Goal: Task Accomplishment & Management: Use online tool/utility

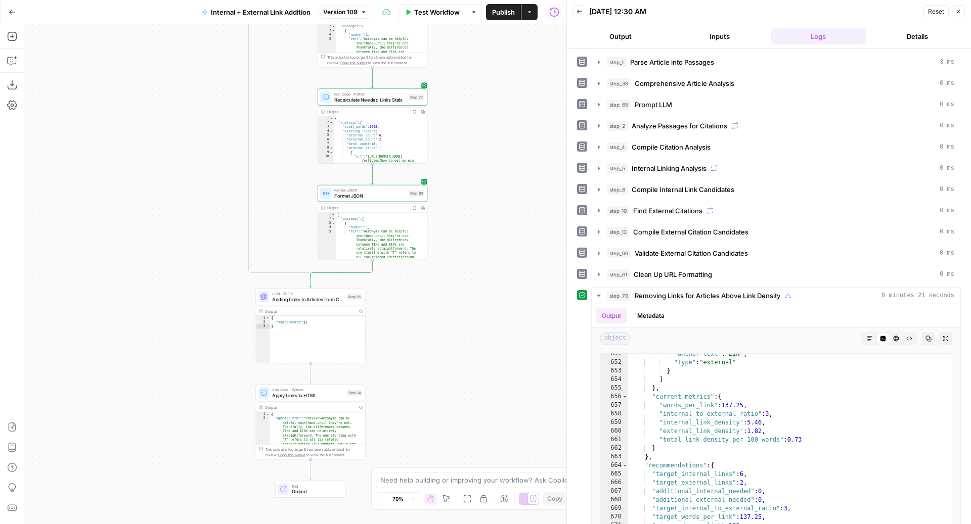
scroll to position [7265, 0]
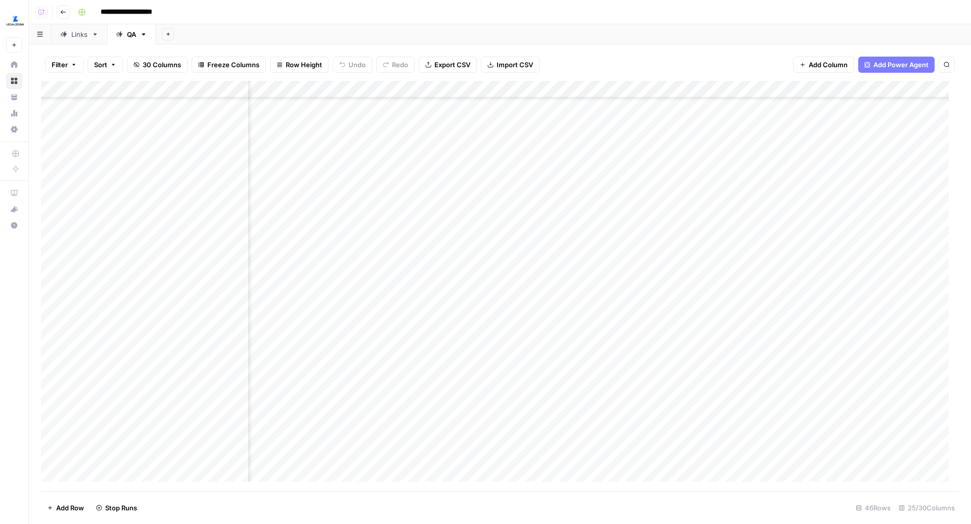
click at [629, 39] on div "Add Sheet" at bounding box center [563, 34] width 815 height 20
click at [502, 24] on div "Add Sheet" at bounding box center [563, 34] width 815 height 20
type input "**********"
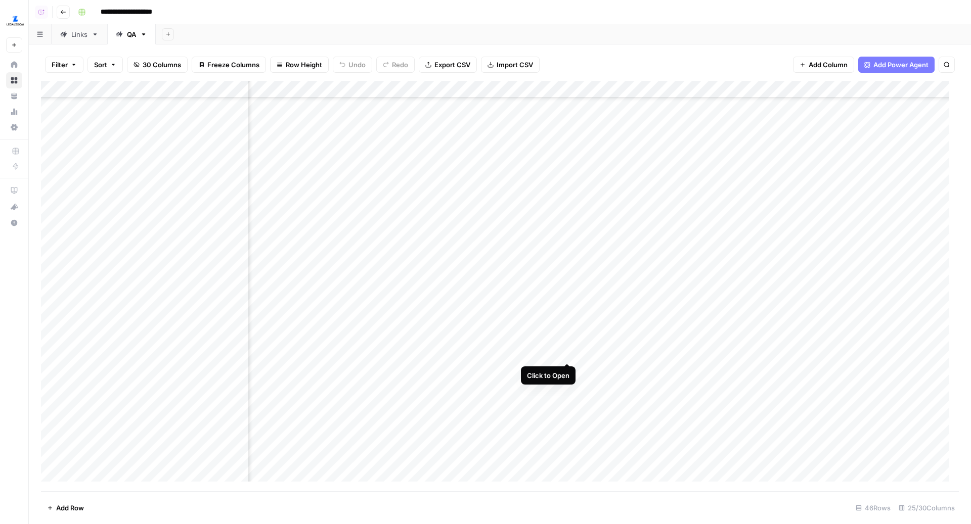
click at [566, 355] on div "Add Column" at bounding box center [500, 286] width 918 height 411
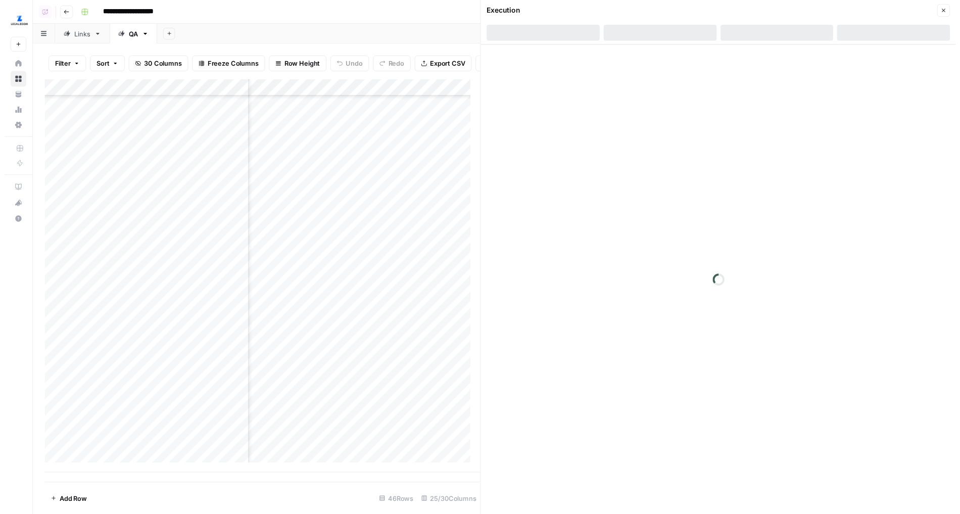
scroll to position [433, 451]
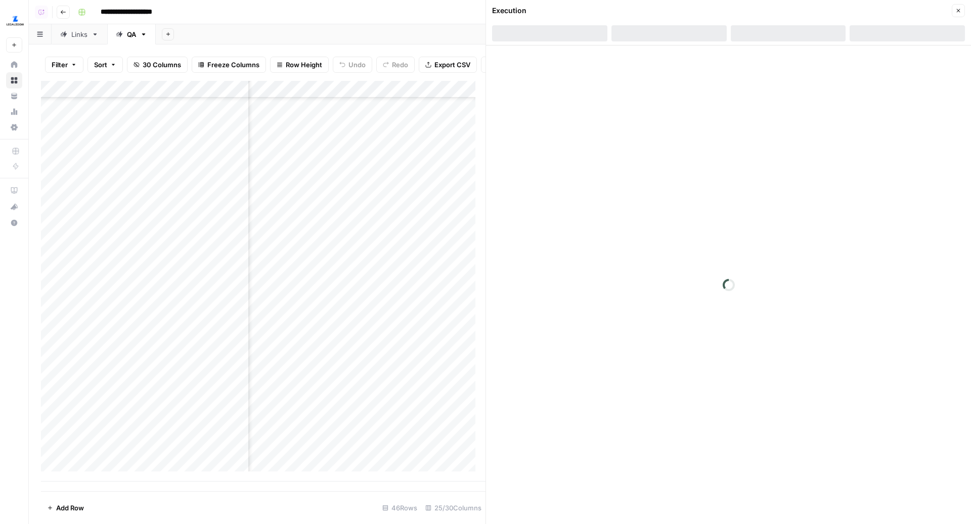
click at [959, 12] on icon "button" at bounding box center [958, 11] width 6 height 6
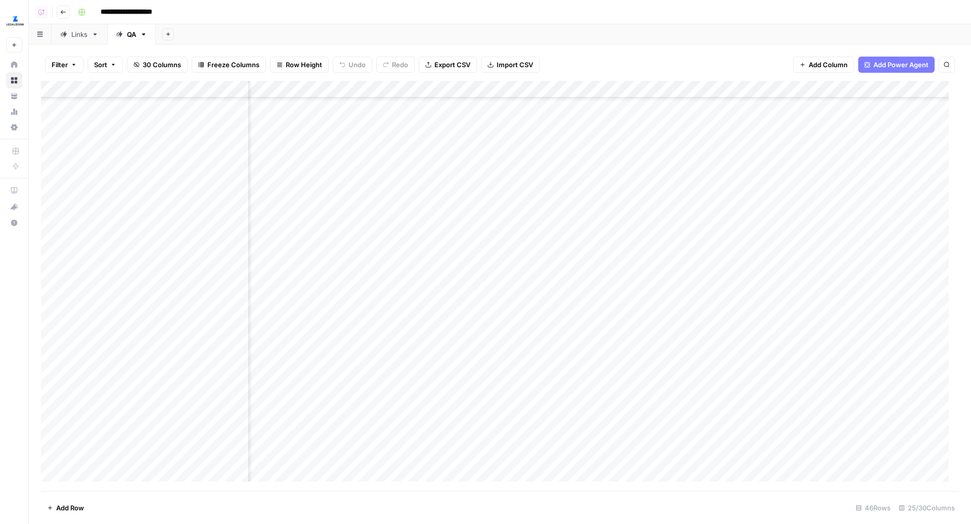
scroll to position [423, 451]
click at [397, 353] on div "Add Column" at bounding box center [500, 286] width 918 height 411
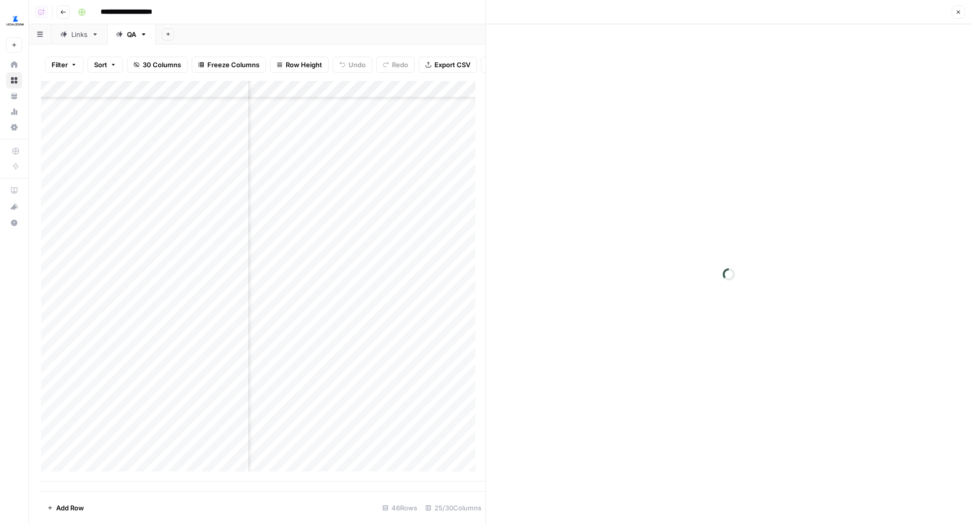
scroll to position [423, 708]
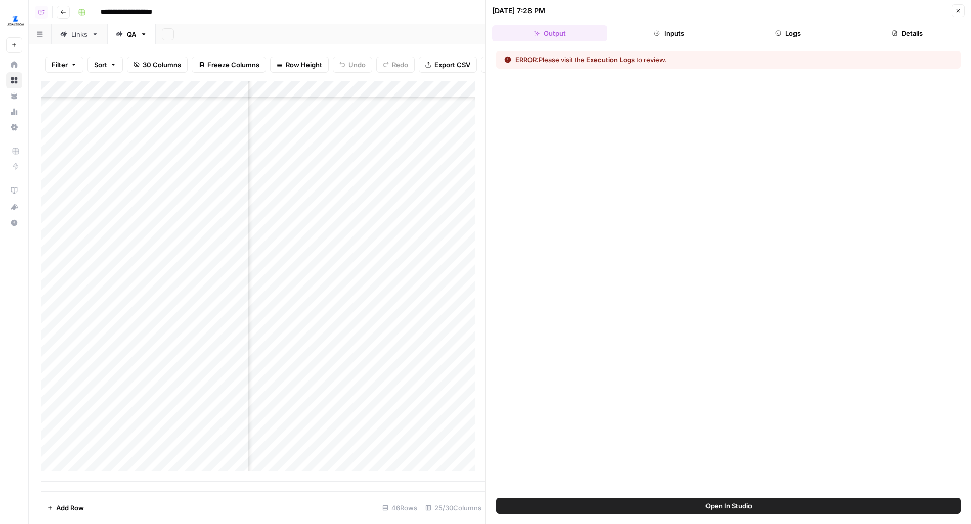
click at [790, 36] on button "Logs" at bounding box center [787, 33] width 115 height 16
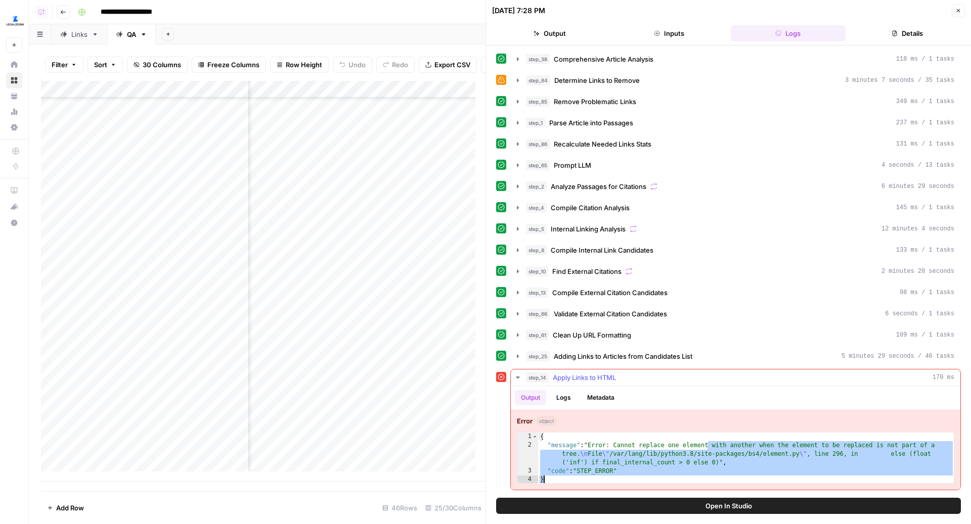
drag, startPoint x: 708, startPoint y: 440, endPoint x: 769, endPoint y: 472, distance: 69.2
click at [770, 472] on div "{ "message" : "Error: Cannot replace one element with another when the element …" at bounding box center [746, 467] width 417 height 69
type textarea "**********"
click at [704, 506] on button "Open In Studio" at bounding box center [728, 506] width 465 height 16
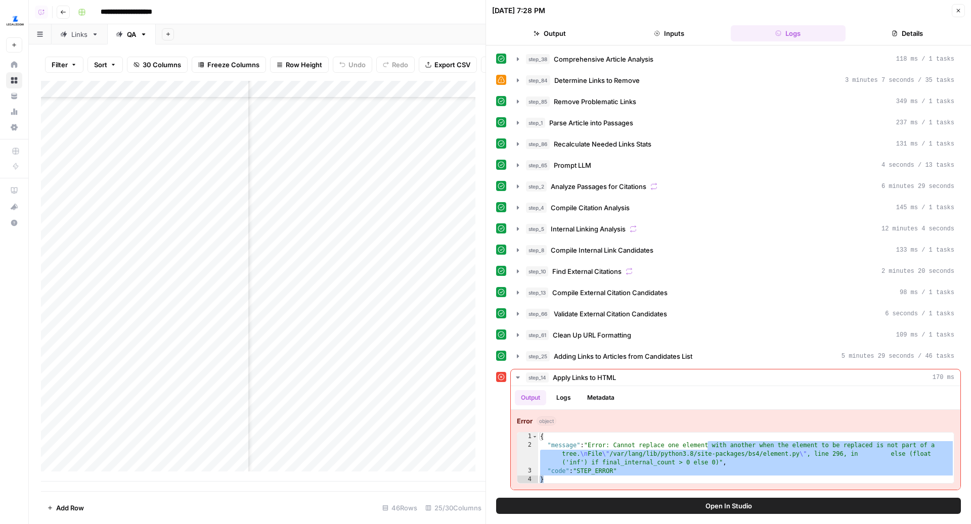
click at [371, 363] on div "Add Column" at bounding box center [263, 281] width 444 height 401
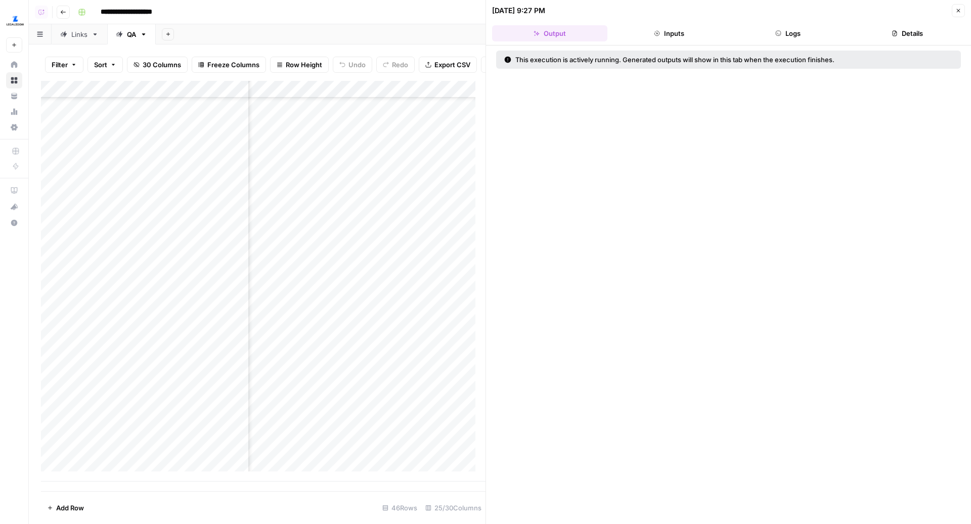
scroll to position [423, 1036]
click at [955, 12] on icon "button" at bounding box center [958, 11] width 6 height 6
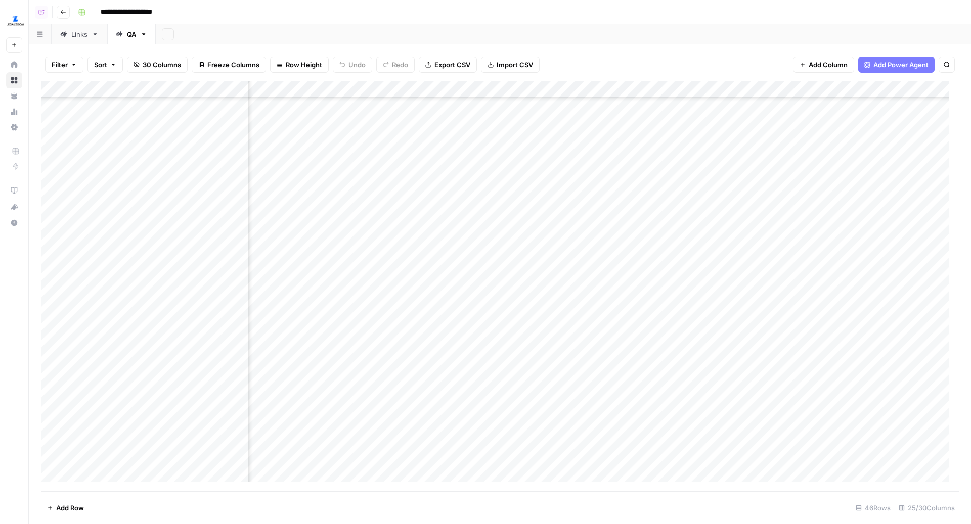
scroll to position [423, 1676]
click at [646, 285] on div "Add Column" at bounding box center [500, 286] width 918 height 411
click at [641, 301] on div "Add Column" at bounding box center [500, 286] width 918 height 411
click at [475, 285] on div "Add Column" at bounding box center [500, 286] width 918 height 411
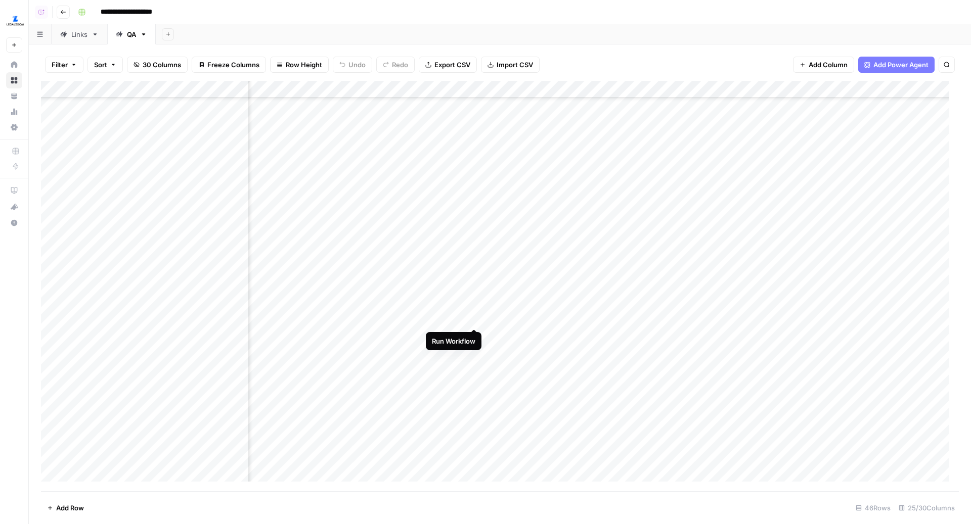
click at [474, 317] on div "Add Column" at bounding box center [500, 286] width 918 height 411
click at [476, 336] on div "Add Column" at bounding box center [500, 286] width 918 height 411
click at [475, 371] on div "Add Column" at bounding box center [500, 286] width 918 height 411
click at [473, 385] on div "Add Column" at bounding box center [500, 286] width 918 height 411
click at [474, 403] on div "Add Column" at bounding box center [500, 286] width 918 height 411
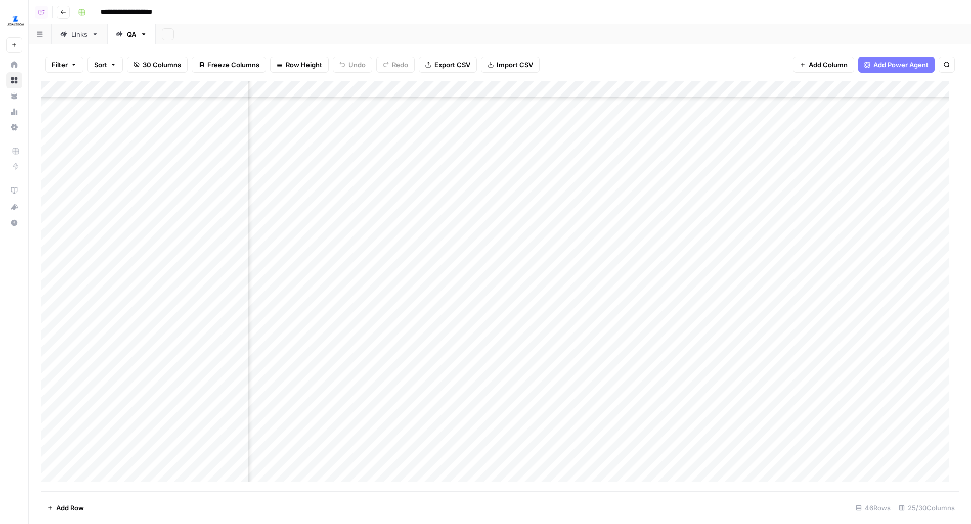
click at [474, 422] on div "Add Column" at bounding box center [500, 286] width 918 height 411
click at [474, 439] on div "Add Column" at bounding box center [500, 286] width 918 height 411
click at [578, 320] on div "Add Column" at bounding box center [500, 286] width 918 height 411
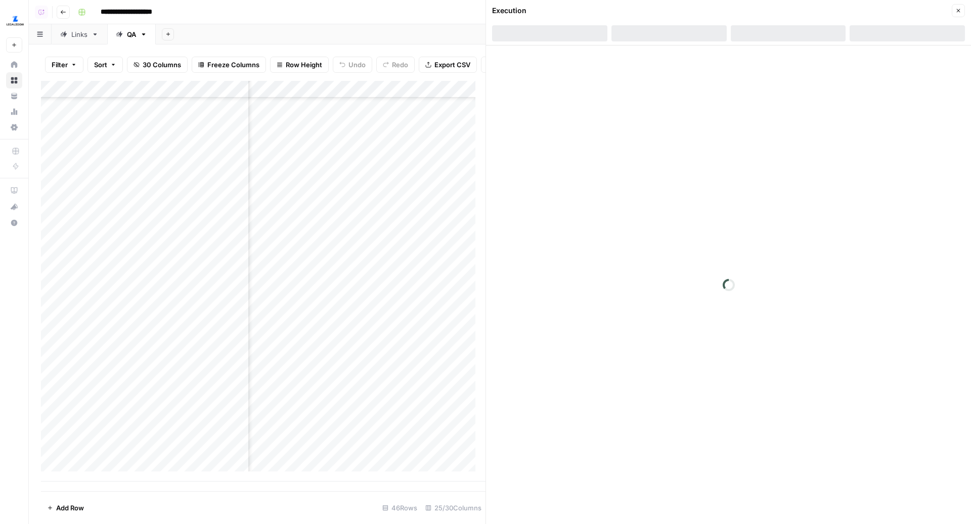
scroll to position [423, 1928]
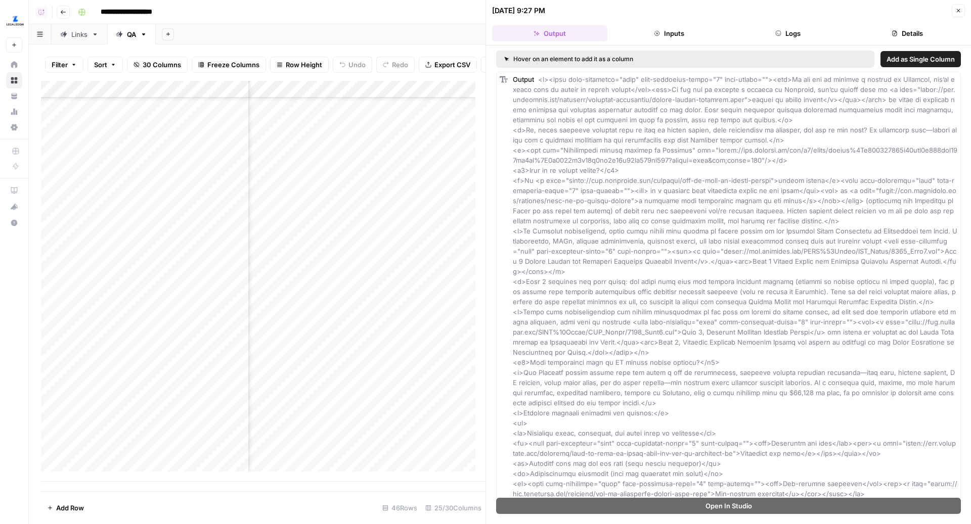
click at [893, 38] on button "Details" at bounding box center [906, 33] width 115 height 16
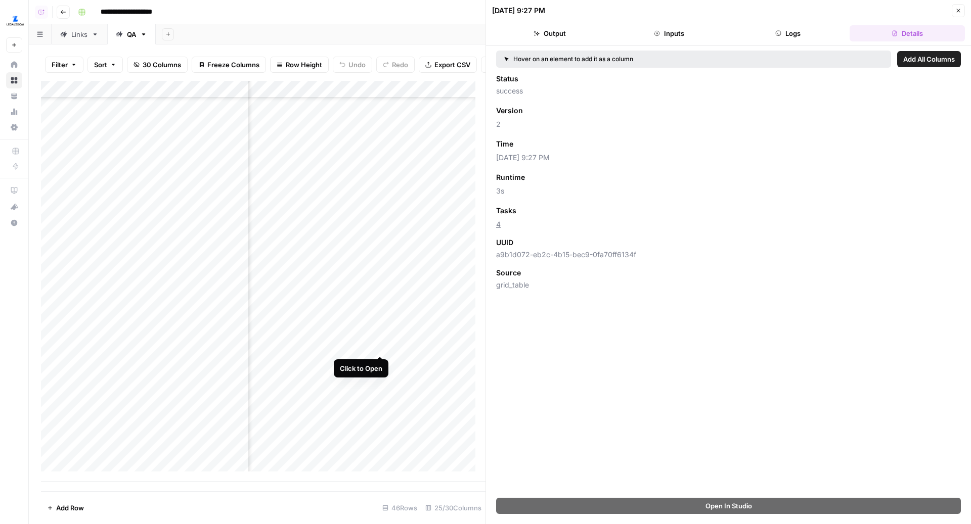
click at [380, 344] on div "Add Column" at bounding box center [263, 281] width 444 height 401
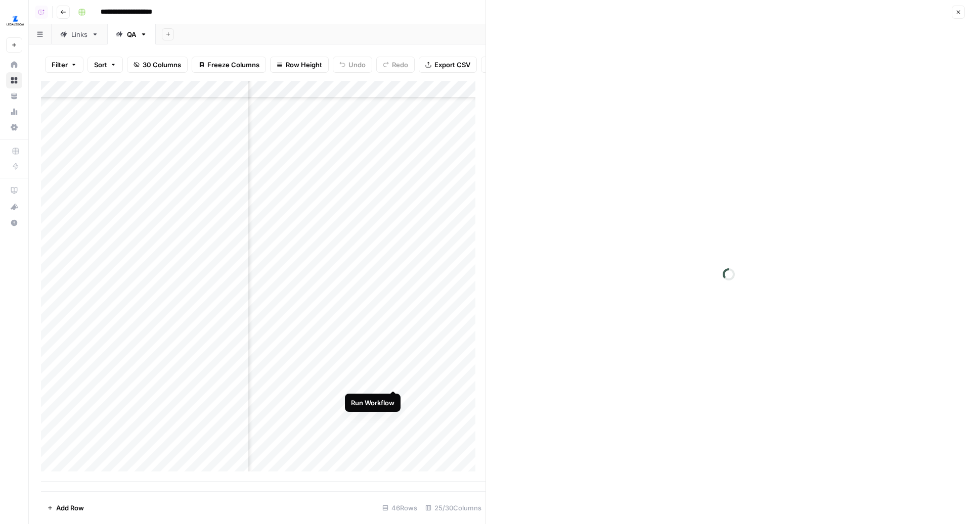
click at [393, 382] on div "Add Column" at bounding box center [263, 281] width 444 height 401
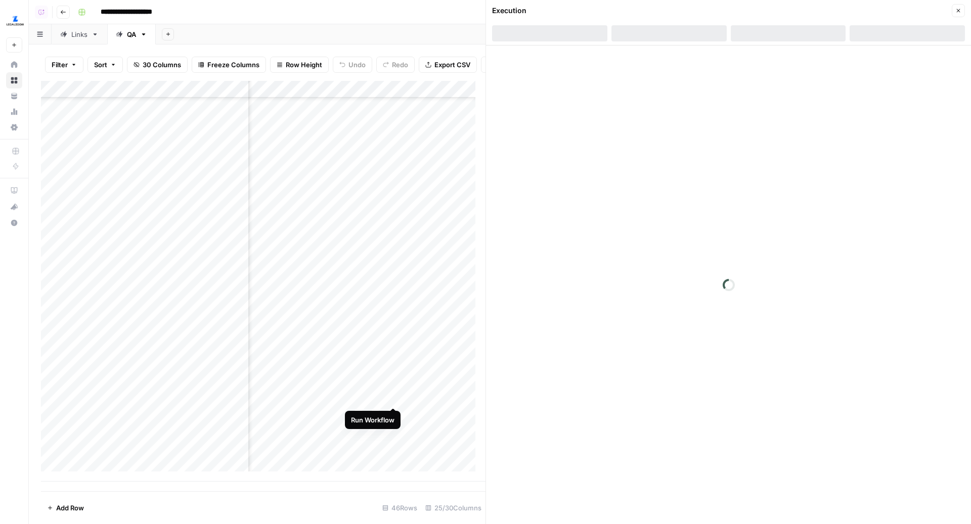
click at [392, 396] on div "Add Column" at bounding box center [263, 281] width 444 height 401
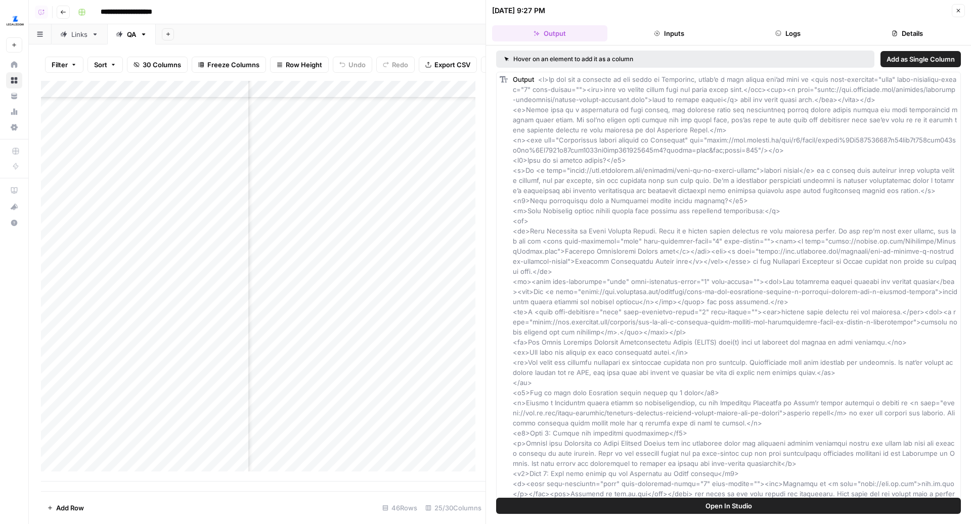
click at [891, 33] on icon "button" at bounding box center [894, 33] width 6 height 6
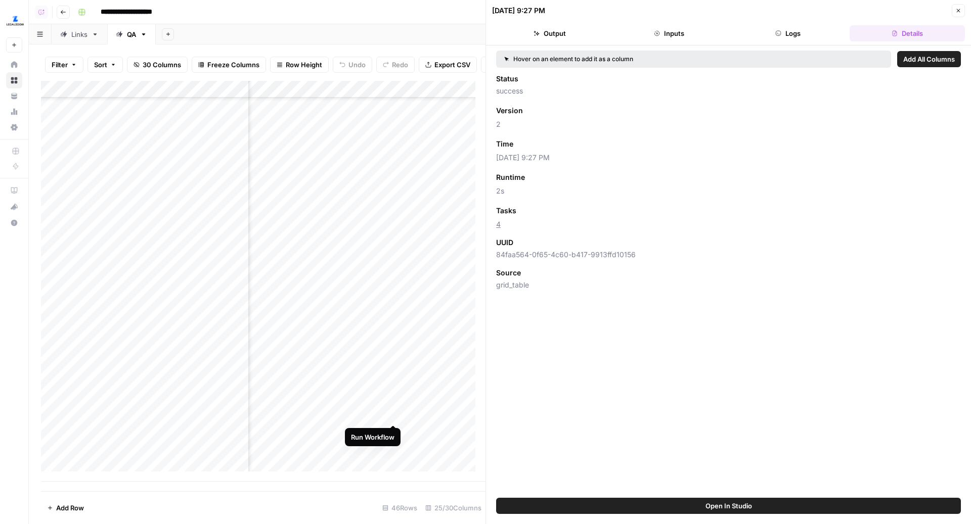
click at [395, 416] on div "Add Column" at bounding box center [263, 281] width 444 height 401
click at [395, 433] on div "Add Column" at bounding box center [263, 281] width 444 height 401
click at [955, 7] on button "Close" at bounding box center [957, 10] width 13 height 13
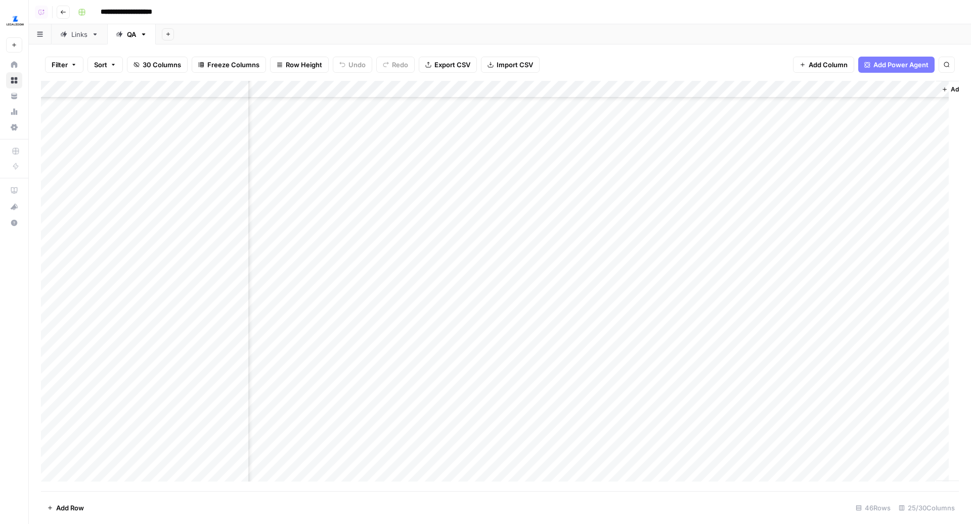
scroll to position [423, 1963]
click at [80, 34] on div "Links" at bounding box center [79, 34] width 16 height 10
drag, startPoint x: 463, startPoint y: 125, endPoint x: 469, endPoint y: 410, distance: 285.7
click at [469, 410] on div "Add Column" at bounding box center [500, 286] width 918 height 411
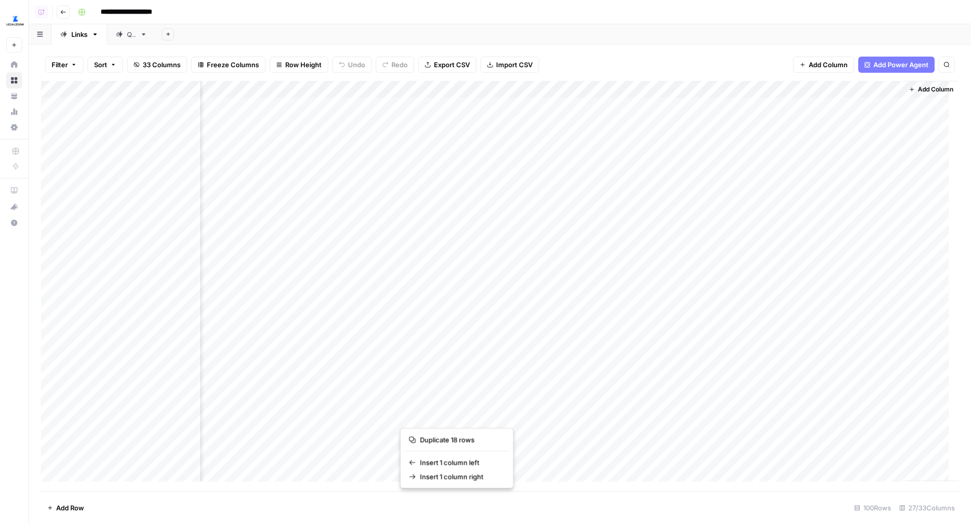
click at [467, 396] on div "Add Column" at bounding box center [500, 286] width 918 height 411
drag, startPoint x: 461, startPoint y: 121, endPoint x: 460, endPoint y: 420, distance: 298.3
click at [460, 420] on div "Add Column" at bounding box center [500, 286] width 918 height 411
click at [128, 36] on div "QA" at bounding box center [131, 34] width 9 height 10
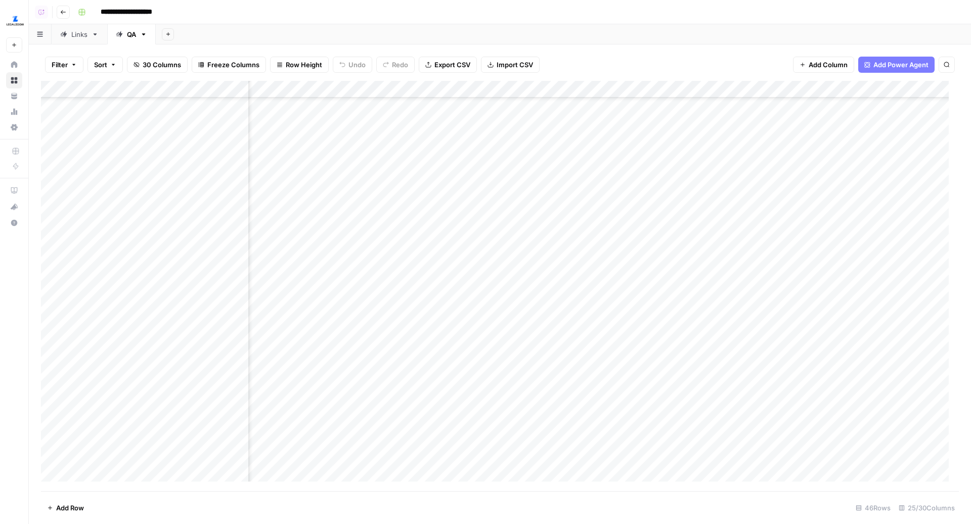
click at [493, 117] on div "Add Column" at bounding box center [500, 286] width 918 height 411
click at [582, 114] on div "Add Column" at bounding box center [500, 286] width 918 height 411
drag, startPoint x: 557, startPoint y: 387, endPoint x: 557, endPoint y: 410, distance: 23.3
click at [557, 410] on div "Add Column" at bounding box center [500, 286] width 918 height 411
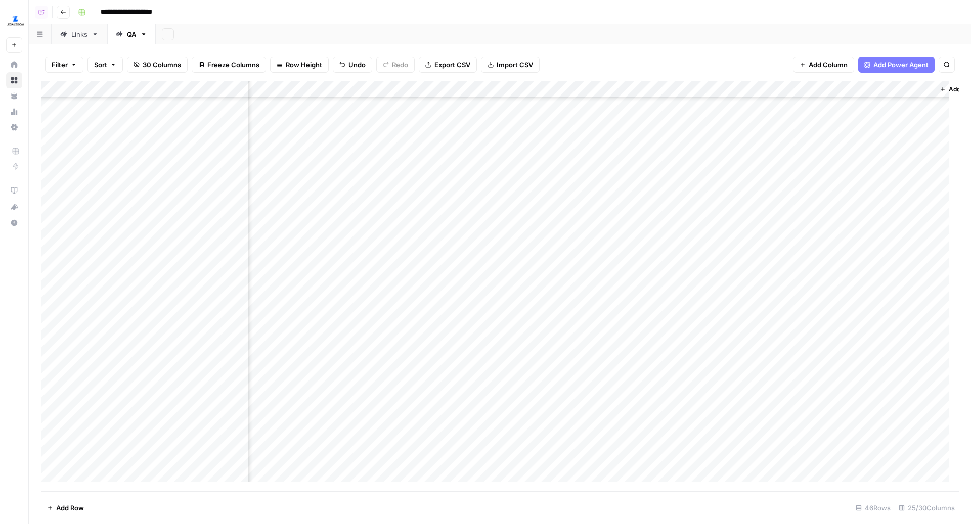
click at [562, 438] on div "Add Column" at bounding box center [500, 286] width 918 height 411
drag, startPoint x: 581, startPoint y: 388, endPoint x: 581, endPoint y: 400, distance: 12.1
click at [581, 400] on div "Add Column" at bounding box center [500, 286] width 918 height 411
drag, startPoint x: 593, startPoint y: 297, endPoint x: 592, endPoint y: 336, distance: 38.4
click at [592, 336] on div "Add Column" at bounding box center [500, 286] width 918 height 411
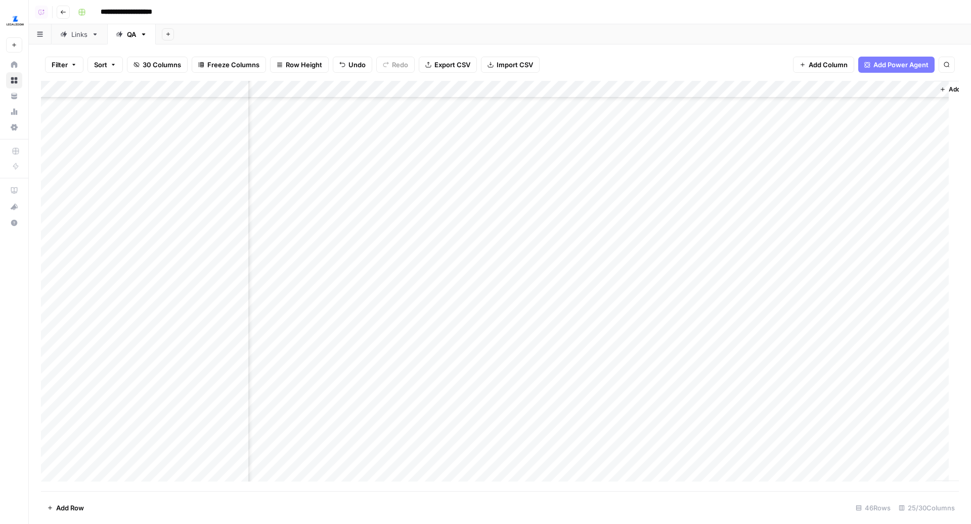
click at [556, 386] on div "Add Column" at bounding box center [500, 286] width 918 height 411
drag, startPoint x: 585, startPoint y: 301, endPoint x: 585, endPoint y: 336, distance: 34.9
click at [585, 336] on div "Add Column" at bounding box center [500, 286] width 918 height 411
drag, startPoint x: 617, startPoint y: 117, endPoint x: 612, endPoint y: 262, distance: 145.2
click at [612, 262] on div "Add Column" at bounding box center [500, 286] width 918 height 411
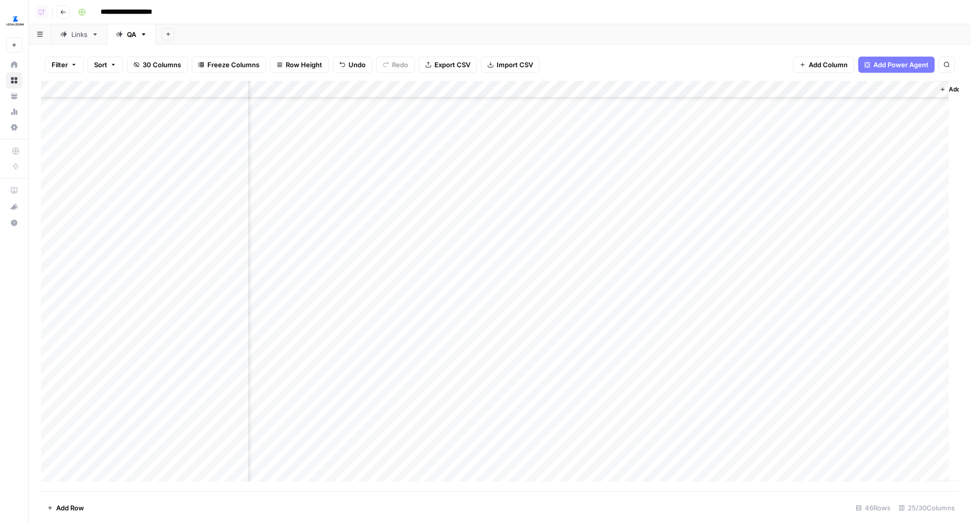
click at [573, 241] on div "Add Column" at bounding box center [500, 286] width 918 height 411
click at [580, 268] on div "Add Column" at bounding box center [500, 286] width 918 height 411
click at [589, 370] on div "Add Column" at bounding box center [500, 286] width 918 height 411
click at [588, 269] on div "Add Column" at bounding box center [500, 286] width 918 height 411
drag, startPoint x: 587, startPoint y: 215, endPoint x: 587, endPoint y: 227, distance: 12.6
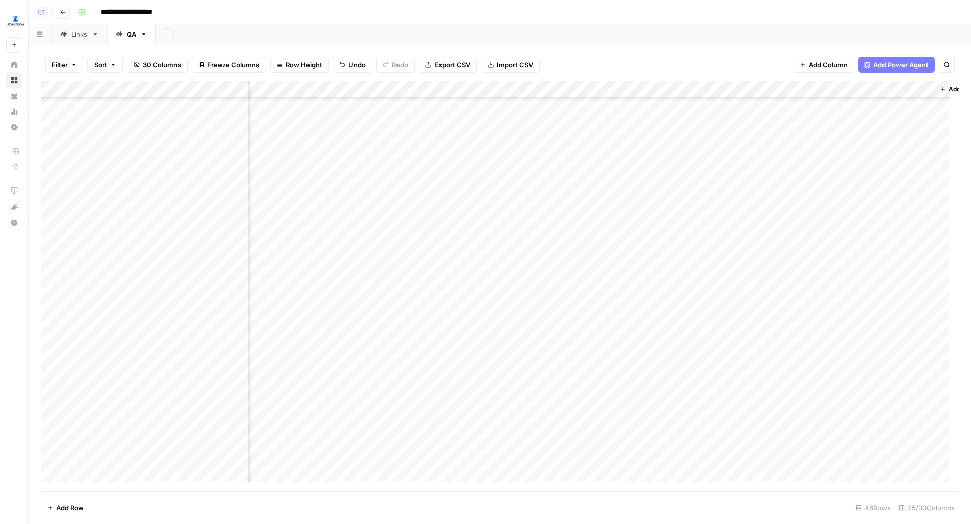
click at [587, 227] on div "Add Column" at bounding box center [500, 286] width 918 height 411
click at [571, 338] on div "Add Column" at bounding box center [500, 286] width 918 height 411
drag, startPoint x: 574, startPoint y: 219, endPoint x: 574, endPoint y: 235, distance: 15.7
click at [574, 234] on div "Add Column" at bounding box center [500, 286] width 918 height 411
click at [580, 176] on div "Add Column" at bounding box center [500, 286] width 918 height 411
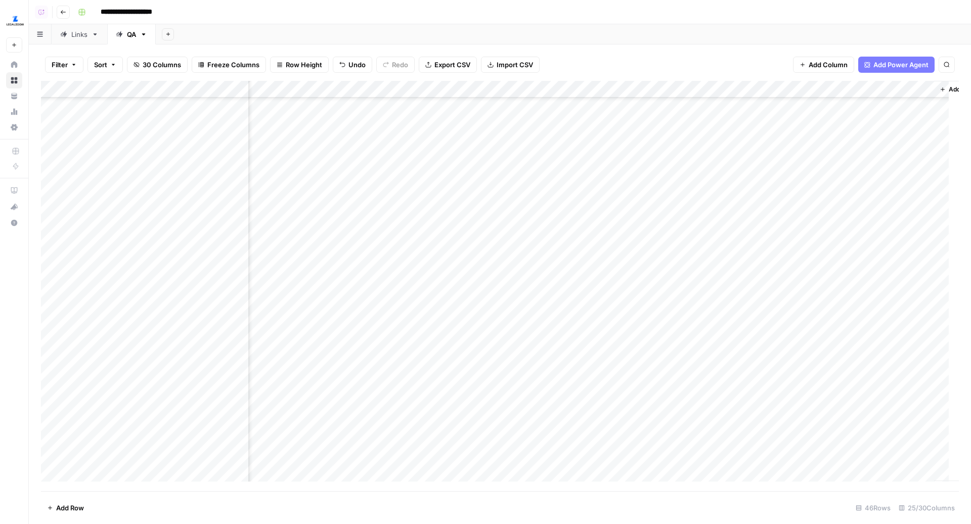
click at [566, 321] on div "Add Column" at bounding box center [500, 286] width 918 height 411
drag, startPoint x: 579, startPoint y: 111, endPoint x: 579, endPoint y: 148, distance: 36.9
click at [579, 148] on div "Add Column" at bounding box center [500, 286] width 918 height 411
click at [562, 267] on div "Add Column" at bounding box center [500, 286] width 918 height 411
drag, startPoint x: 575, startPoint y: 117, endPoint x: 574, endPoint y: 186, distance: 69.3
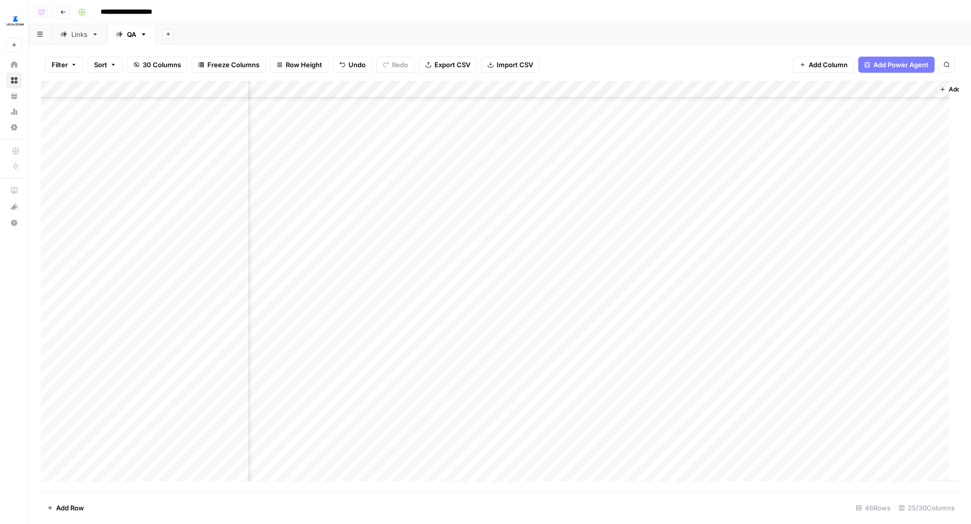
click at [574, 186] on div "Add Column" at bounding box center [500, 286] width 918 height 411
click at [604, 453] on div "Add Column" at bounding box center [500, 286] width 918 height 411
click at [597, 435] on div "Add Column" at bounding box center [500, 286] width 918 height 411
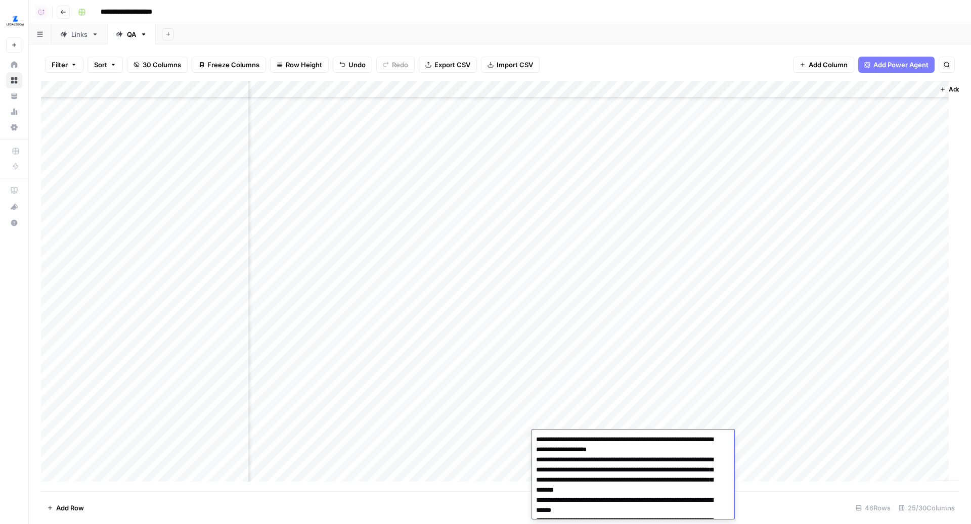
scroll to position [69, 0]
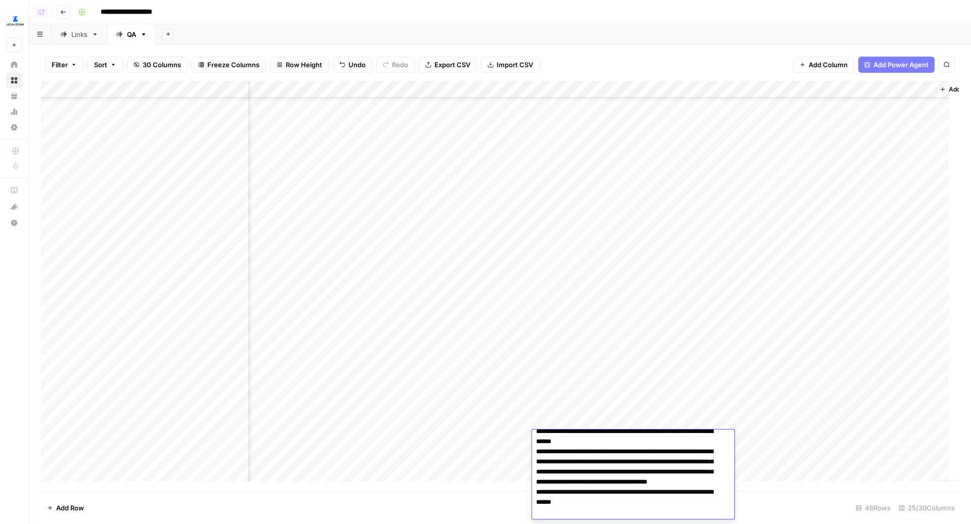
click at [595, 393] on div "Add Column" at bounding box center [500, 286] width 918 height 411
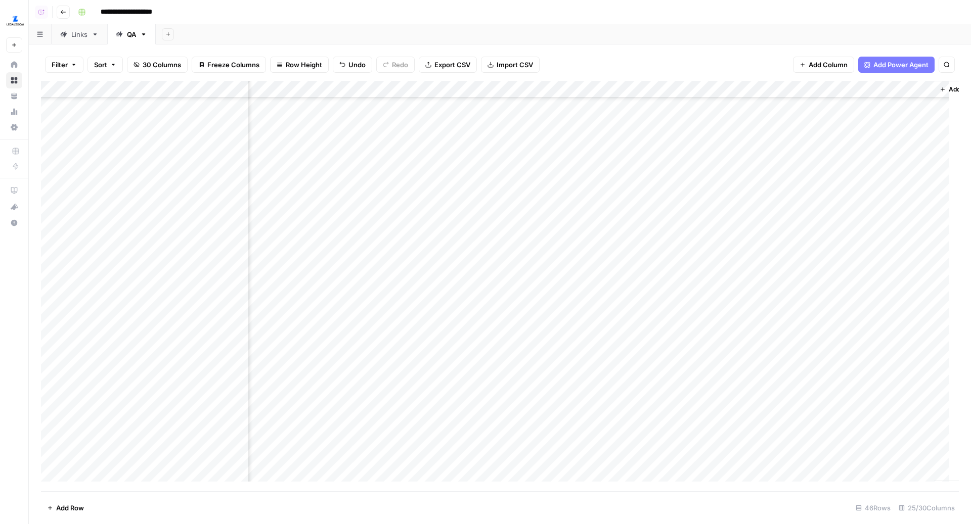
click at [589, 454] on div "Add Column" at bounding box center [500, 286] width 918 height 411
drag, startPoint x: 601, startPoint y: 266, endPoint x: 599, endPoint y: 436, distance: 169.4
click at [599, 436] on div "Add Column" at bounding box center [500, 286] width 918 height 411
click at [582, 282] on div "Add Column" at bounding box center [500, 286] width 918 height 411
click at [595, 265] on div "Add Column" at bounding box center [500, 286] width 918 height 411
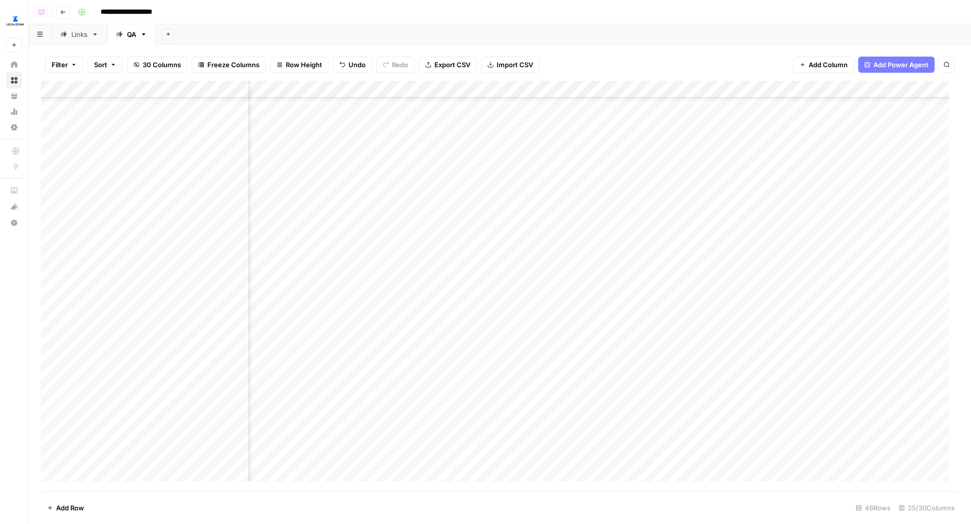
scroll to position [423, 1918]
click at [634, 337] on div "Add Column" at bounding box center [500, 286] width 918 height 411
click at [618, 283] on div "Add Column" at bounding box center [500, 286] width 918 height 411
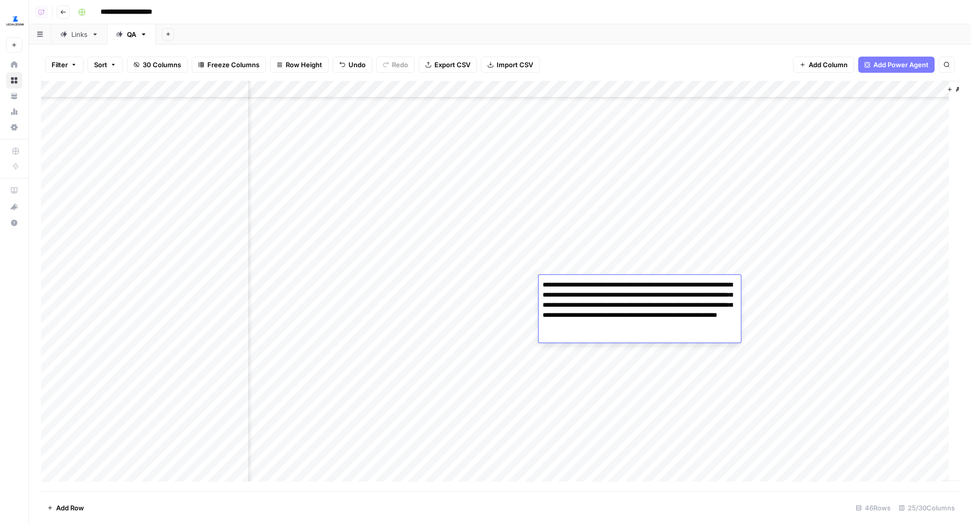
click at [543, 287] on textarea "**********" at bounding box center [639, 305] width 202 height 55
type textarea "**********"
click at [542, 283] on textarea "**********" at bounding box center [639, 310] width 202 height 65
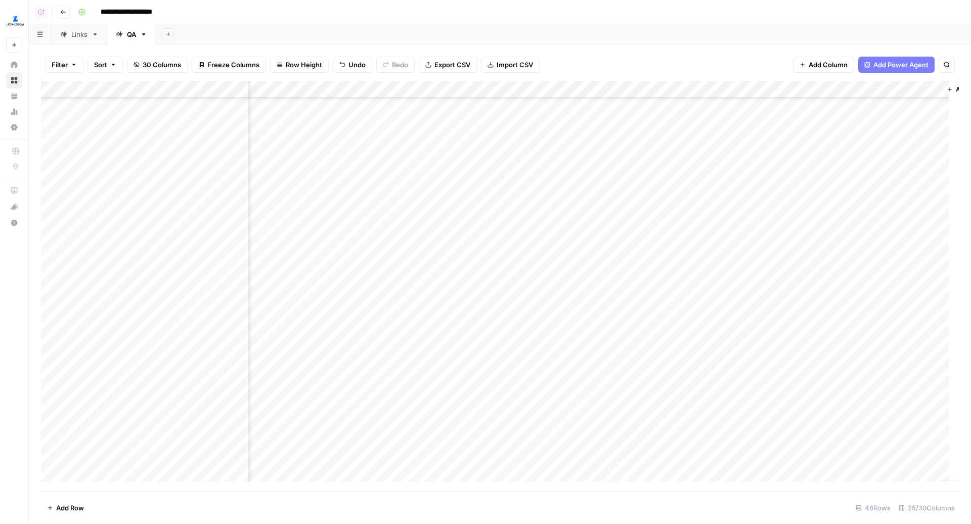
click at [562, 300] on div "Add Column" at bounding box center [500, 286] width 918 height 411
click at [542, 303] on textarea "**********" at bounding box center [639, 307] width 202 height 24
type textarea "**********"
click at [555, 313] on div "Add Column" at bounding box center [500, 286] width 918 height 411
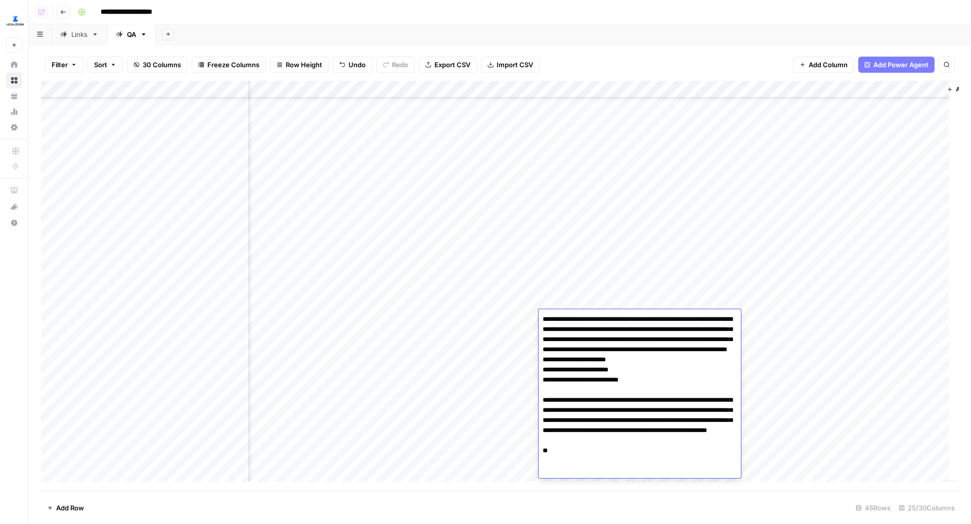
click at [543, 318] on textarea "**********" at bounding box center [639, 400] width 202 height 176
type textarea "**********"
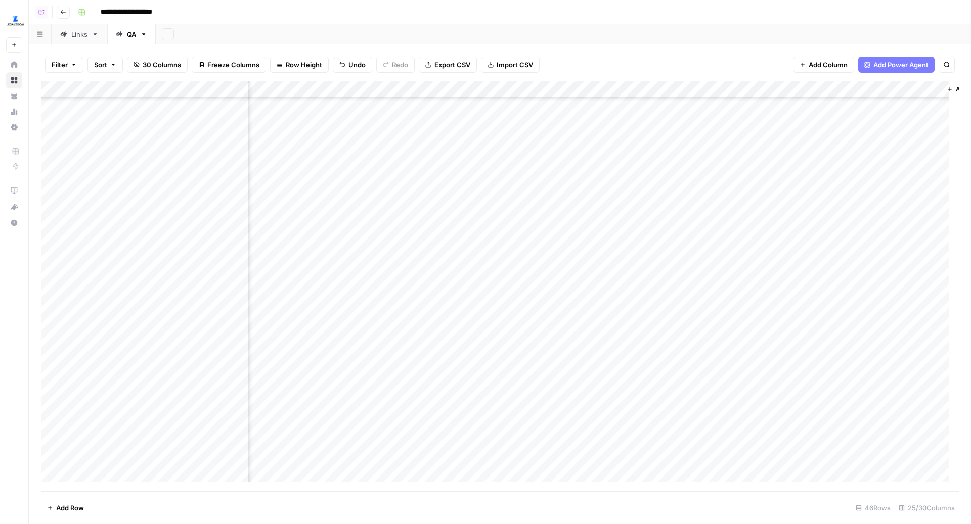
click at [562, 341] on div "Add Column" at bounding box center [500, 286] width 918 height 411
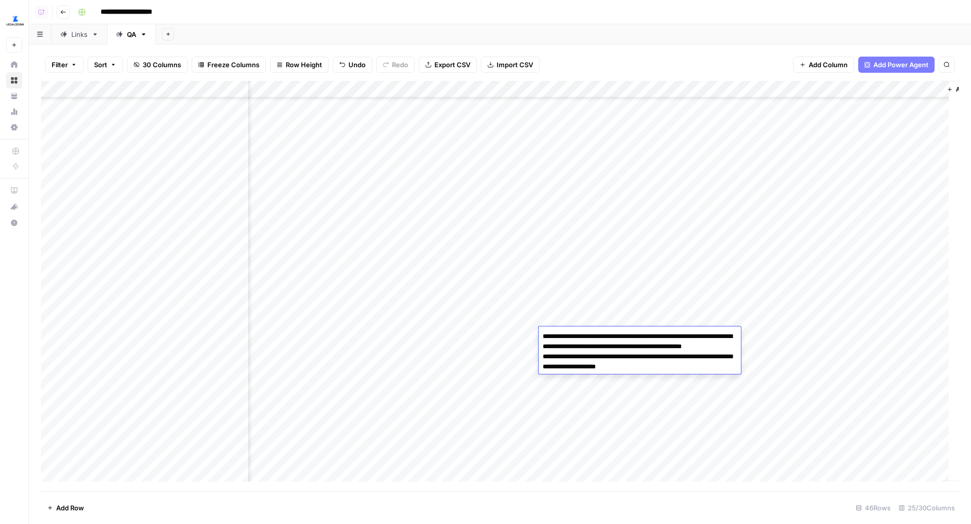
click at [562, 341] on textarea "**********" at bounding box center [639, 352] width 202 height 44
click at [541, 336] on textarea "**********" at bounding box center [639, 352] width 202 height 44
type textarea "**********"
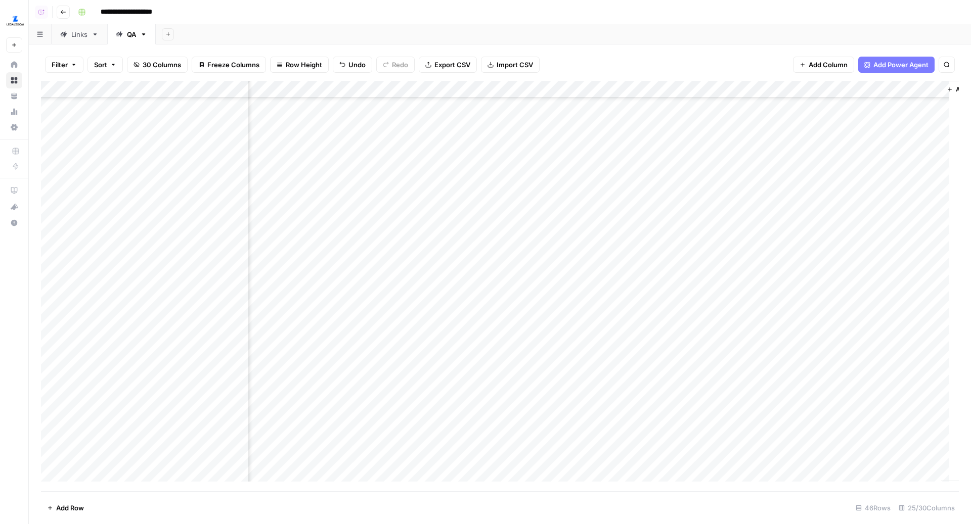
click at [559, 356] on div "Add Column" at bounding box center [500, 286] width 918 height 411
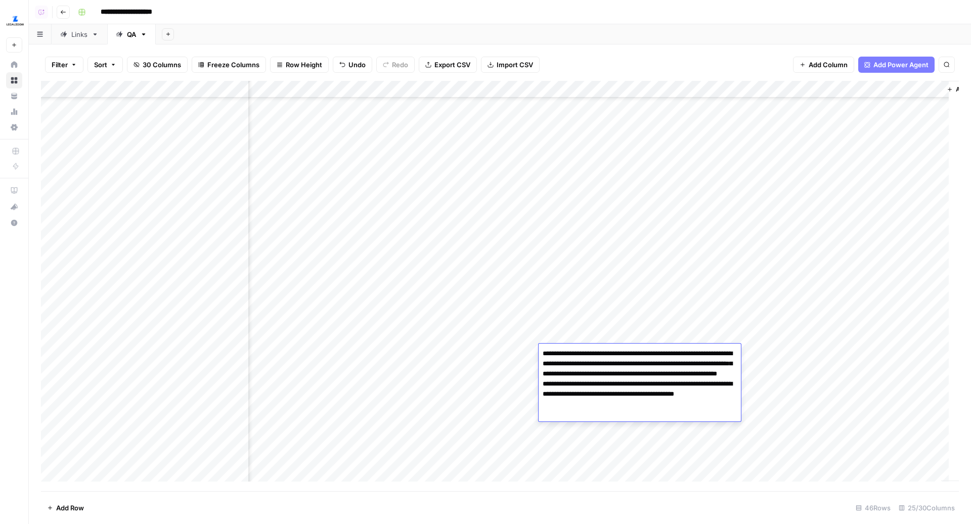
click at [559, 356] on textarea "**********" at bounding box center [639, 389] width 202 height 85
click at [542, 354] on textarea "**********" at bounding box center [639, 389] width 202 height 85
type textarea "**********"
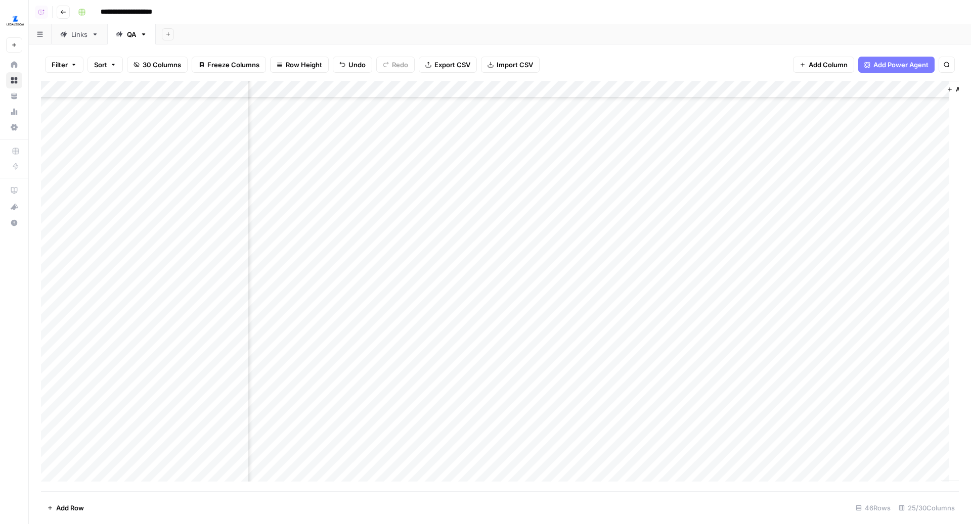
click at [556, 373] on div "Add Column" at bounding box center [500, 286] width 918 height 411
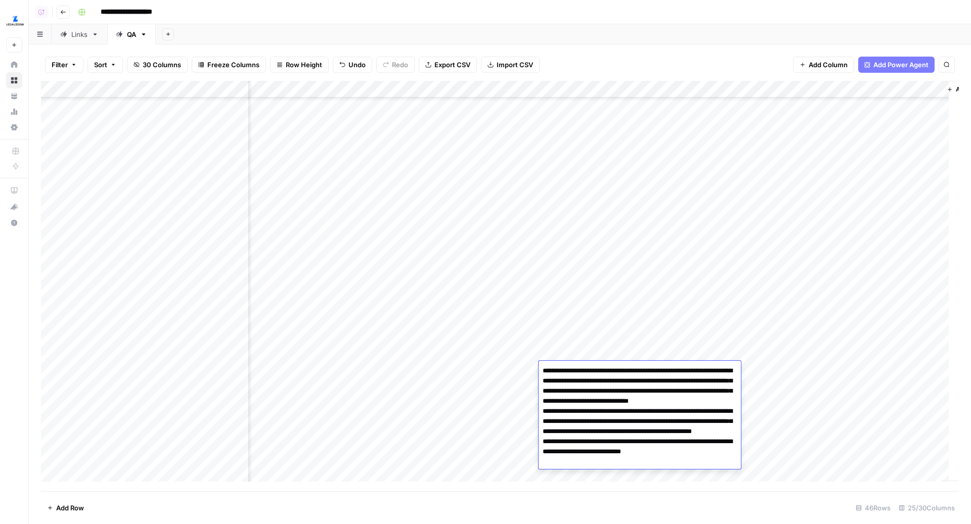
click at [556, 373] on textarea "**********" at bounding box center [639, 416] width 202 height 105
click at [541, 373] on textarea "**********" at bounding box center [639, 426] width 202 height 125
type textarea "**********"
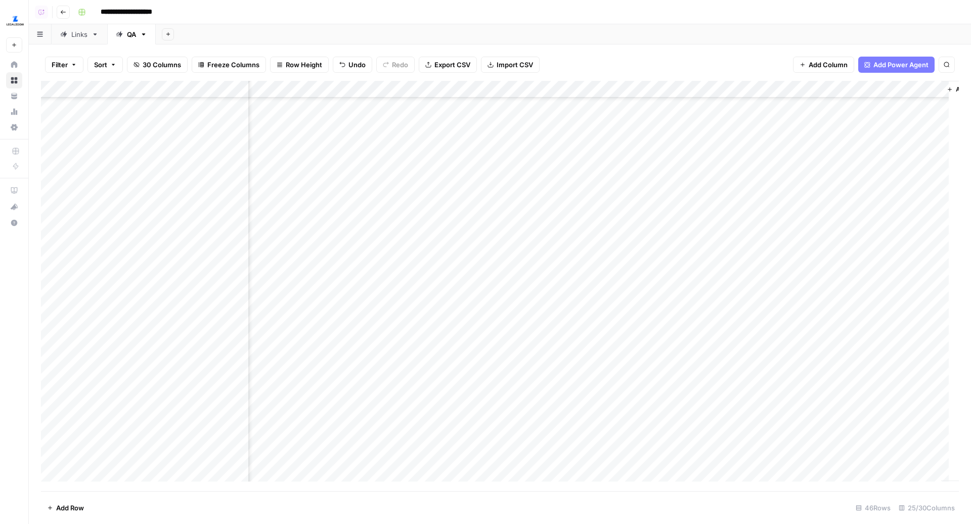
click at [555, 388] on div "Add Column" at bounding box center [500, 286] width 918 height 411
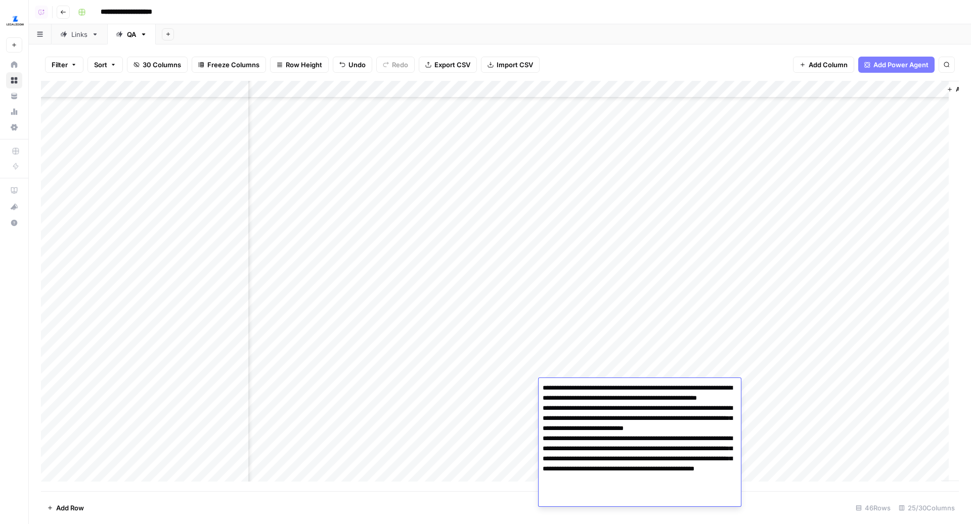
click at [555, 388] on textarea "**********" at bounding box center [639, 443] width 202 height 125
click at [542, 390] on textarea "**********" at bounding box center [639, 443] width 202 height 125
type textarea "**********"
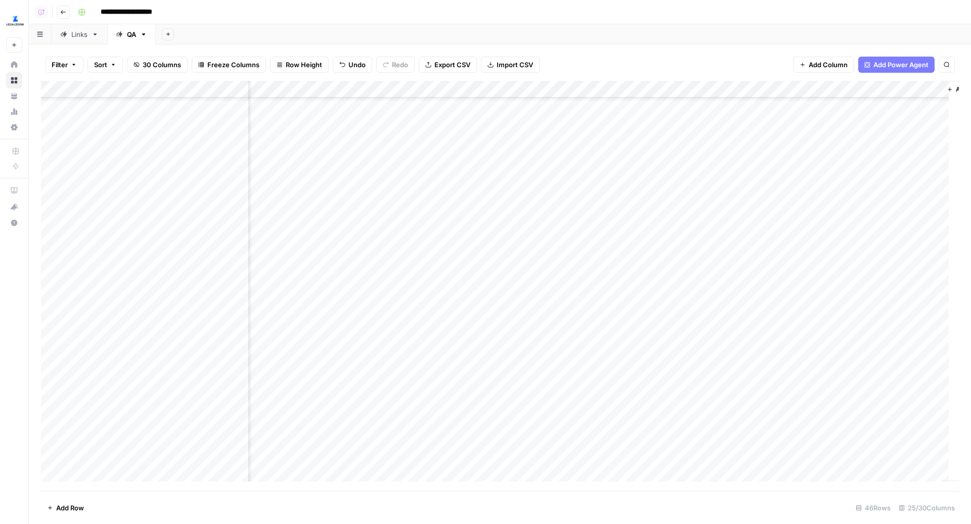
click at [561, 407] on div "Add Column" at bounding box center [500, 286] width 918 height 411
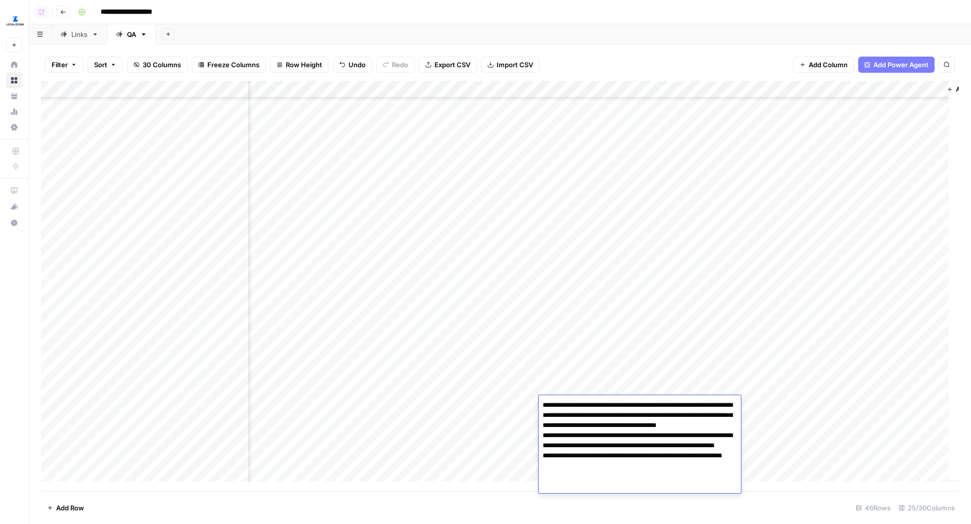
click at [561, 407] on textarea "**********" at bounding box center [639, 445] width 202 height 95
click at [543, 407] on textarea "**********" at bounding box center [639, 445] width 202 height 95
type textarea "**********"
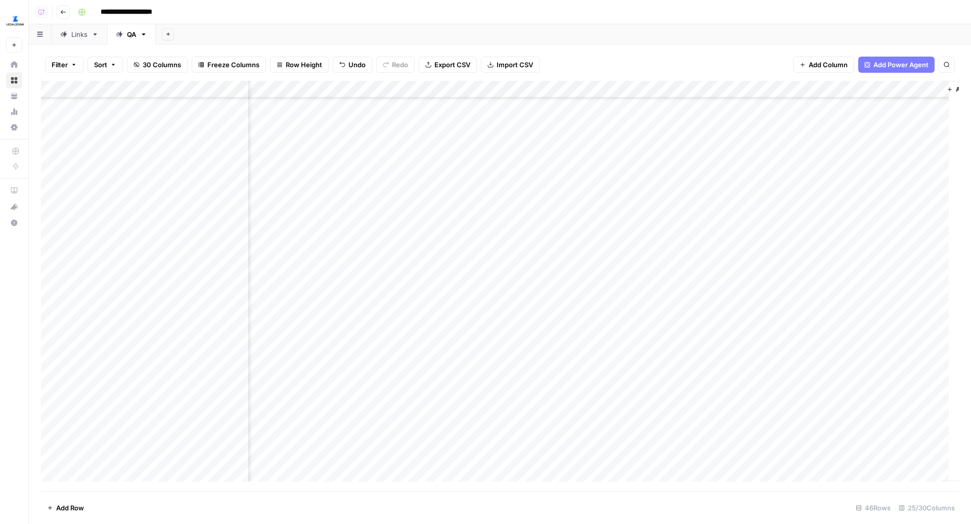
click at [571, 417] on div "Add Column" at bounding box center [500, 286] width 918 height 411
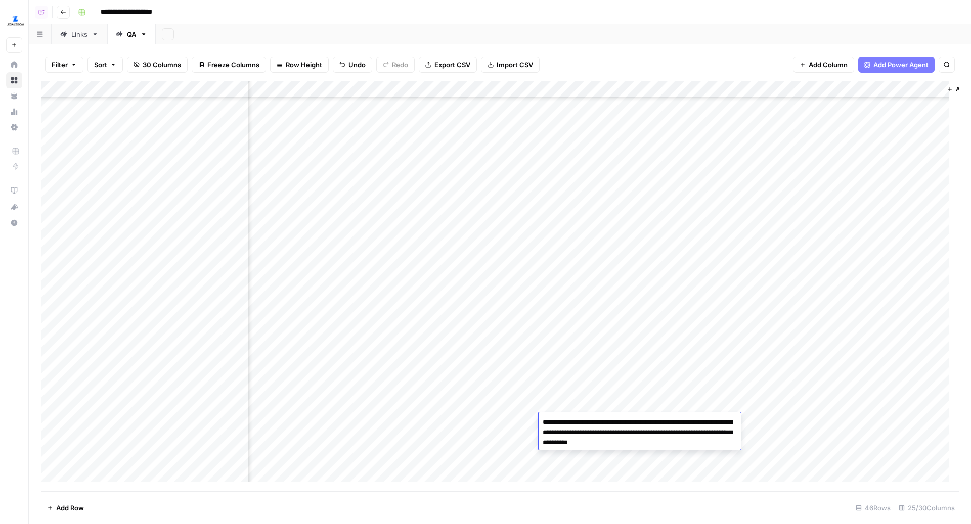
click at [571, 417] on textarea "**********" at bounding box center [639, 433] width 202 height 34
type textarea "**********"
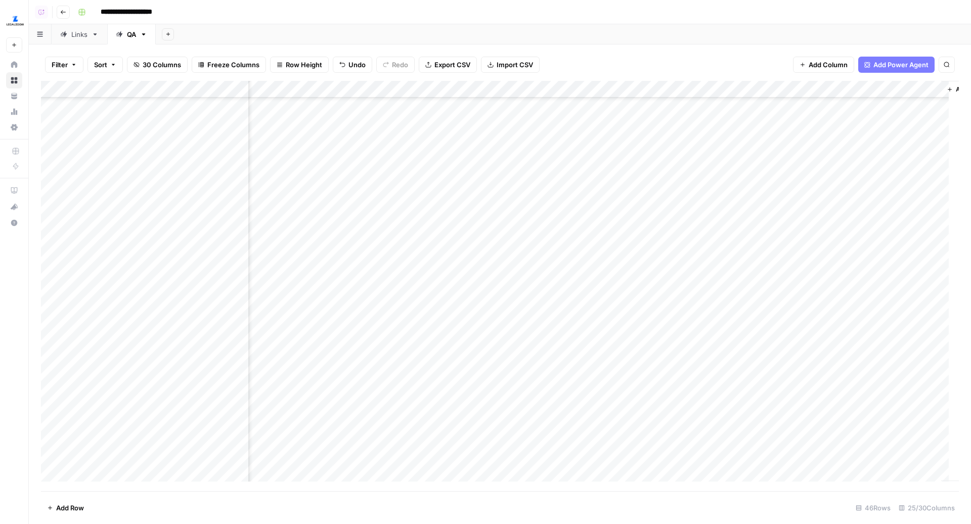
click at [567, 438] on div "Add Column" at bounding box center [500, 286] width 918 height 411
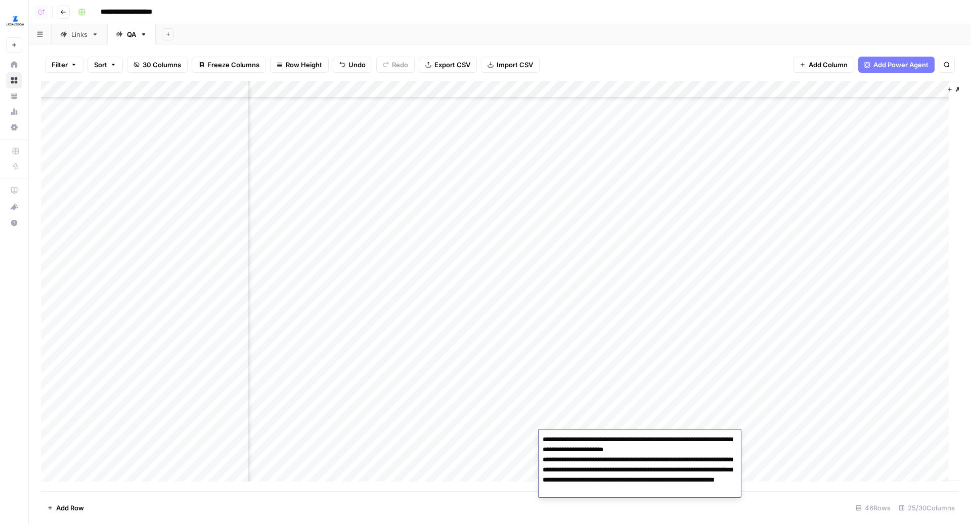
click at [567, 438] on textarea "**********" at bounding box center [639, 465] width 202 height 65
click at [543, 440] on textarea "**********" at bounding box center [639, 465] width 202 height 65
type textarea "**********"
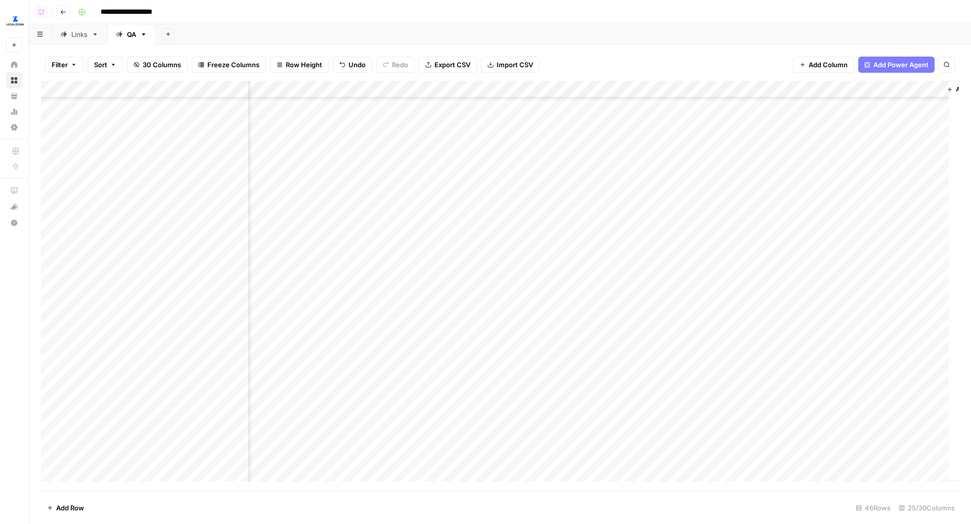
click at [566, 456] on div "Add Column" at bounding box center [500, 286] width 918 height 411
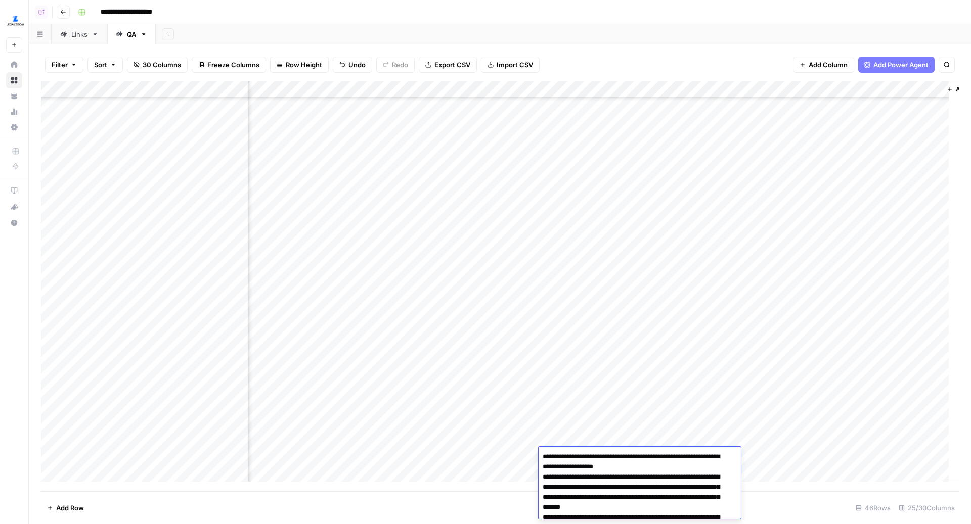
scroll to position [86, 0]
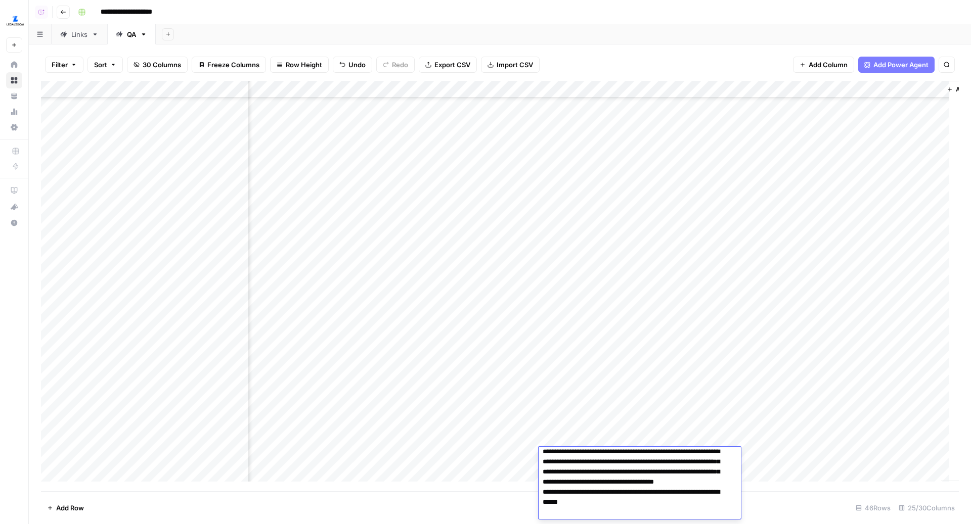
click at [541, 453] on textarea "**********" at bounding box center [634, 442] width 192 height 156
type textarea "**********"
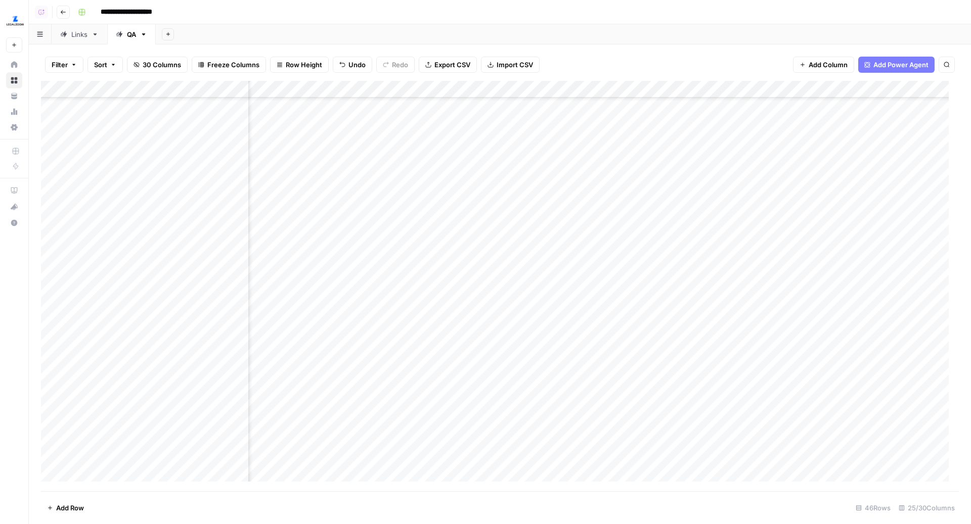
scroll to position [423, 924]
drag, startPoint x: 248, startPoint y: 87, endPoint x: 292, endPoint y: 87, distance: 44.0
click at [291, 87] on div "Add Column" at bounding box center [500, 286] width 918 height 411
click at [621, 286] on div "Add Column" at bounding box center [500, 286] width 918 height 411
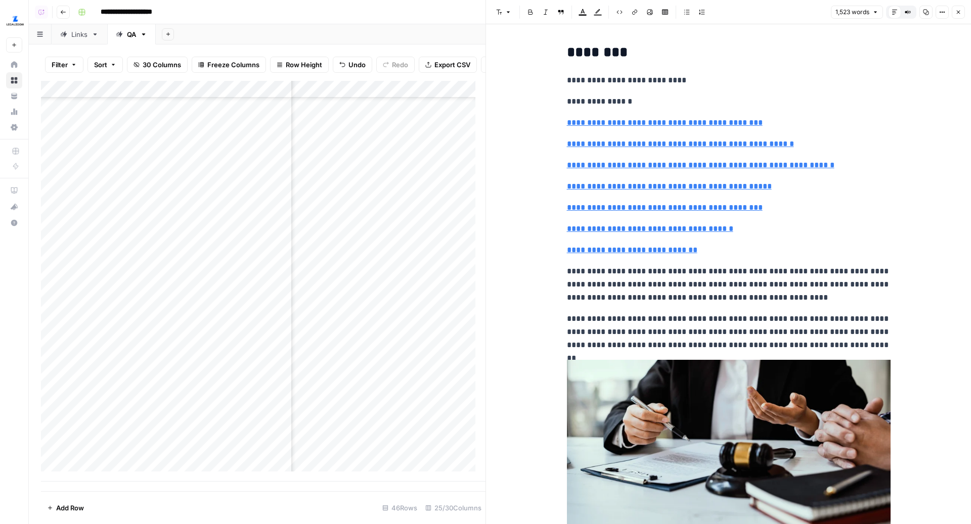
scroll to position [423, 1717]
click at [957, 12] on icon "button" at bounding box center [958, 12] width 6 height 6
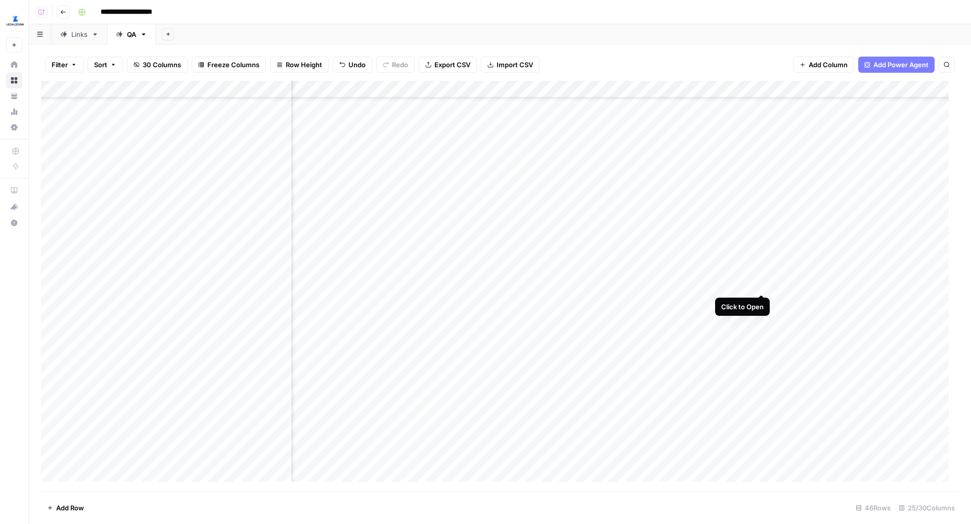
click at [760, 285] on div "Add Column" at bounding box center [500, 286] width 918 height 411
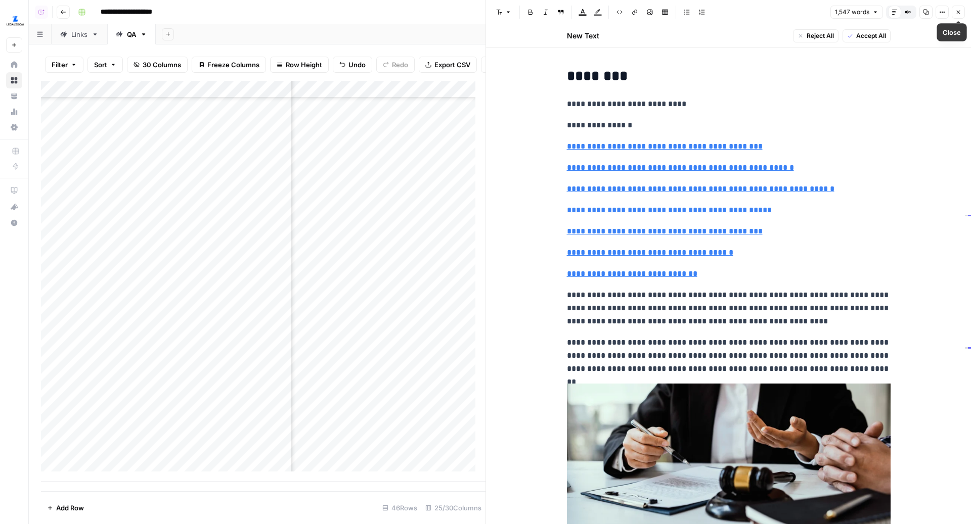
click at [956, 10] on icon "button" at bounding box center [958, 12] width 6 height 6
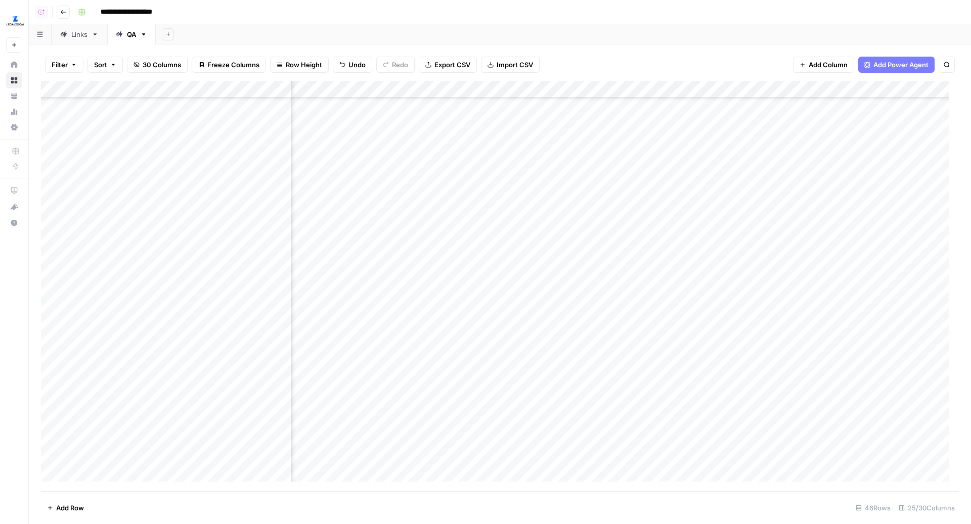
scroll to position [423, 1843]
click at [703, 287] on div "Add Column" at bounding box center [500, 286] width 918 height 411
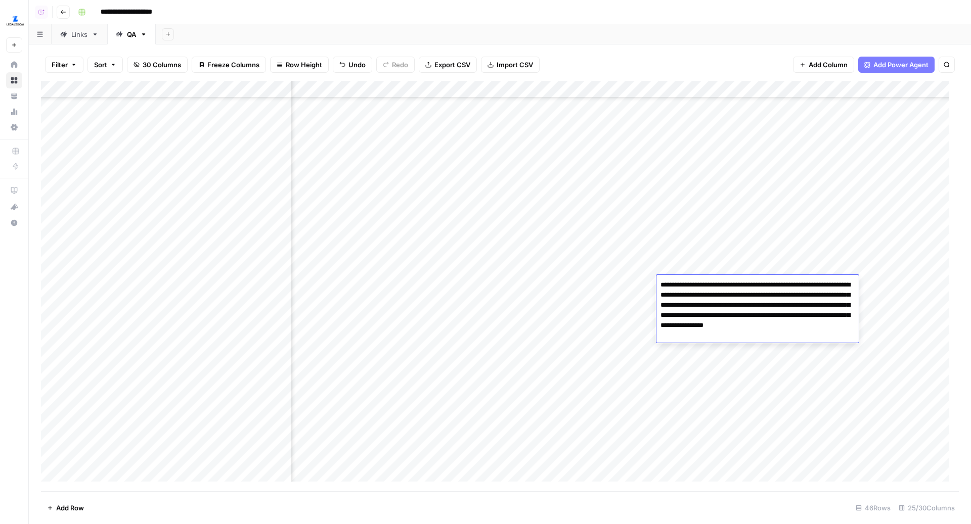
click at [730, 257] on div "Add Column" at bounding box center [500, 286] width 918 height 411
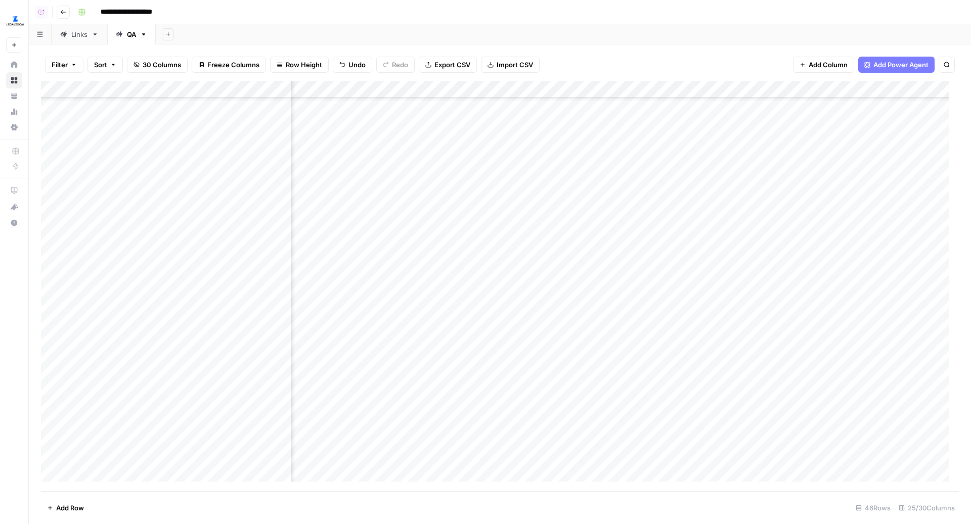
click at [732, 280] on div "Add Column" at bounding box center [500, 286] width 918 height 411
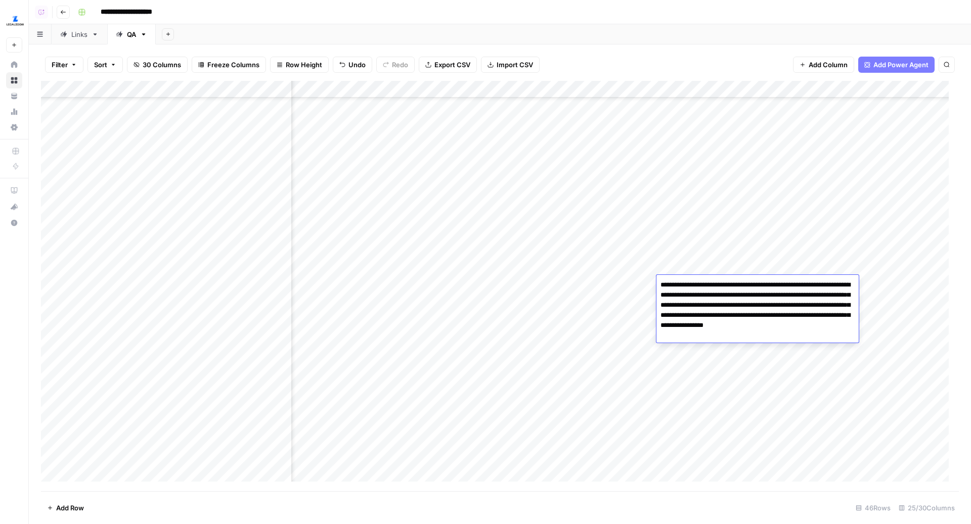
click at [748, 263] on div "Add Column" at bounding box center [500, 286] width 918 height 411
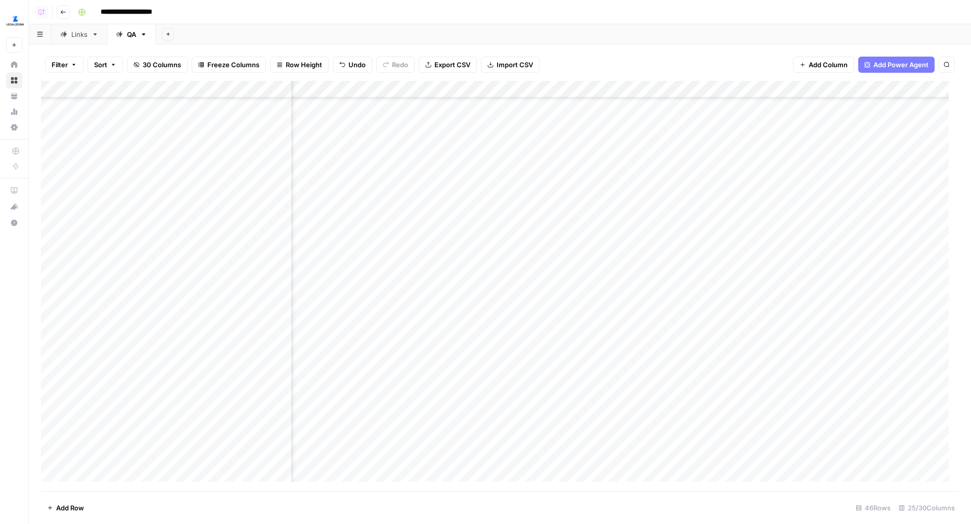
scroll to position [423, 1685]
click at [471, 285] on div "Add Column" at bounding box center [500, 286] width 918 height 411
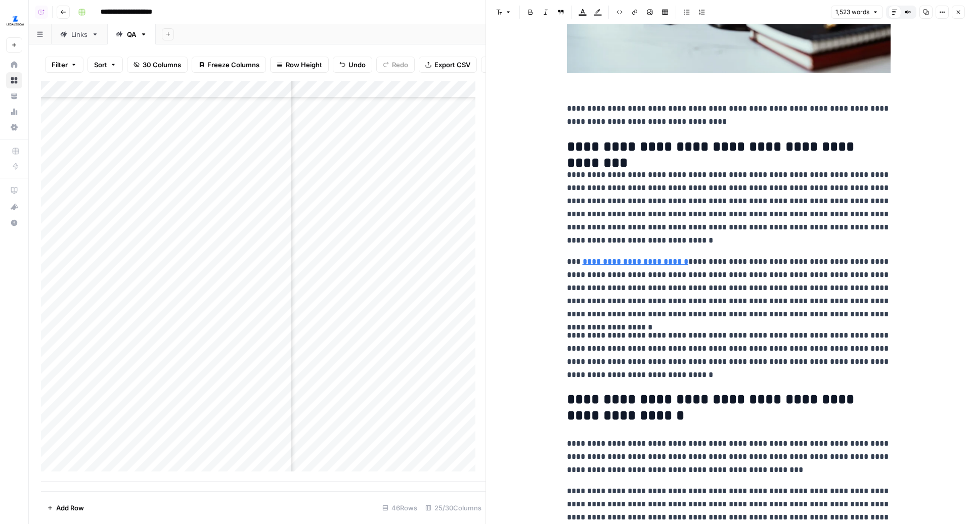
scroll to position [556, 0]
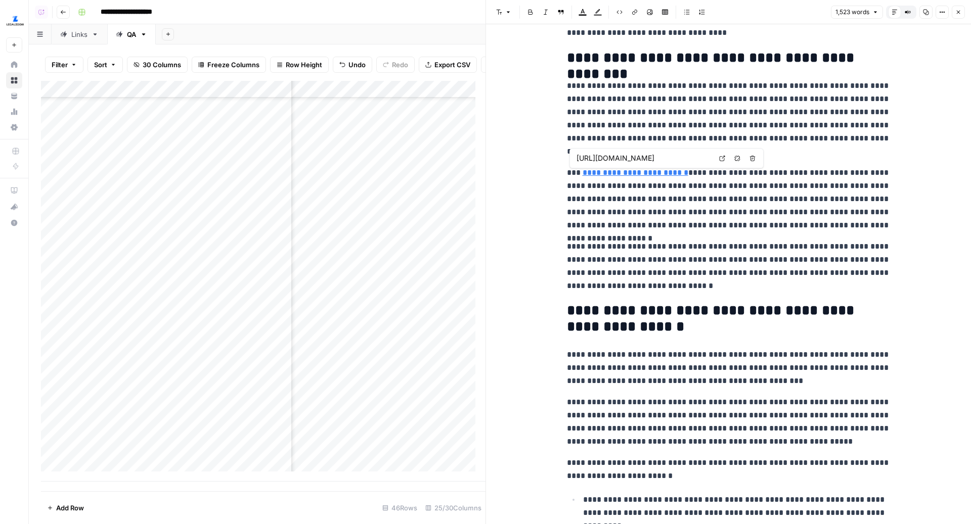
click at [723, 157] on icon at bounding box center [722, 159] width 6 height 6
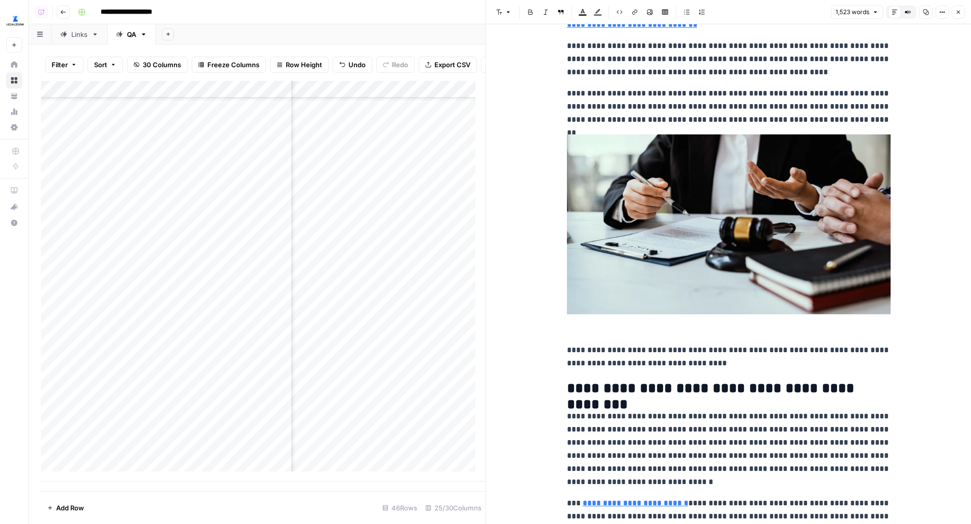
scroll to position [0, 0]
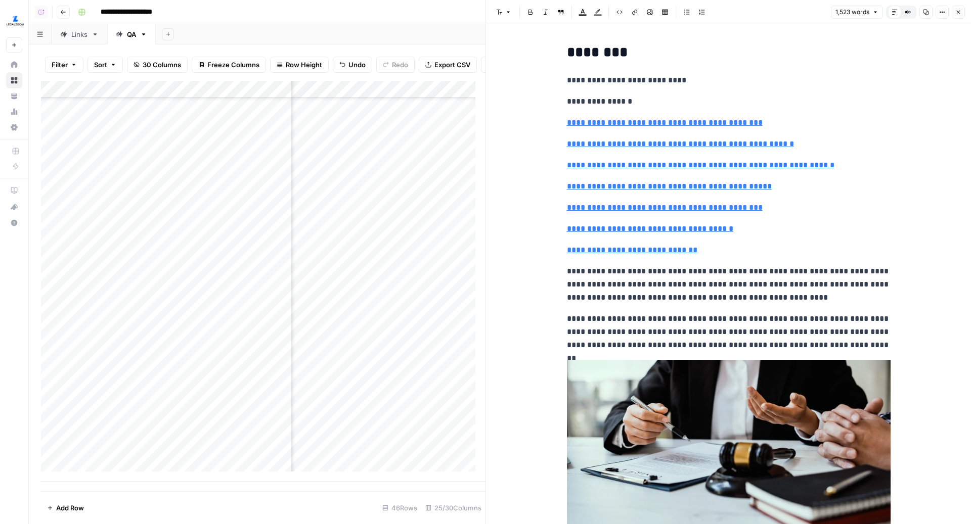
type input "#how-to-hire-a-new-jersey-registered-agent"
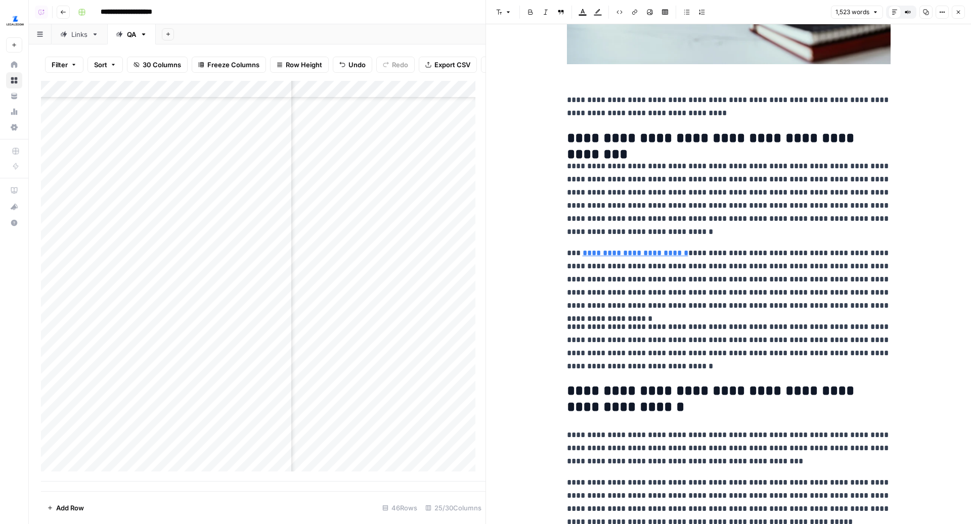
scroll to position [492, 0]
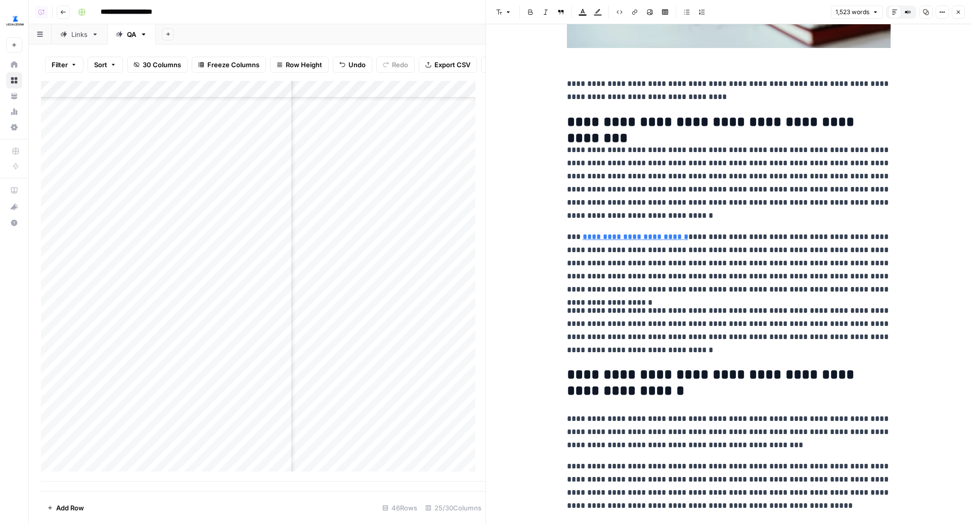
click at [942, 12] on icon "button" at bounding box center [942, 13] width 2 height 2
click at [898, 108] on span "Code" at bounding box center [912, 107] width 49 height 10
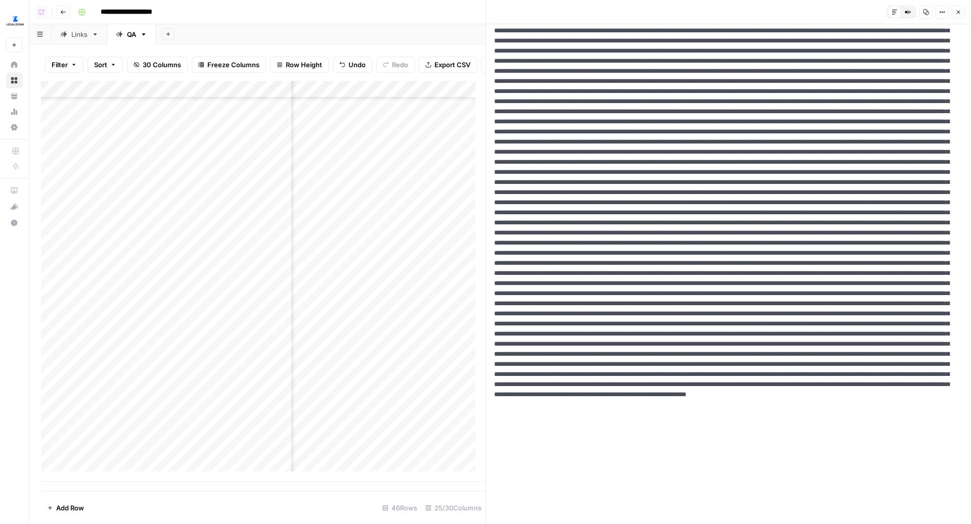
scroll to position [0, 0]
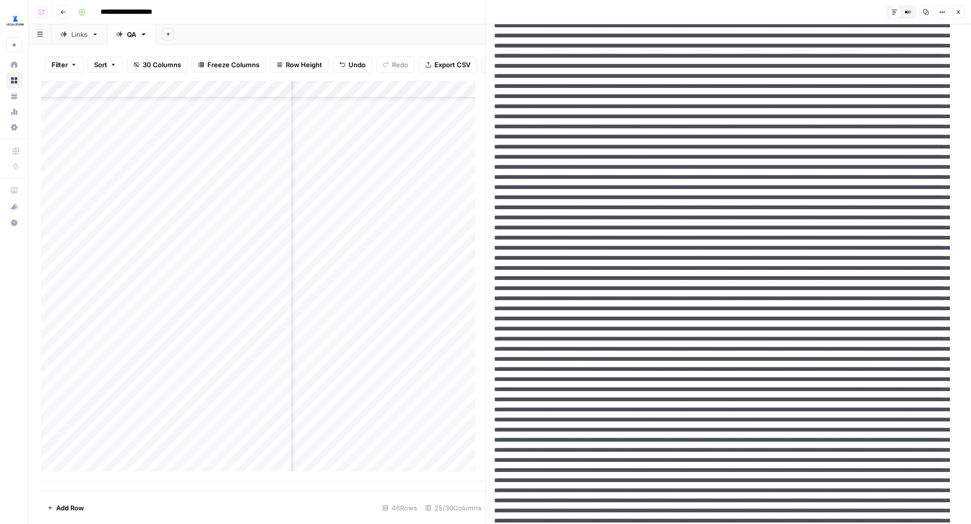
scroll to position [972, 0]
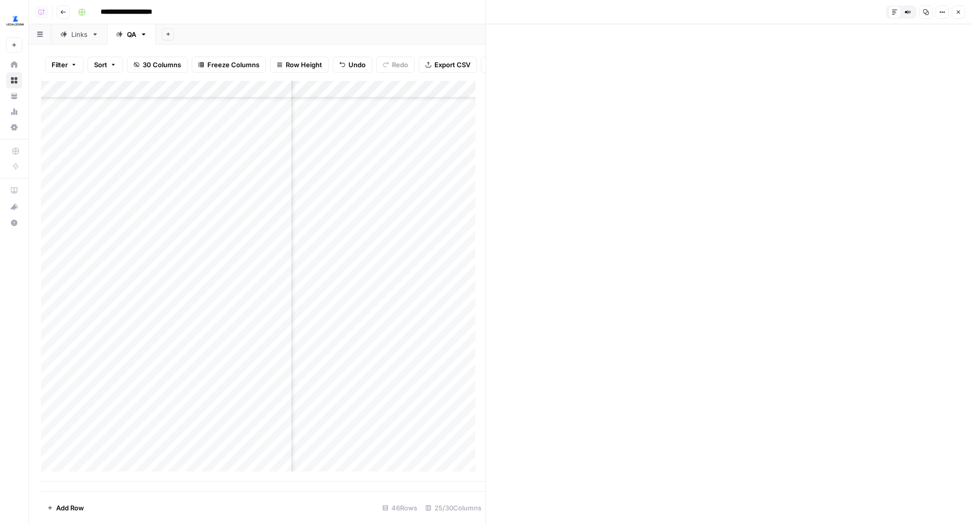
click at [959, 8] on button "Close" at bounding box center [957, 12] width 13 height 13
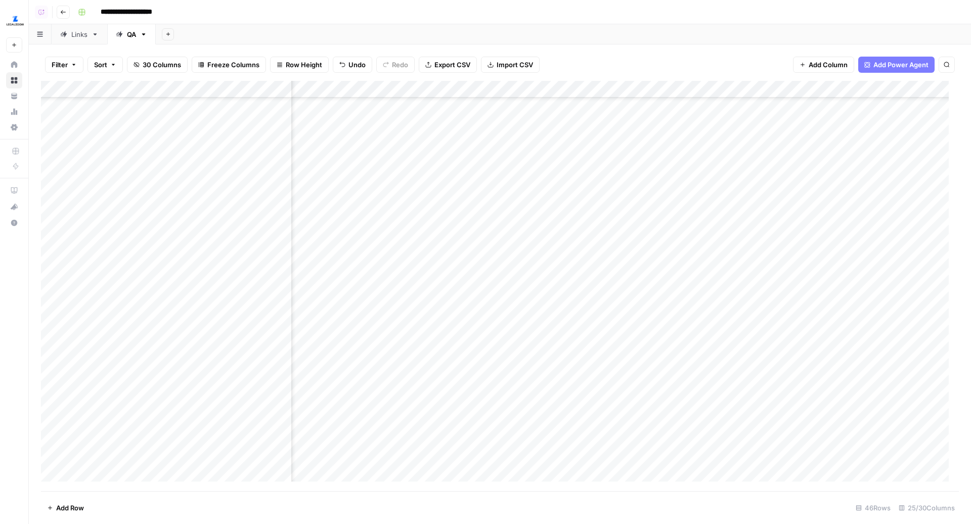
click at [872, 288] on div "Add Column" at bounding box center [500, 286] width 918 height 411
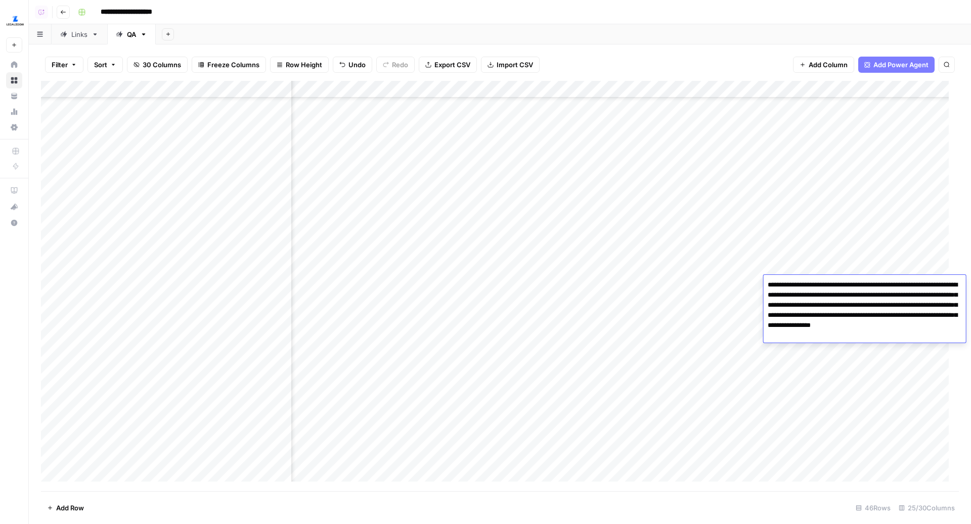
click at [716, 41] on div "Add Sheet" at bounding box center [563, 34] width 815 height 20
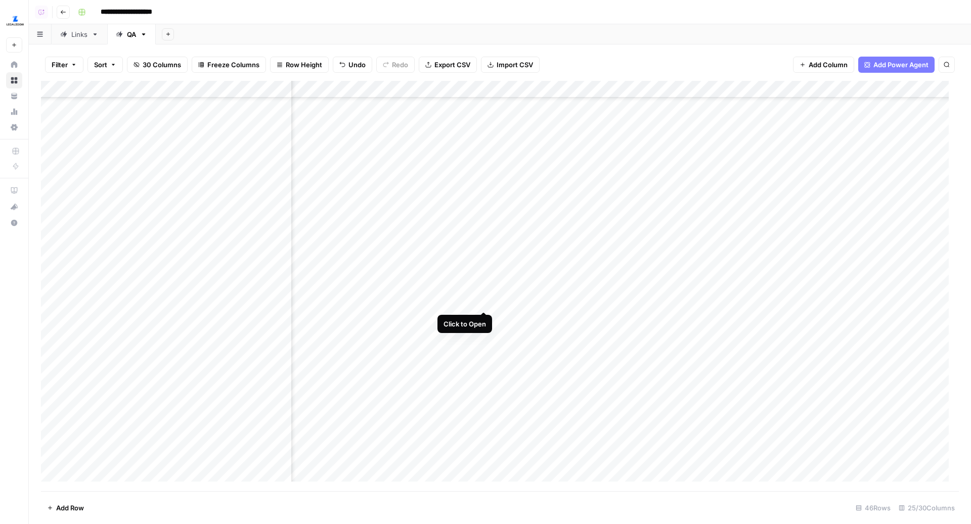
click at [483, 302] on div "Add Column" at bounding box center [500, 286] width 918 height 411
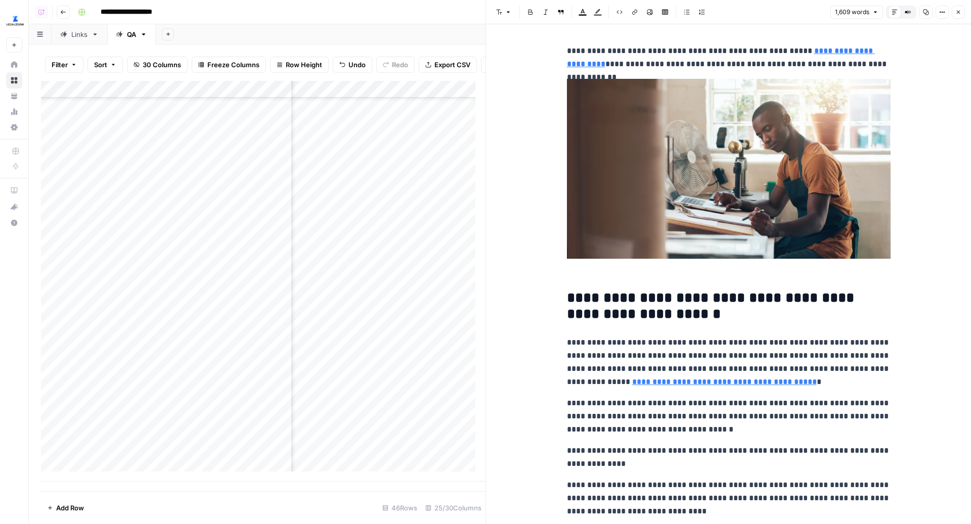
click at [964, 13] on button "Close" at bounding box center [957, 12] width 13 height 13
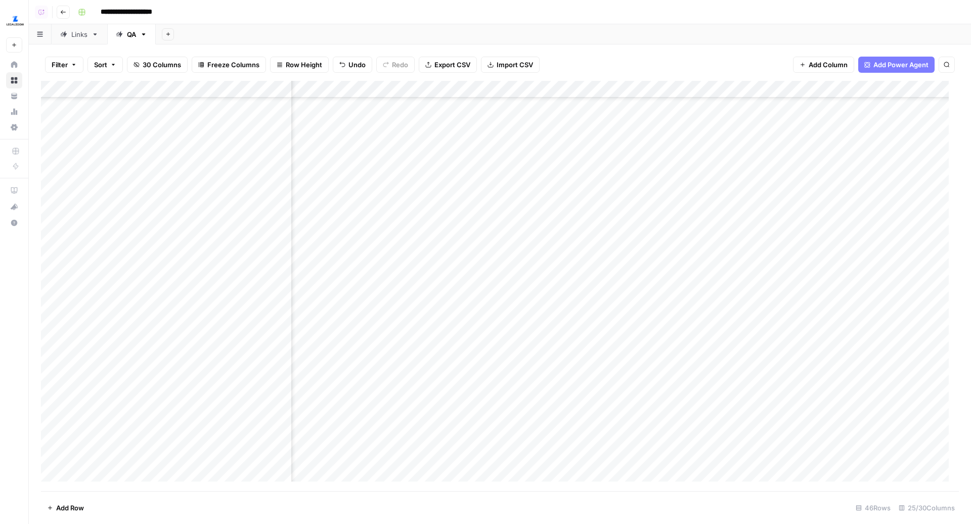
scroll to position [423, 1742]
click at [836, 325] on div "Add Column" at bounding box center [500, 286] width 918 height 411
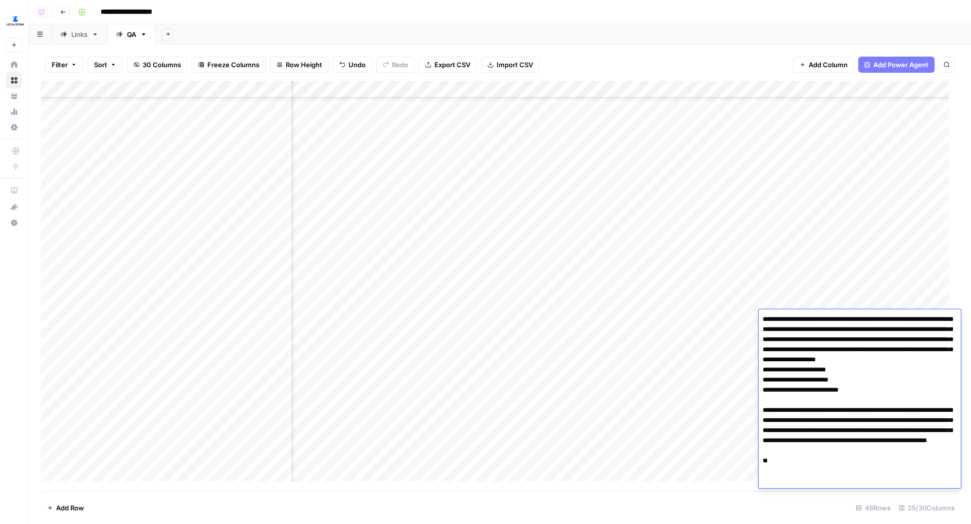
click at [823, 289] on div "Add Column" at bounding box center [500, 286] width 918 height 411
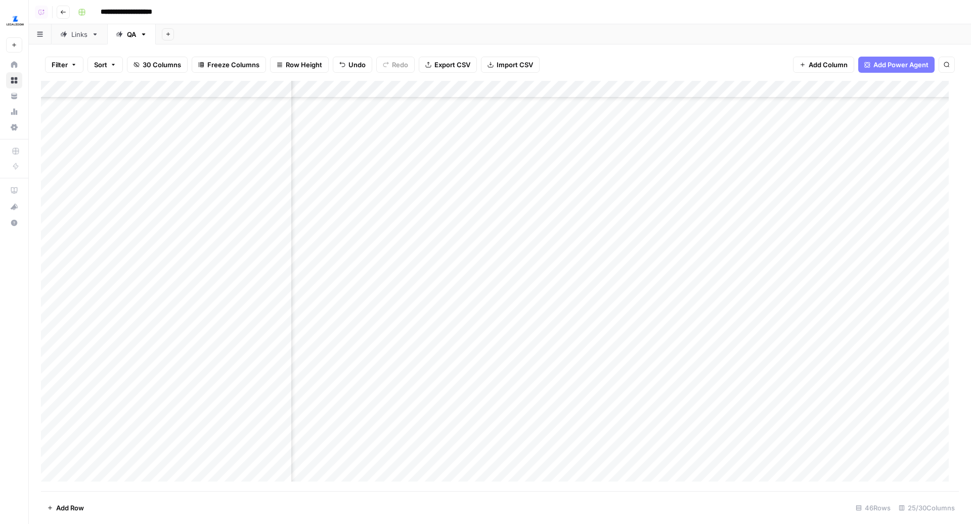
click at [430, 316] on div "Add Column" at bounding box center [500, 286] width 918 height 411
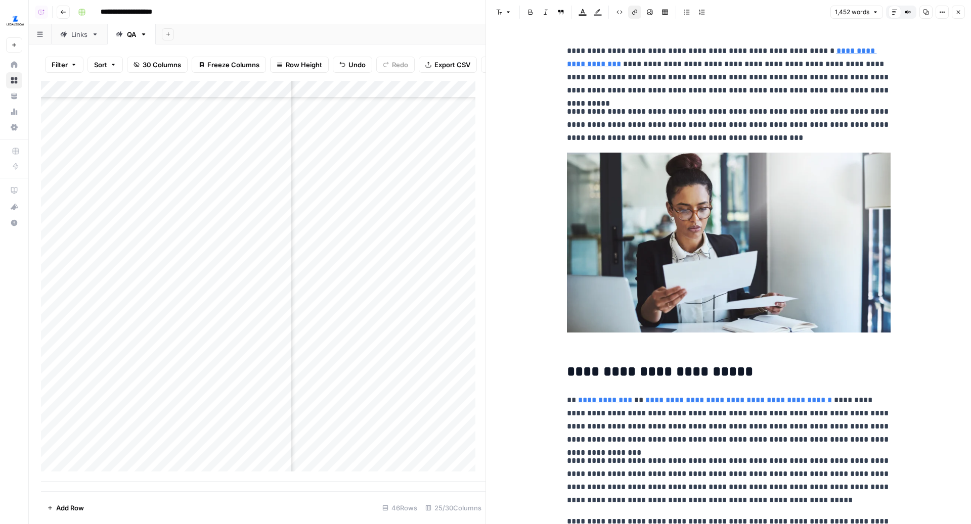
click at [814, 56] on link "**********" at bounding box center [722, 57] width 310 height 21
type input "https://www.legalzoom.com/articles/what-is-an-annual-report"
click at [961, 13] on button "Close" at bounding box center [957, 12] width 13 height 13
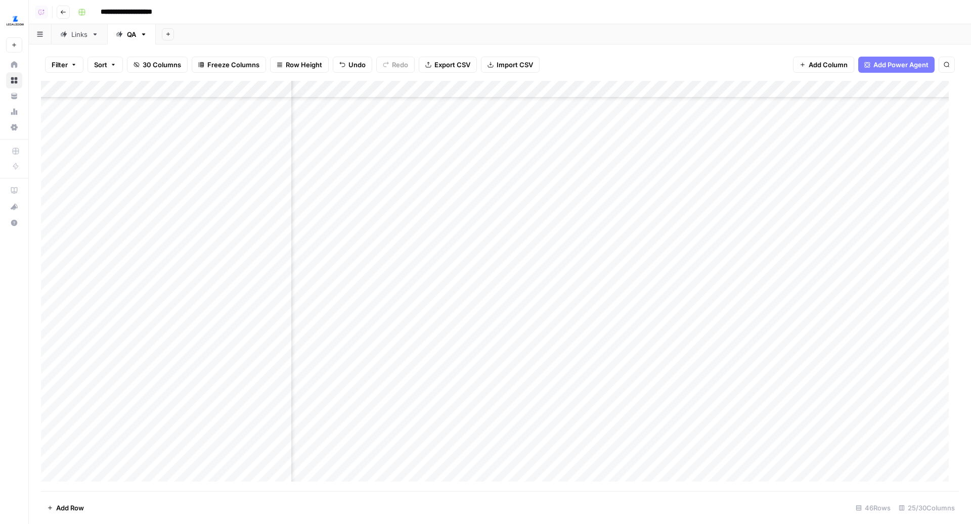
scroll to position [423, 280]
click at [610, 319] on div "Add Column" at bounding box center [500, 286] width 918 height 411
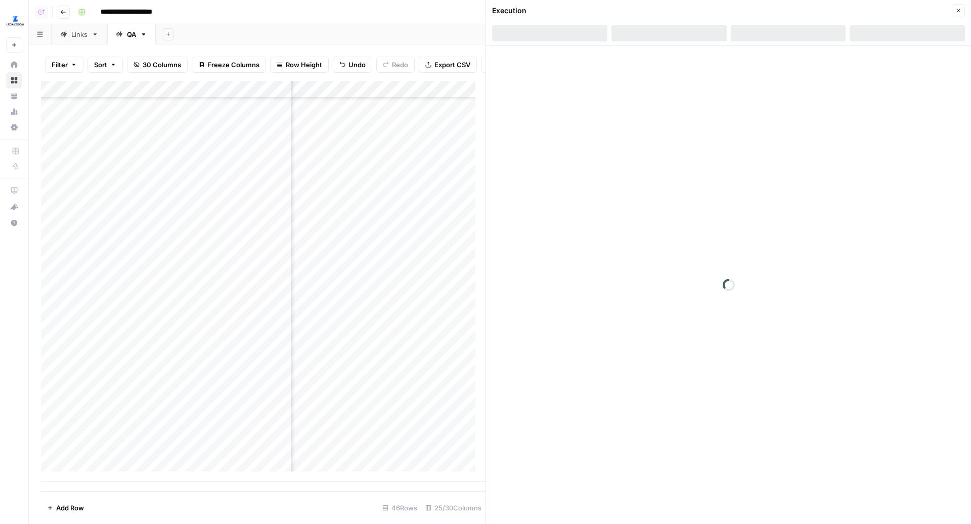
scroll to position [423, 538]
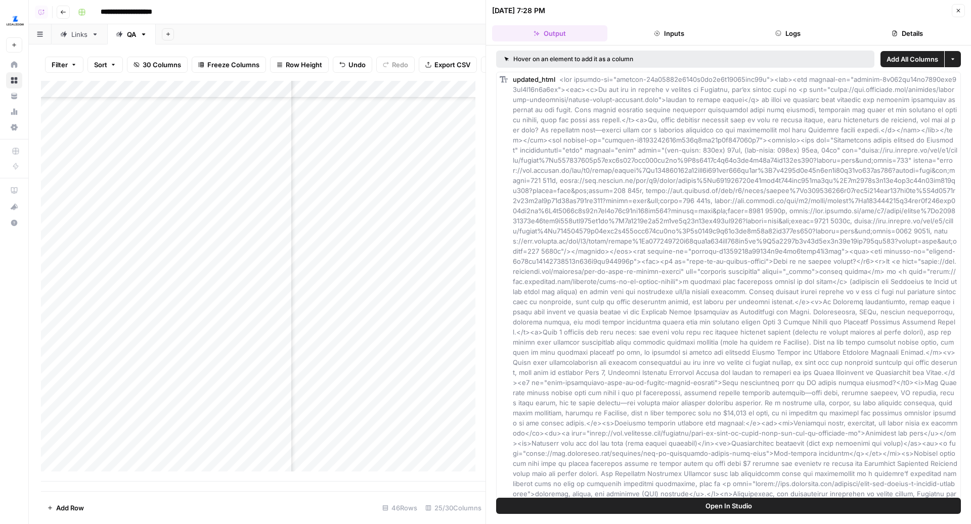
click at [773, 29] on button "Logs" at bounding box center [787, 33] width 115 height 16
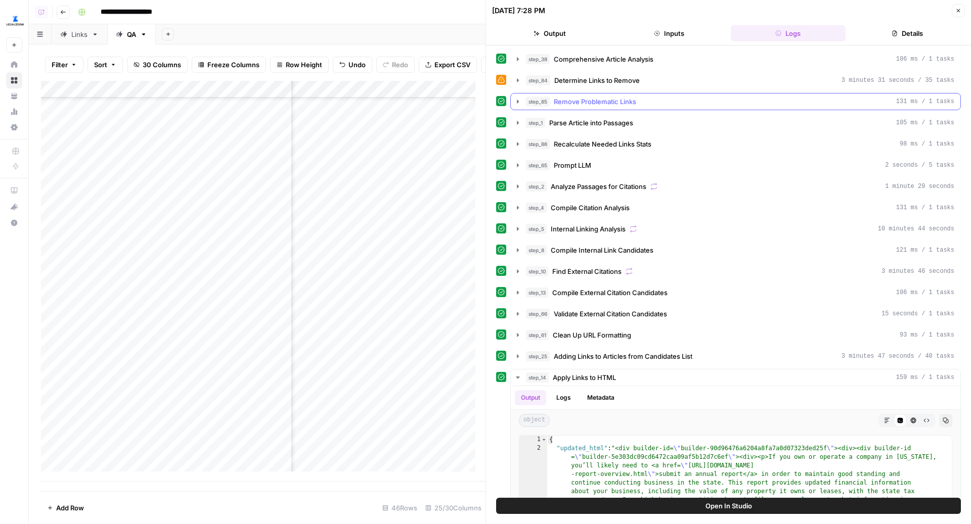
click at [654, 97] on div "step_85 Remove Problematic Links 131 ms / 1 tasks" at bounding box center [740, 102] width 428 height 10
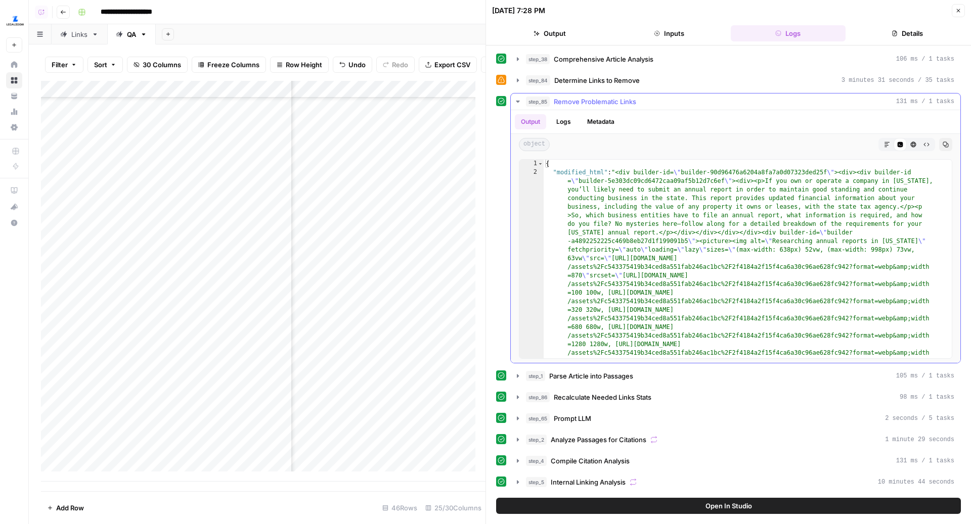
click at [654, 97] on div "step_85 Remove Problematic Links 131 ms / 1 tasks" at bounding box center [740, 102] width 428 height 10
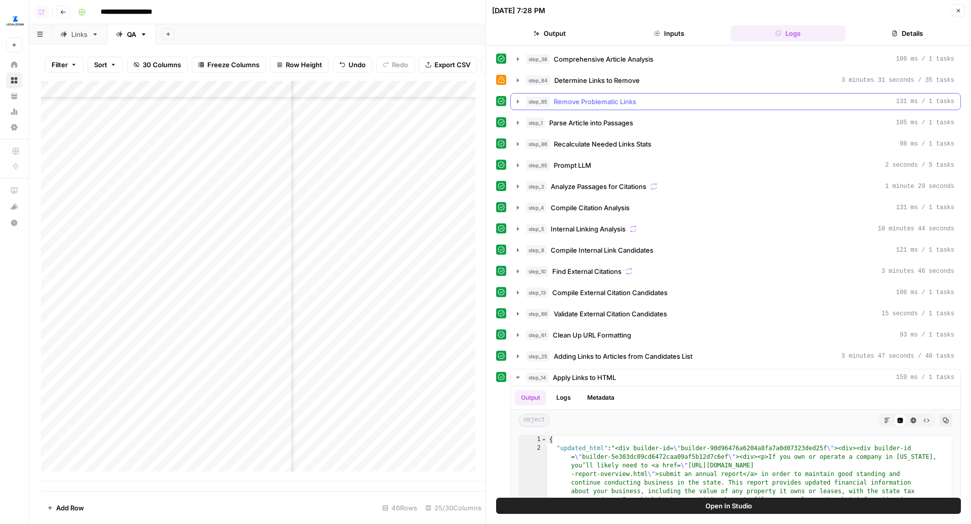
click at [617, 101] on span "Remove Problematic Links" at bounding box center [595, 102] width 82 height 10
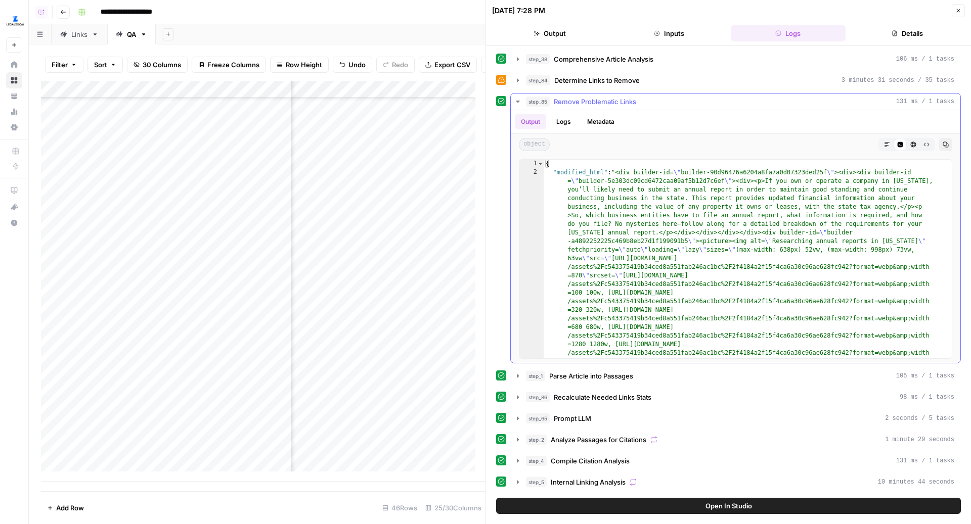
click at [910, 145] on icon "button" at bounding box center [913, 145] width 6 height 6
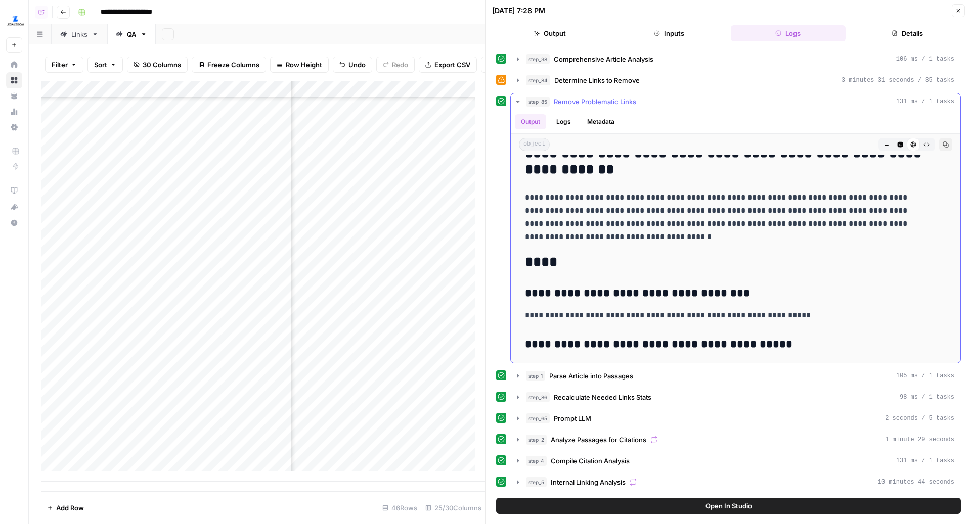
scroll to position [1982, 0]
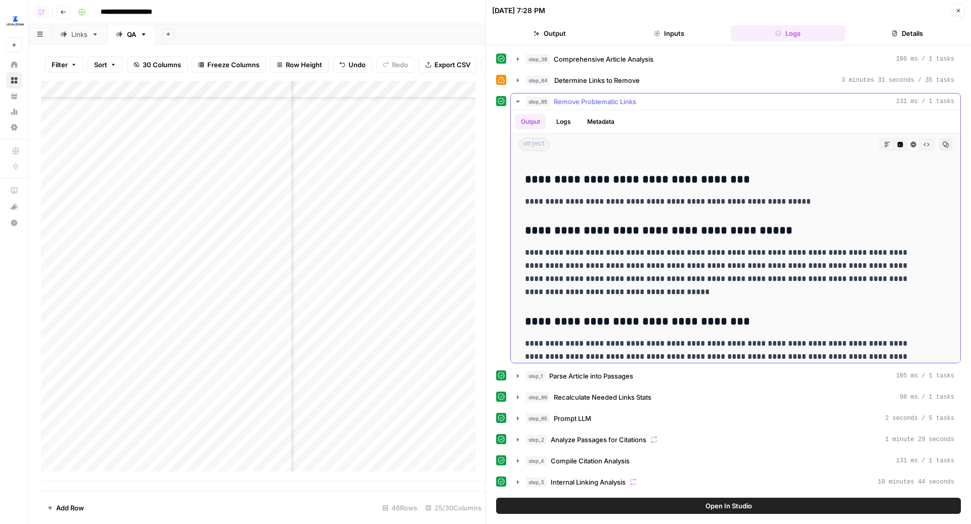
click at [648, 103] on div "step_85 Remove Problematic Links 131 ms / 1 tasks" at bounding box center [740, 102] width 428 height 10
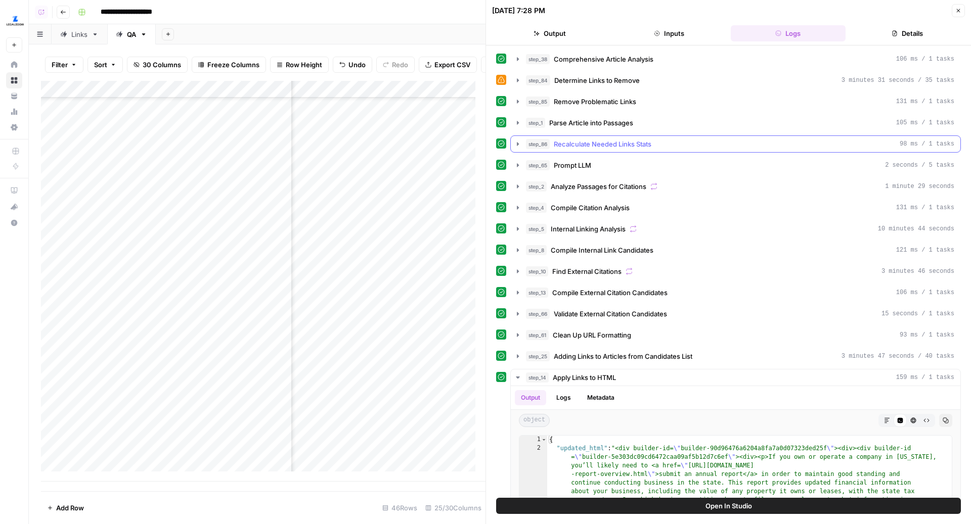
click at [643, 139] on span "Recalculate Needed Links Stats" at bounding box center [603, 144] width 98 height 10
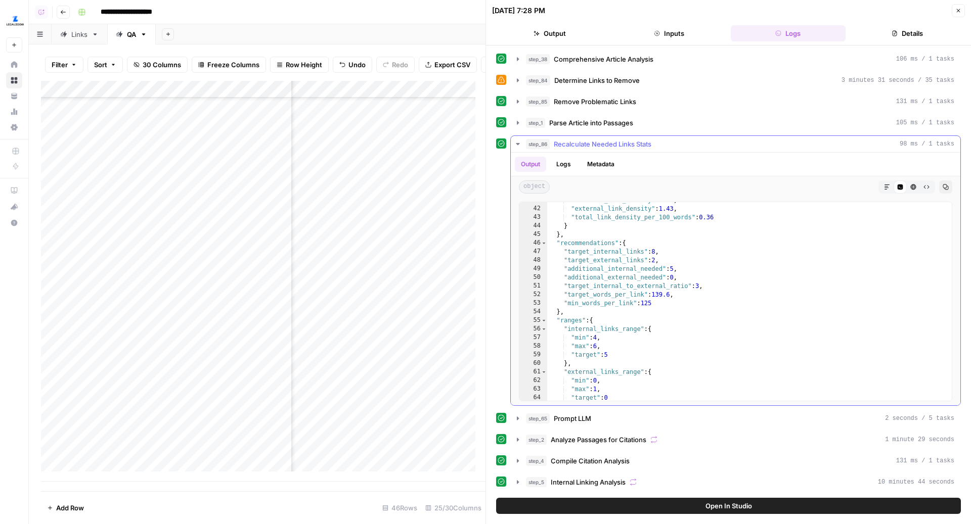
scroll to position [350, 0]
click at [678, 136] on button "step_86 Recalculate Needed Links Stats 98 ms / 1 tasks" at bounding box center [735, 144] width 449 height 16
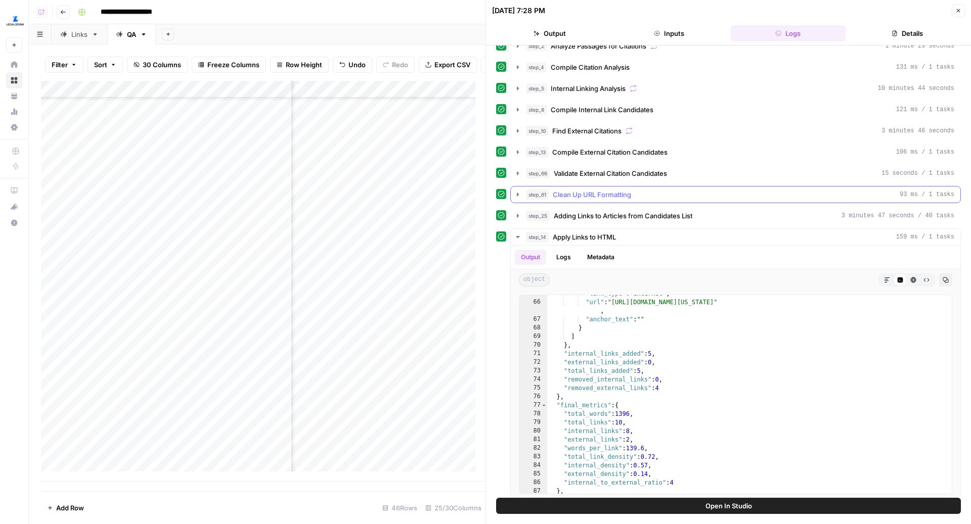
scroll to position [0, 0]
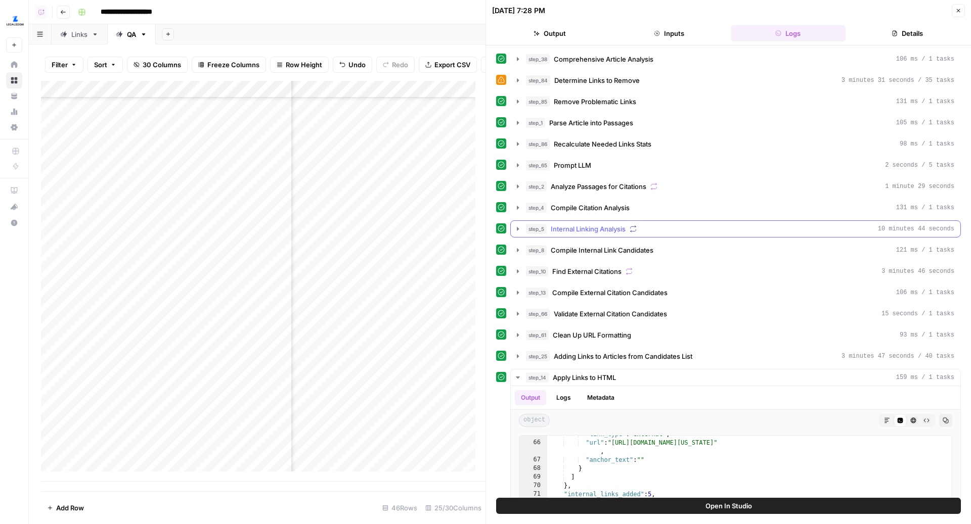
click at [649, 224] on div "step_5 Internal Linking Analysis 10 minutes 44 seconds" at bounding box center [740, 229] width 428 height 10
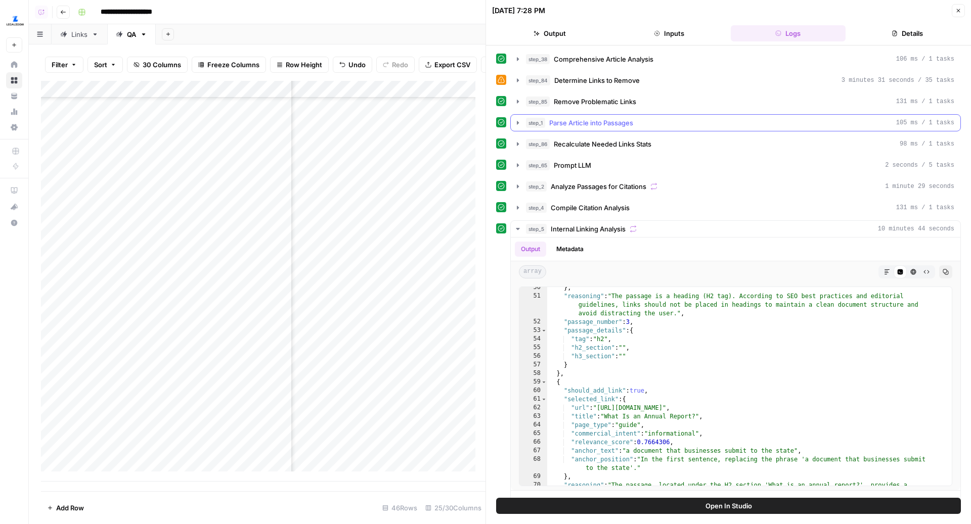
click at [653, 121] on div "step_1 Parse Article into Passages 105 ms / 1 tasks" at bounding box center [740, 123] width 428 height 10
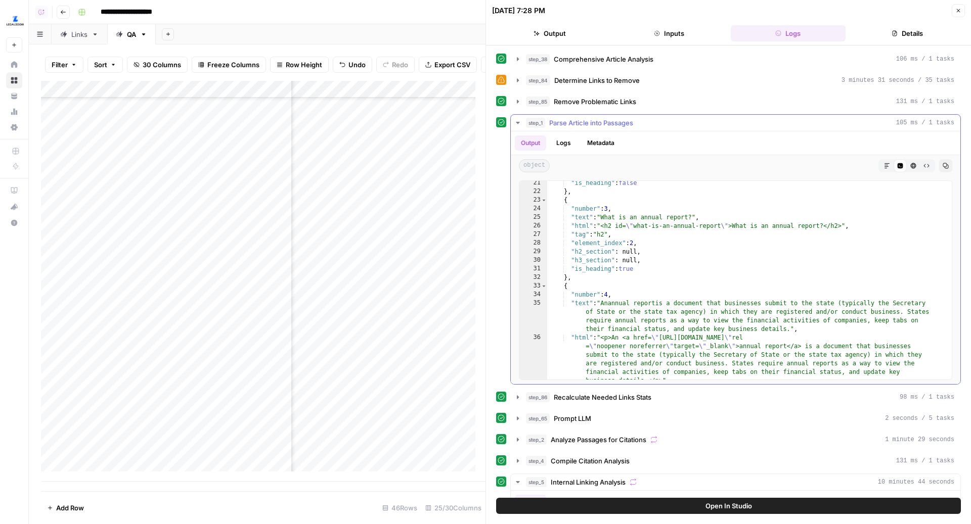
scroll to position [266, 0]
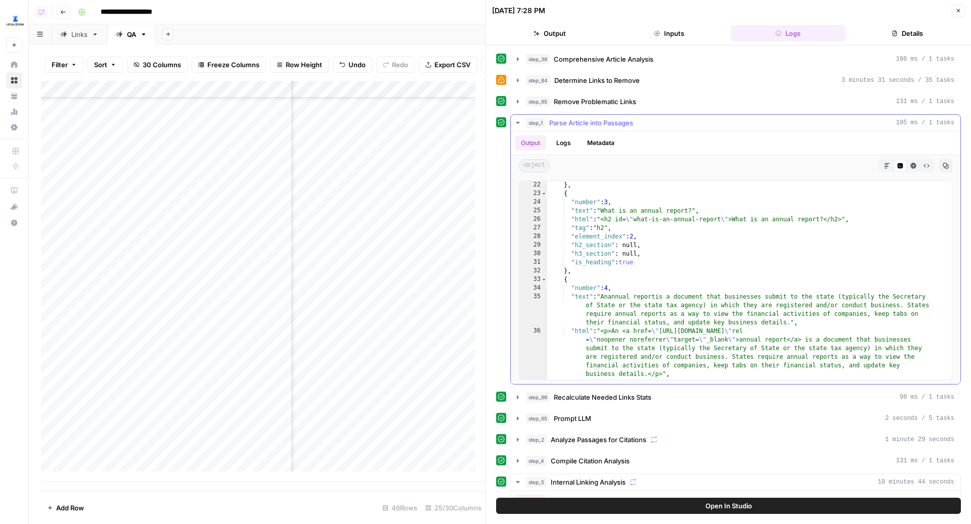
click at [692, 310] on div "} , { "number" : 3 , "text" : "What is an annual report?" , "html" : "<h2 id= \…" at bounding box center [744, 289] width 394 height 216
type textarea "**********"
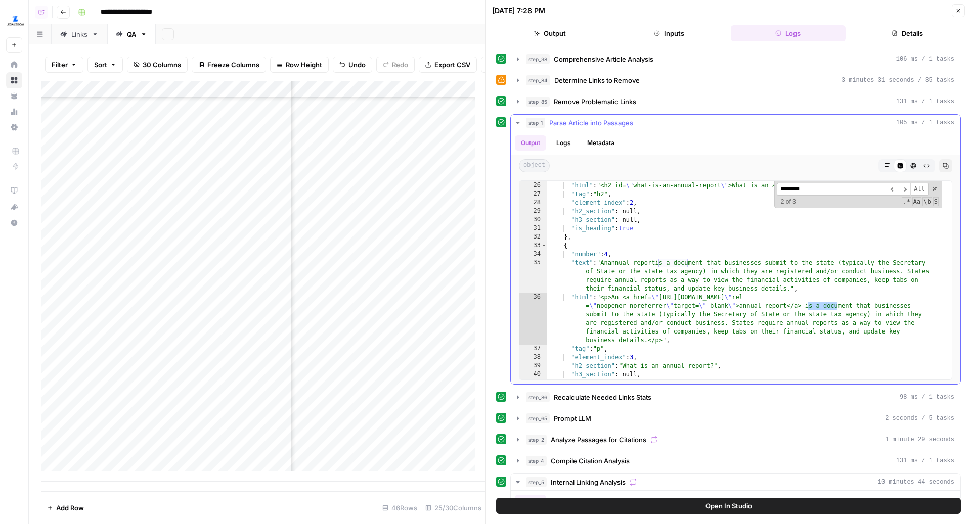
scroll to position [350, 0]
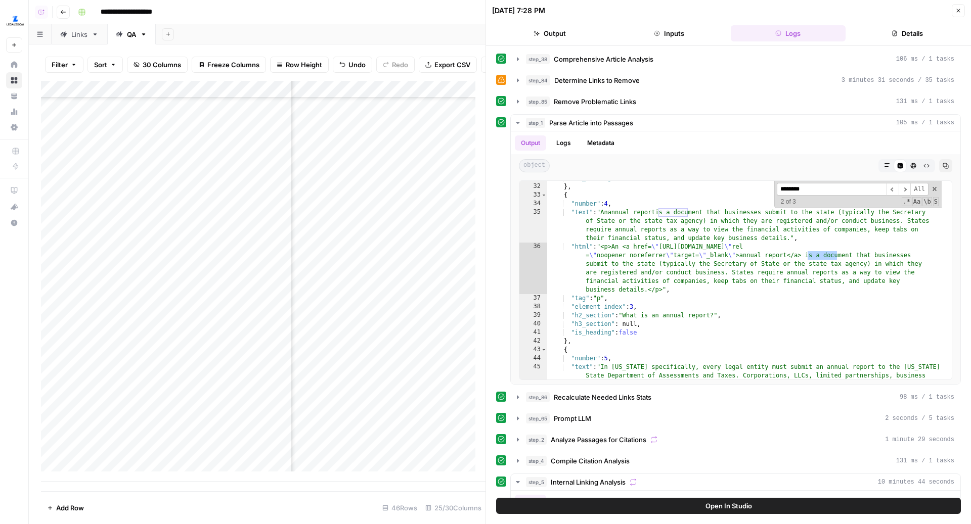
type input "********"
click at [941, 28] on button "Details" at bounding box center [906, 33] width 115 height 16
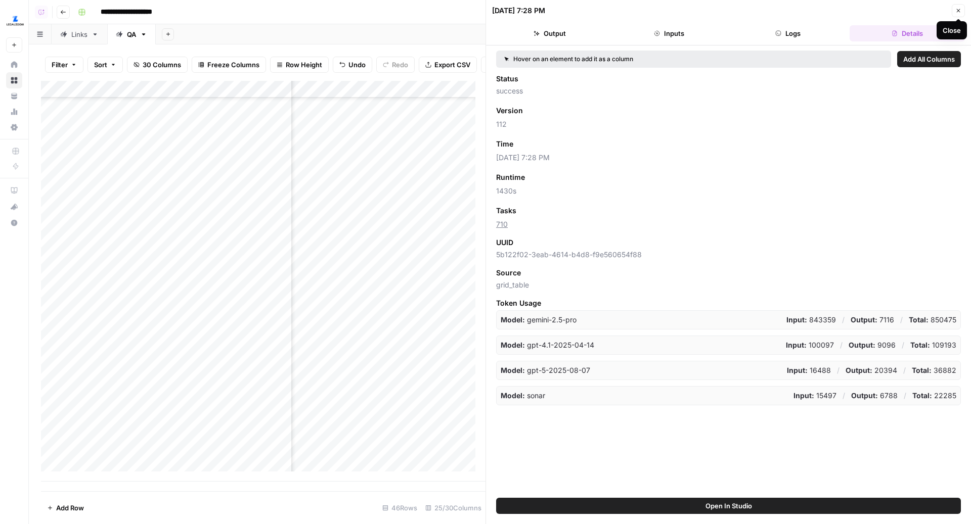
click at [955, 12] on icon "button" at bounding box center [958, 11] width 6 height 6
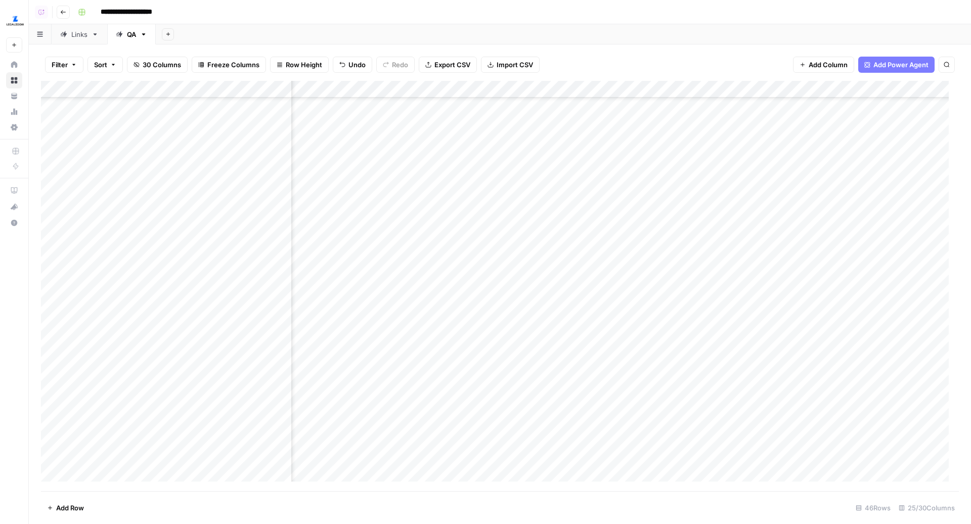
scroll to position [423, 433]
click at [472, 321] on div "Add Column" at bounding box center [500, 286] width 918 height 411
click at [440, 353] on div "Add Column" at bounding box center [500, 286] width 918 height 411
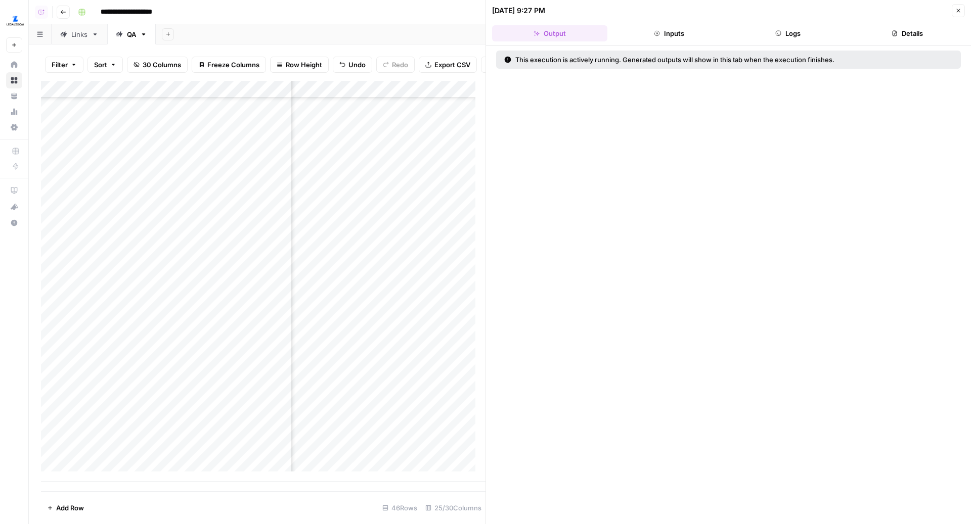
click at [798, 27] on button "Logs" at bounding box center [787, 33] width 115 height 16
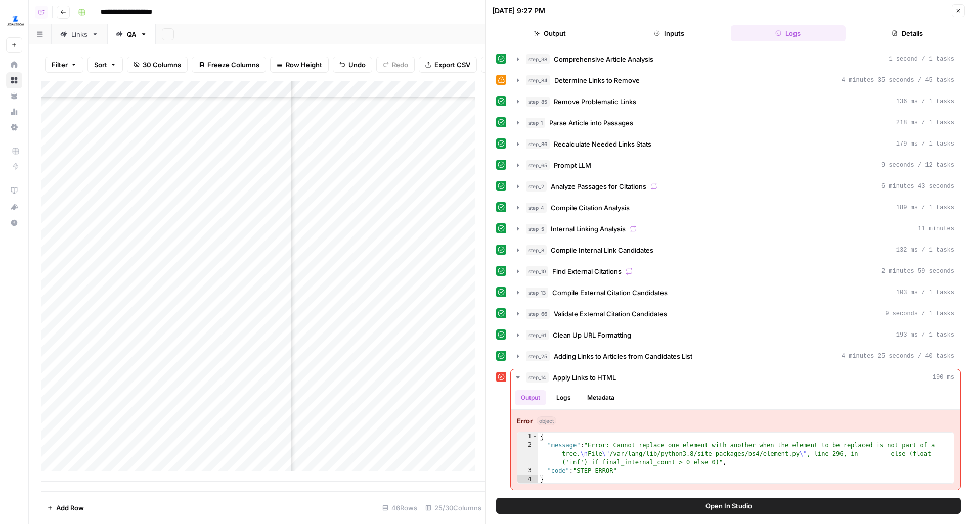
click at [740, 510] on span "Open In Studio" at bounding box center [728, 506] width 47 height 10
click at [447, 363] on div "Add Column" at bounding box center [263, 281] width 444 height 401
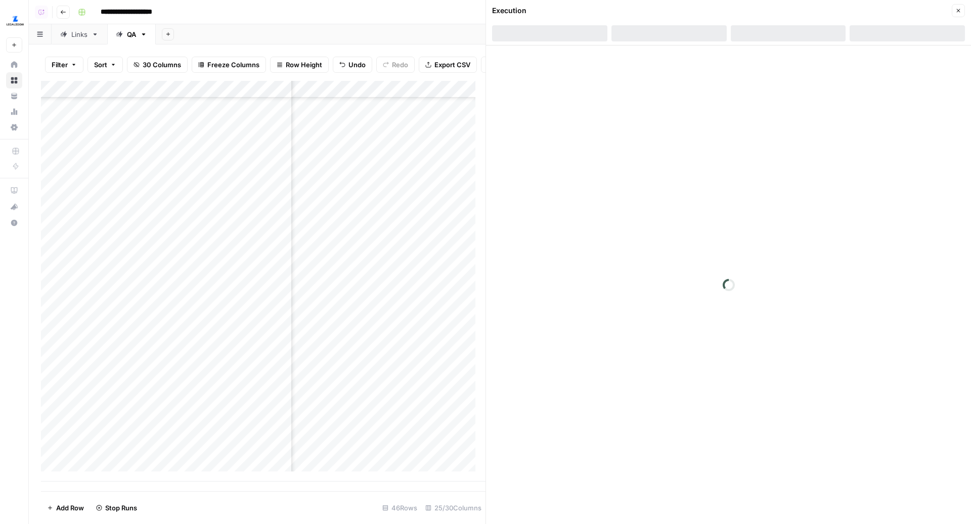
click at [455, 363] on div "Add Column" at bounding box center [263, 281] width 444 height 401
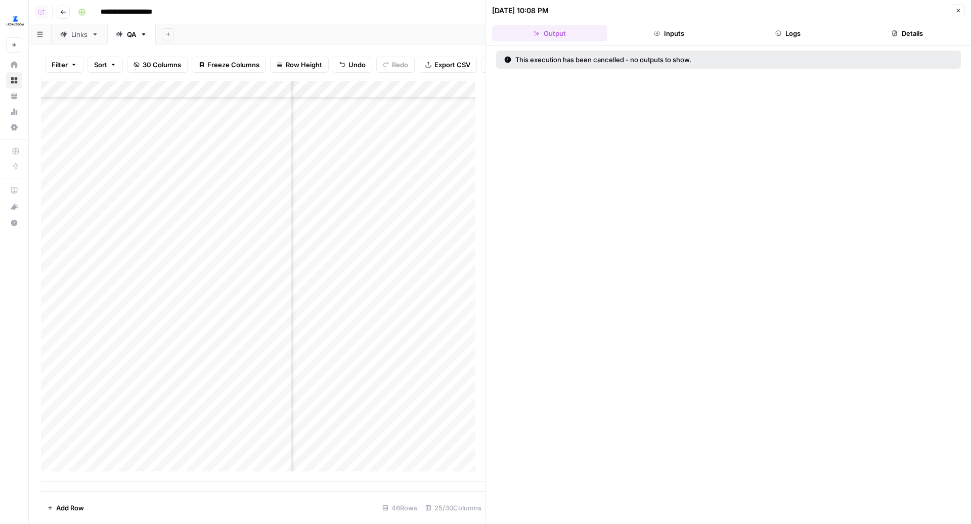
click at [958, 9] on icon "button" at bounding box center [958, 11] width 6 height 6
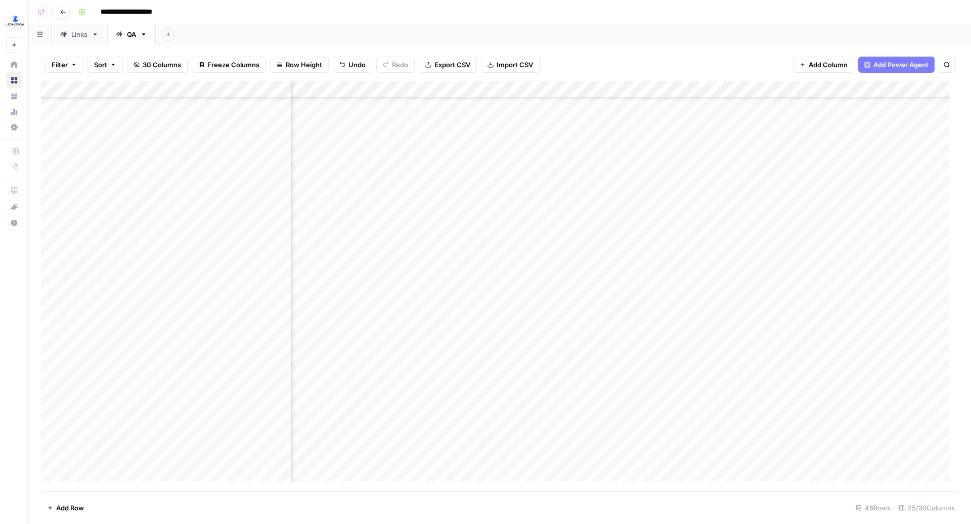
scroll to position [423, 1806]
click at [556, 319] on div "Add Column" at bounding box center [500, 286] width 918 height 411
click at [368, 318] on div "Add Column" at bounding box center [500, 286] width 918 height 411
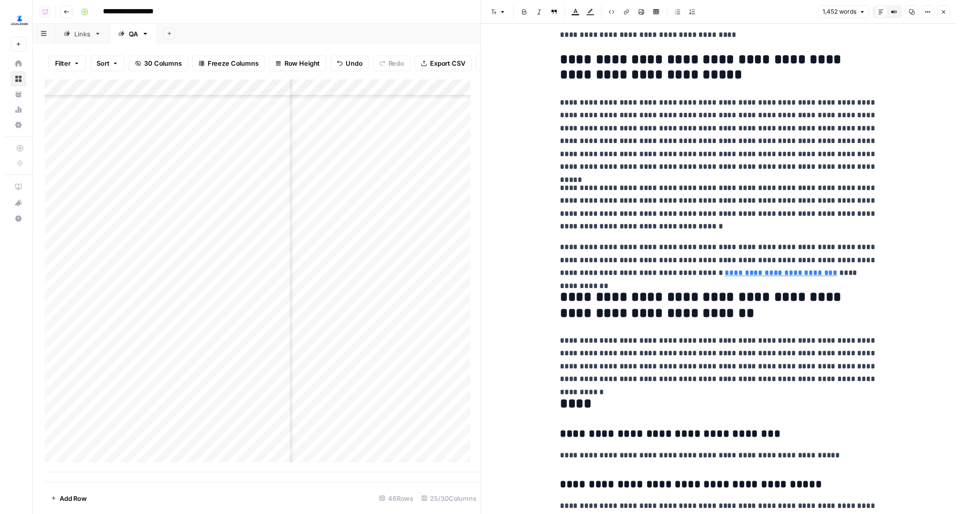
scroll to position [2206, 0]
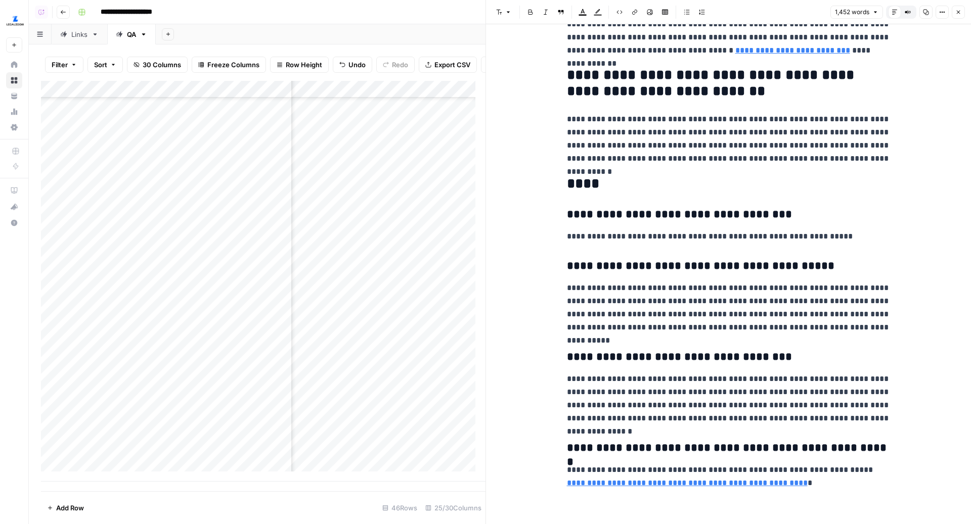
click at [960, 14] on icon "button" at bounding box center [958, 12] width 6 height 6
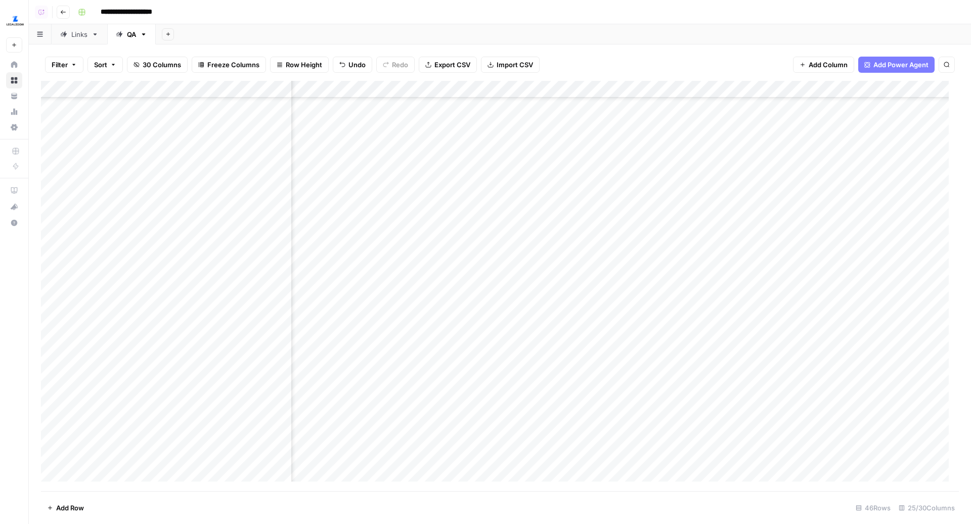
scroll to position [423, 415]
click at [489, 353] on div "Add Column" at bounding box center [500, 286] width 918 height 411
click at [602, 364] on div "Add Column" at bounding box center [500, 286] width 918 height 411
click at [579, 333] on div "Add Column" at bounding box center [500, 286] width 918 height 411
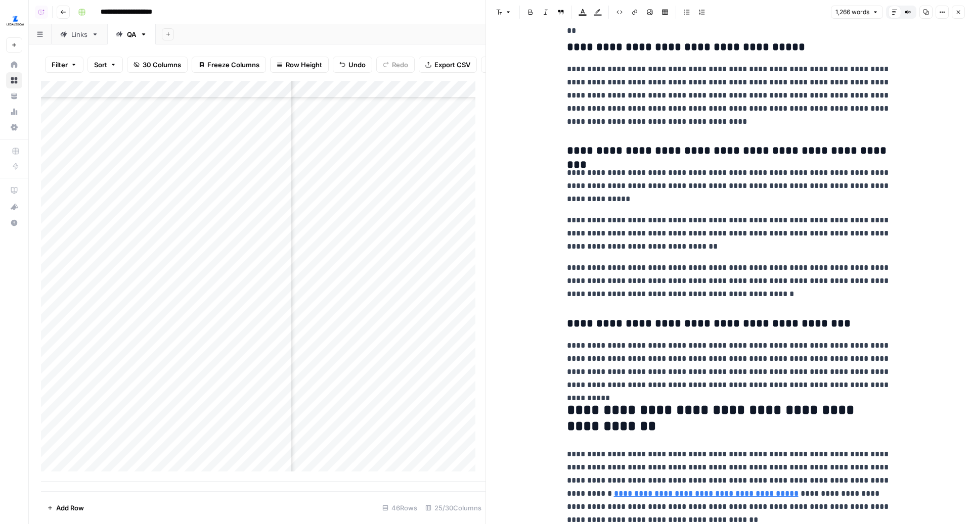
scroll to position [803, 0]
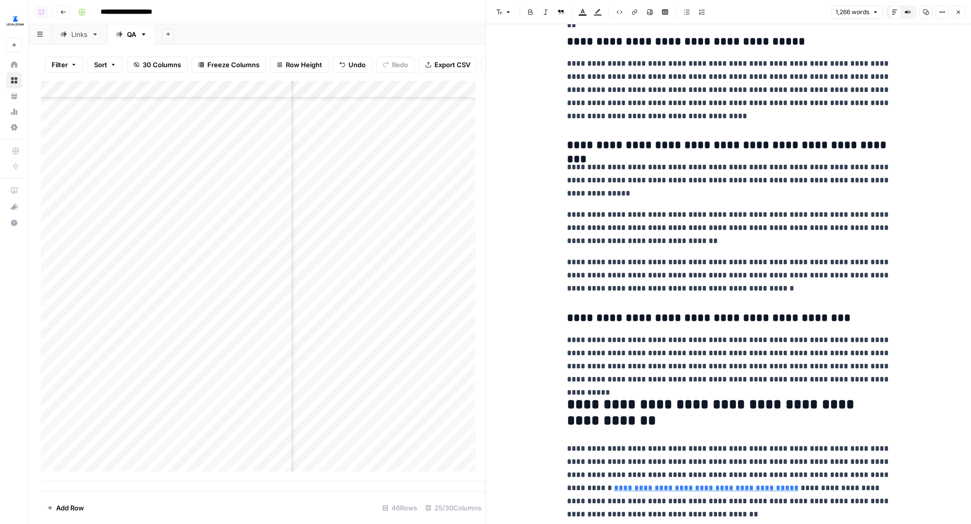
click at [958, 15] on button "Close" at bounding box center [957, 12] width 13 height 13
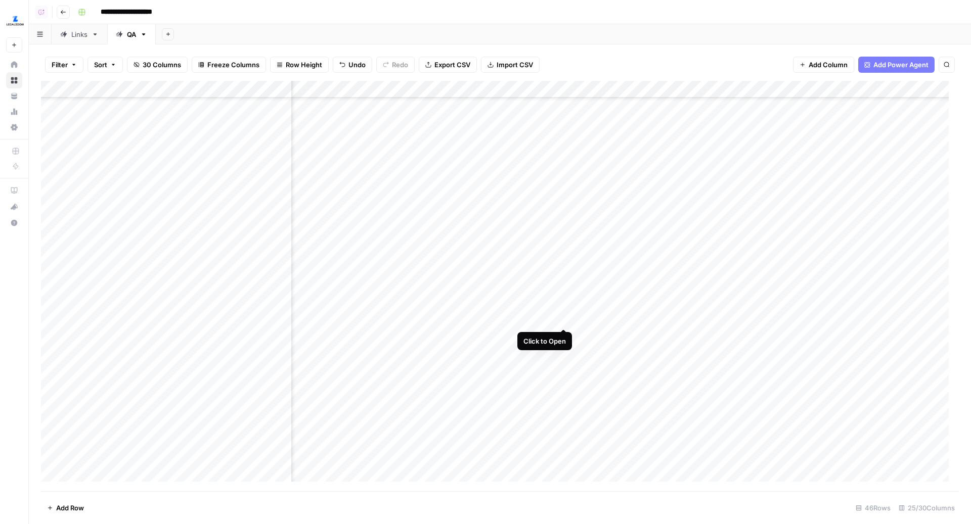
click at [564, 317] on div "Add Column" at bounding box center [500, 286] width 918 height 411
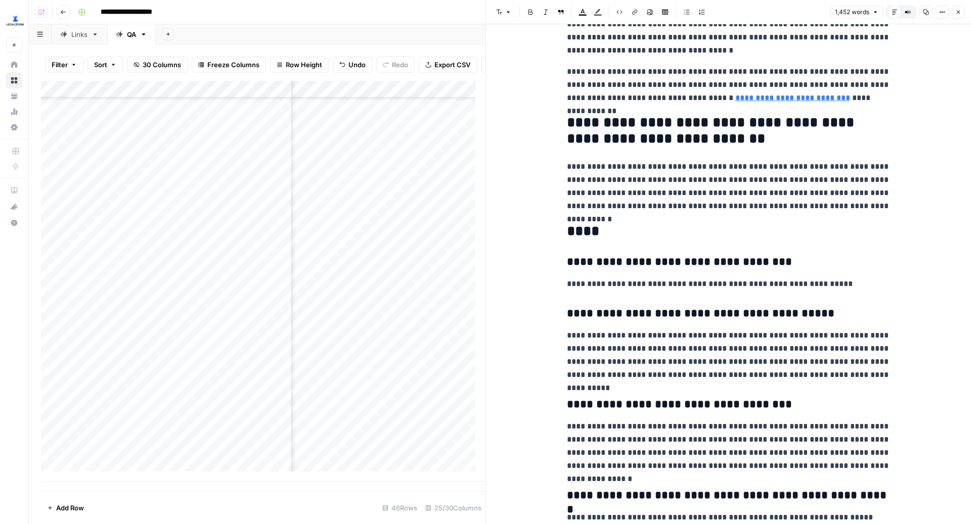
scroll to position [2206, 0]
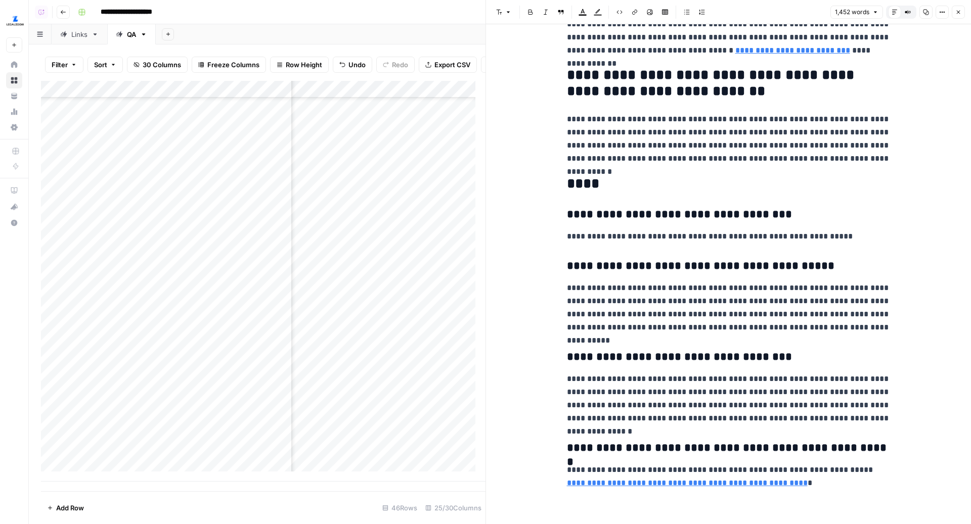
click at [958, 11] on icon "button" at bounding box center [958, 12] width 6 height 6
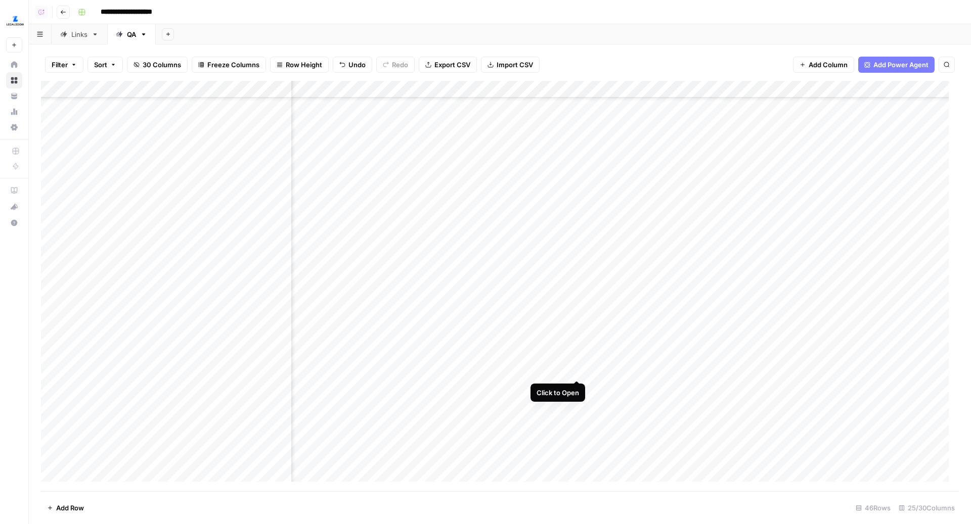
click at [578, 372] on div "Add Column" at bounding box center [500, 286] width 918 height 411
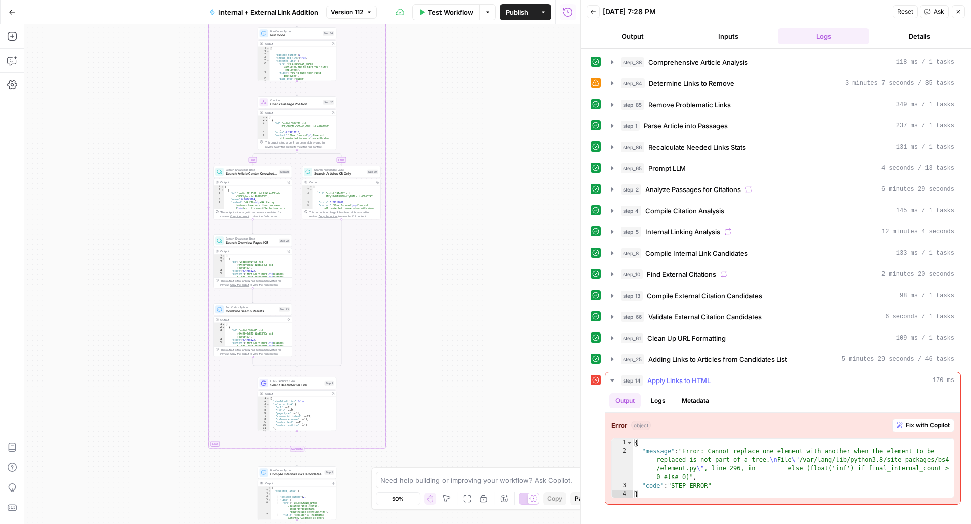
click at [915, 421] on span "Fix with Copilot" at bounding box center [927, 425] width 44 height 9
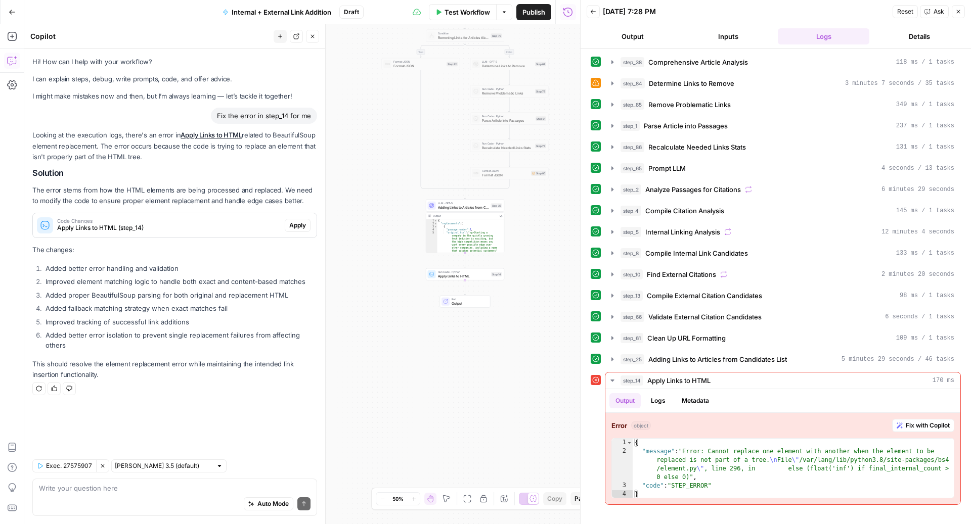
click at [317, 35] on button "Close" at bounding box center [312, 36] width 13 height 13
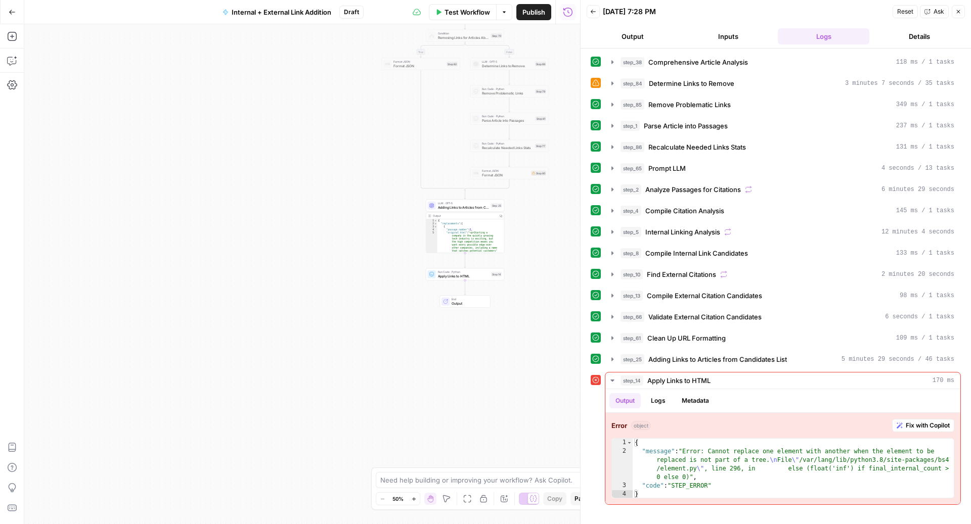
click at [357, 14] on span "Draft" at bounding box center [351, 12] width 15 height 9
click at [352, 13] on span "Draft" at bounding box center [351, 12] width 15 height 9
click at [957, 12] on icon "button" at bounding box center [958, 12] width 4 height 4
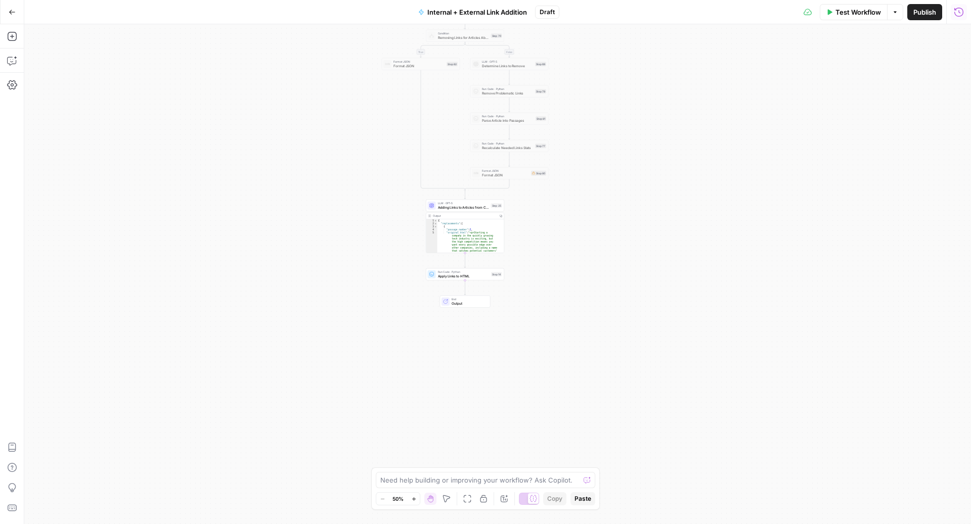
click at [544, 15] on span "Draft" at bounding box center [546, 12] width 15 height 9
click at [551, 13] on span "Draft" at bounding box center [546, 12] width 15 height 9
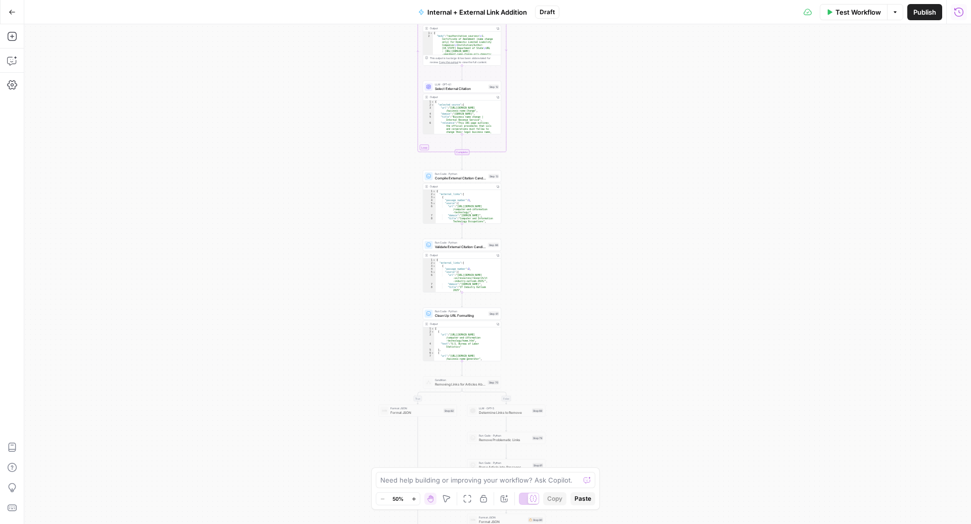
click at [540, 8] on span "Draft" at bounding box center [546, 12] width 15 height 9
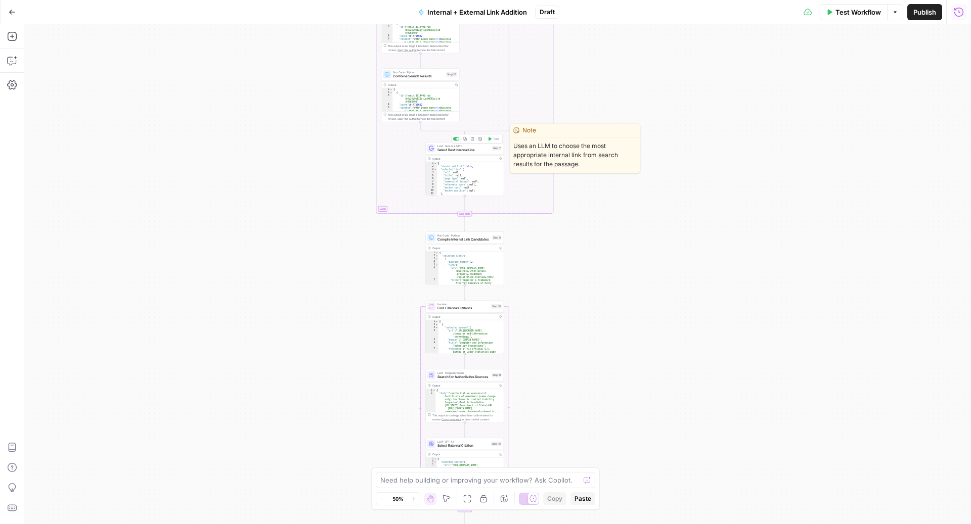
click at [461, 150] on span "Select Best Internal Link" at bounding box center [463, 150] width 53 height 5
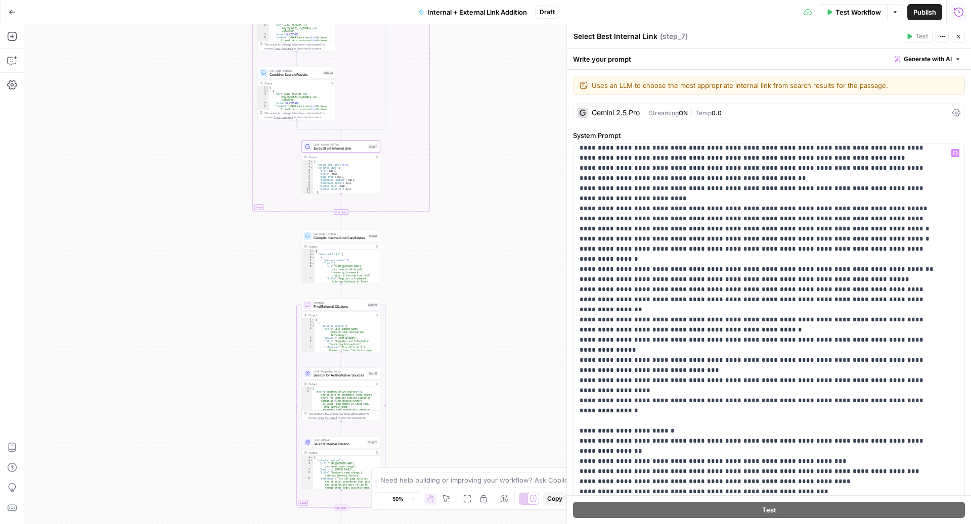
scroll to position [832, 0]
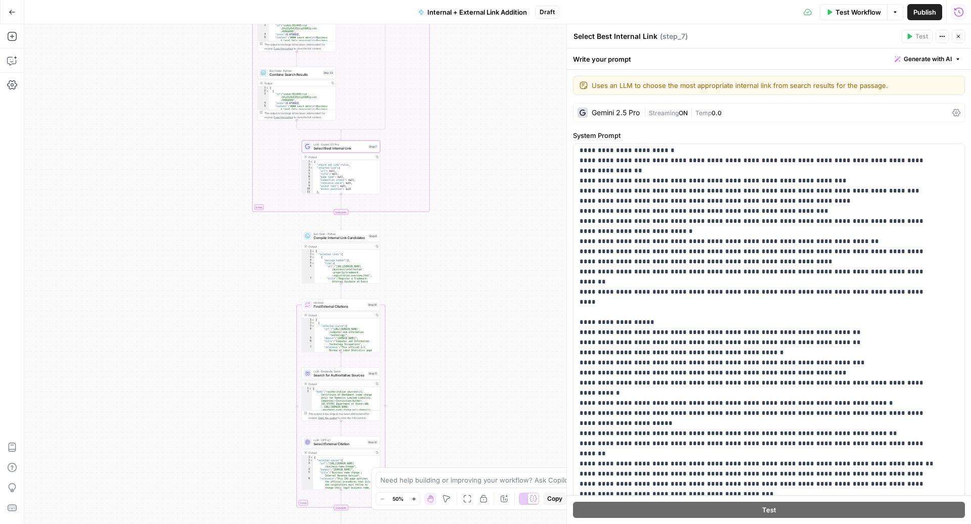
click at [903, 59] on span "Generate with AI" at bounding box center [927, 59] width 48 height 9
click at [889, 116] on div "Improve your existing prompt" at bounding box center [903, 114] width 84 height 9
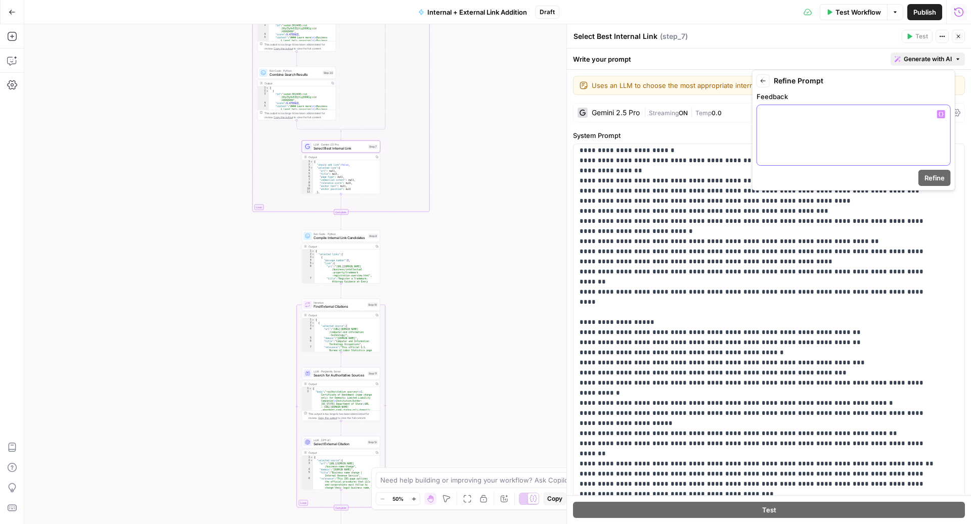
click at [818, 151] on div at bounding box center [853, 135] width 193 height 60
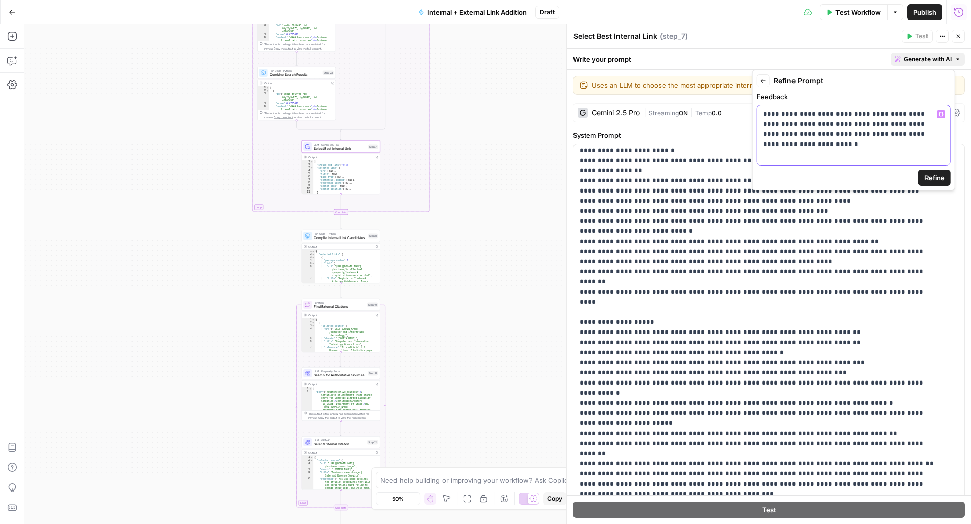
click at [859, 136] on p "**********" at bounding box center [853, 124] width 181 height 30
click at [935, 136] on p "**********" at bounding box center [853, 124] width 181 height 30
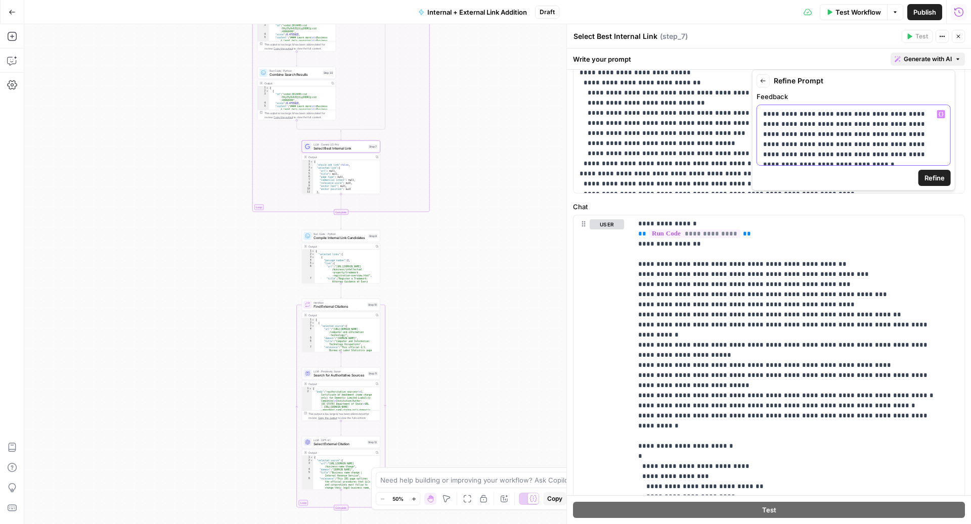
scroll to position [369, 0]
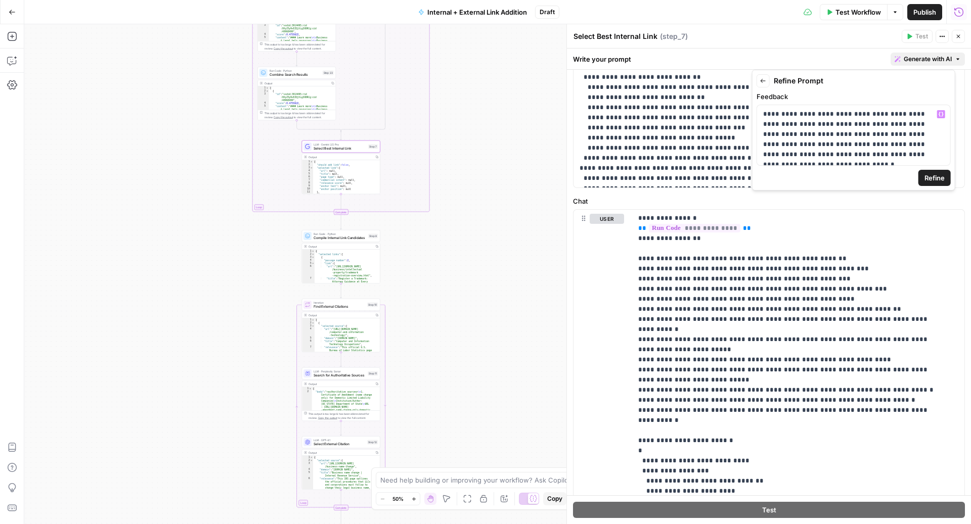
click at [931, 178] on span "Refine" at bounding box center [934, 178] width 20 height 10
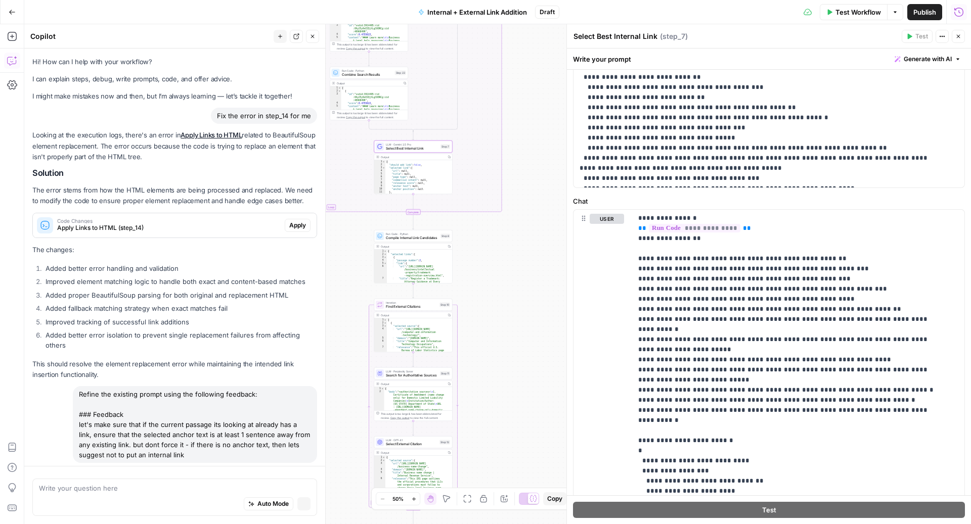
scroll to position [20, 0]
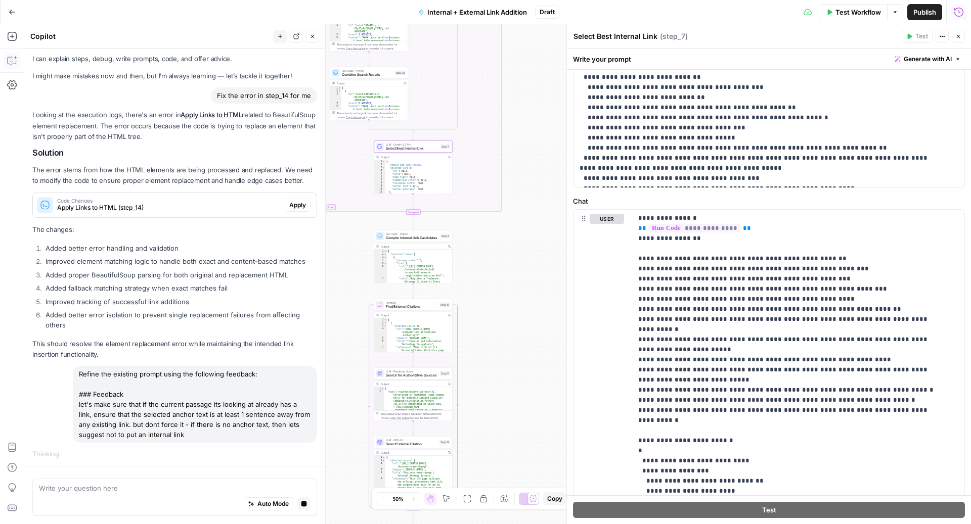
click at [545, 8] on span "Draft" at bounding box center [546, 12] width 15 height 9
click at [576, 12] on div "Test Workflow Options Publish Run History" at bounding box center [765, 12] width 412 height 24
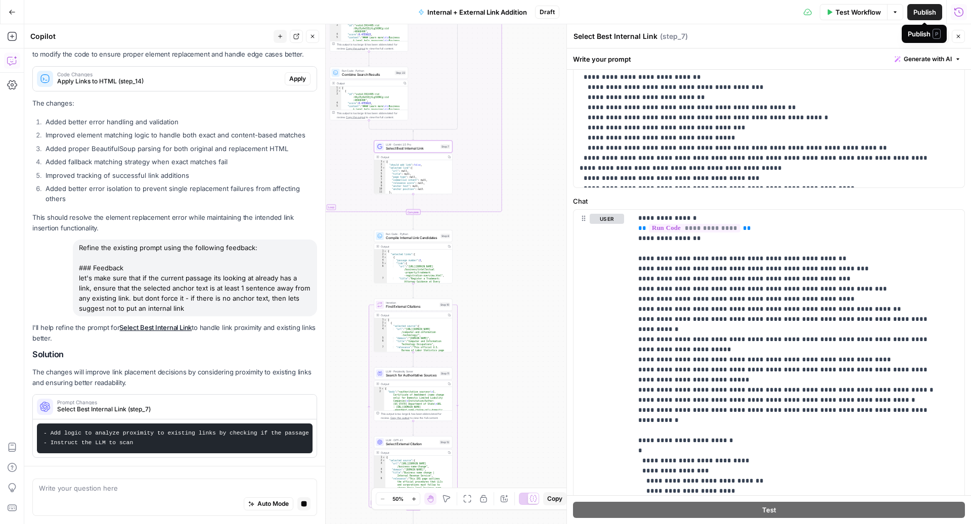
click at [919, 11] on span "Publish" at bounding box center [924, 12] width 23 height 10
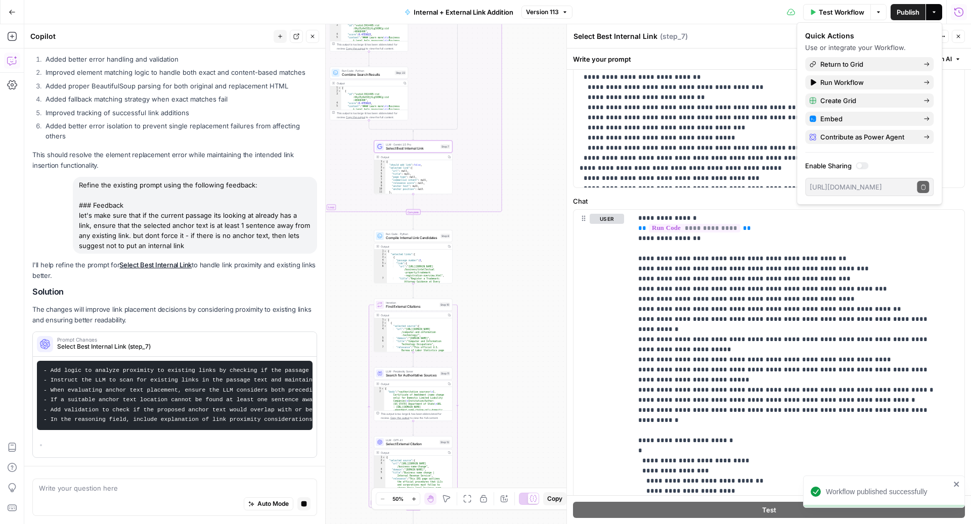
scroll to position [217, 0]
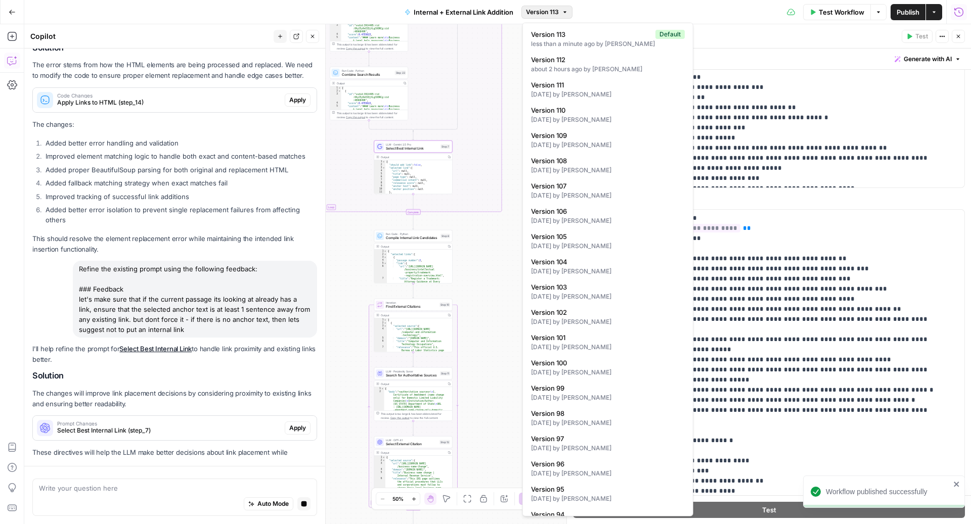
click at [561, 11] on button "Version 113" at bounding box center [546, 12] width 51 height 13
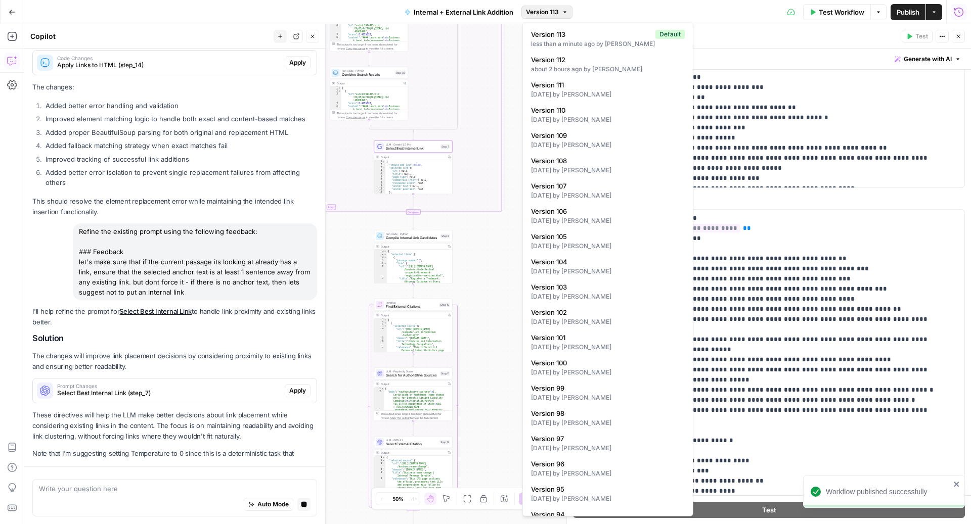
scroll to position [173, 0]
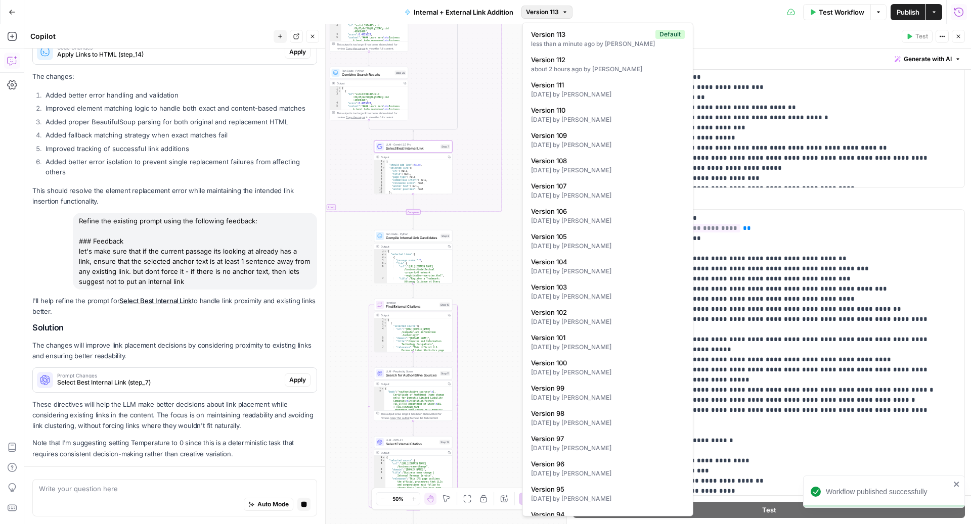
click at [561, 11] on button "Version 113" at bounding box center [546, 12] width 51 height 13
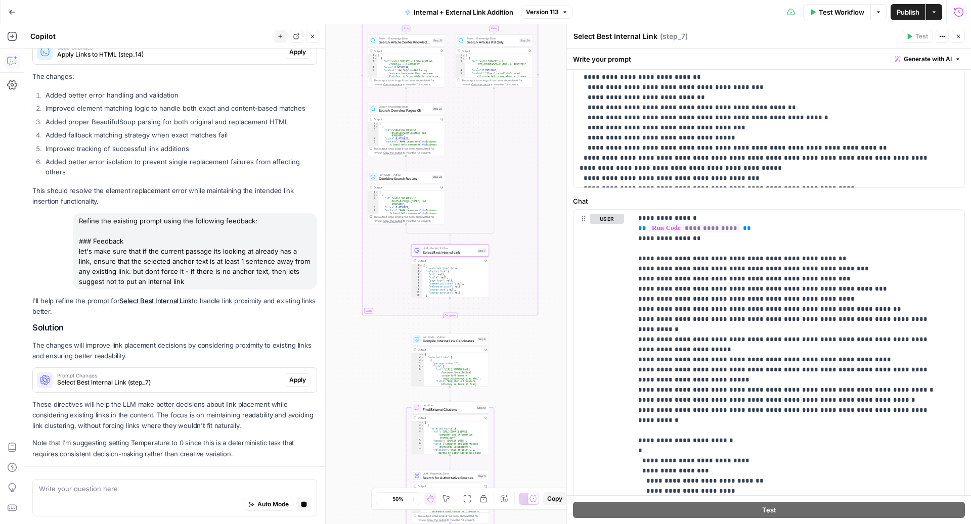
click at [289, 381] on span "Apply" at bounding box center [297, 380] width 17 height 9
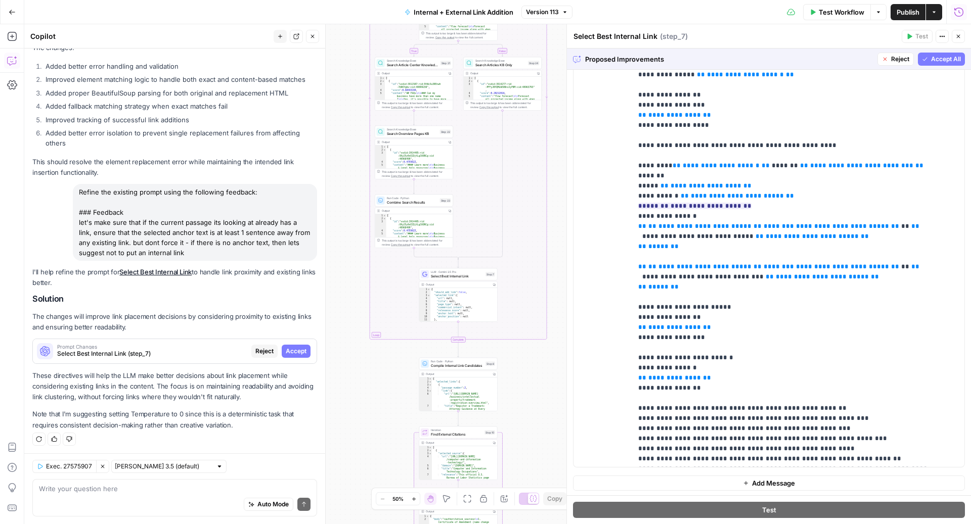
scroll to position [511, 0]
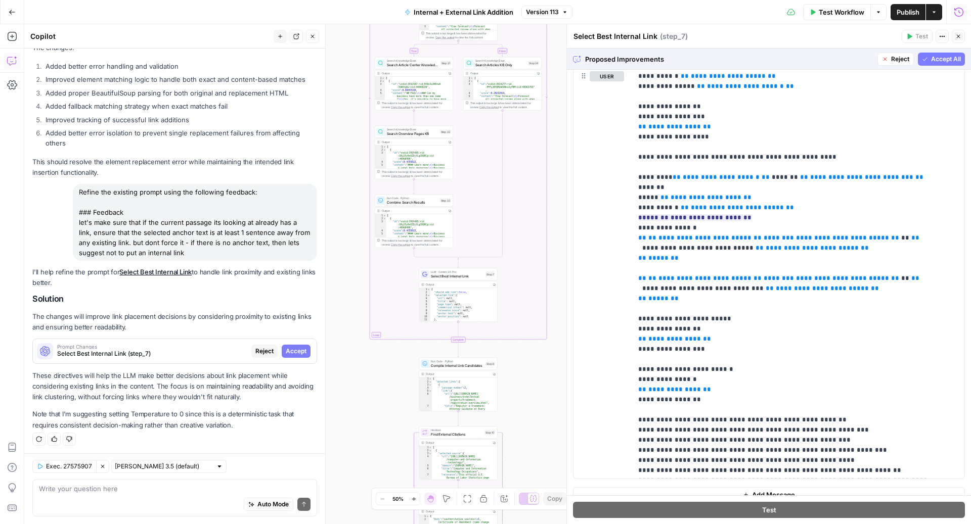
click at [931, 58] on span "Accept All" at bounding box center [946, 59] width 30 height 9
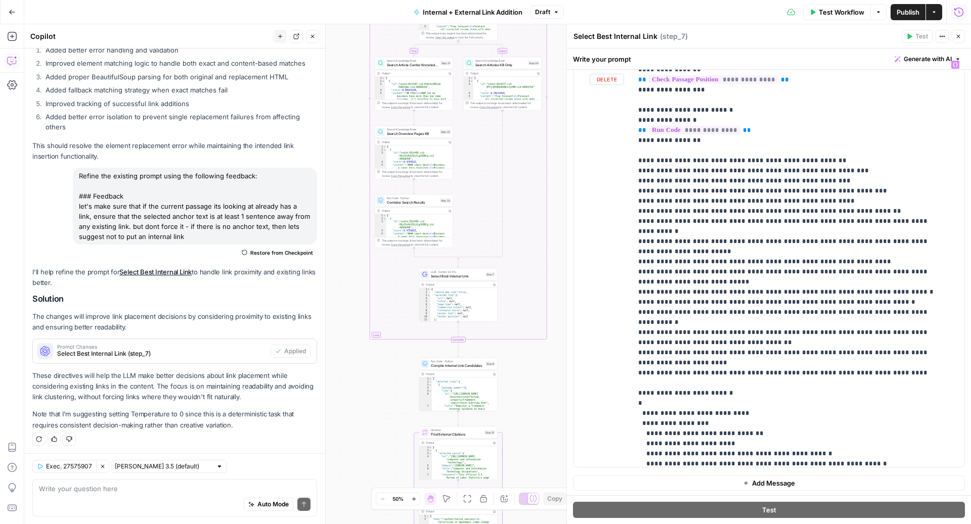
scroll to position [375, 0]
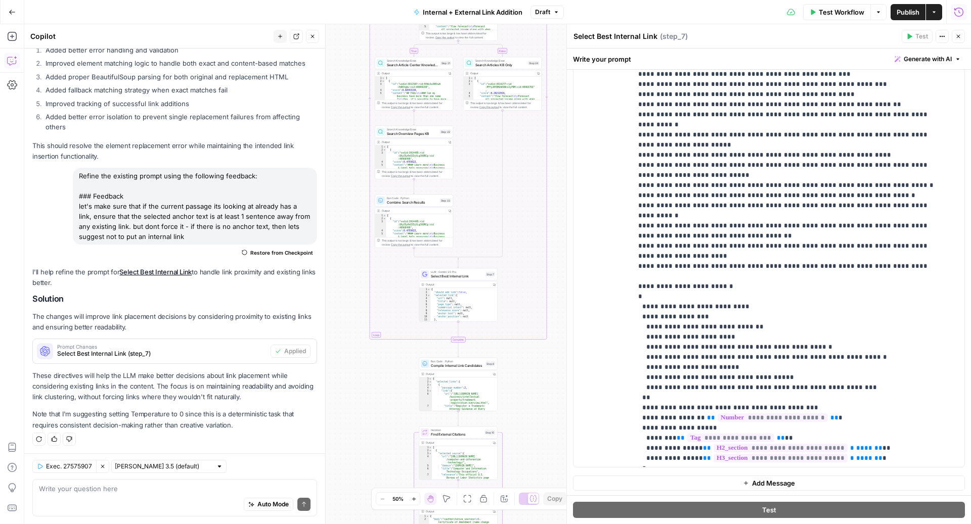
click at [961, 32] on button "Close" at bounding box center [957, 36] width 13 height 13
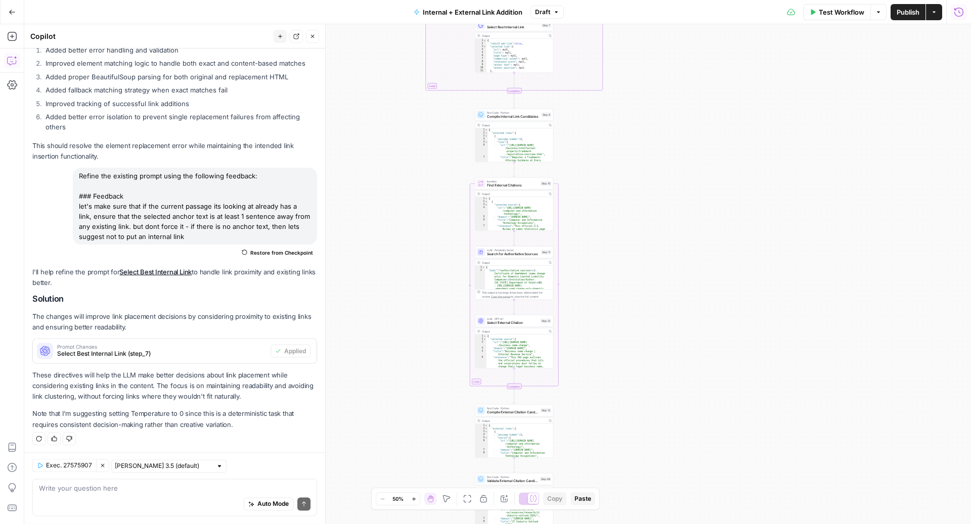
scroll to position [235, 0]
click at [317, 37] on button "Close" at bounding box center [312, 36] width 13 height 13
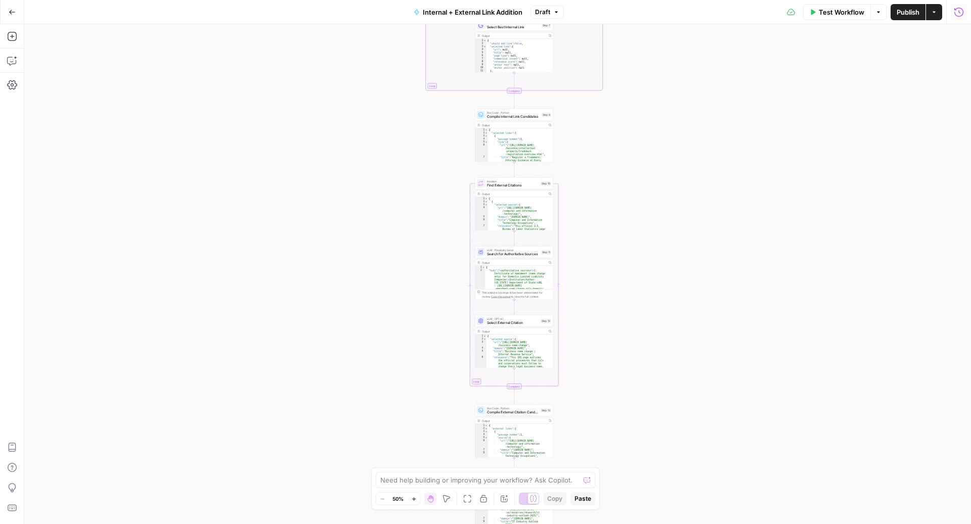
click at [901, 15] on span "Publish" at bounding box center [907, 12] width 23 height 10
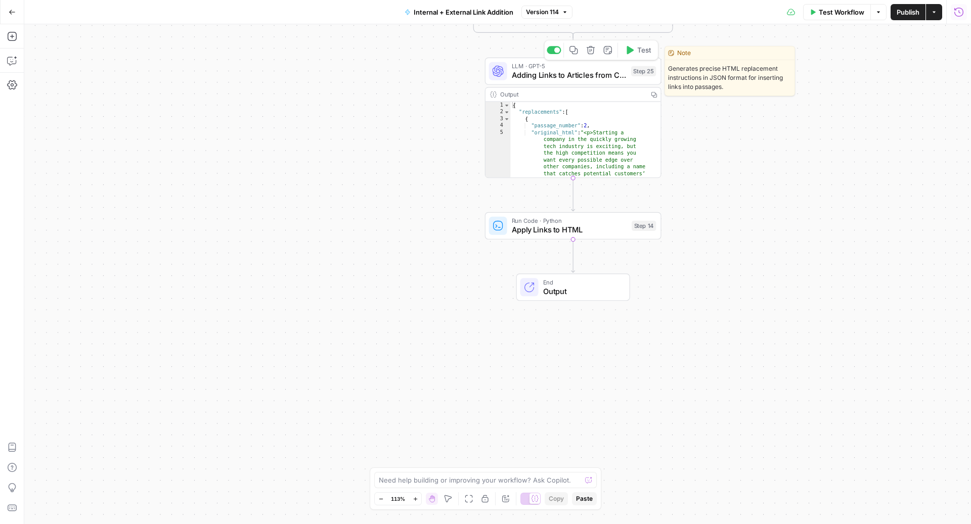
click at [521, 68] on span "LLM · GPT-5" at bounding box center [569, 66] width 115 height 9
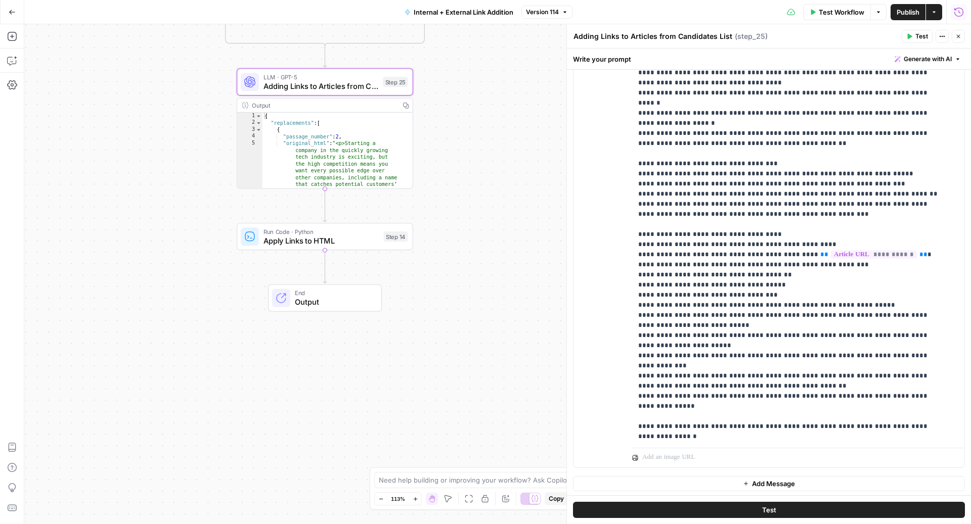
scroll to position [1485, 0]
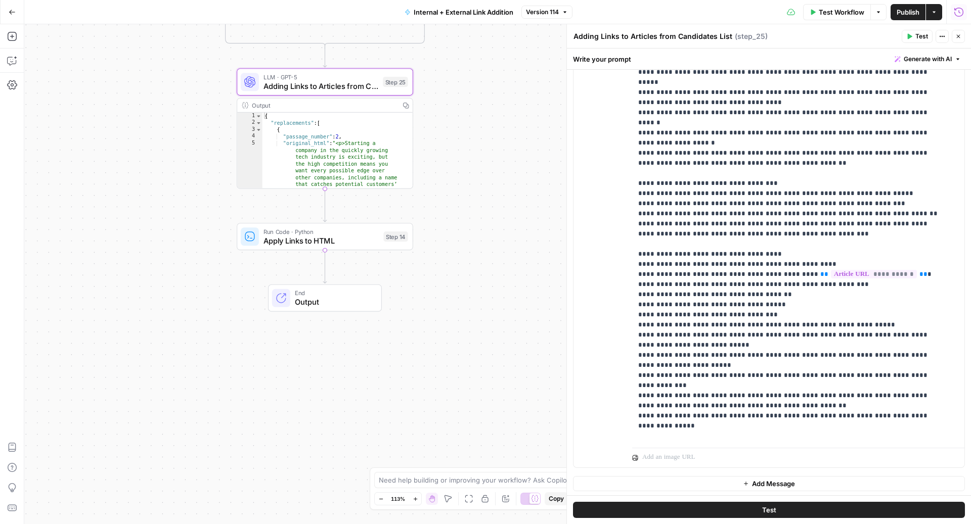
click at [921, 57] on span "Generate with AI" at bounding box center [927, 59] width 48 height 9
click at [911, 108] on span "Refine" at bounding box center [901, 105] width 80 height 10
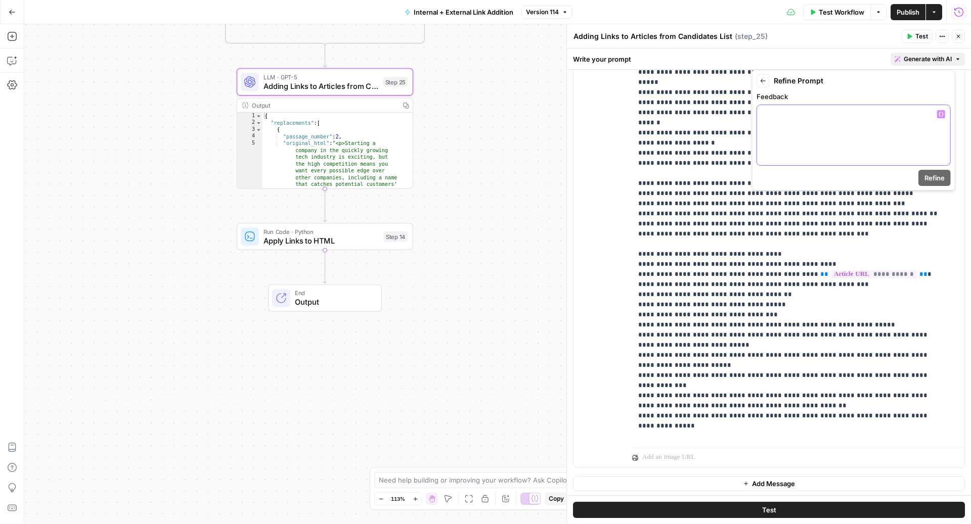
click at [799, 142] on div at bounding box center [853, 135] width 193 height 60
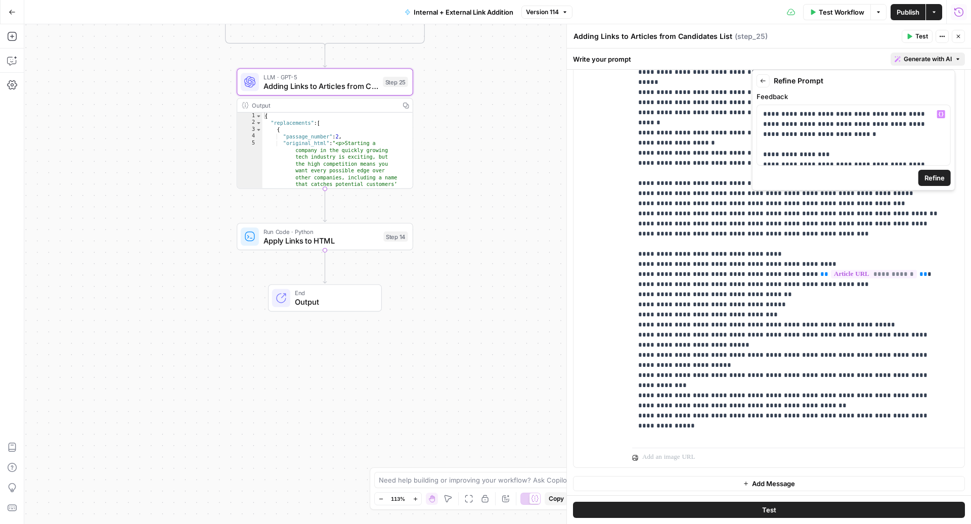
click at [935, 173] on span "Refine" at bounding box center [934, 178] width 20 height 10
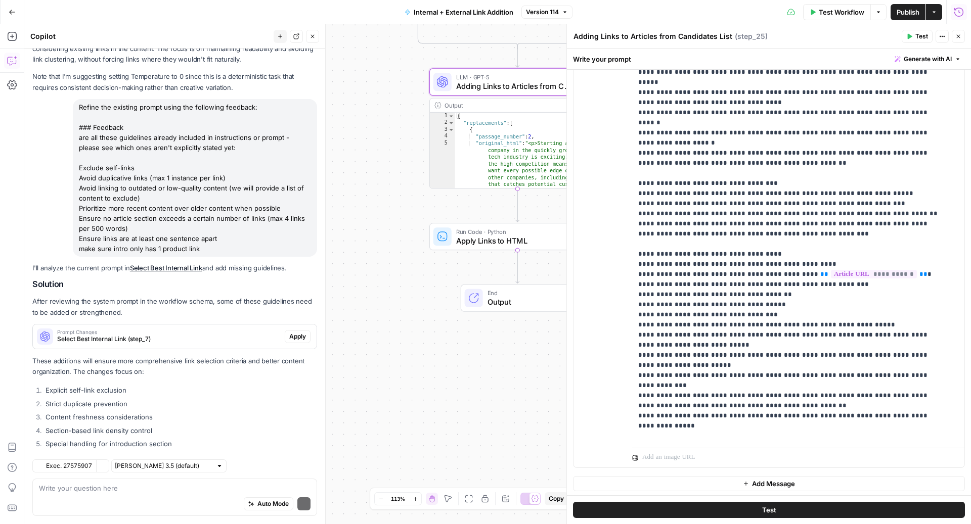
scroll to position [633, 0]
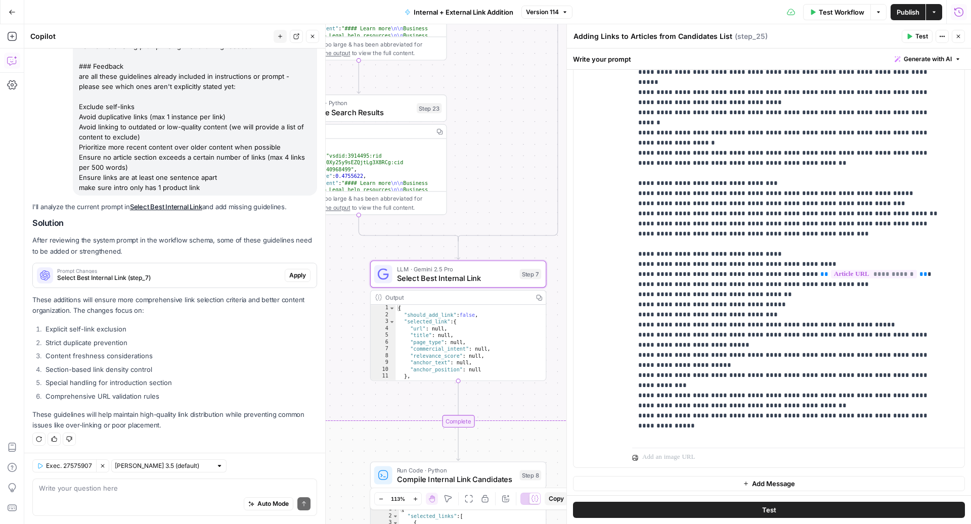
click at [293, 275] on span "Apply" at bounding box center [297, 275] width 17 height 9
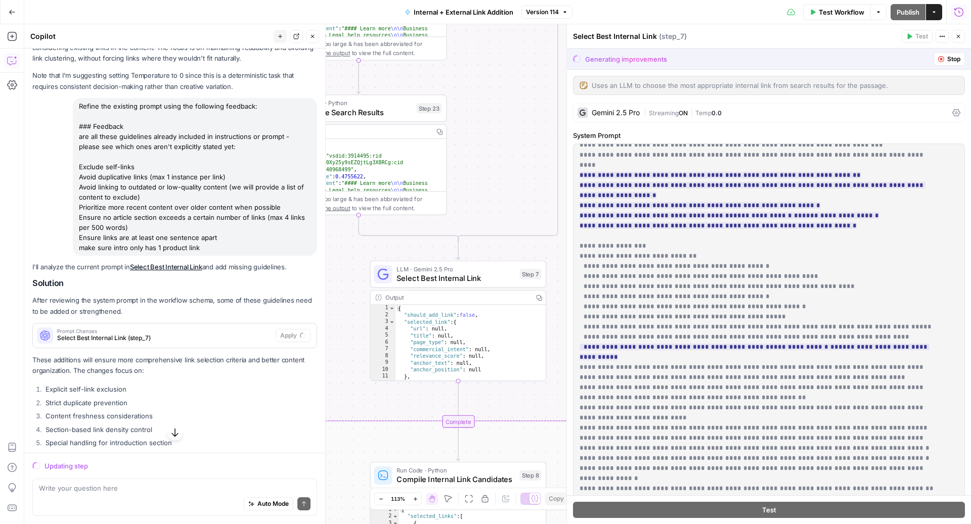
scroll to position [0, 0]
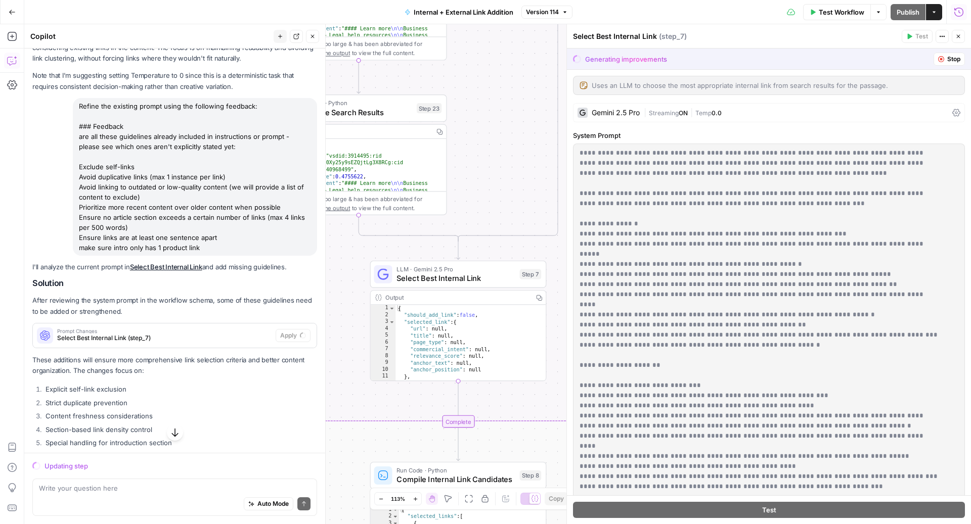
click at [934, 58] on button "Stop" at bounding box center [948, 59] width 31 height 13
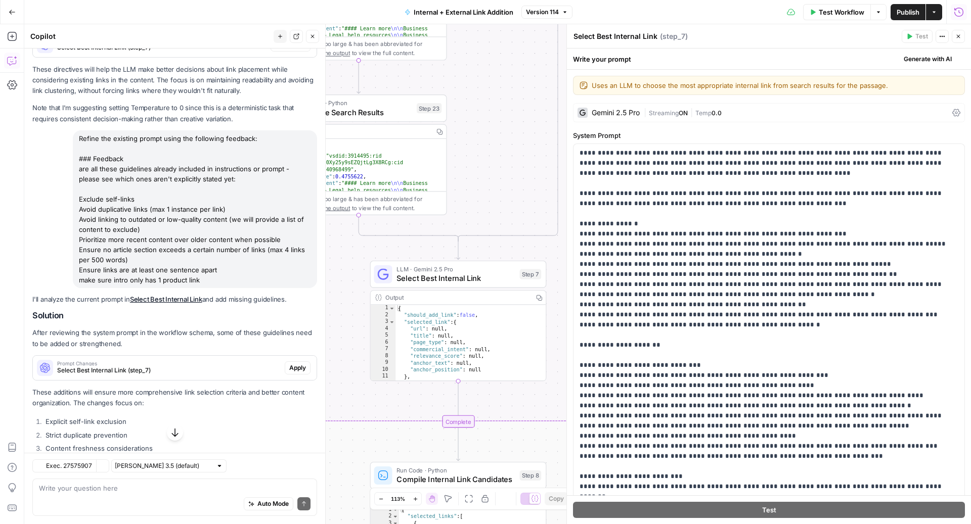
scroll to position [573, 0]
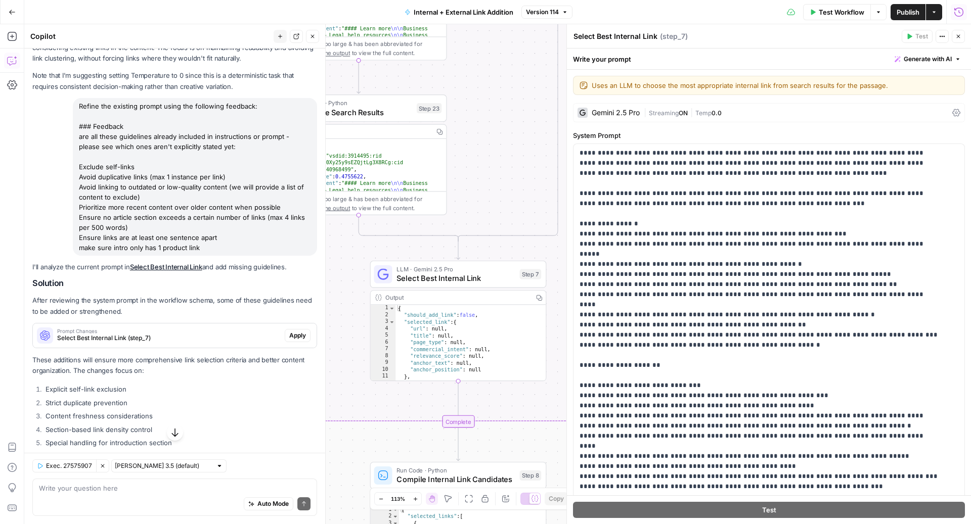
drag, startPoint x: 212, startPoint y: 245, endPoint x: 80, endPoint y: 140, distance: 169.0
click at [79, 138] on div "Refine the existing prompt using the following feedback: ### Feedback are all t…" at bounding box center [195, 177] width 244 height 158
copy div "are all these guidelines already included in instructions or prompt - please se…"
click at [111, 497] on div "Auto Mode Send" at bounding box center [174, 504] width 271 height 22
paste textarea "are all these guidelines already included in instructions or prompt - please se…"
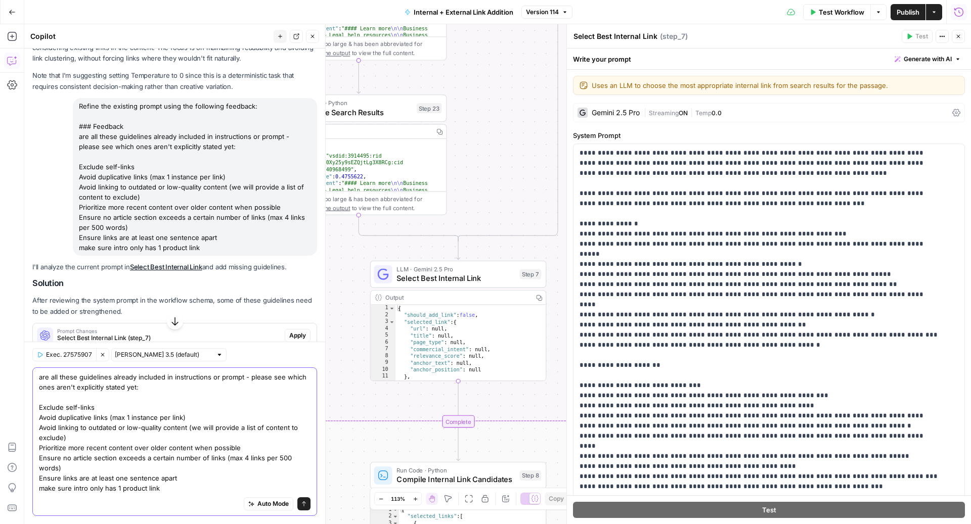
drag, startPoint x: 96, startPoint y: 411, endPoint x: 36, endPoint y: 410, distance: 59.1
click at [36, 410] on div "are all these guidelines already included in instructions or prompt - please se…" at bounding box center [174, 442] width 285 height 149
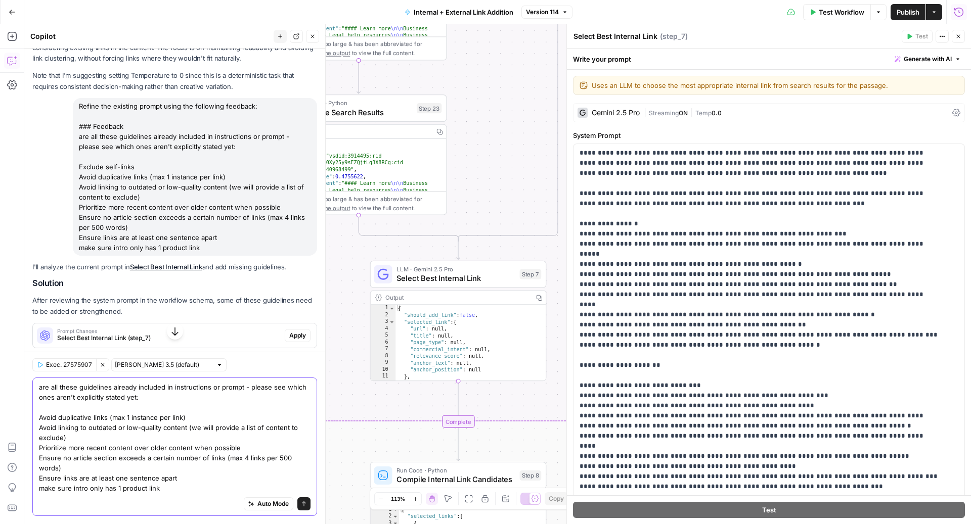
drag, startPoint x: 72, startPoint y: 437, endPoint x: 30, endPoint y: 430, distance: 42.5
click at [30, 430] on div "Exec. 27575907 Clear Selection Claude Sonnet 3.5 (default) are all these guidel…" at bounding box center [174, 438] width 301 height 172
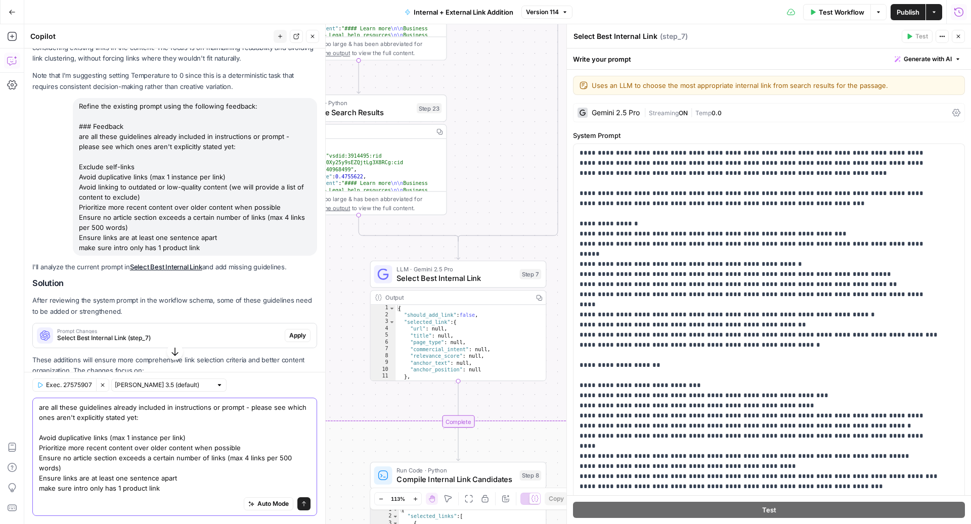
drag, startPoint x: 265, startPoint y: 446, endPoint x: 39, endPoint y: 452, distance: 225.5
click at [39, 452] on textarea "are all these guidelines already included in instructions or prompt - please se…" at bounding box center [174, 447] width 271 height 91
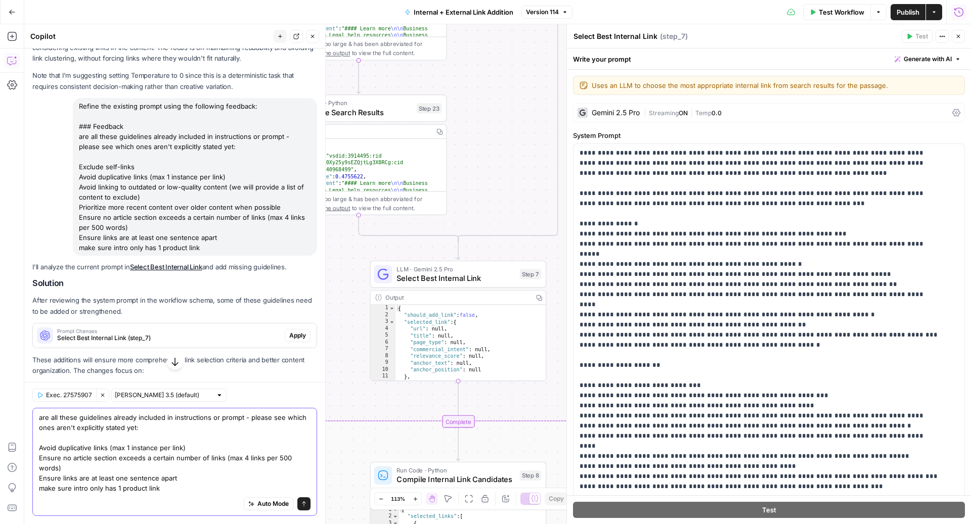
drag, startPoint x: 67, startPoint y: 469, endPoint x: 224, endPoint y: 460, distance: 157.0
click at [224, 460] on textarea "are all these guidelines already included in instructions or prompt - please se…" at bounding box center [174, 453] width 271 height 81
click at [165, 474] on textarea "are all these guidelines already included in instructions or prompt - please se…" at bounding box center [174, 453] width 271 height 81
click at [181, 483] on textarea "are all these guidelines already included in instructions or prompt - please se…" at bounding box center [174, 453] width 271 height 81
click at [149, 496] on div "Auto Mode Send" at bounding box center [174, 504] width 271 height 22
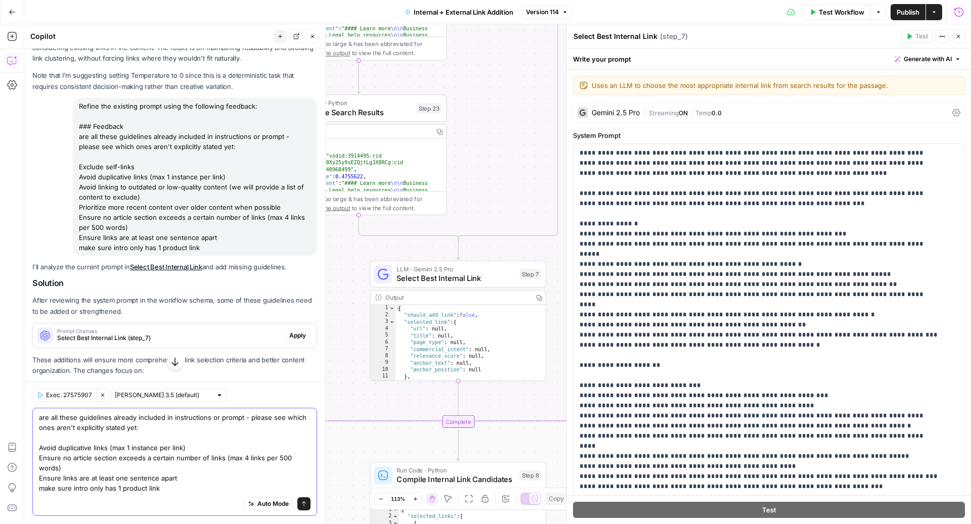
click at [180, 489] on textarea "are all these guidelines already included in instructions or prompt - please se…" at bounding box center [174, 453] width 271 height 81
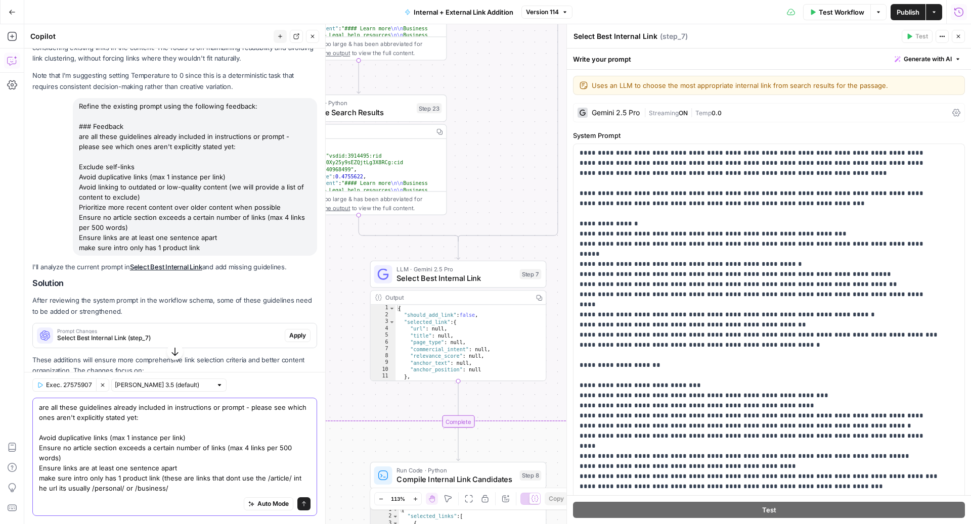
type textarea "are all these guidelines already included in instructions or prompt - please se…"
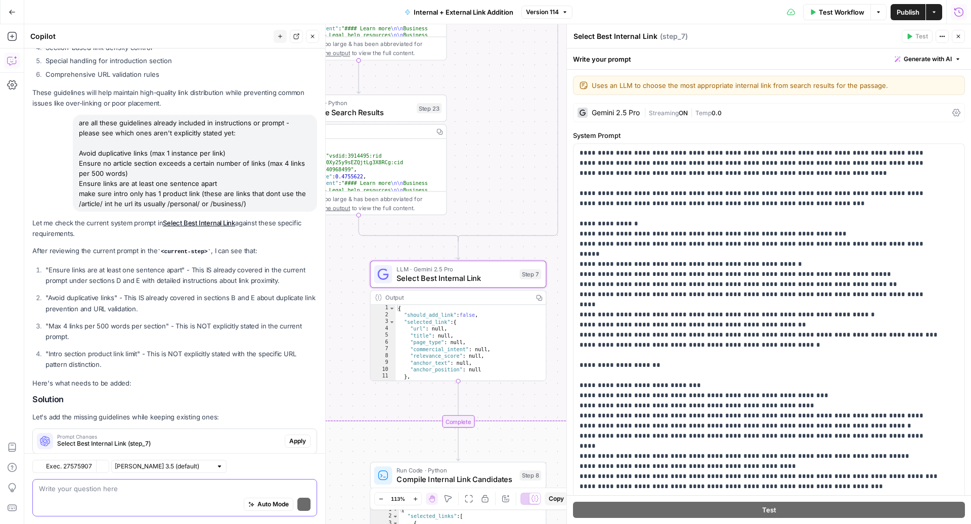
scroll to position [1017, 0]
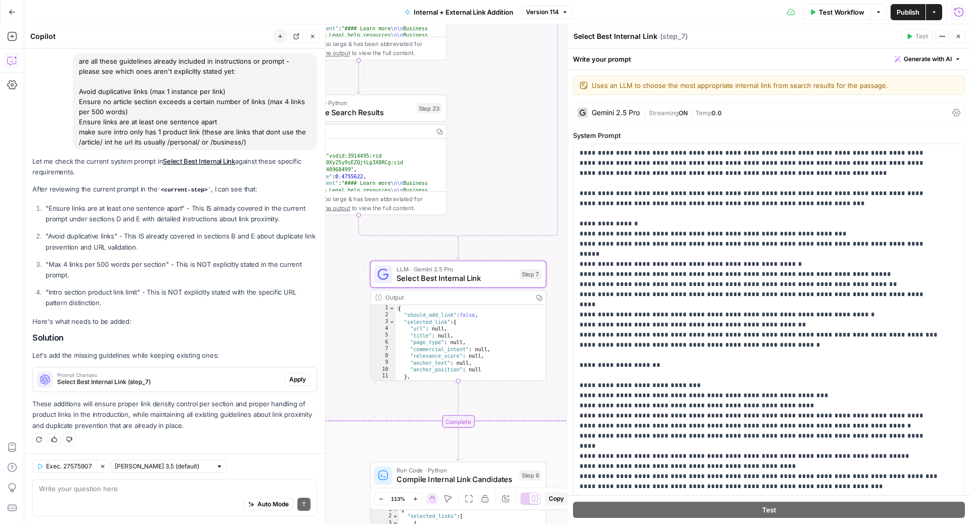
click at [292, 375] on span "Apply" at bounding box center [297, 379] width 17 height 9
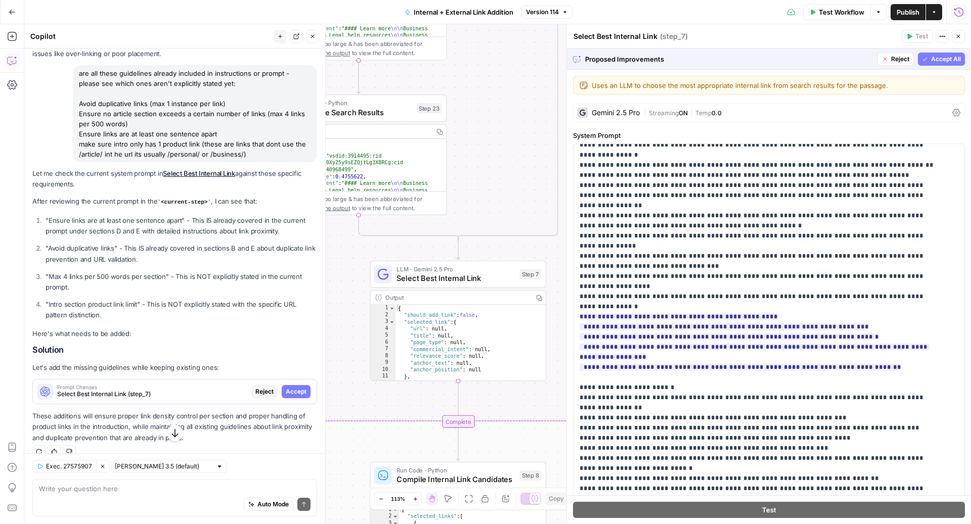
scroll to position [895, 0]
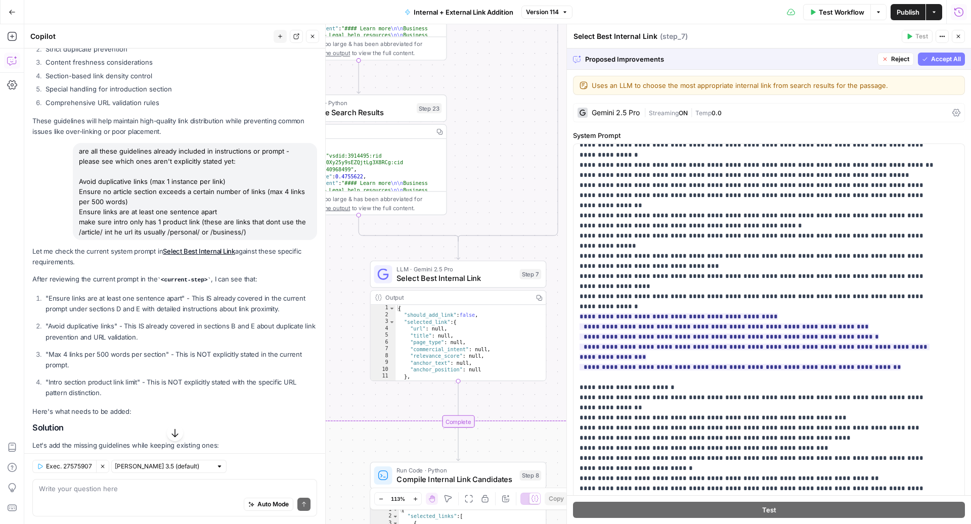
drag, startPoint x: 268, startPoint y: 223, endPoint x: 82, endPoint y: 173, distance: 192.8
click at [82, 173] on div "are all these guidelines already included in instructions or prompt - please se…" at bounding box center [195, 191] width 244 height 97
click at [215, 212] on div "are all these guidelines already included in instructions or prompt - please se…" at bounding box center [195, 191] width 244 height 97
drag, startPoint x: 268, startPoint y: 232, endPoint x: 77, endPoint y: 180, distance: 197.8
click at [77, 180] on div "are all these guidelines already included in instructions or prompt - please se…" at bounding box center [195, 191] width 244 height 97
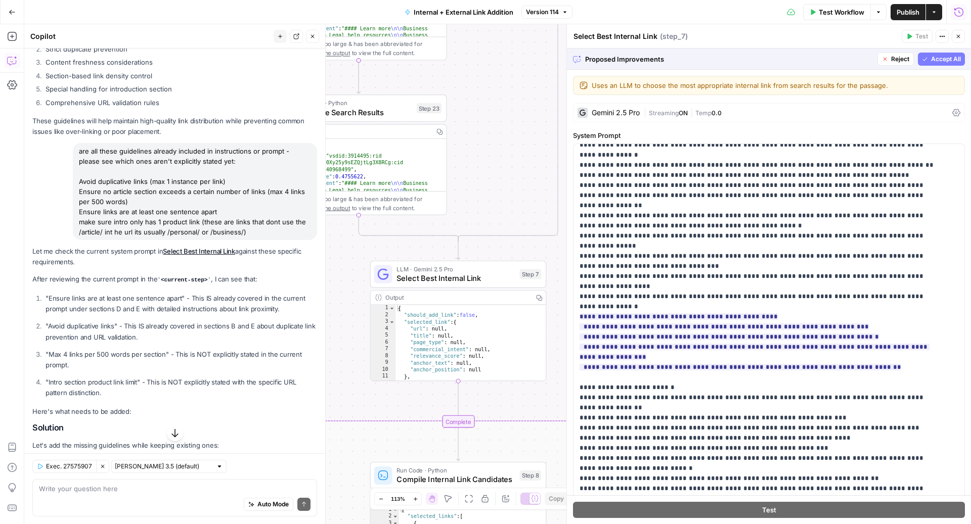
copy div "Avoid duplicative links (max 1 instance per link) Ensure no article section exc…"
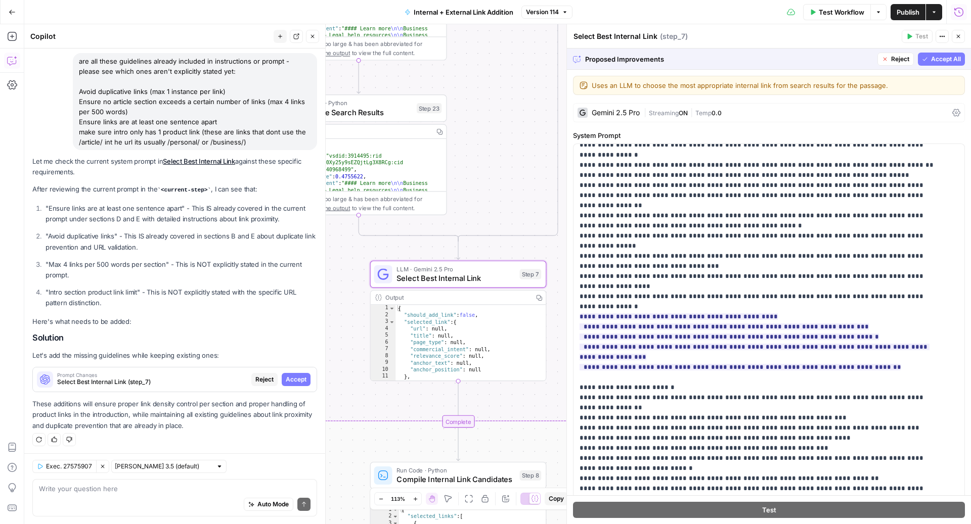
click at [255, 379] on span "Reject" at bounding box center [264, 379] width 18 height 9
click at [247, 379] on span "Select Best Internal Link (step_7)" at bounding box center [152, 382] width 190 height 9
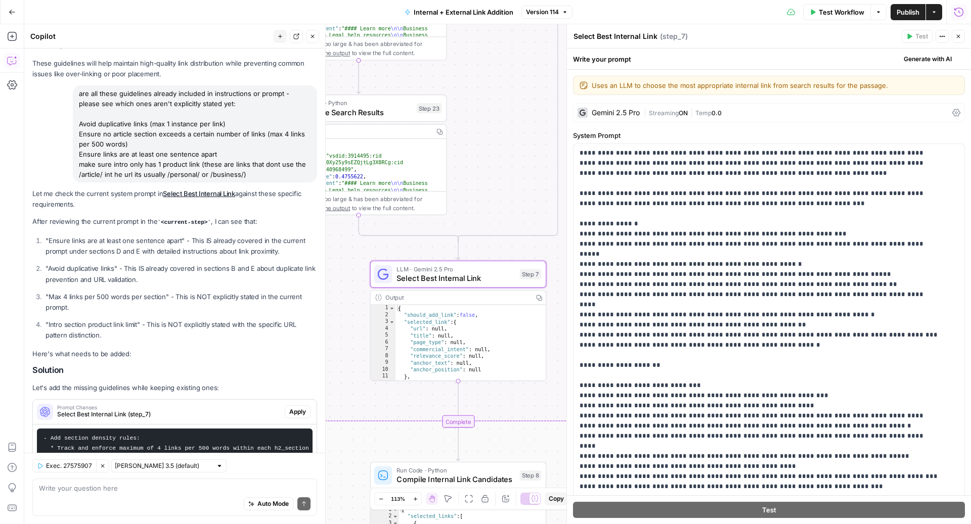
scroll to position [1017, 0]
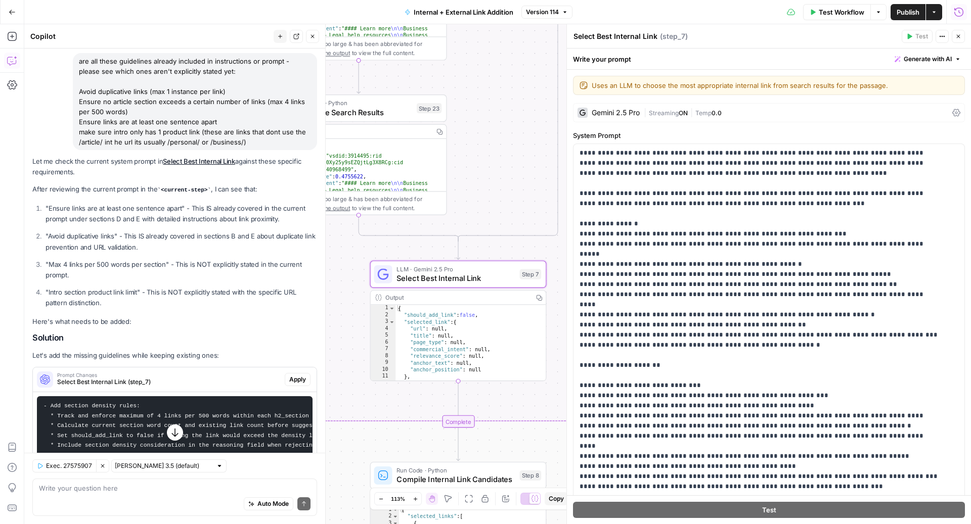
click at [145, 493] on div "Auto Mode Send" at bounding box center [174, 504] width 271 height 22
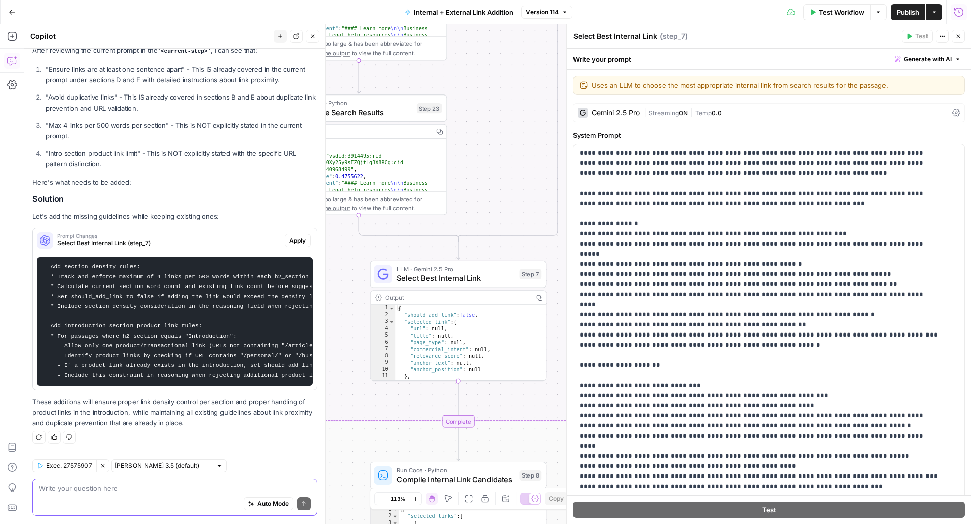
paste textarea "Avoid duplicative links (max 1 instance per link) Ensure no article section exc…"
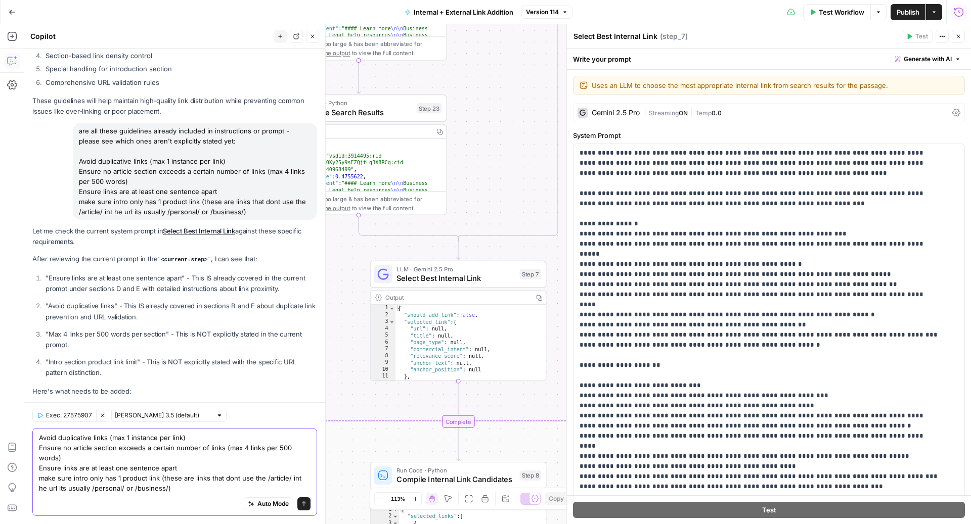
scroll to position [870, 0]
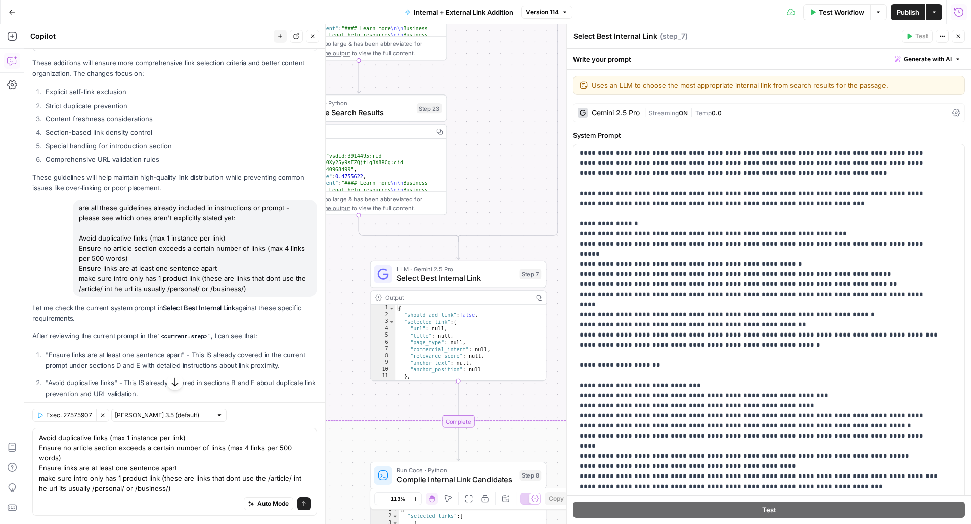
drag, startPoint x: 263, startPoint y: 287, endPoint x: 65, endPoint y: 198, distance: 217.2
click at [65, 200] on div "are all these guidelines already included in instructions or prompt - please se…" at bounding box center [174, 248] width 285 height 97
copy div "are all these guidelines already included in instructions or prompt - please se…"
click at [184, 461] on textarea "Avoid duplicative links (max 1 instance per link) Ensure no article section exc…" at bounding box center [174, 463] width 271 height 61
paste textarea "are all these guidelines already included in instructions or prompt - please se…"
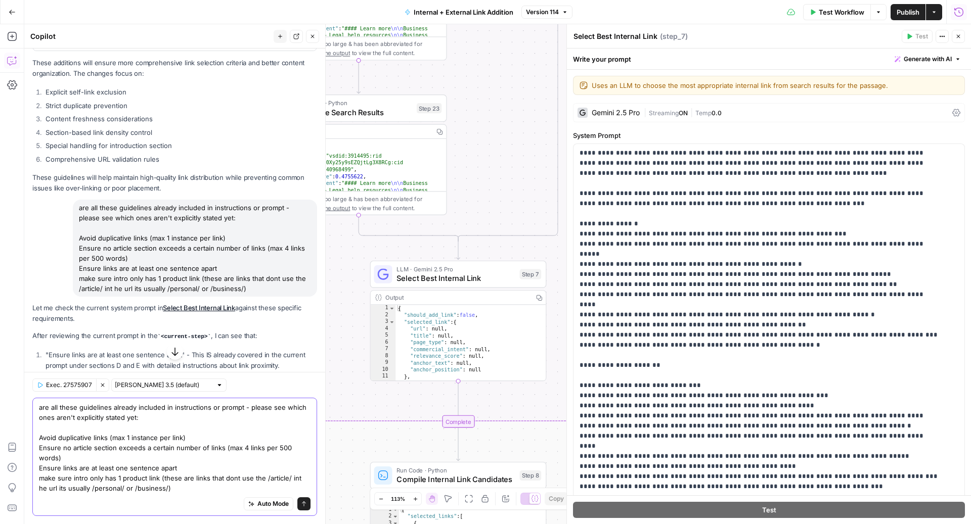
click at [143, 479] on textarea "are all these guidelines already included in instructions or prompt - please se…" at bounding box center [174, 447] width 271 height 91
click at [170, 466] on textarea "are all these guidelines already included in instructions or prompt - please se…" at bounding box center [174, 447] width 271 height 91
drag, startPoint x: 77, startPoint y: 463, endPoint x: 37, endPoint y: 448, distance: 41.9
click at [37, 448] on div "are all these guidelines already included in instructions or prompt - please se…" at bounding box center [174, 457] width 285 height 118
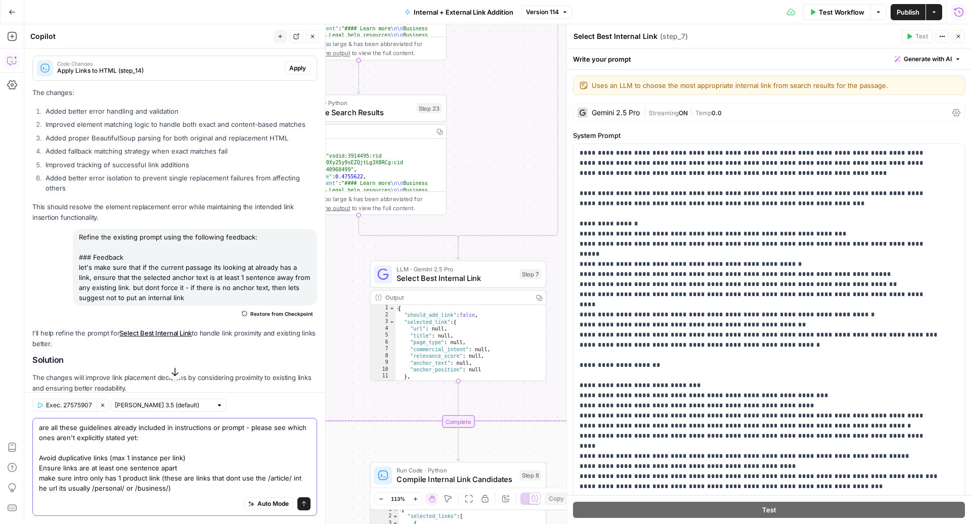
scroll to position [178, 0]
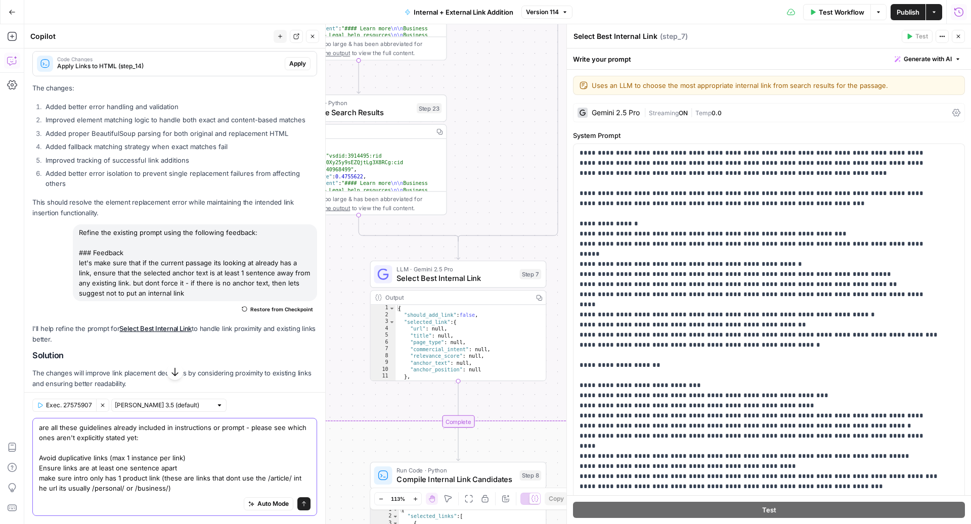
click at [200, 488] on textarea "are all these guidelines already included in instructions or prompt - please se…" at bounding box center [174, 458] width 271 height 71
type textarea "are all these guidelines already included in instructions or prompt - please se…"
click at [301, 503] on icon "submit" at bounding box center [304, 504] width 6 height 6
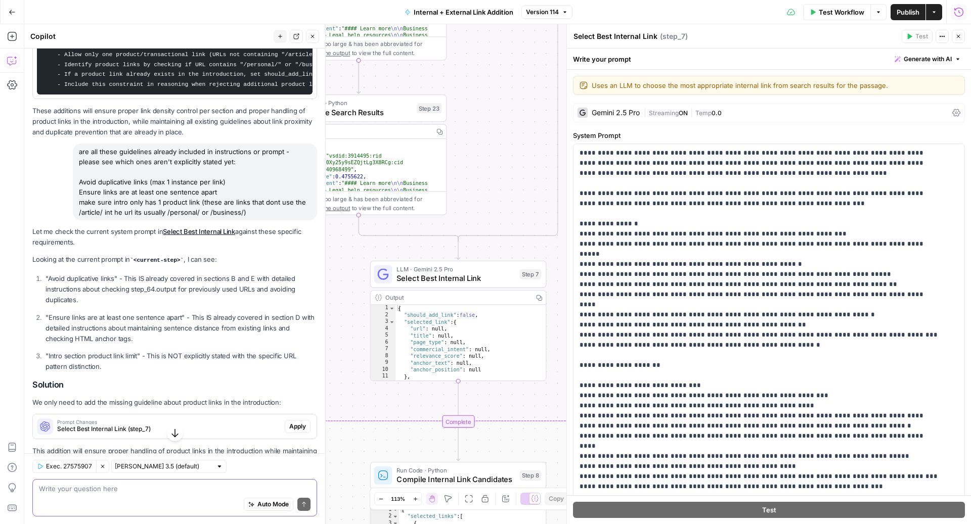
scroll to position [1514, 0]
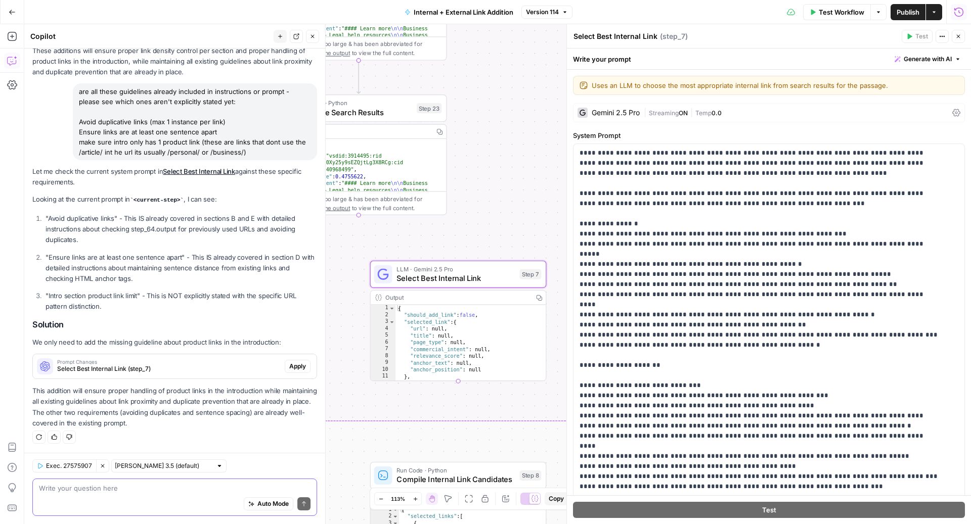
click at [289, 364] on span "Apply" at bounding box center [297, 366] width 17 height 9
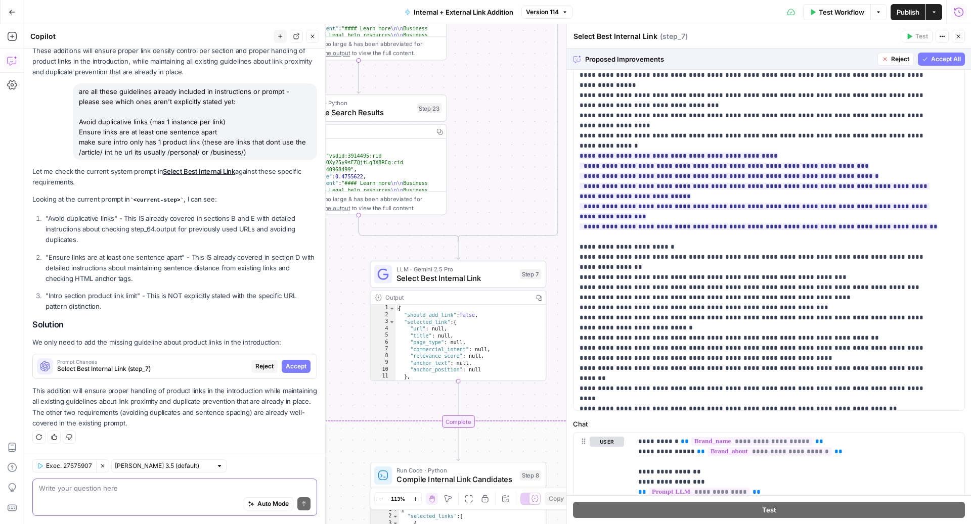
scroll to position [622, 0]
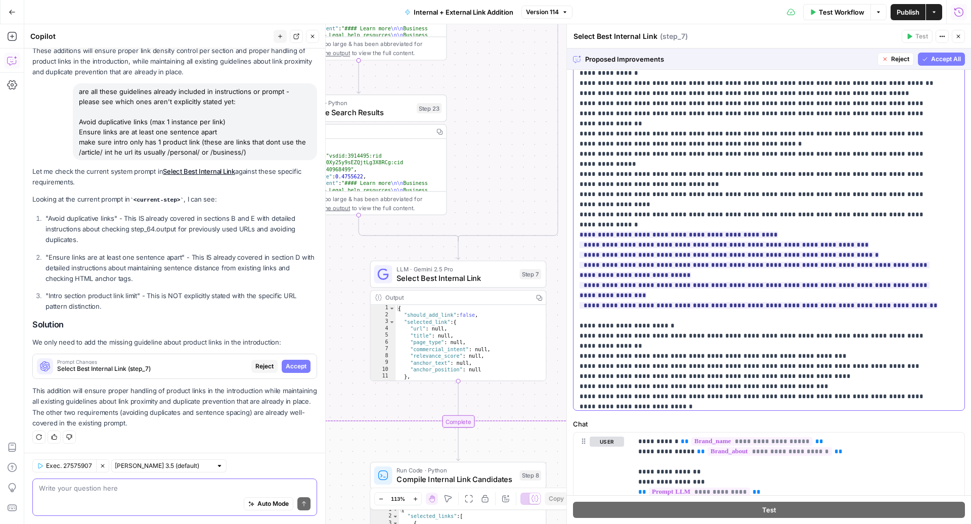
click at [707, 272] on p "**********" at bounding box center [758, 195] width 359 height 1628
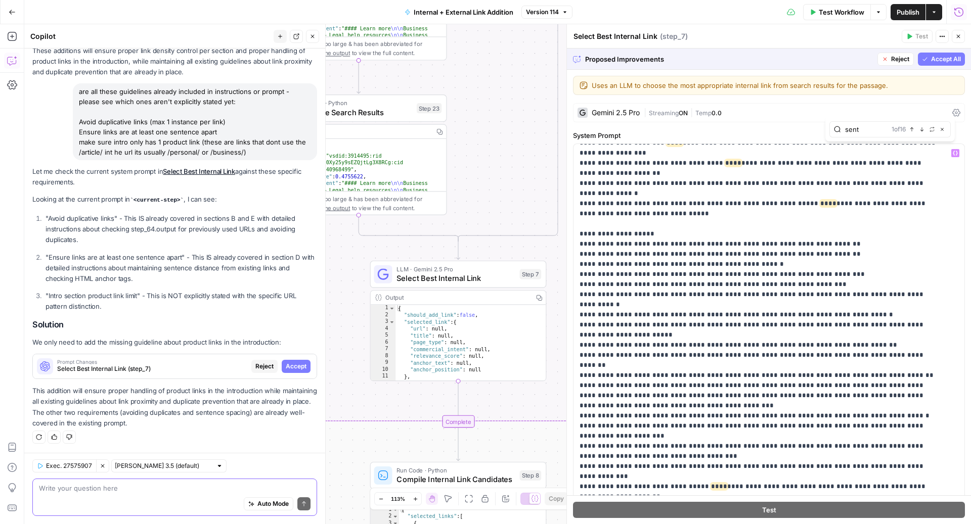
scroll to position [1135, 0]
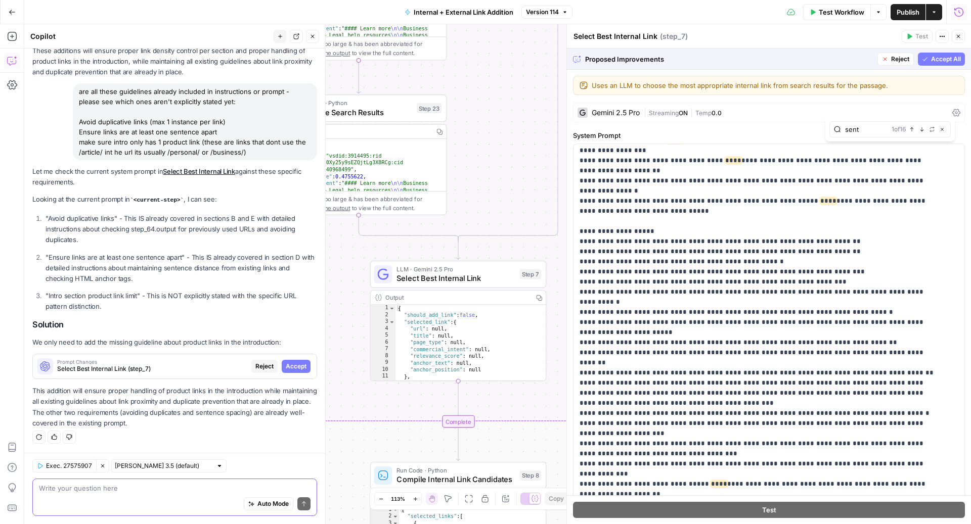
type input "sent"
click at [889, 65] on button "Reject" at bounding box center [895, 59] width 36 height 13
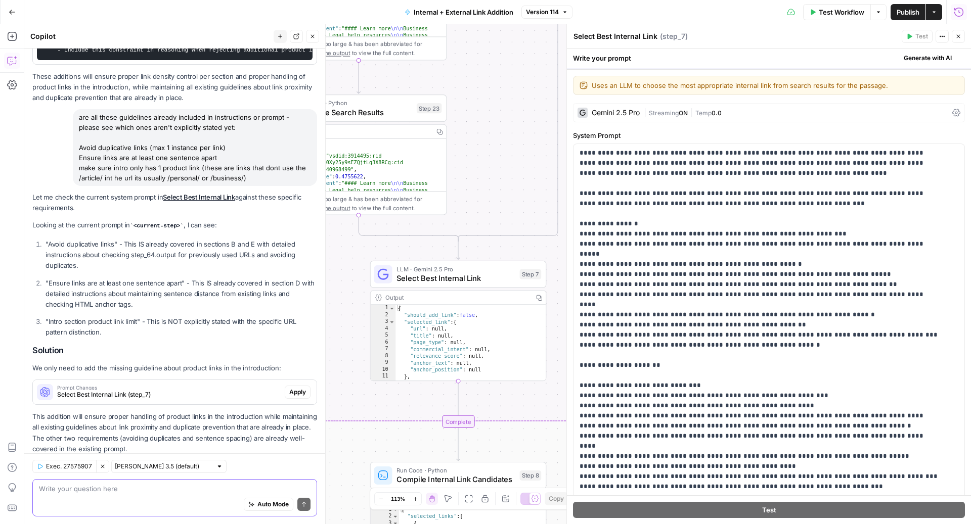
scroll to position [1514, 0]
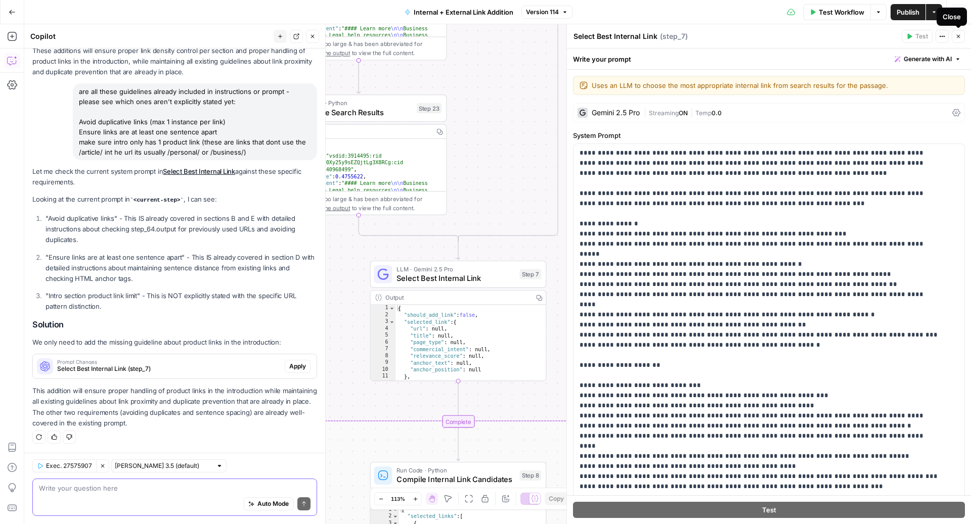
click at [960, 34] on icon "button" at bounding box center [958, 36] width 6 height 6
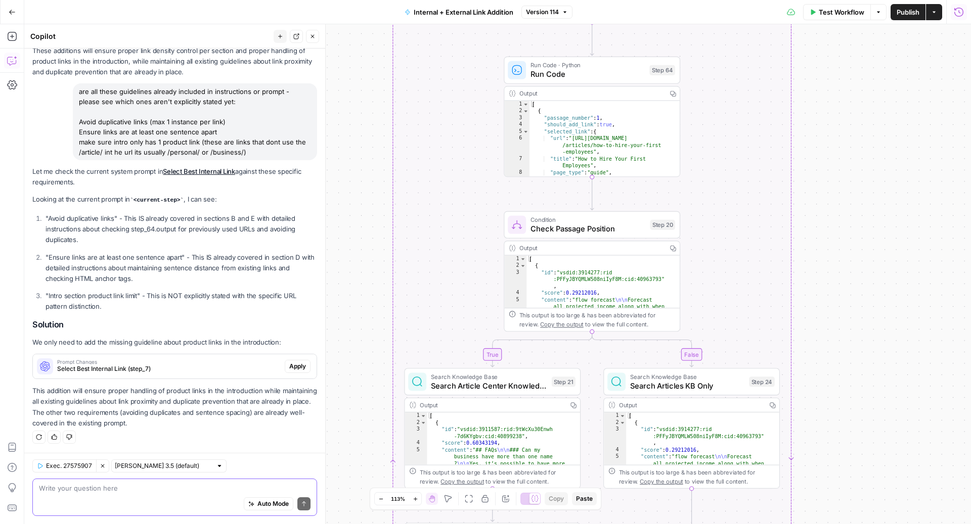
click at [566, 11] on icon "button" at bounding box center [564, 12] width 3 height 2
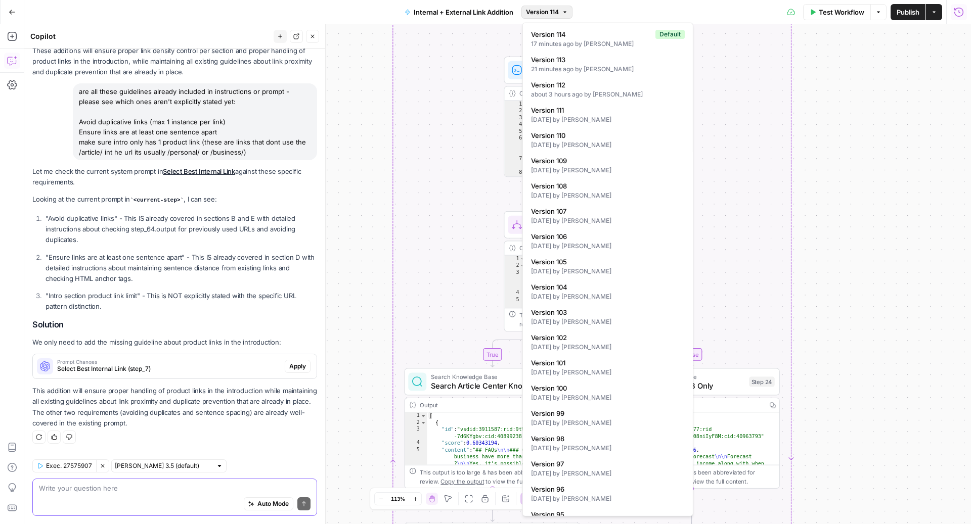
click at [566, 11] on icon "button" at bounding box center [564, 12] width 3 height 2
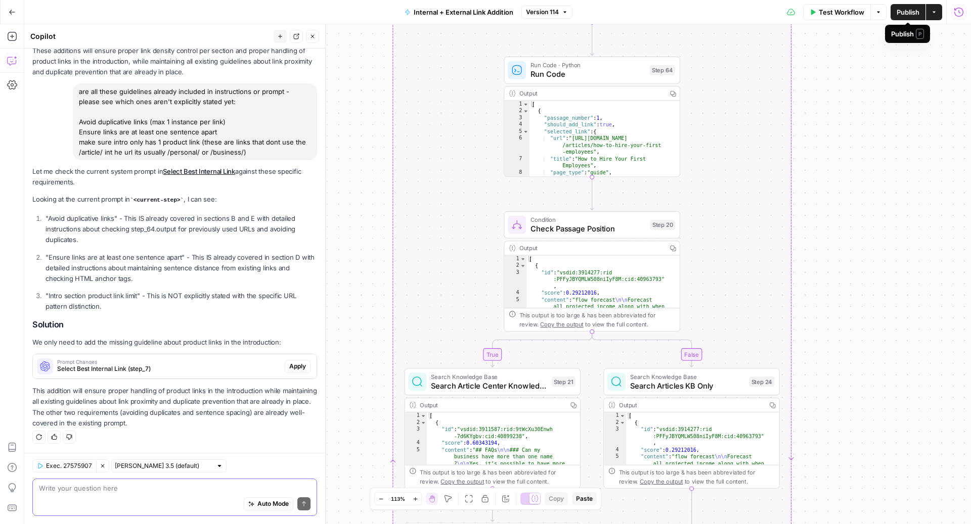
click at [907, 13] on span "Publish" at bounding box center [907, 12] width 23 height 10
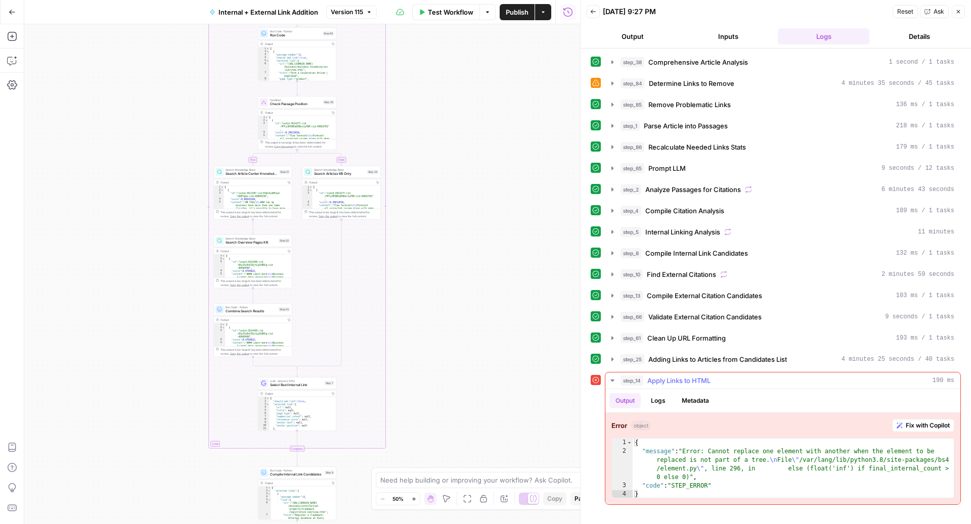
click at [929, 421] on span "Fix with Copilot" at bounding box center [927, 425] width 44 height 9
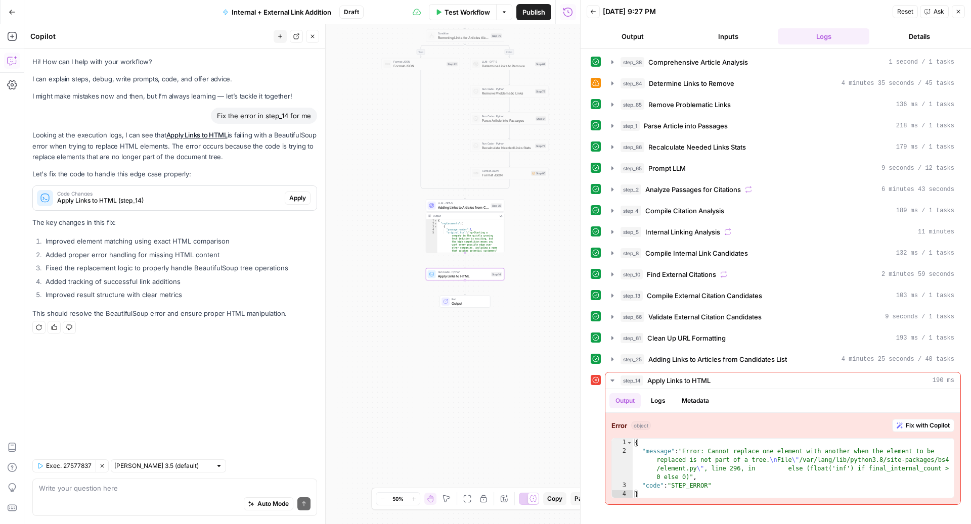
click at [300, 200] on span "Apply" at bounding box center [297, 198] width 17 height 9
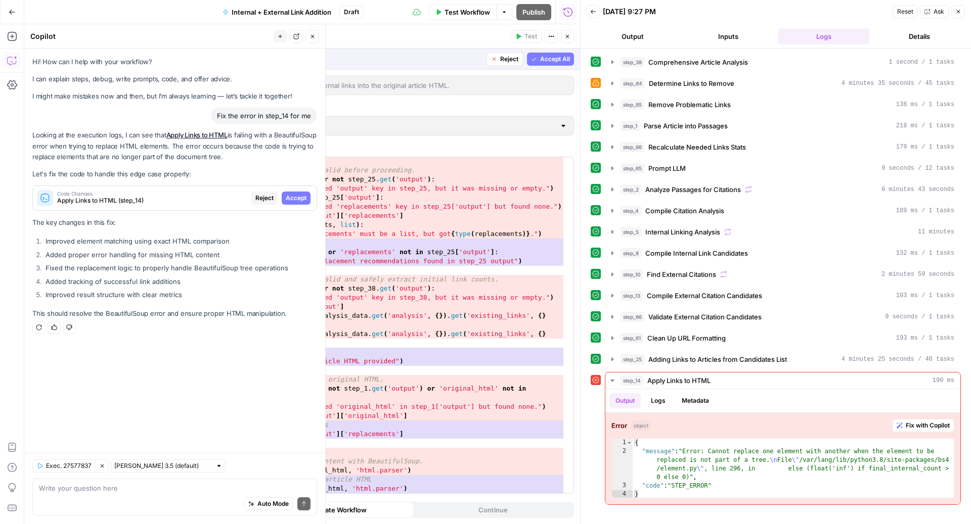
scroll to position [29, 0]
click at [669, 358] on span "Adding Links to Articles from Candidates List" at bounding box center [717, 359] width 139 height 10
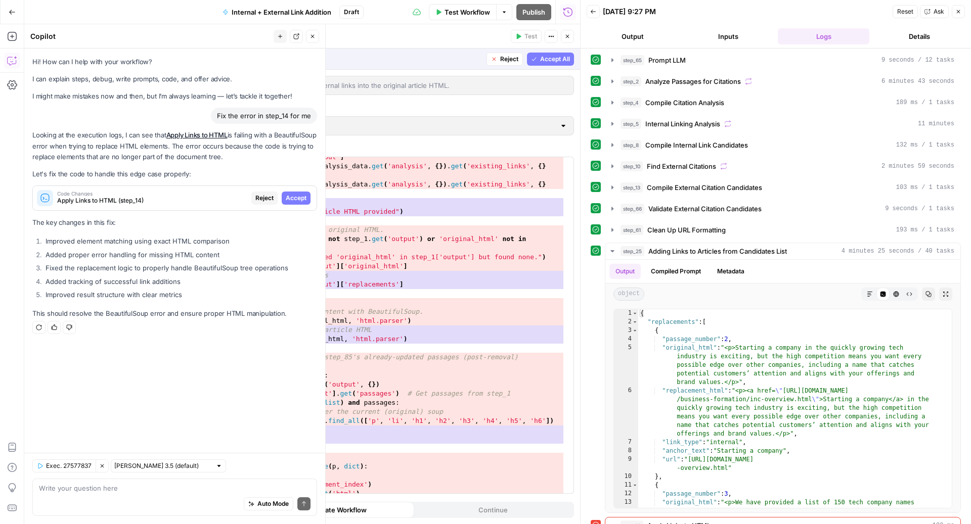
scroll to position [177, 0]
click at [117, 313] on p "This should resolve the BeautifulSoup error and ensure proper HTML manipulation." at bounding box center [174, 313] width 285 height 11
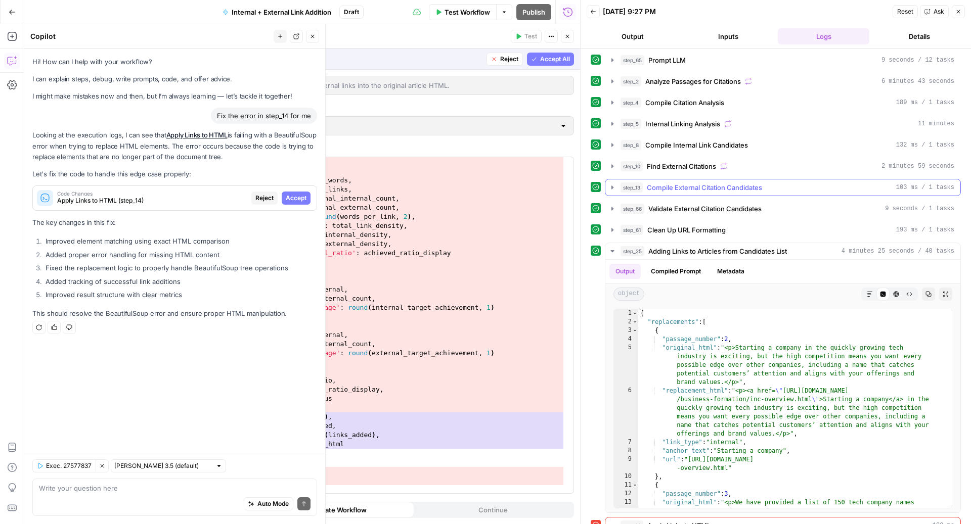
scroll to position [232, 0]
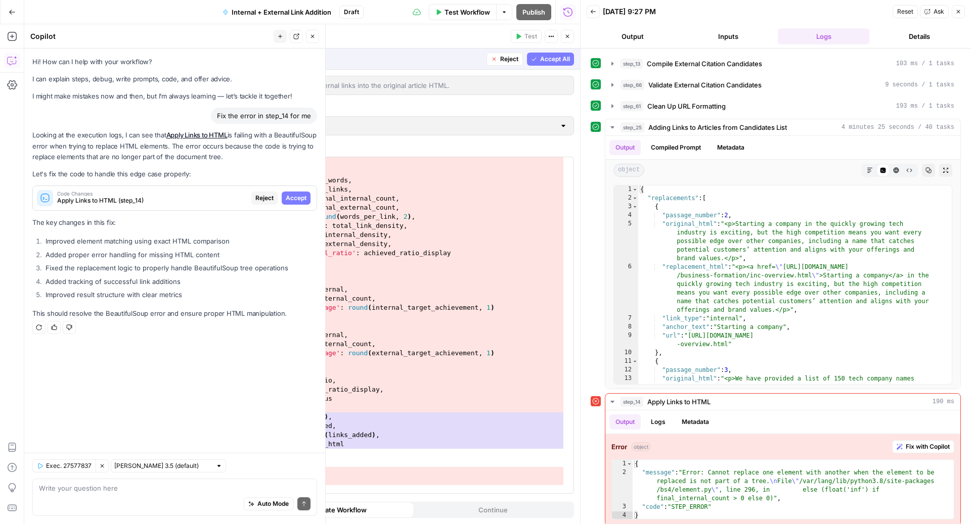
click at [265, 196] on span "Reject" at bounding box center [264, 198] width 18 height 9
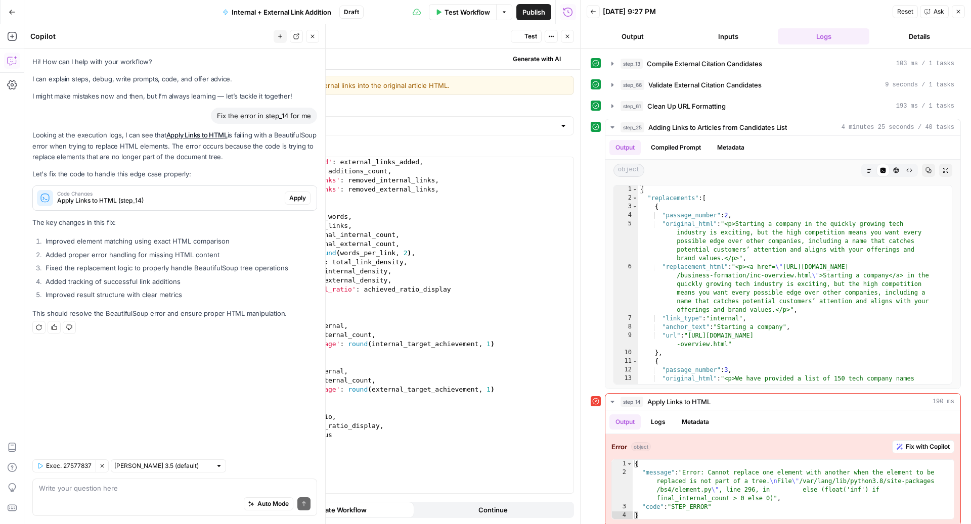
scroll to position [3184, 0]
click at [312, 35] on icon "button" at bounding box center [312, 36] width 6 height 6
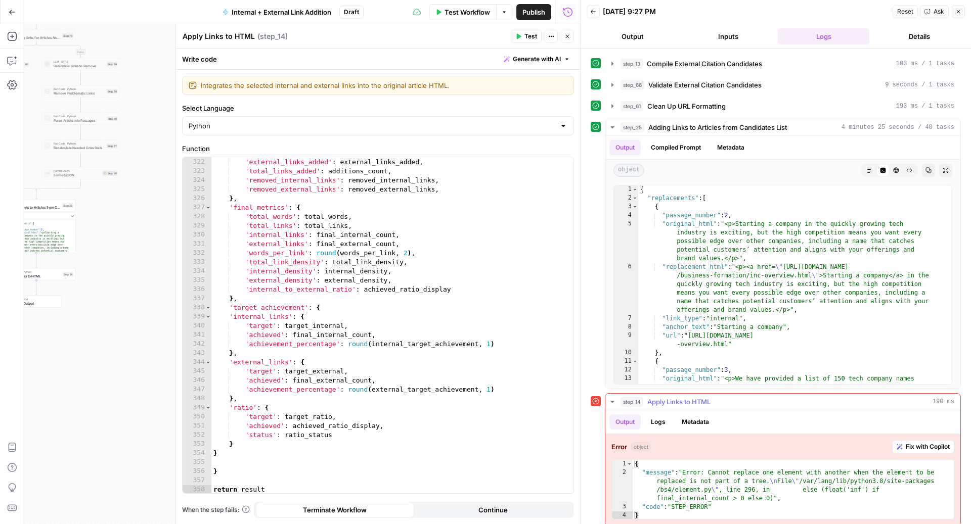
click at [905, 442] on span "Fix with Copilot" at bounding box center [927, 446] width 44 height 9
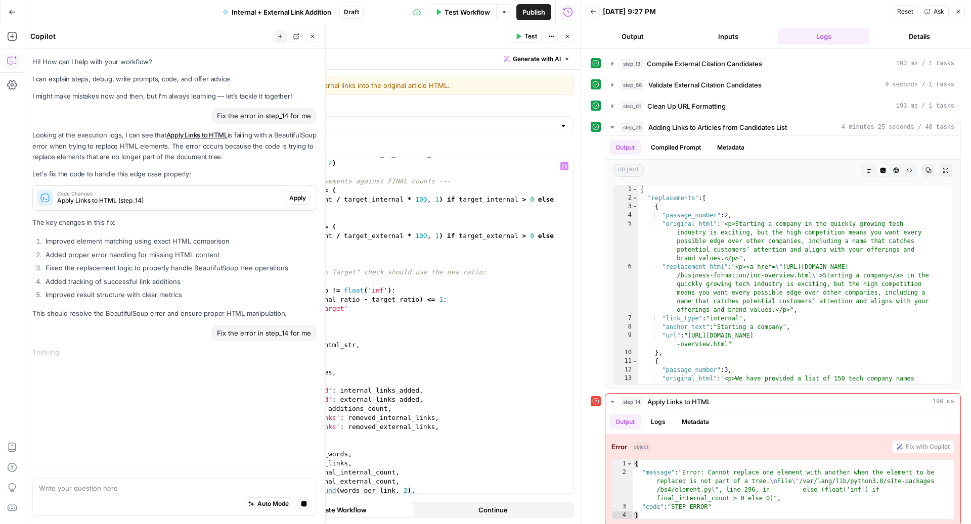
scroll to position [2794, 0]
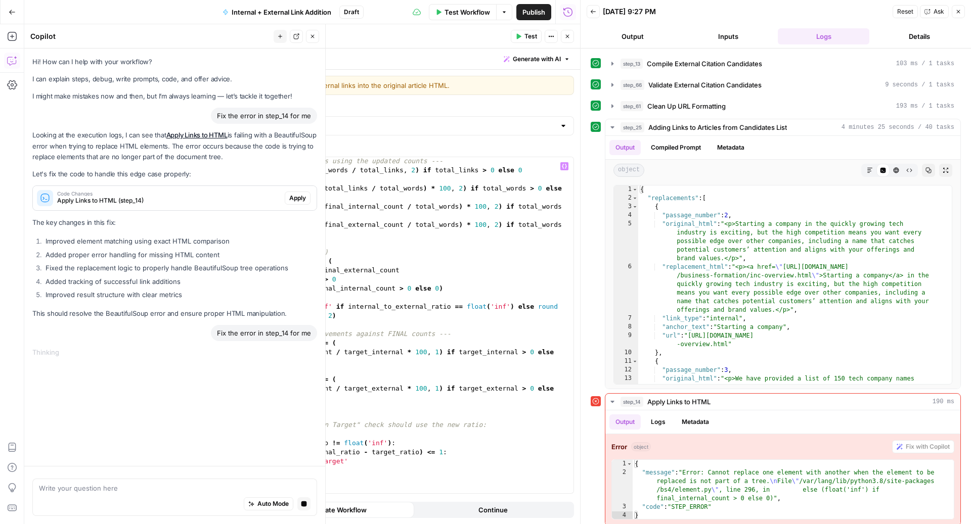
click at [234, 291] on div "# --- Recompute FINAL metrics using the updated counts --- words_per_link = rou…" at bounding box center [387, 334] width 352 height 355
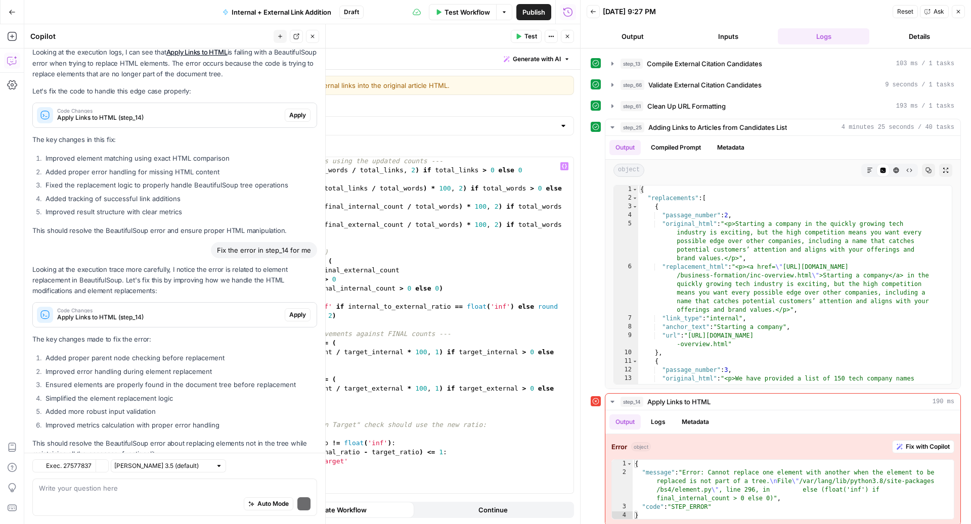
scroll to position [112, 0]
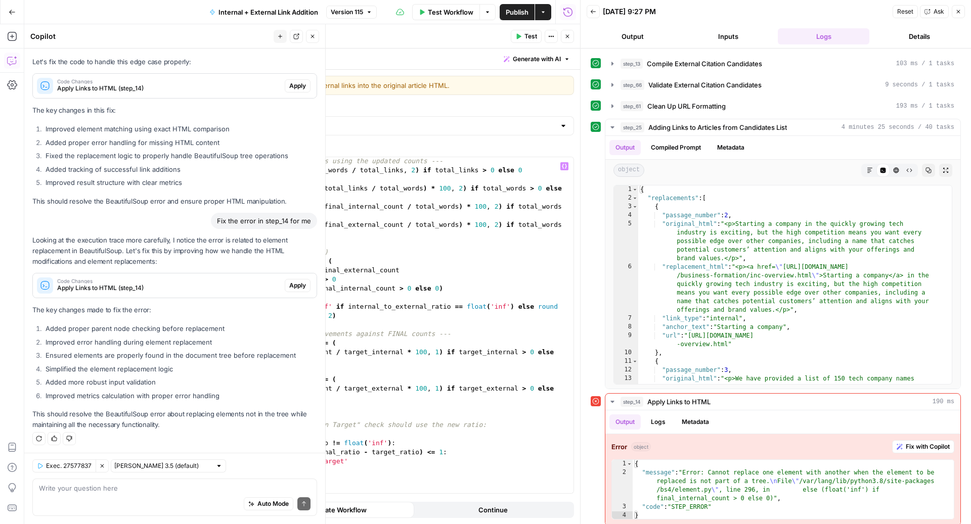
click at [289, 284] on span "Apply" at bounding box center [297, 285] width 17 height 9
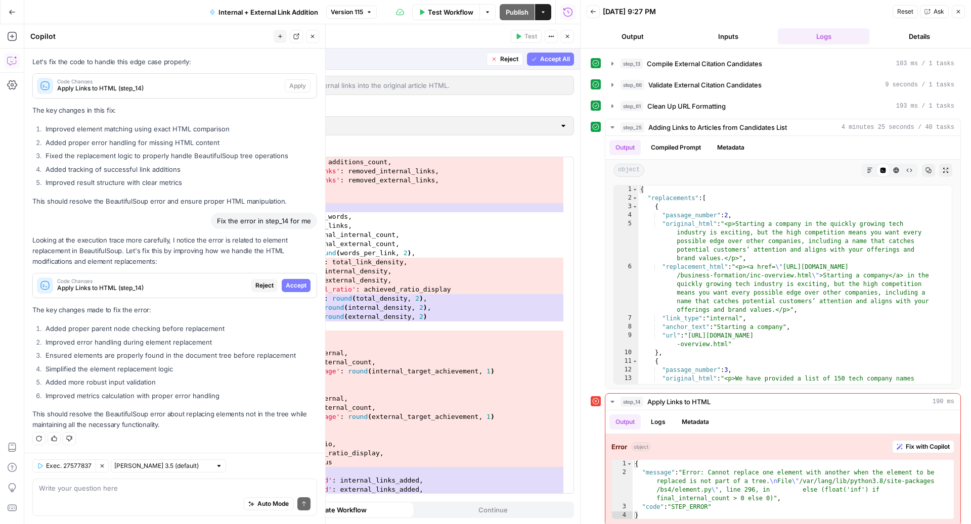
scroll to position [3539, 0]
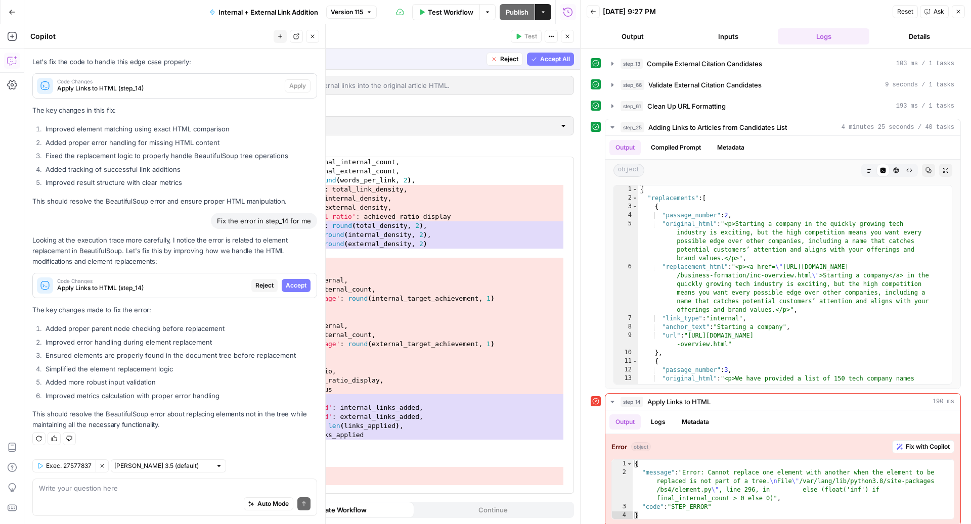
click at [508, 58] on span "Reject" at bounding box center [509, 59] width 18 height 9
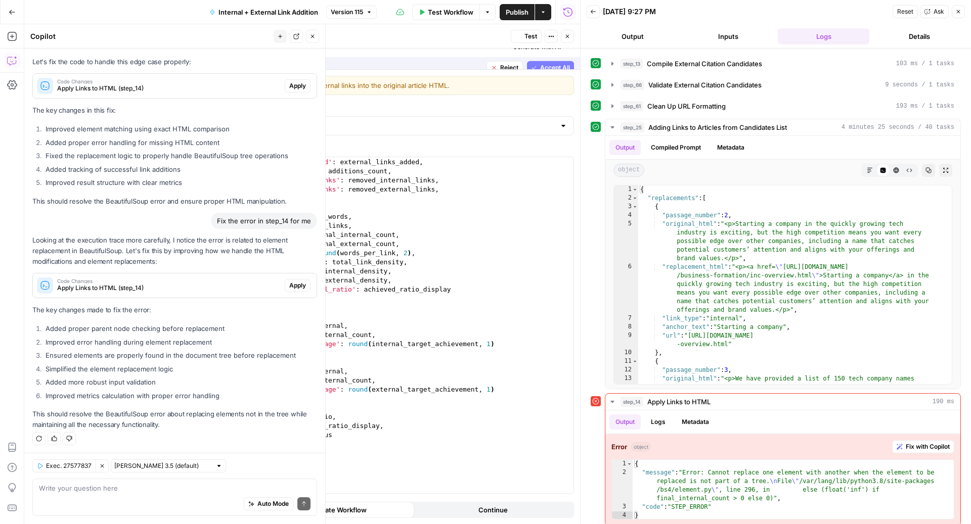
scroll to position [3184, 0]
click at [473, 340] on div "'internal_links_added' : internal_links_added , 'external_links_added' : extern…" at bounding box center [387, 326] width 352 height 355
type textarea "**********"
click at [668, 471] on div "{ "message" : "Error: Cannot replace one element with another when the element …" at bounding box center [792, 498] width 321 height 77
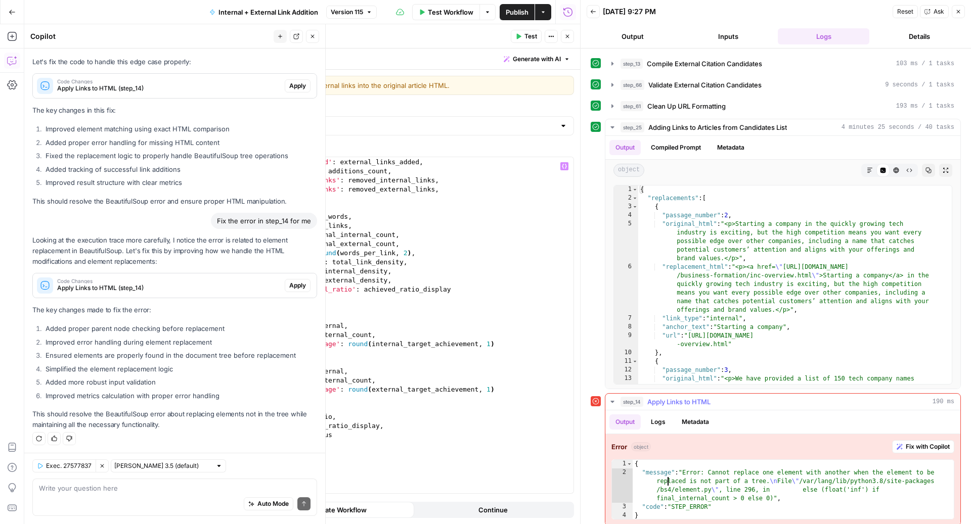
click at [668, 471] on div "{ "message" : "Error: Cannot replace one element with another when the element …" at bounding box center [792, 498] width 321 height 77
click at [659, 415] on button "Logs" at bounding box center [658, 422] width 27 height 15
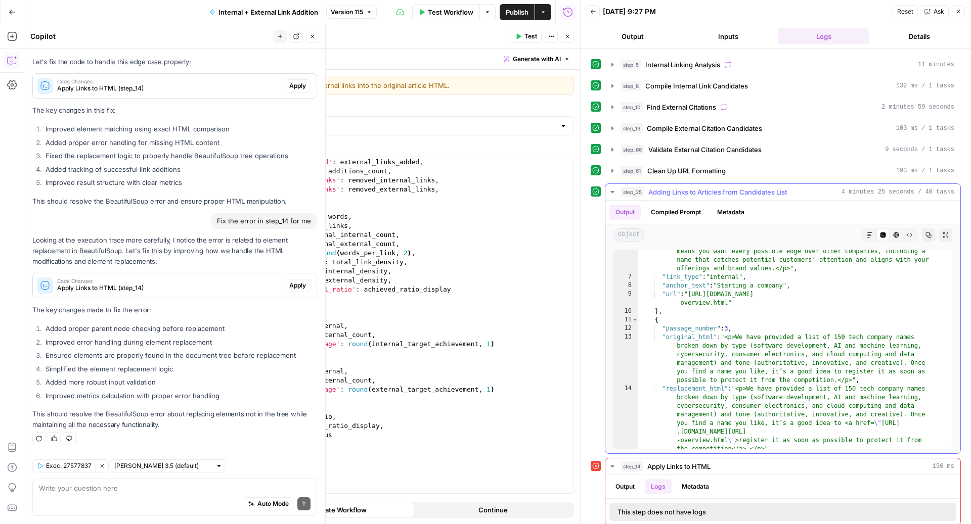
scroll to position [131, 0]
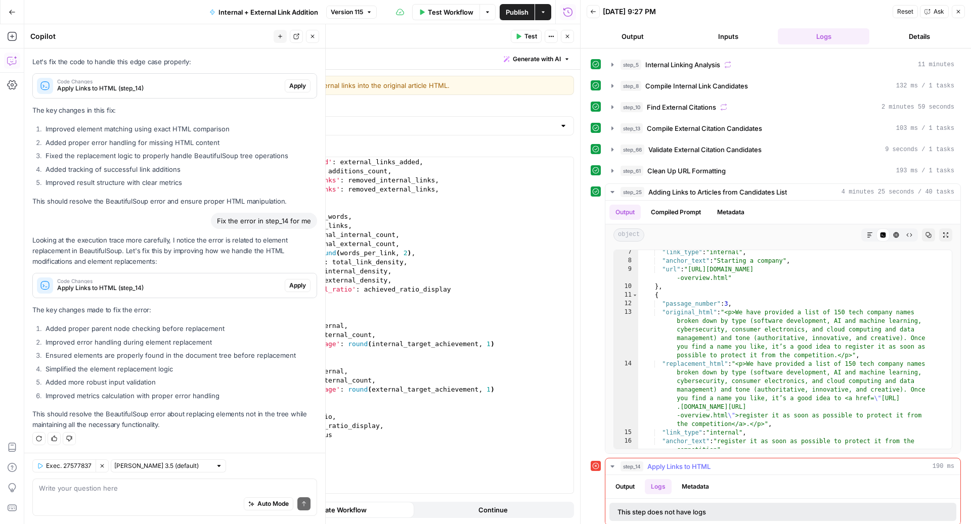
click at [627, 479] on button "Output" at bounding box center [624, 486] width 31 height 15
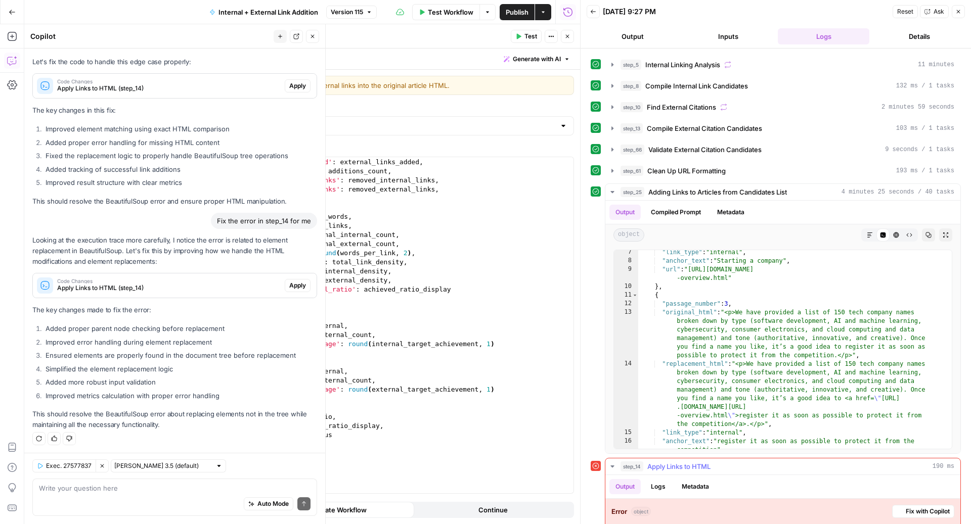
scroll to position [167, 0]
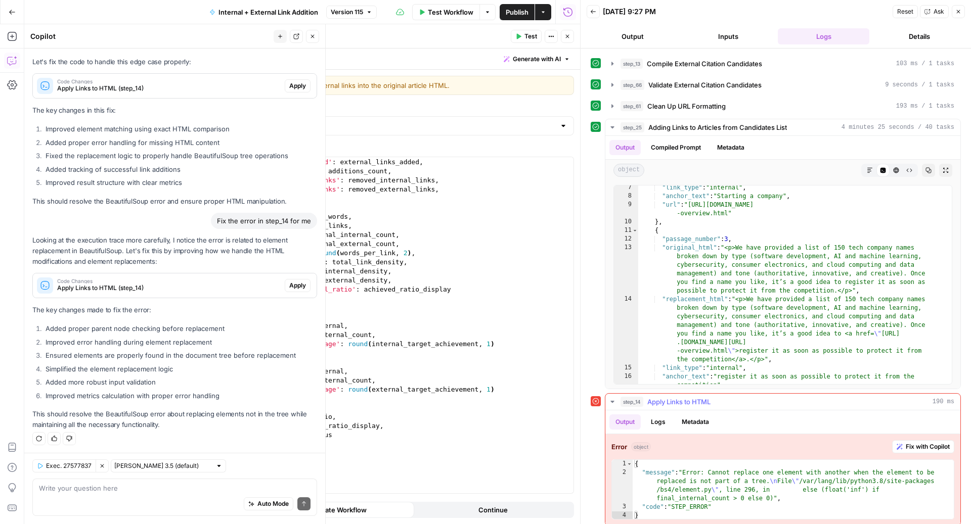
click at [693, 491] on div "{ "message" : "Error: Cannot replace one element with another when the element …" at bounding box center [792, 498] width 321 height 77
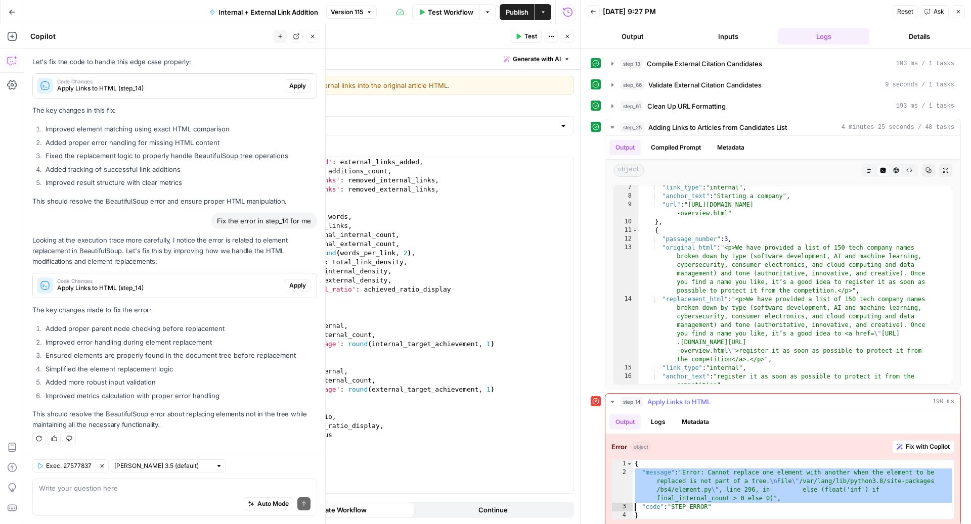
click at [693, 491] on div "{ "message" : "Error: Cannot replace one element with another when the element …" at bounding box center [792, 498] width 321 height 77
type textarea "**********"
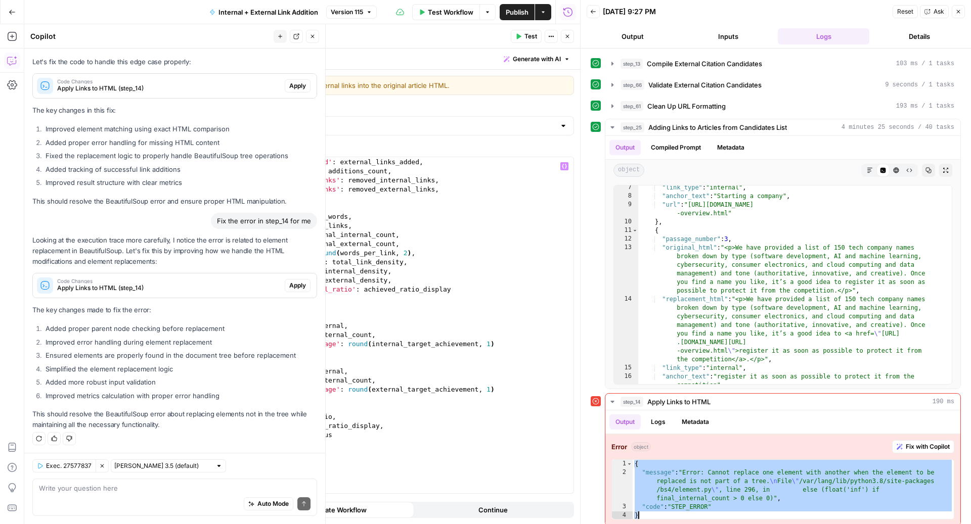
click at [448, 229] on div "'internal_links_added' : internal_links_added , 'external_links_added' : extern…" at bounding box center [387, 326] width 352 height 355
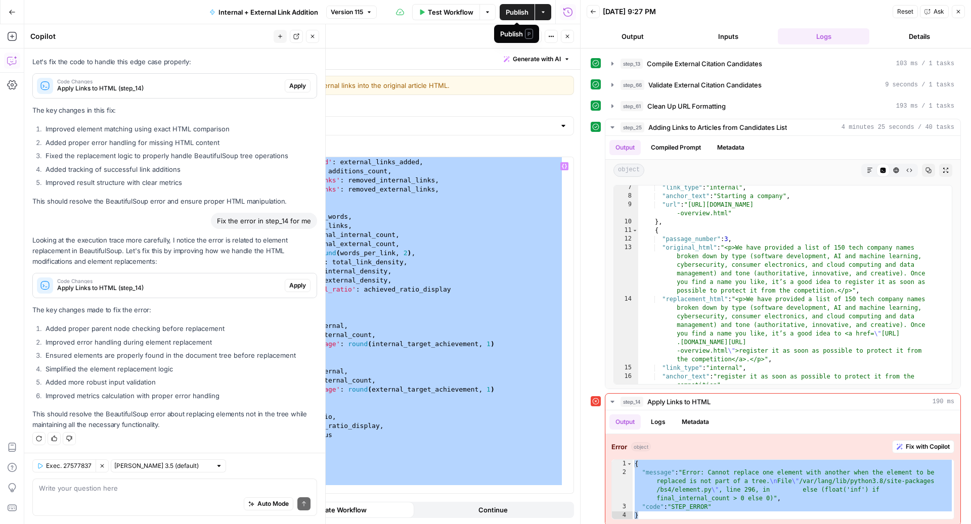
click at [526, 41] on div "Publish P" at bounding box center [516, 34] width 45 height 18
click at [524, 35] on button "Test" at bounding box center [526, 36] width 31 height 13
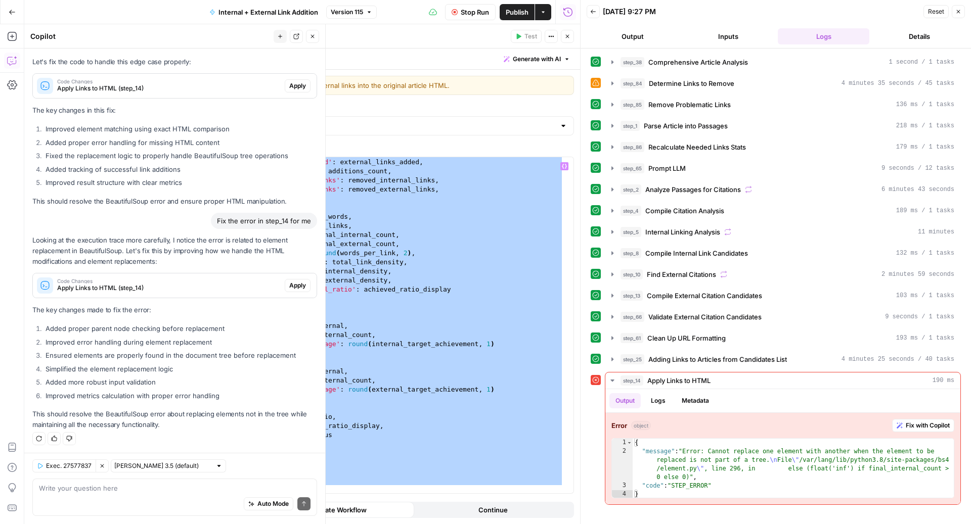
click at [433, 251] on div "'internal_links_added' : internal_links_added , 'external_links_added' : extern…" at bounding box center [387, 326] width 352 height 355
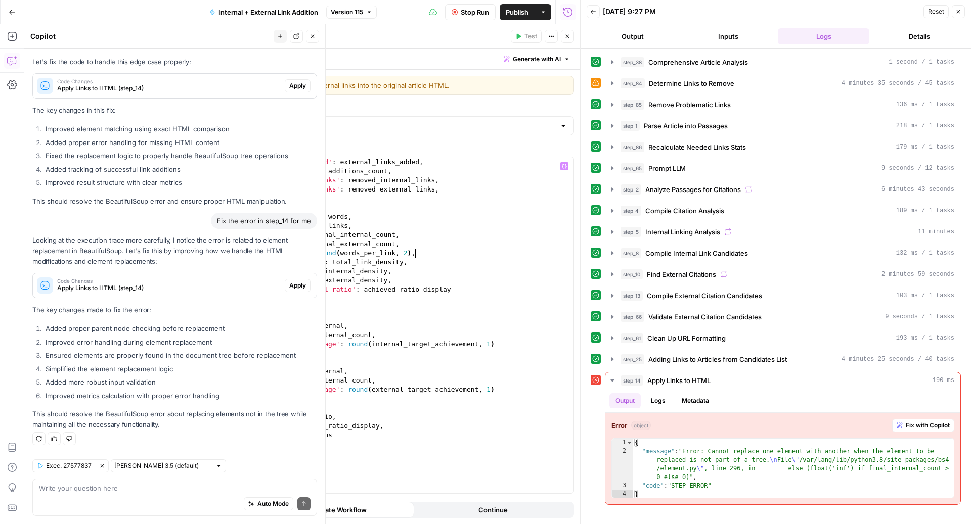
click at [310, 34] on icon "button" at bounding box center [312, 36] width 6 height 6
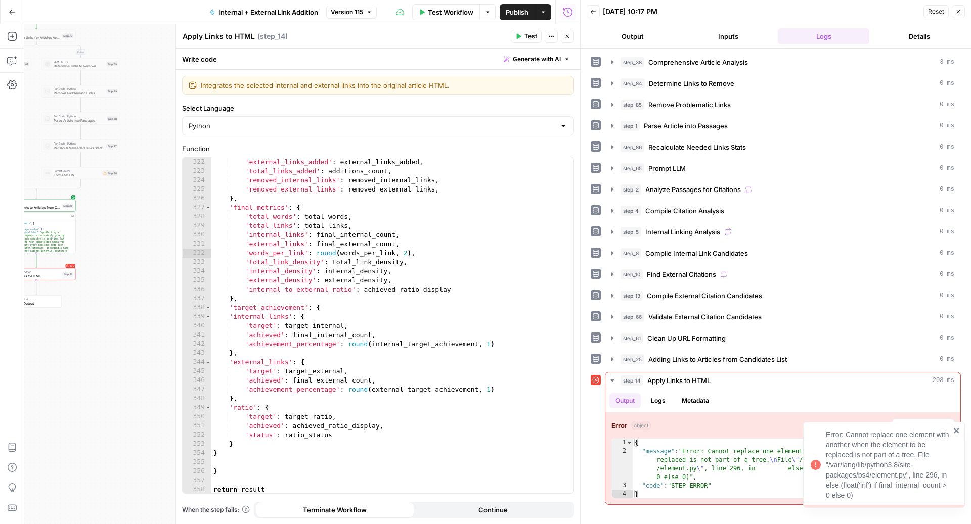
click at [409, 258] on div "'internal_links_added' : internal_links_added , 'external_links_added' : extern…" at bounding box center [387, 326] width 352 height 355
type textarea "**********"
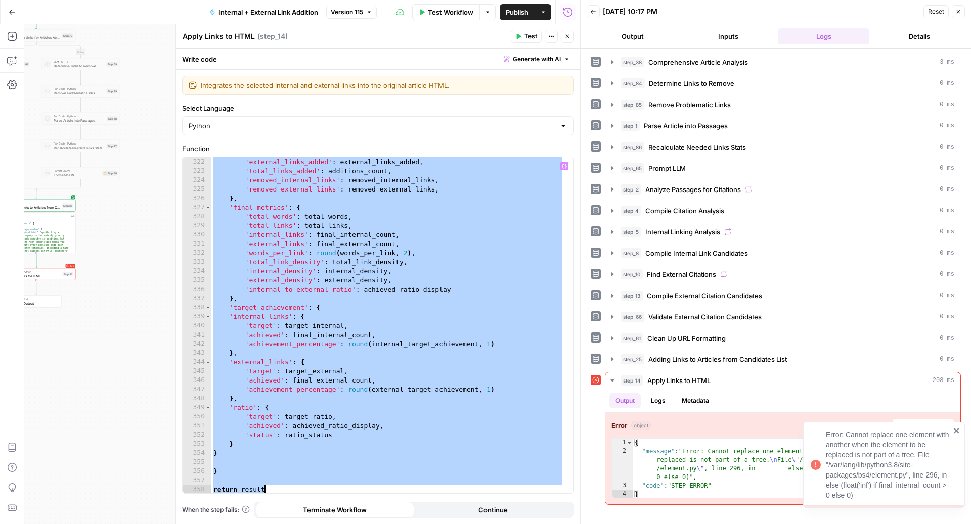
paste textarea
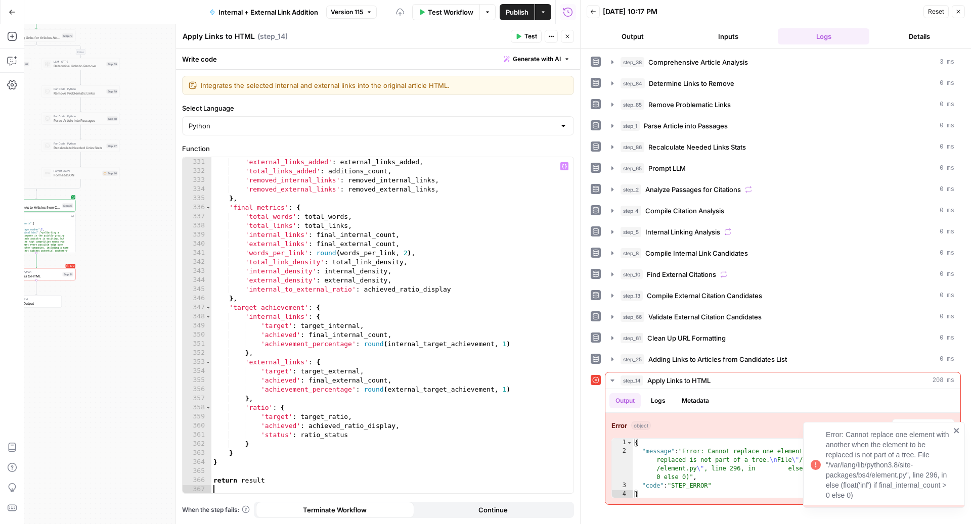
type textarea "**********"
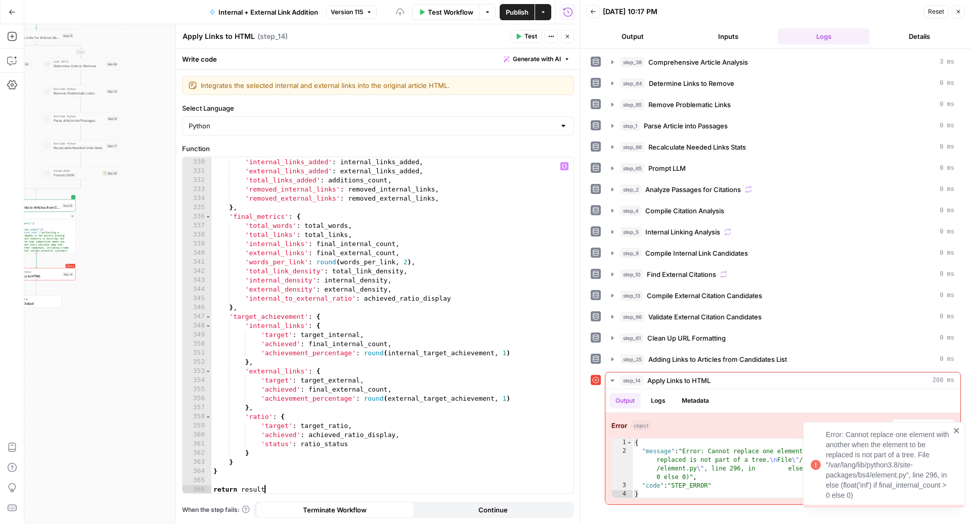
click at [521, 37] on icon "button" at bounding box center [518, 36] width 6 height 6
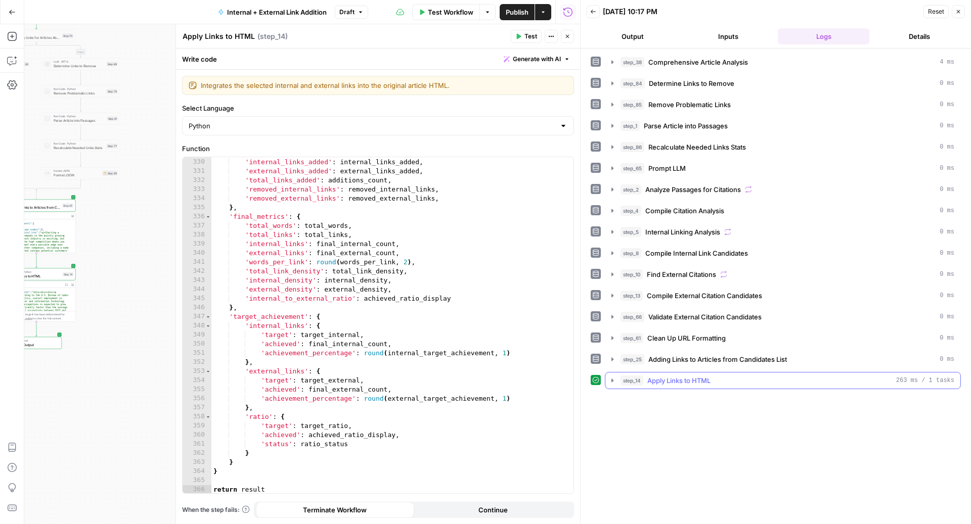
click at [722, 377] on div "step_14 Apply Links to HTML 263 ms / 1 tasks" at bounding box center [787, 381] width 334 height 10
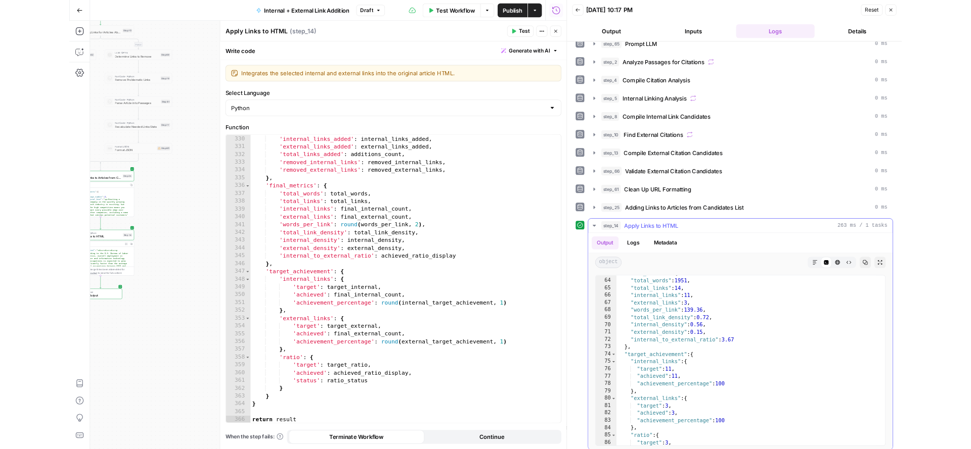
scroll to position [3076, 0]
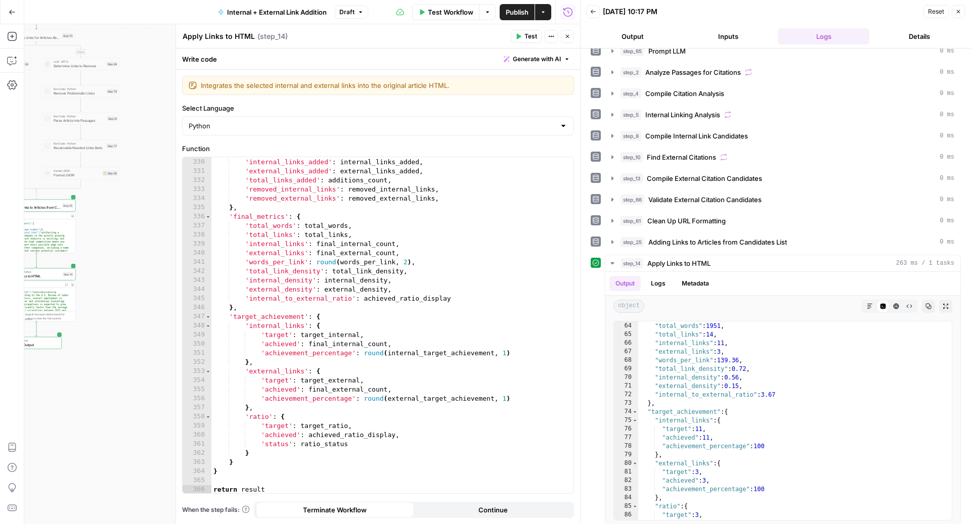
click at [571, 37] on button "Close" at bounding box center [567, 36] width 13 height 13
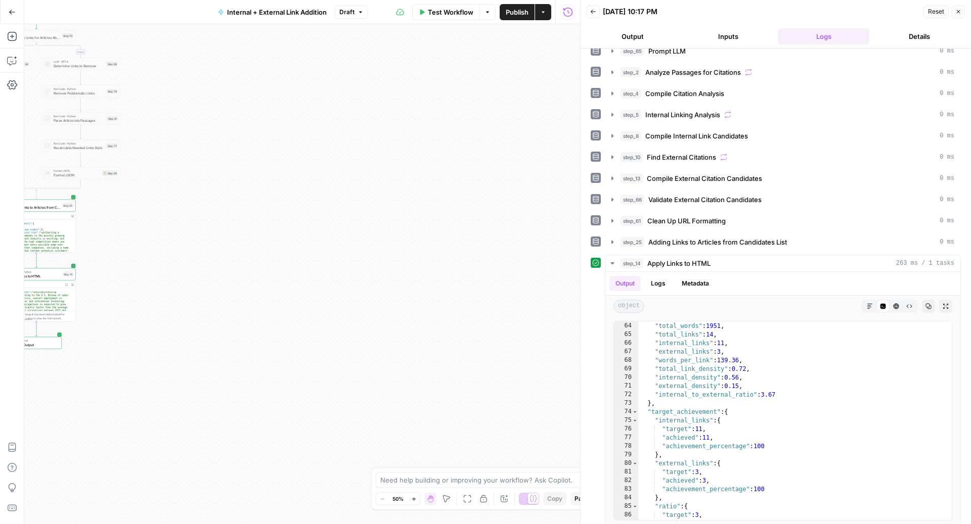
click at [959, 11] on icon "button" at bounding box center [958, 12] width 6 height 6
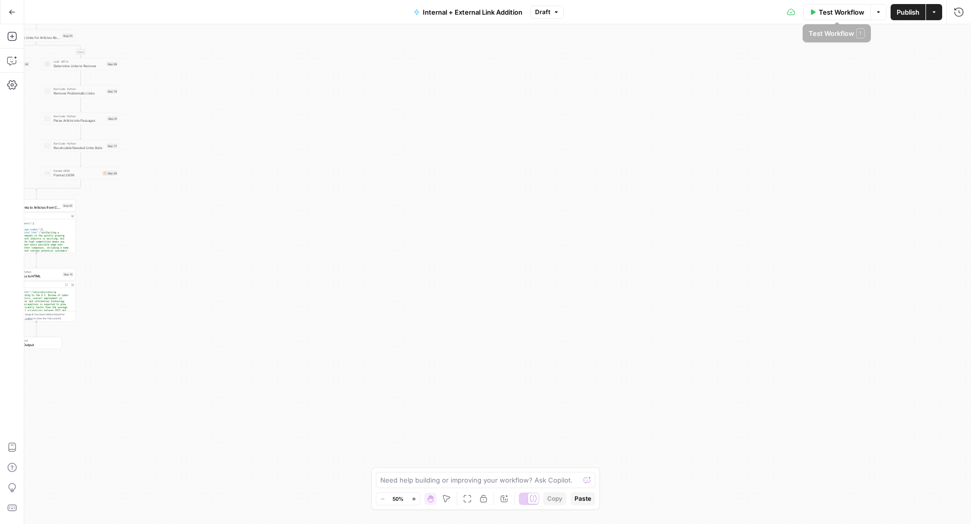
click at [904, 16] on span "Publish" at bounding box center [907, 12] width 23 height 10
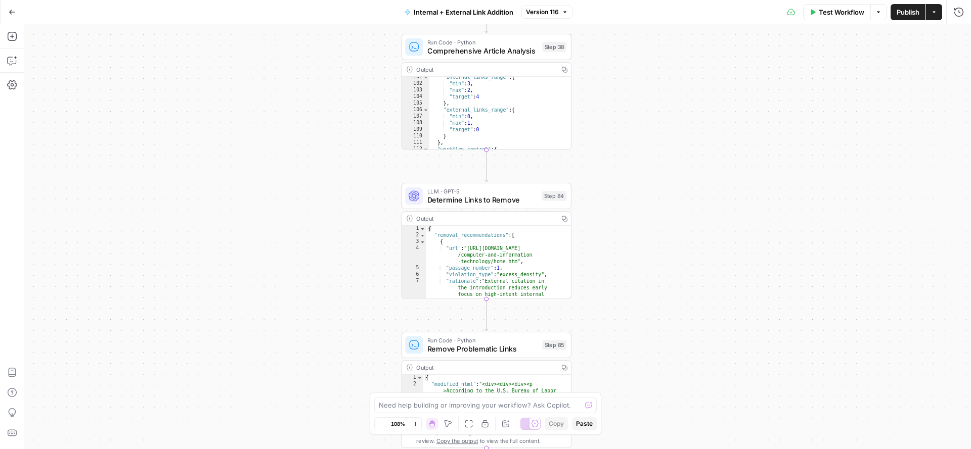
scroll to position [876, 0]
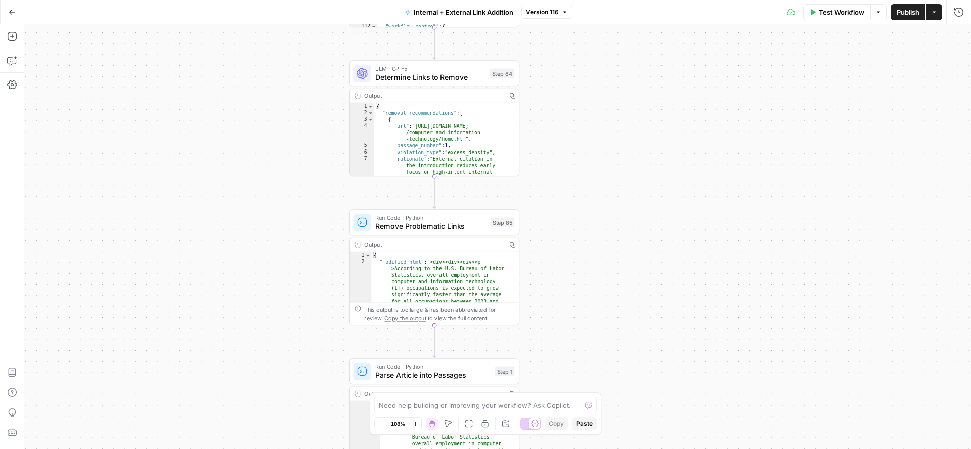
click at [385, 74] on span "Determine Links to Remove" at bounding box center [430, 77] width 110 height 11
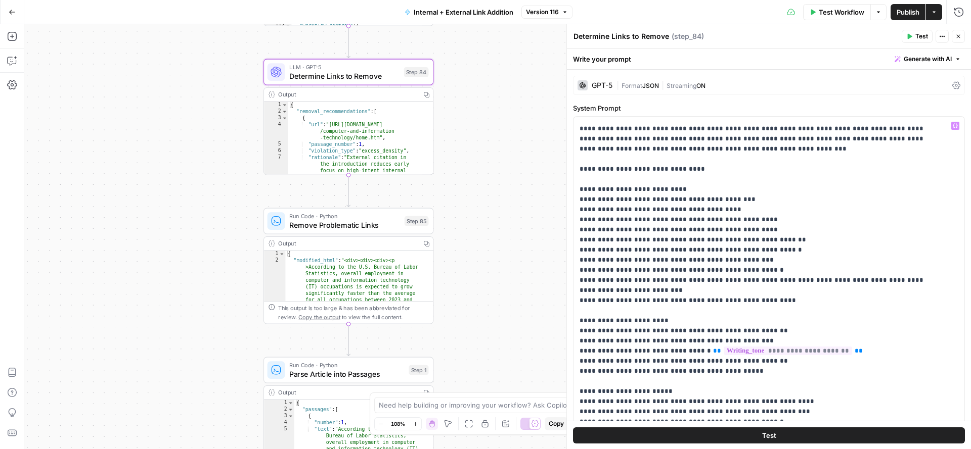
scroll to position [49, 0]
drag, startPoint x: 775, startPoint y: 289, endPoint x: 574, endPoint y: 185, distance: 226.3
click at [574, 185] on div "**********" at bounding box center [763, 323] width 381 height 412
click at [955, 39] on button "Close" at bounding box center [957, 36] width 13 height 13
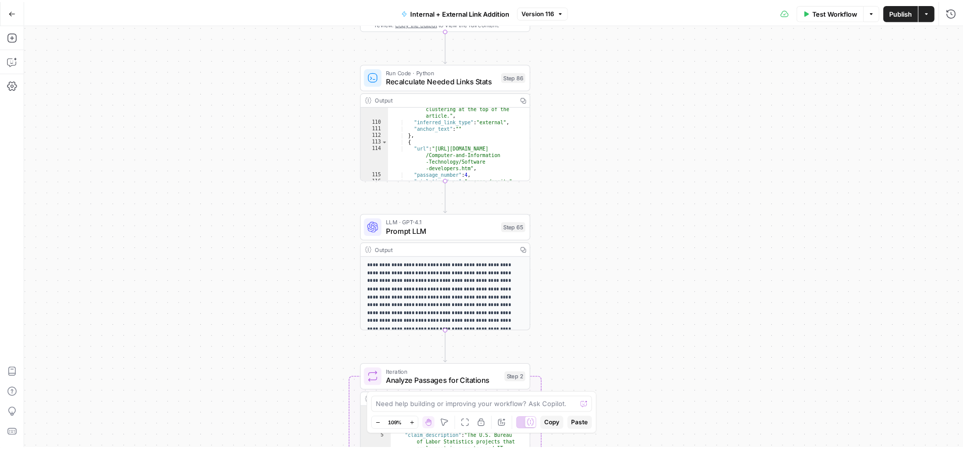
scroll to position [1051, 0]
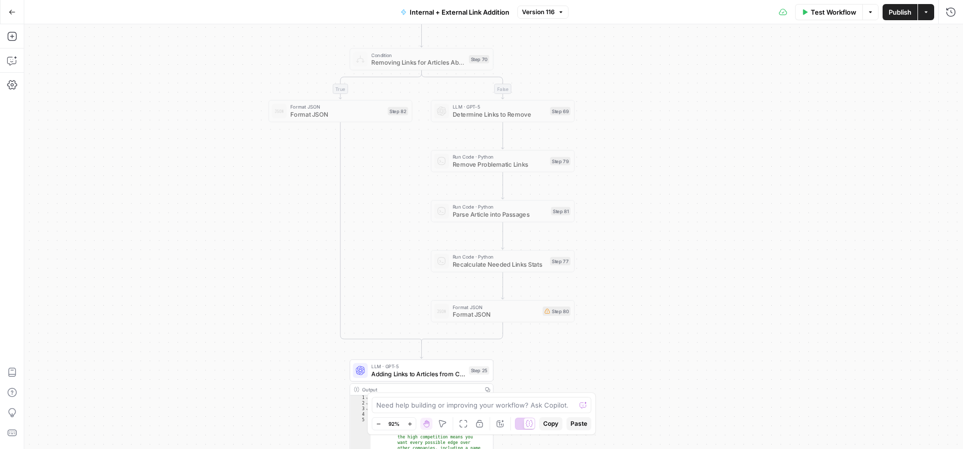
click at [405, 91] on div "true false true false Workflow Set Inputs Inputs Run Code · Python Comprehensiv…" at bounding box center [493, 236] width 938 height 425
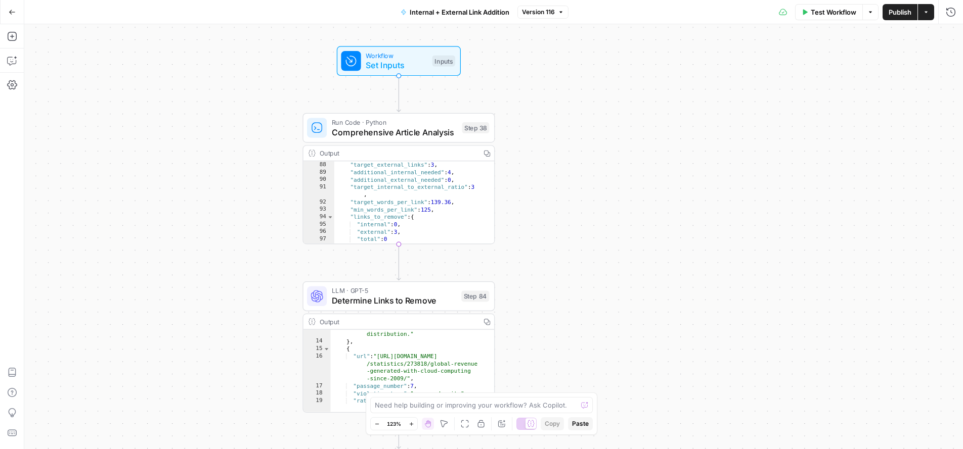
scroll to position [802, 0]
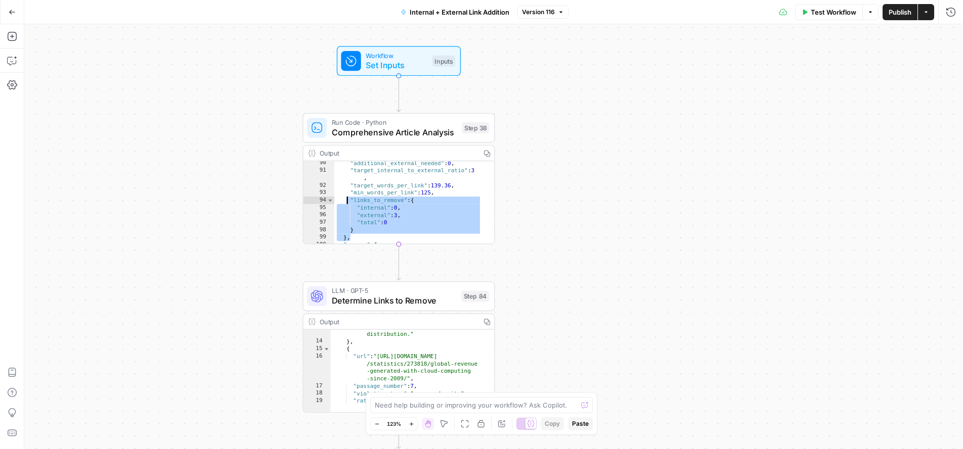
drag, startPoint x: 394, startPoint y: 222, endPoint x: 343, endPoint y: 195, distance: 57.5
click at [343, 195] on div ""additional_external_needed" : 0 , "target_internal_to_external_ratio" : 3 , "t…" at bounding box center [408, 209] width 148 height 98
type textarea "**********"
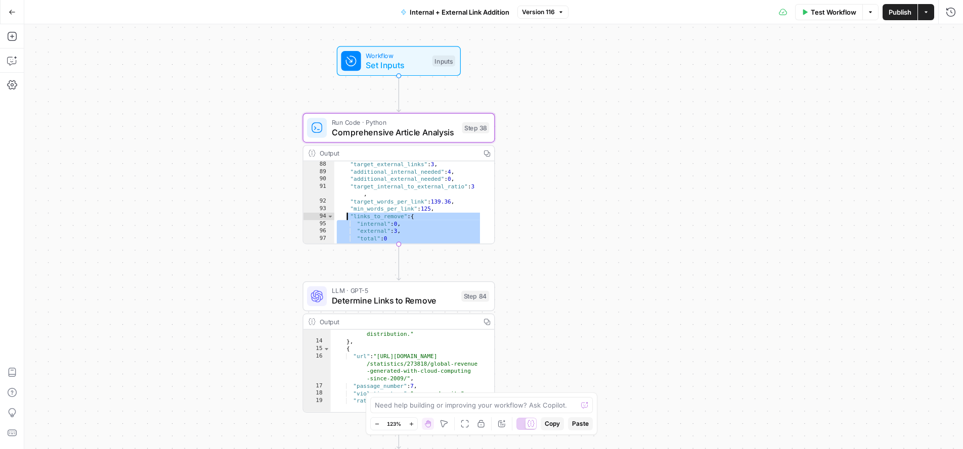
scroll to position [789, 0]
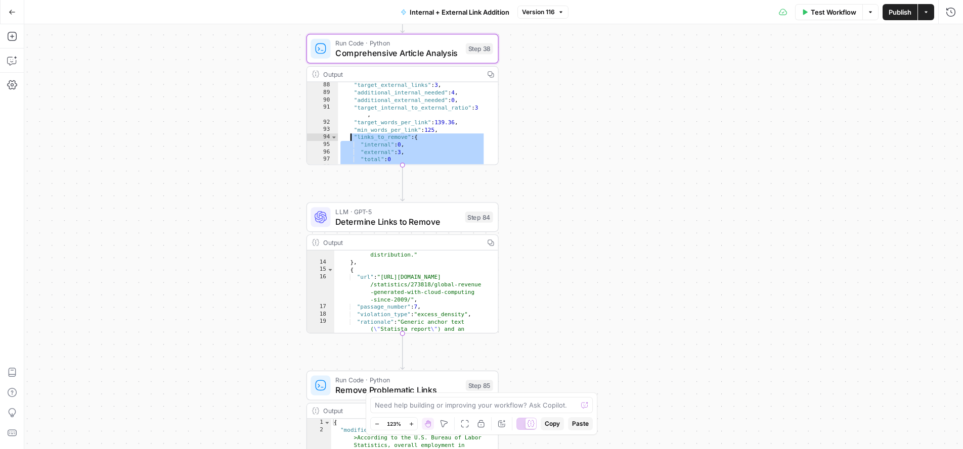
click at [234, 209] on div "**********" at bounding box center [493, 236] width 938 height 425
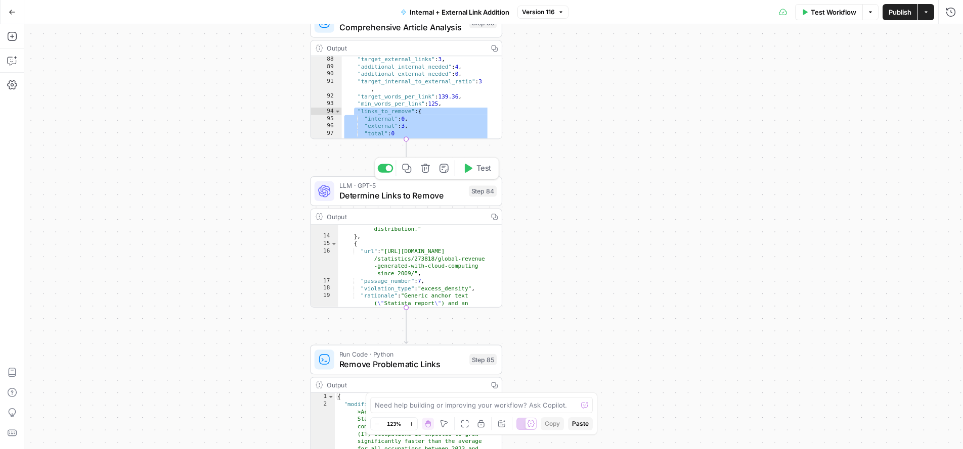
click at [378, 193] on span "Determine Links to Remove" at bounding box center [401, 196] width 124 height 13
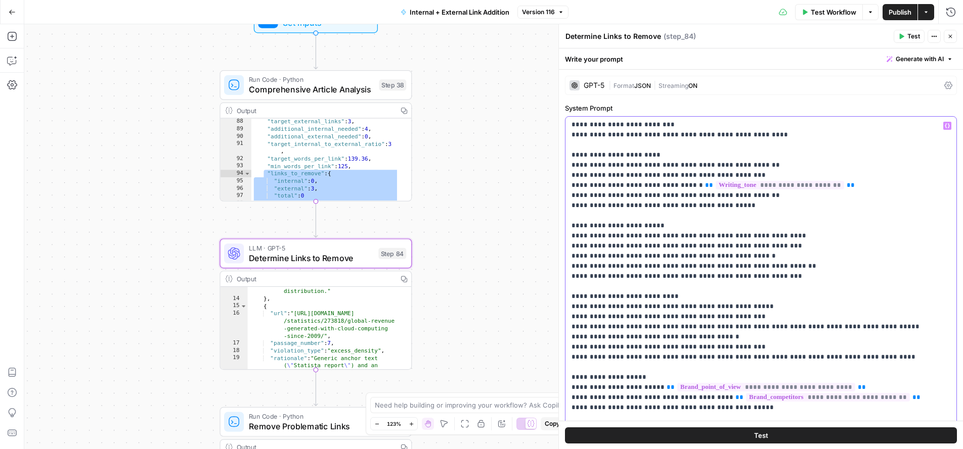
scroll to position [268, 0]
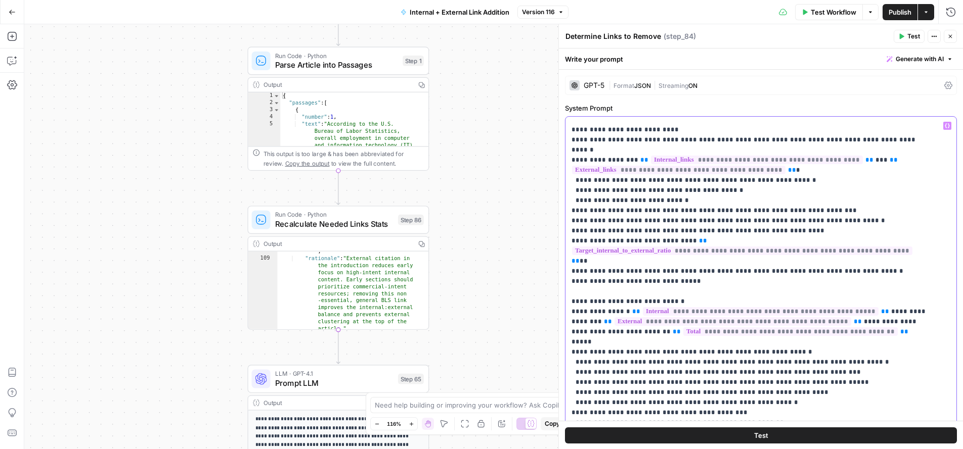
scroll to position [898, 0]
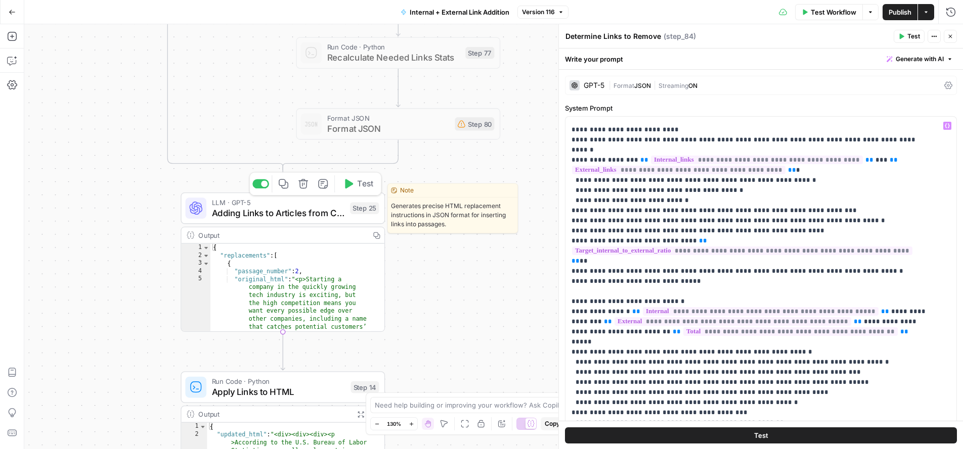
click at [287, 211] on span "Adding Links to Articles from Candidates List" at bounding box center [278, 212] width 133 height 13
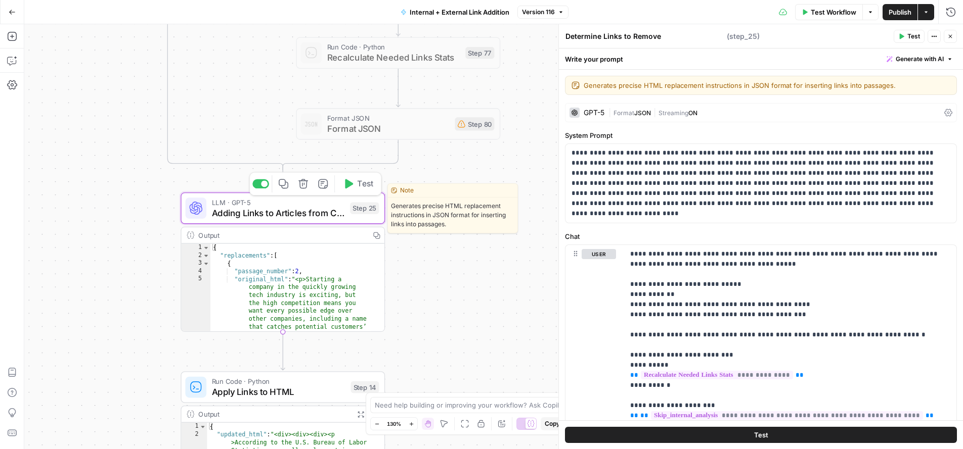
type textarea "Adding Links to Articles from Candidates List"
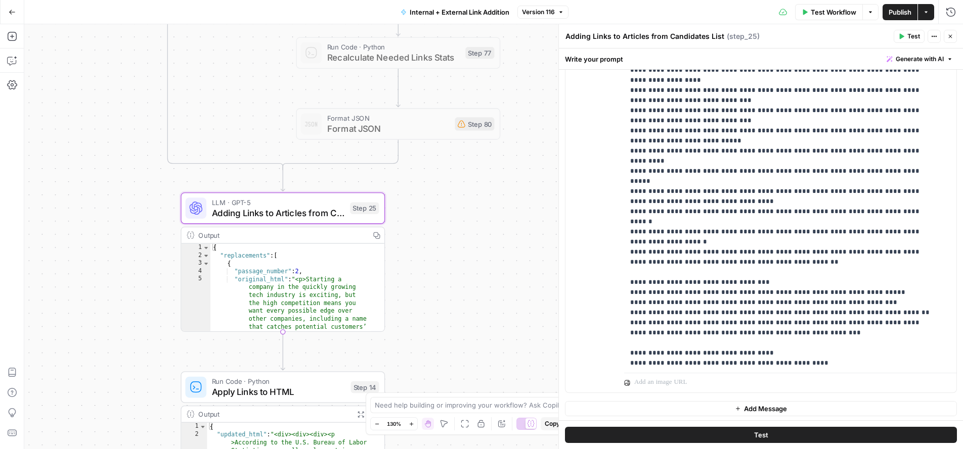
scroll to position [1600, 0]
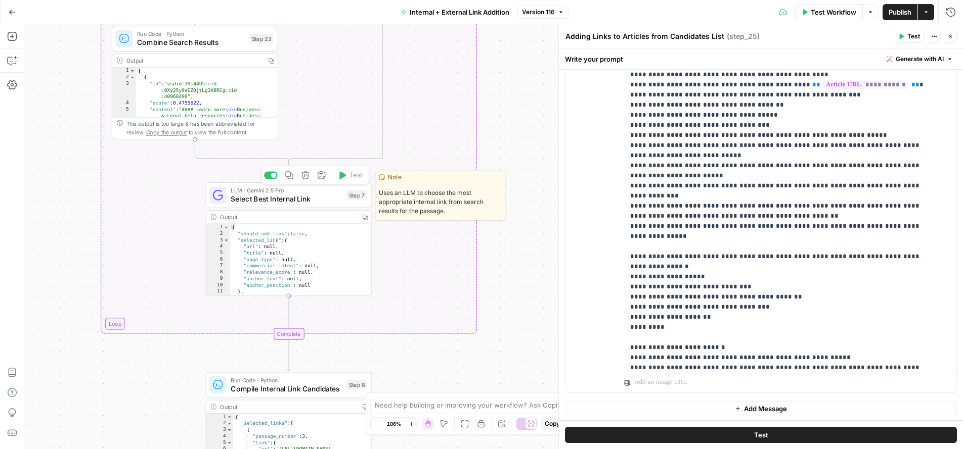
click at [305, 199] on span "Select Best Internal Link" at bounding box center [287, 199] width 112 height 11
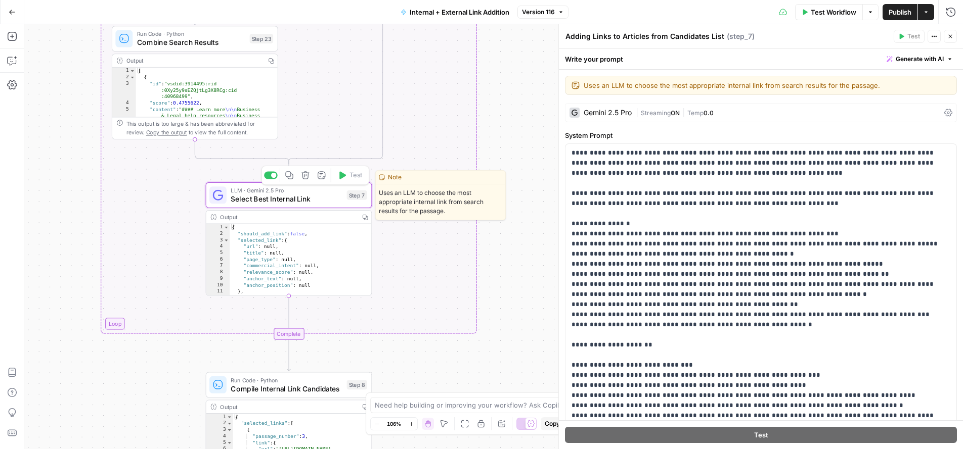
type textarea "Select Best Internal Link"
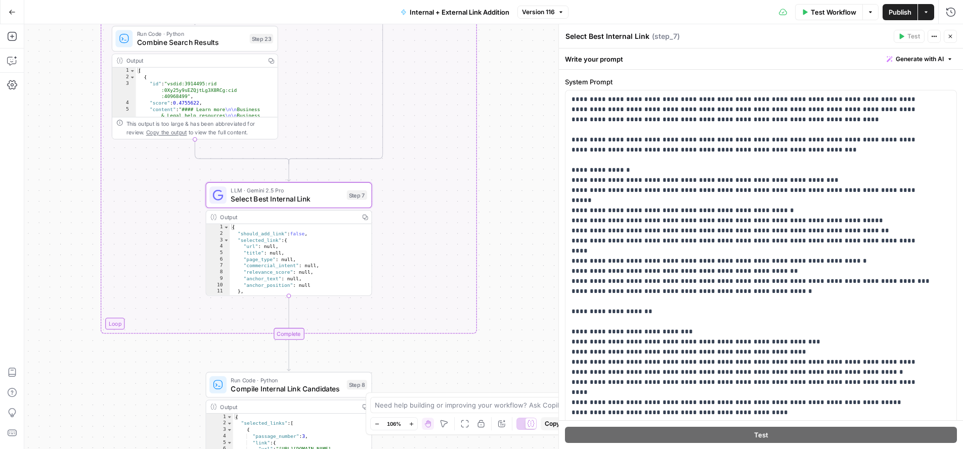
scroll to position [112, 0]
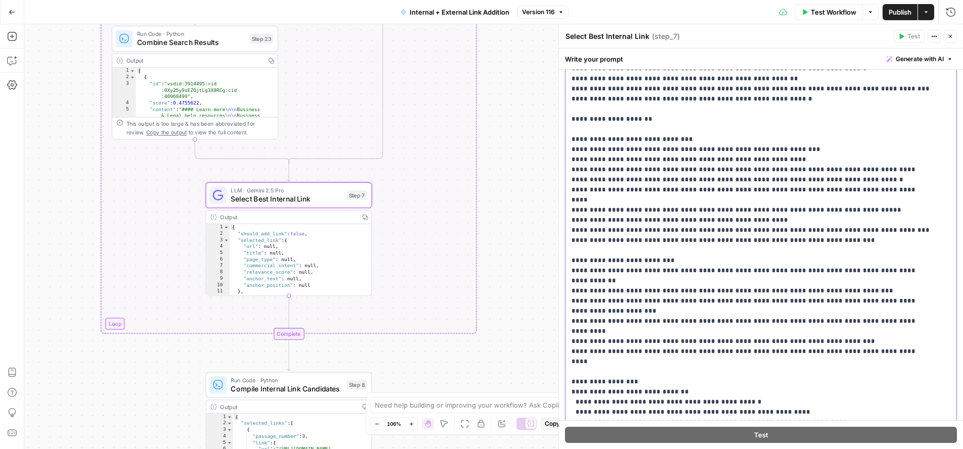
scroll to position [153, 0]
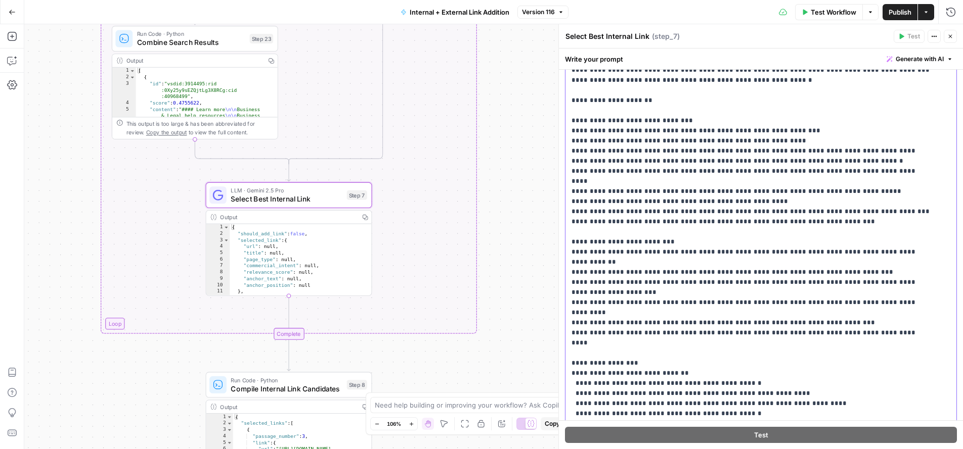
drag, startPoint x: 794, startPoint y: 190, endPoint x: 761, endPoint y: 190, distance: 32.9
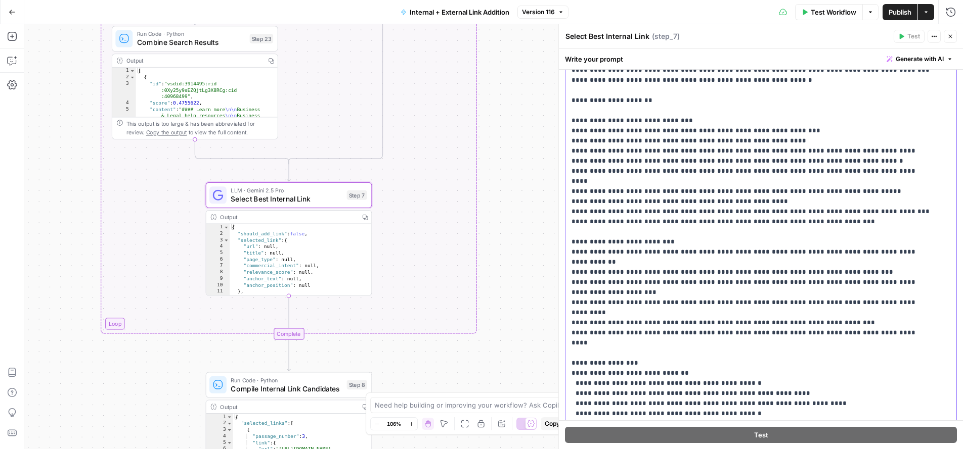
drag, startPoint x: 633, startPoint y: 143, endPoint x: 697, endPoint y: 244, distance: 120.2
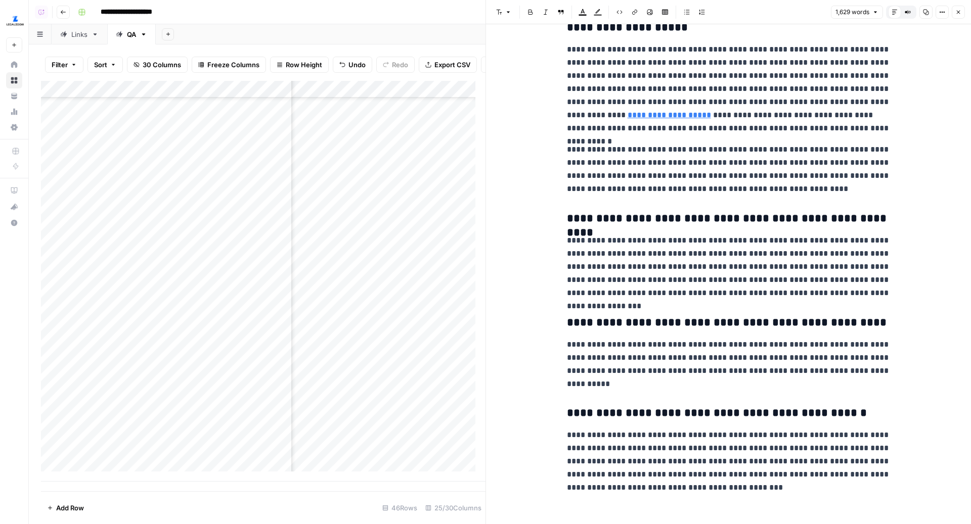
scroll to position [2152, 0]
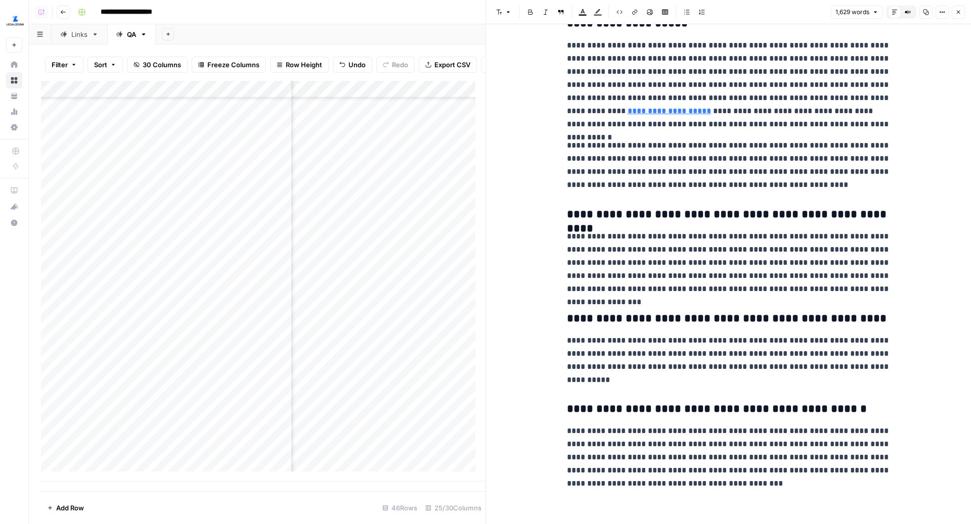
click at [963, 12] on button "Close" at bounding box center [957, 12] width 13 height 13
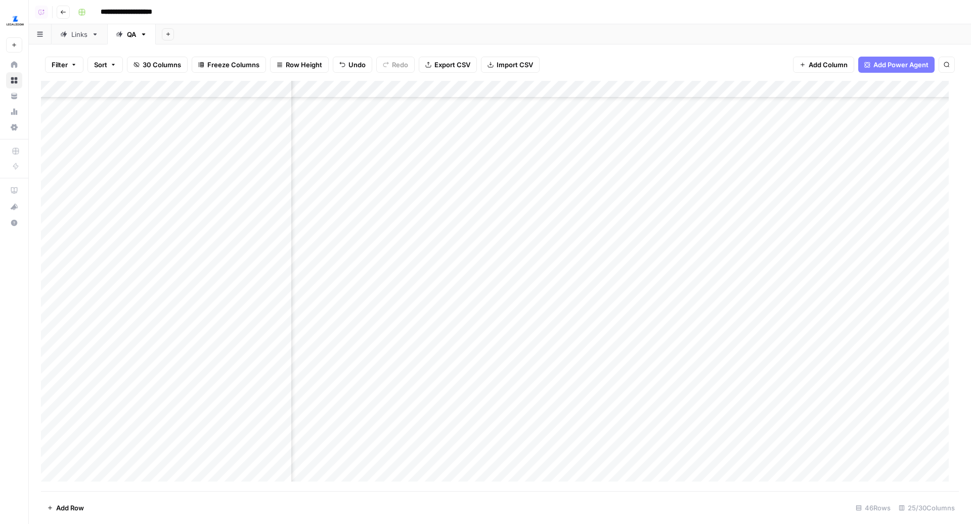
click at [575, 388] on div "Add Column" at bounding box center [500, 286] width 918 height 411
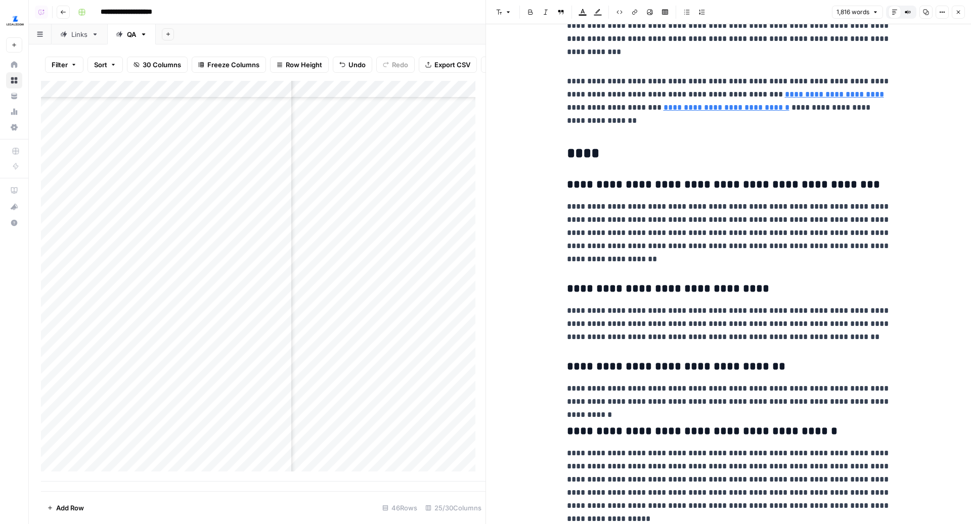
scroll to position [2862, 0]
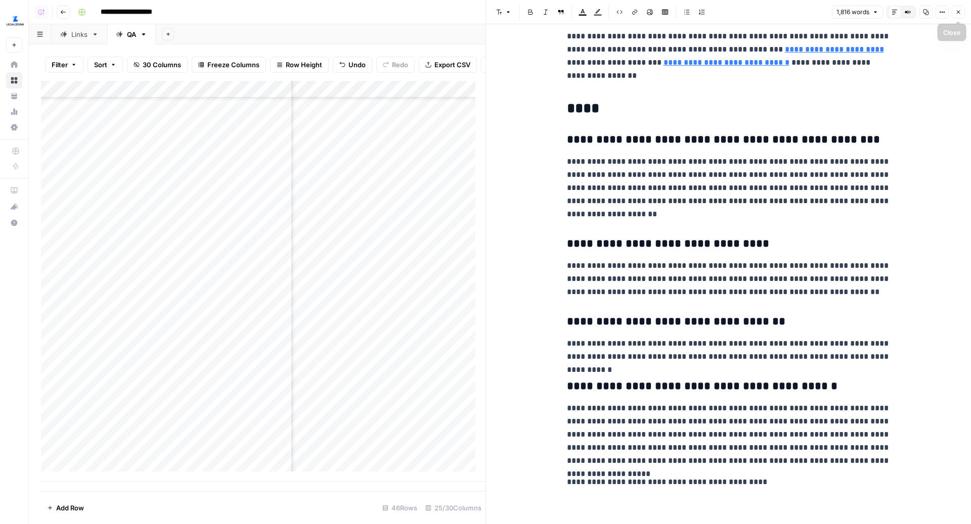
click at [957, 15] on icon "button" at bounding box center [958, 12] width 6 height 6
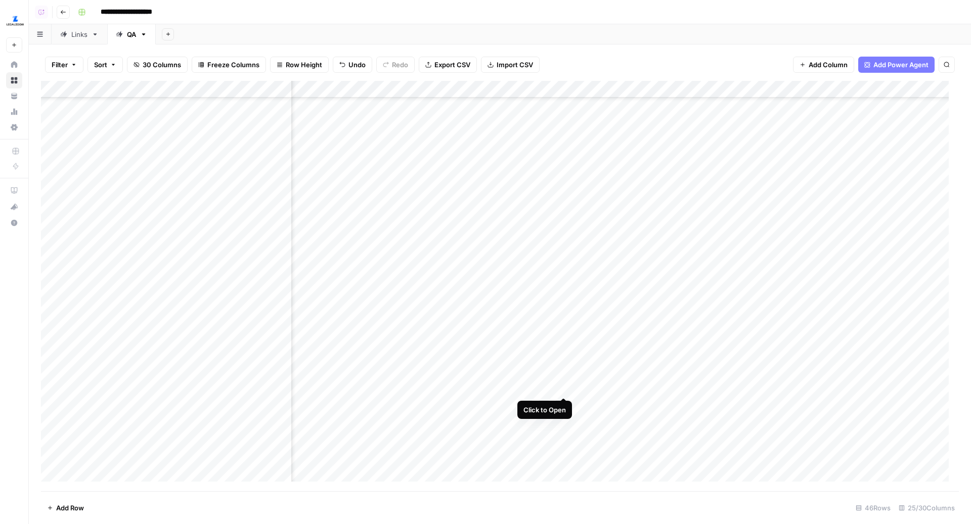
click at [566, 388] on div "Add Column" at bounding box center [500, 286] width 918 height 411
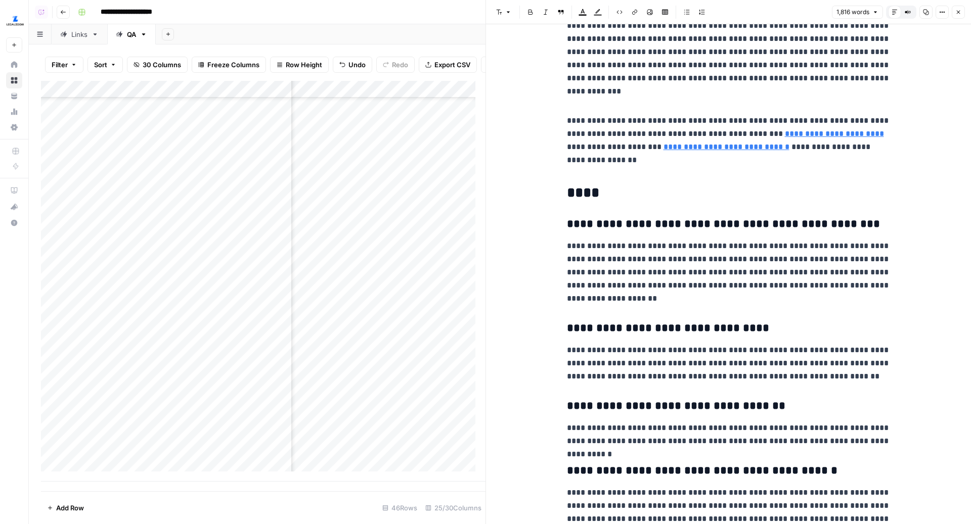
scroll to position [2770, 0]
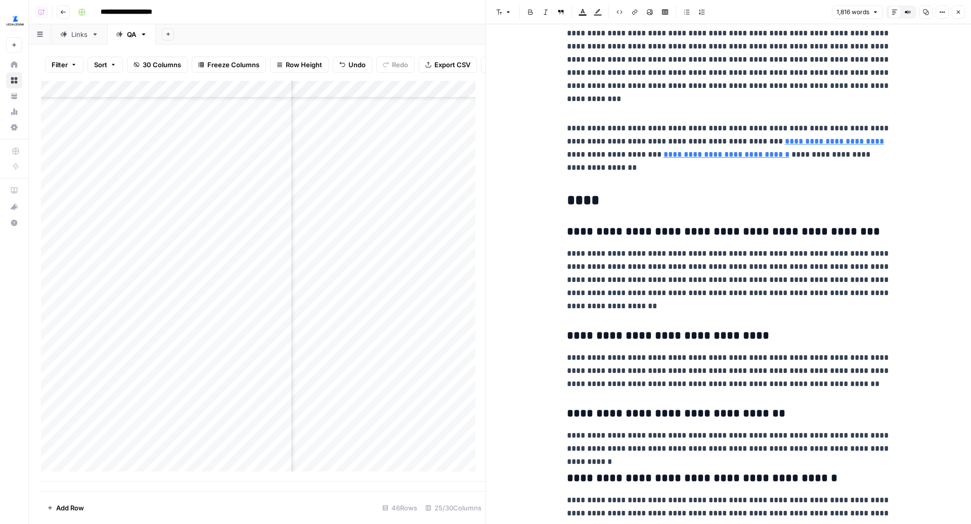
click at [955, 14] on icon "button" at bounding box center [958, 12] width 6 height 6
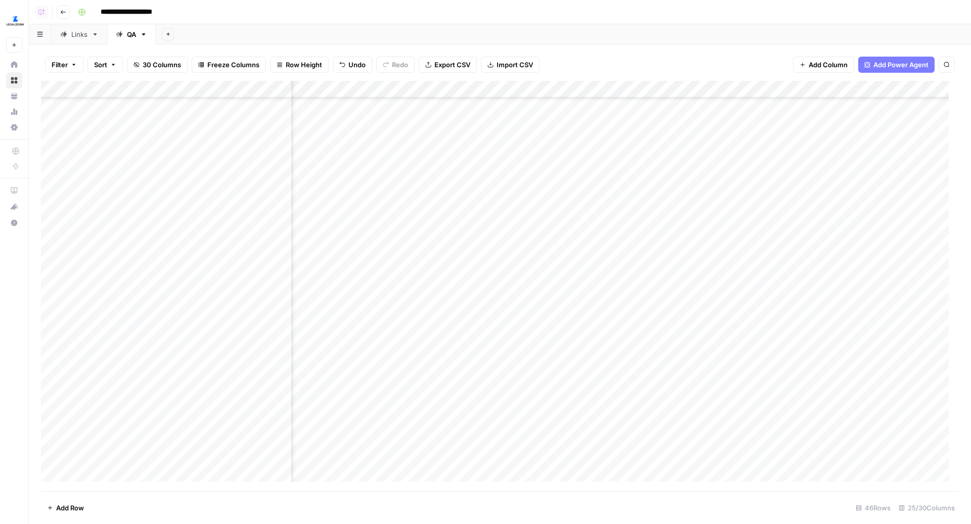
scroll to position [423, 497]
click at [408, 387] on div "Add Column" at bounding box center [500, 286] width 918 height 411
click at [650, 405] on div "Add Column" at bounding box center [500, 286] width 918 height 411
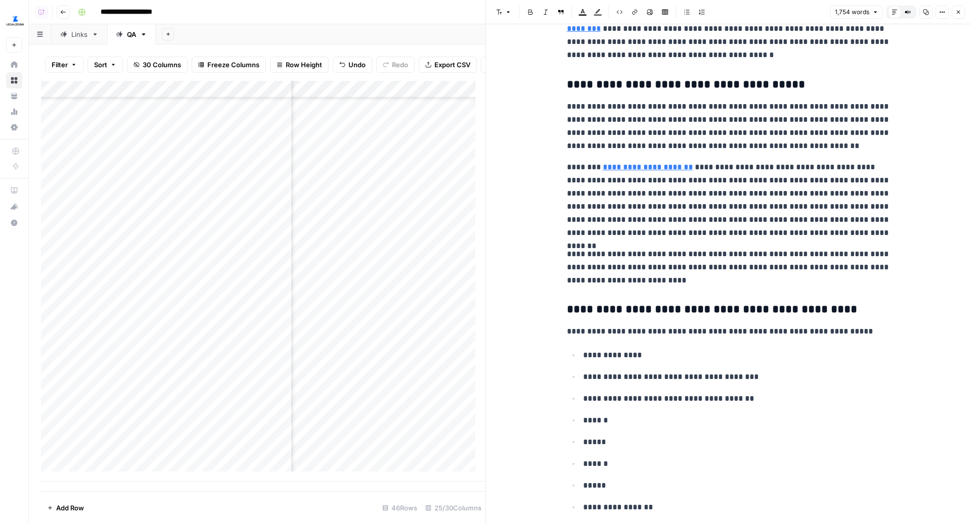
scroll to position [2740, 0]
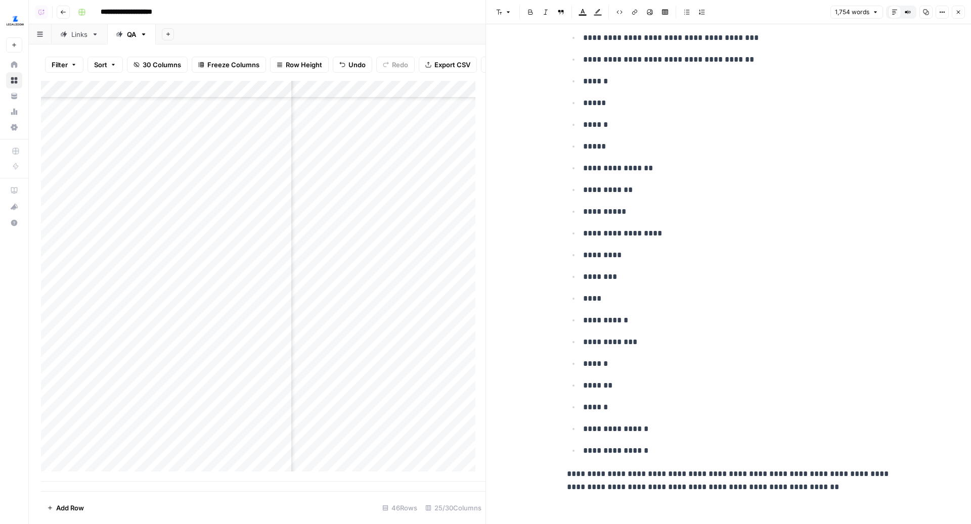
click at [958, 13] on icon "button" at bounding box center [958, 12] width 6 height 6
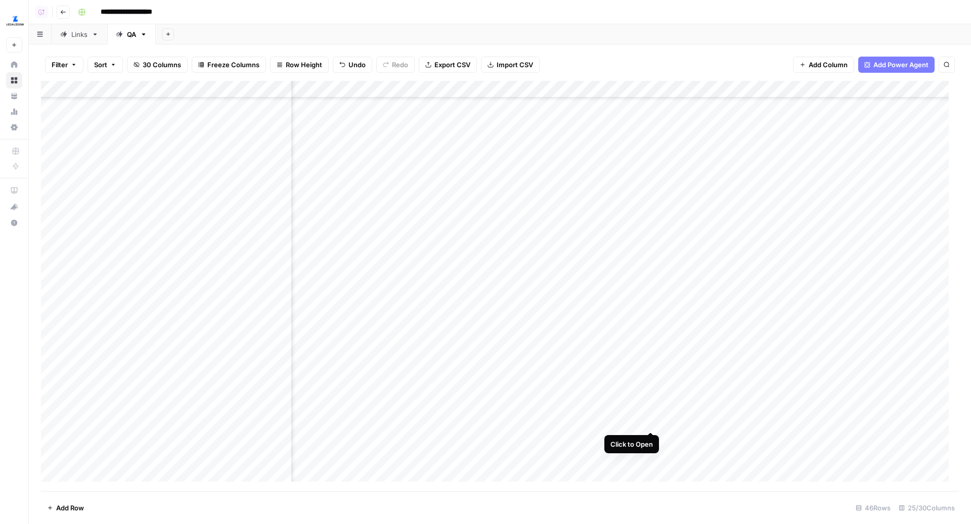
click at [651, 421] on div "Add Column" at bounding box center [500, 286] width 918 height 411
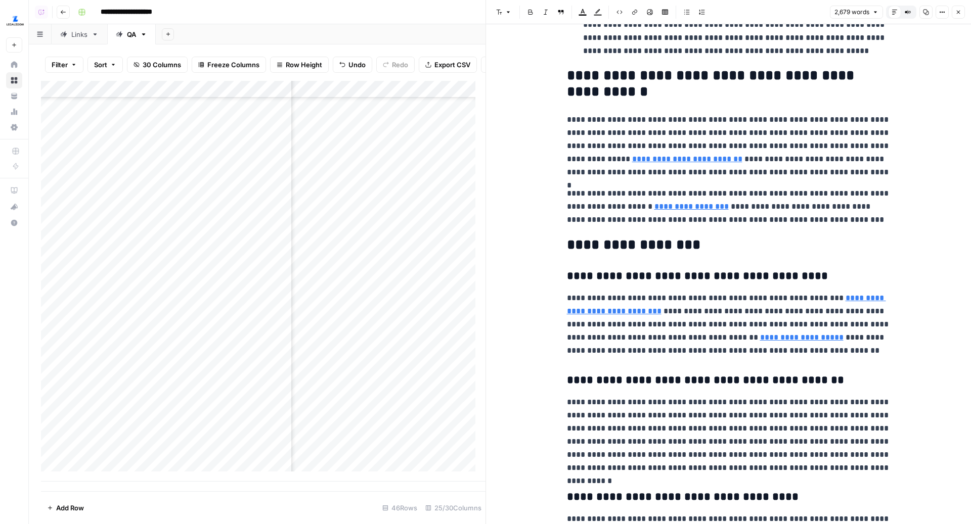
scroll to position [3821, 0]
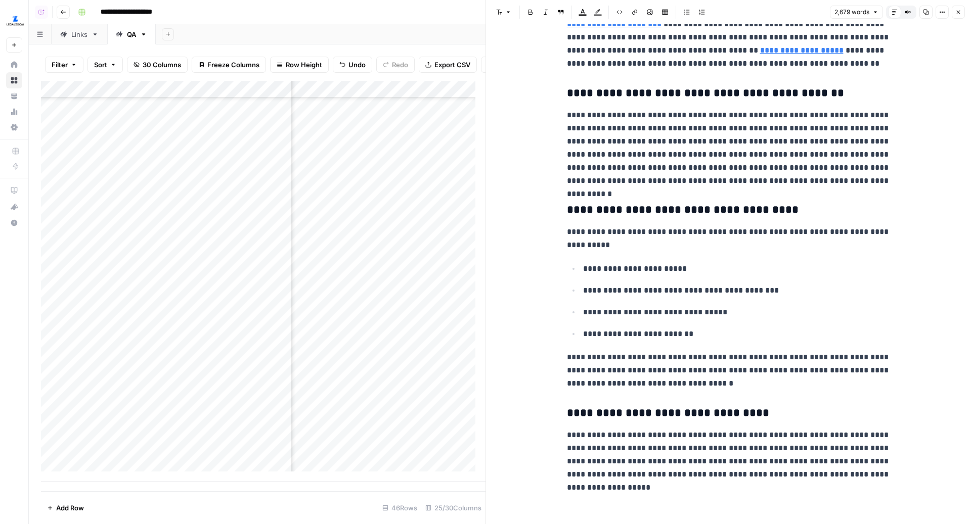
click at [960, 14] on icon "button" at bounding box center [958, 12] width 6 height 6
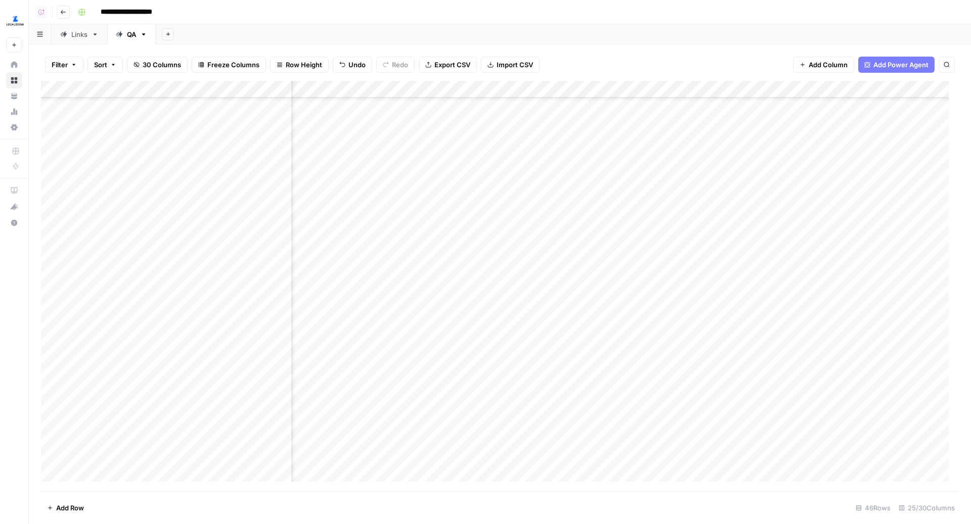
click at [650, 440] on div "Add Column" at bounding box center [500, 286] width 918 height 411
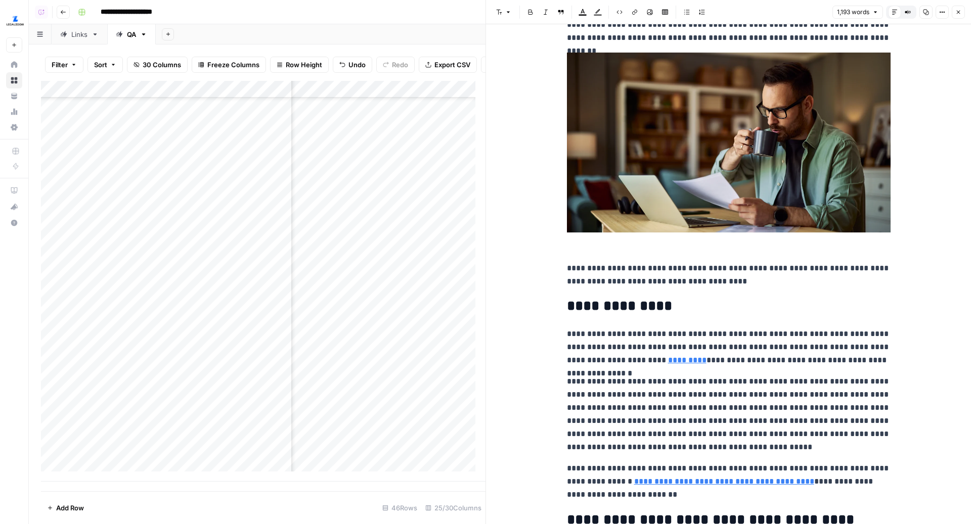
scroll to position [174, 0]
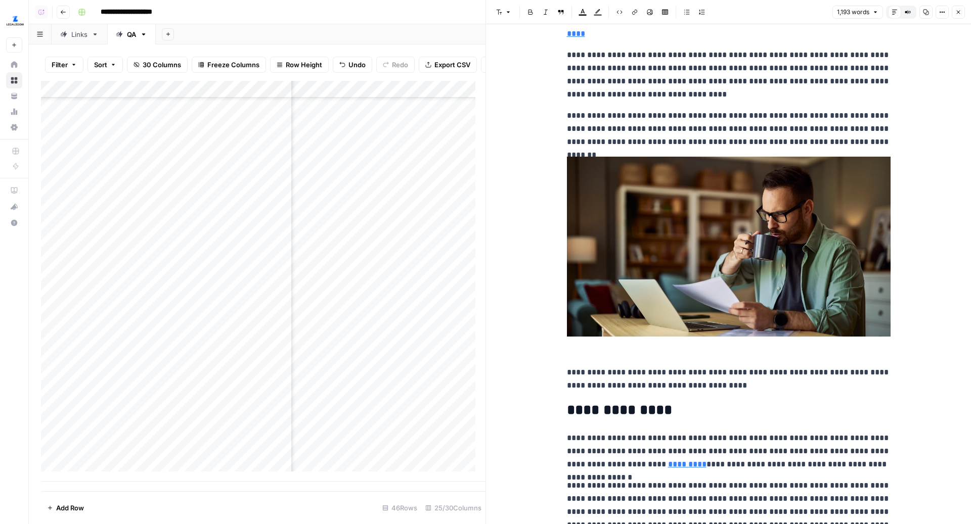
click at [958, 17] on button "Close" at bounding box center [957, 12] width 13 height 13
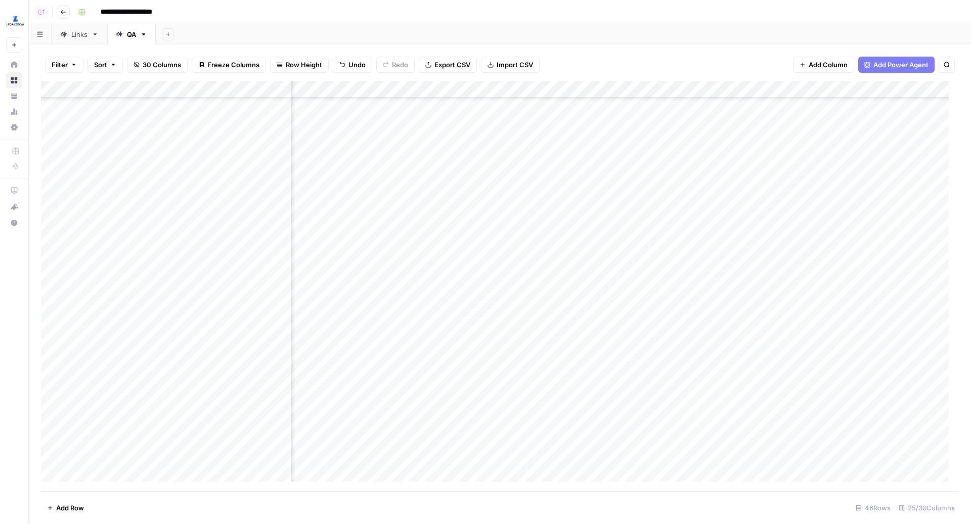
scroll to position [423, 241]
click at [665, 458] on div "Add Column" at bounding box center [500, 286] width 918 height 411
click at [633, 319] on div "Add Column" at bounding box center [500, 286] width 918 height 411
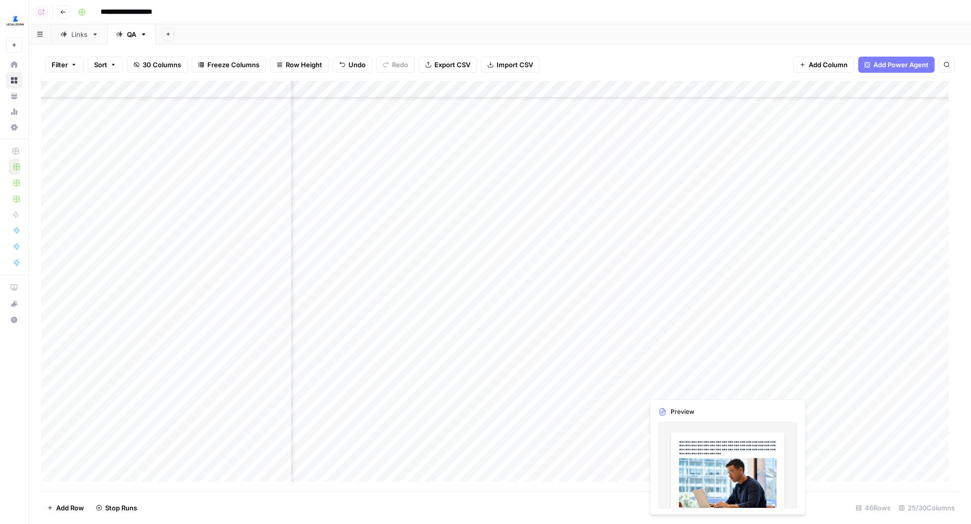
click at [684, 385] on div "Add Column" at bounding box center [500, 286] width 918 height 411
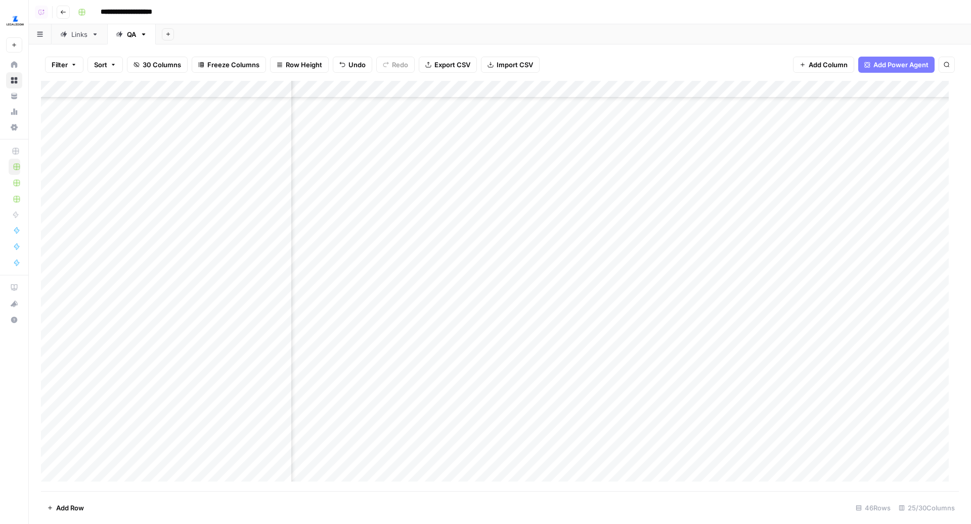
scroll to position [423, 1590]
click at [606, 21] on header "**********" at bounding box center [500, 12] width 942 height 24
click at [611, 11] on div "**********" at bounding box center [517, 12] width 887 height 16
click at [546, 443] on div "Add Column" at bounding box center [500, 286] width 918 height 411
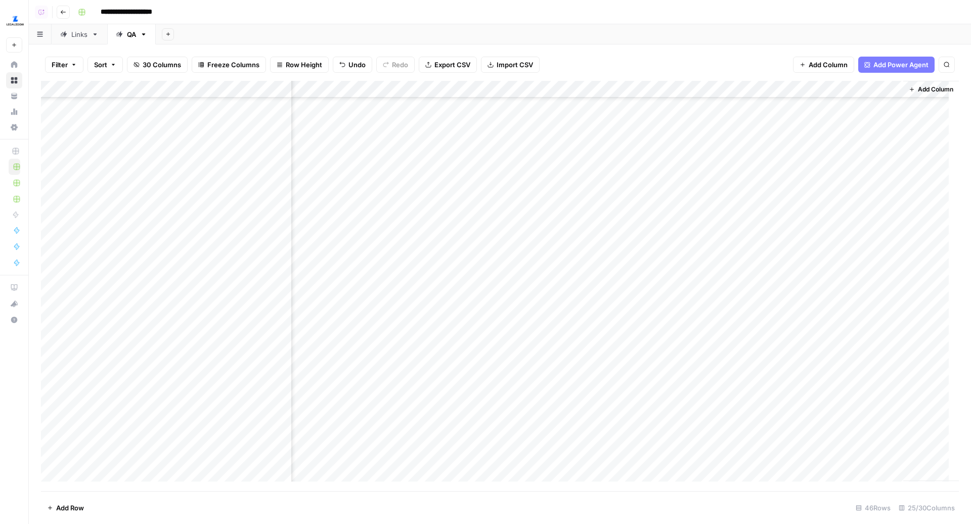
click at [546, 443] on div "Add Column" at bounding box center [500, 286] width 918 height 411
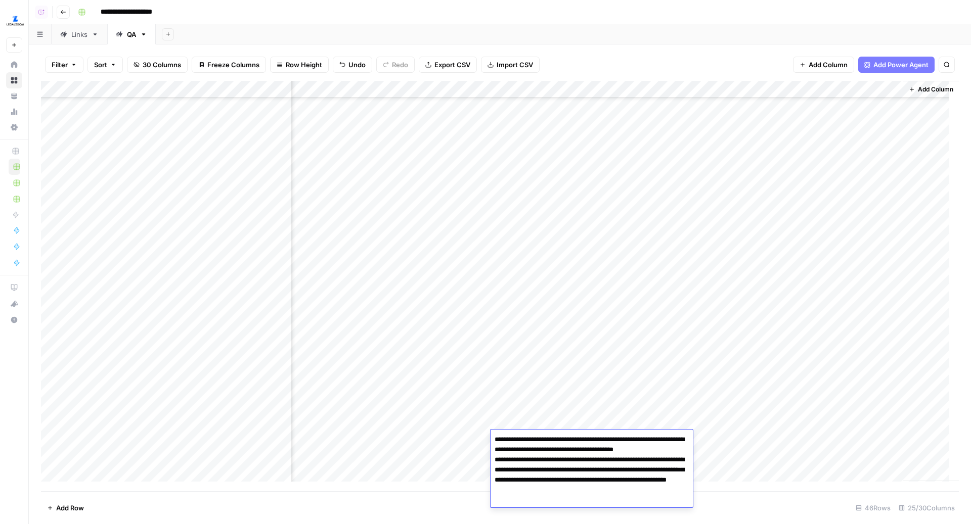
drag, startPoint x: 560, startPoint y: 439, endPoint x: 477, endPoint y: 439, distance: 83.4
click at [477, 439] on body "**********" at bounding box center [485, 262] width 971 height 524
click at [547, 353] on div "Add Column" at bounding box center [500, 286] width 918 height 411
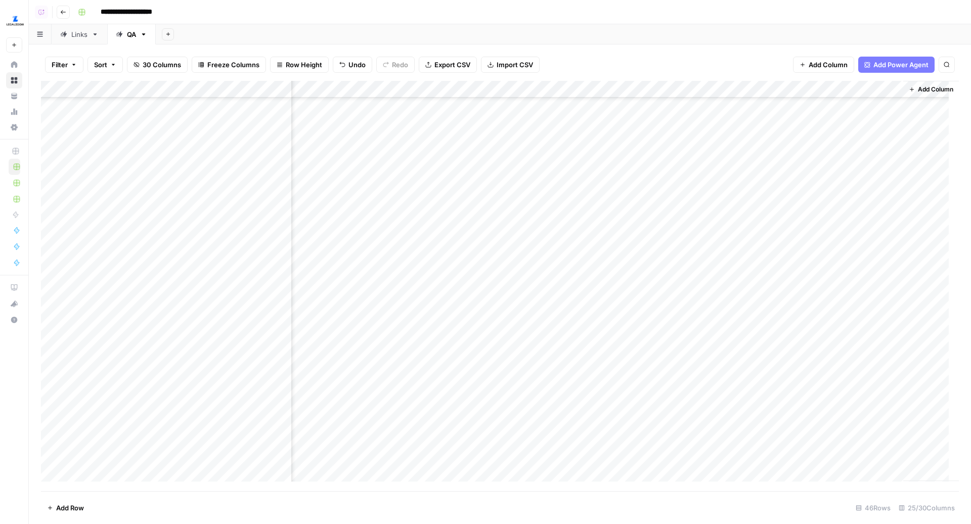
click at [545, 462] on div "Add Column" at bounding box center [500, 286] width 918 height 411
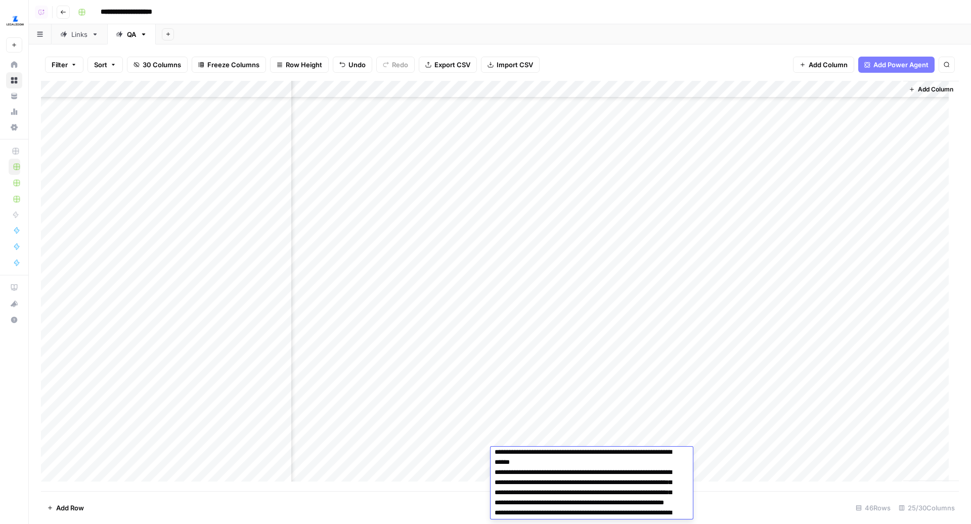
scroll to position [77, 0]
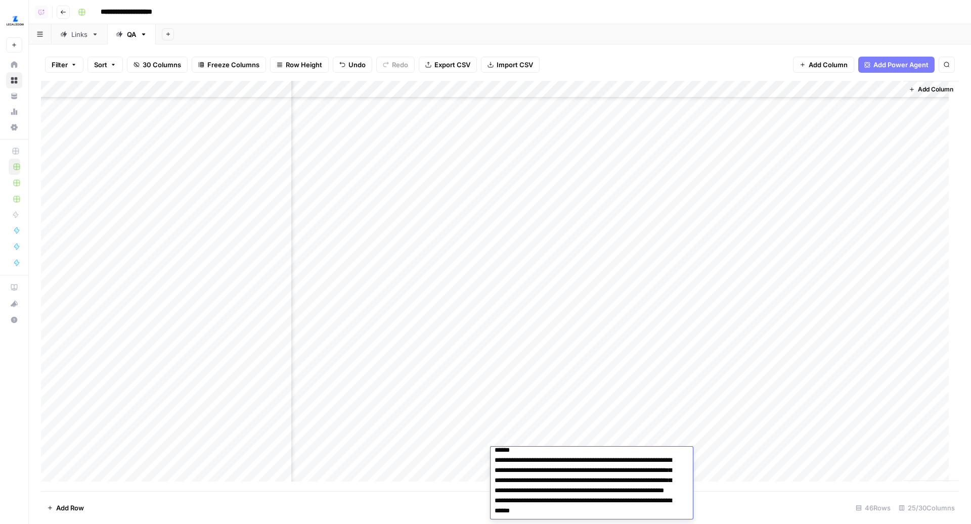
drag, startPoint x: 560, startPoint y: 461, endPoint x: 479, endPoint y: 461, distance: 80.4
click at [479, 461] on body "**********" at bounding box center [485, 262] width 971 height 524
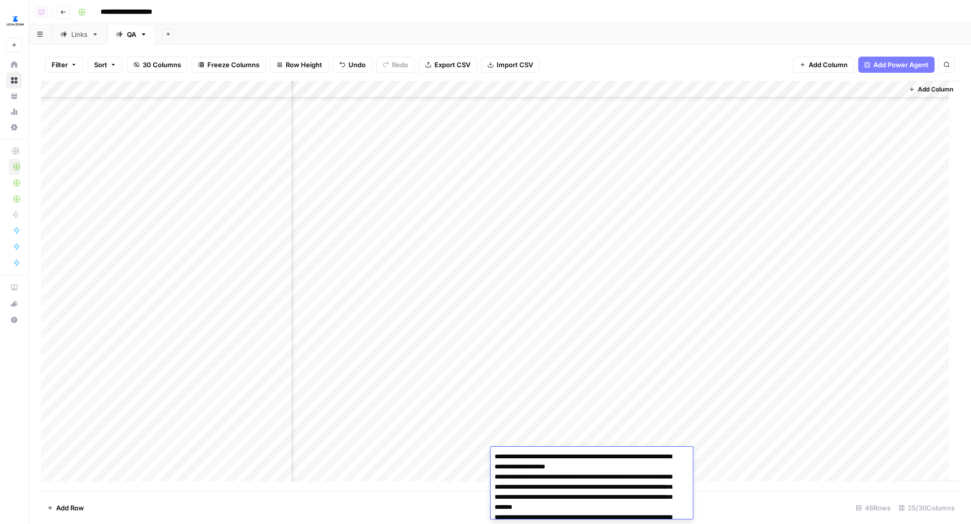
click at [493, 457] on textarea "**********" at bounding box center [586, 528] width 192 height 156
type textarea "**********"
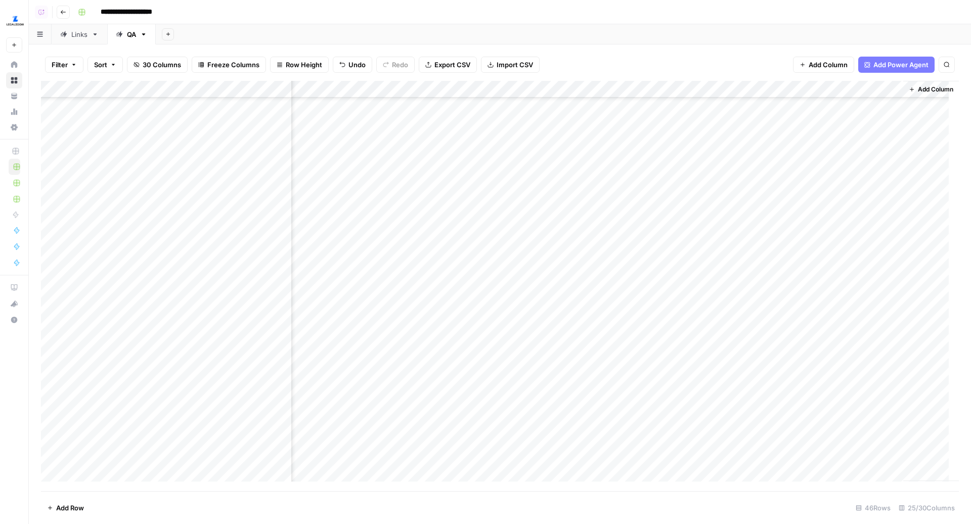
click at [579, 45] on div "Filter Sort 30 Columns Freeze Columns Row Height Undo Redo Export CSV Import CS…" at bounding box center [500, 284] width 942 height 480
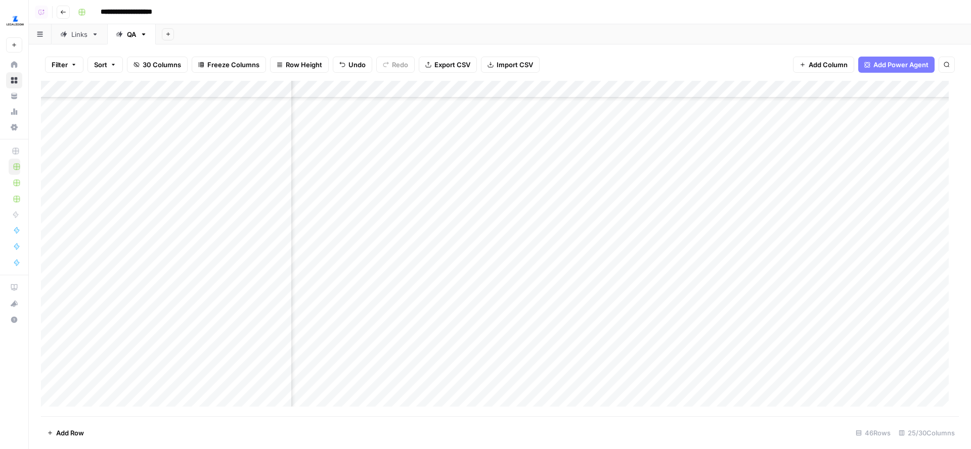
scroll to position [498, 1816]
click at [548, 279] on div "Add Column" at bounding box center [500, 249] width 918 height 336
click at [547, 311] on div "Add Column" at bounding box center [500, 249] width 918 height 336
click at [453, 279] on div "Add Column" at bounding box center [500, 249] width 918 height 336
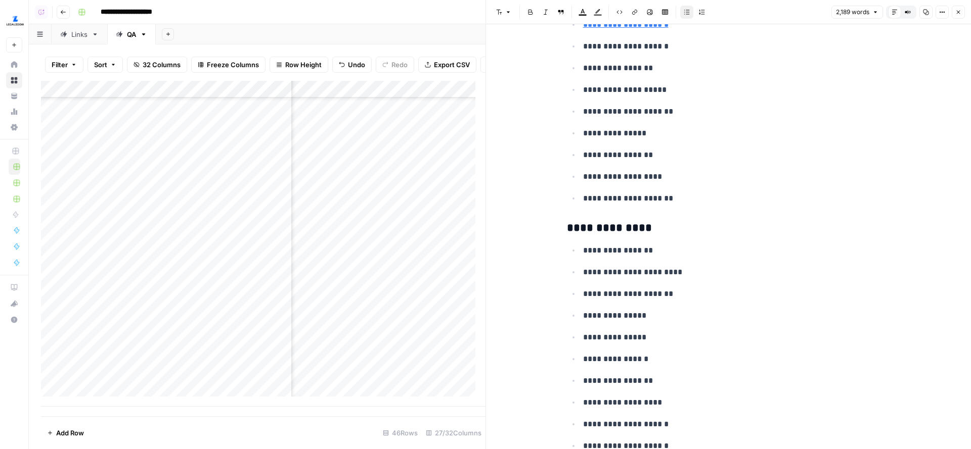
scroll to position [1054, 0]
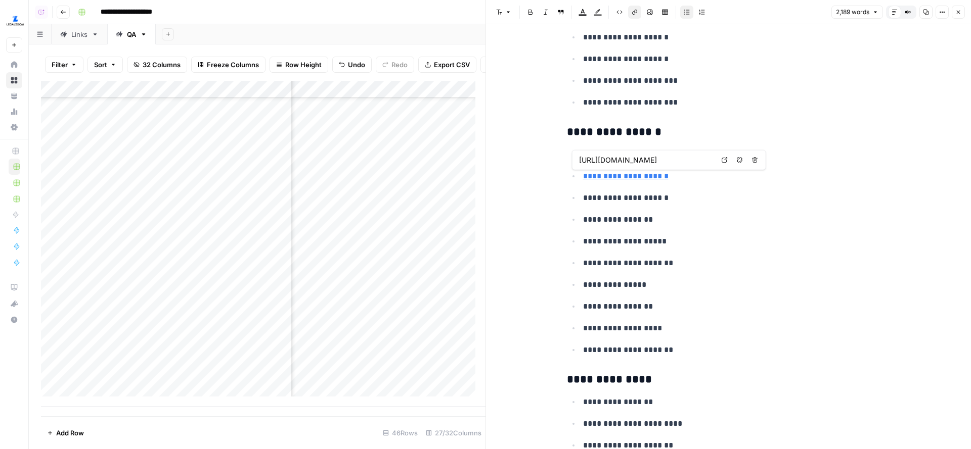
click at [622, 176] on link "**********" at bounding box center [625, 176] width 85 height 8
click at [619, 173] on link "**********" at bounding box center [625, 176] width 85 height 8
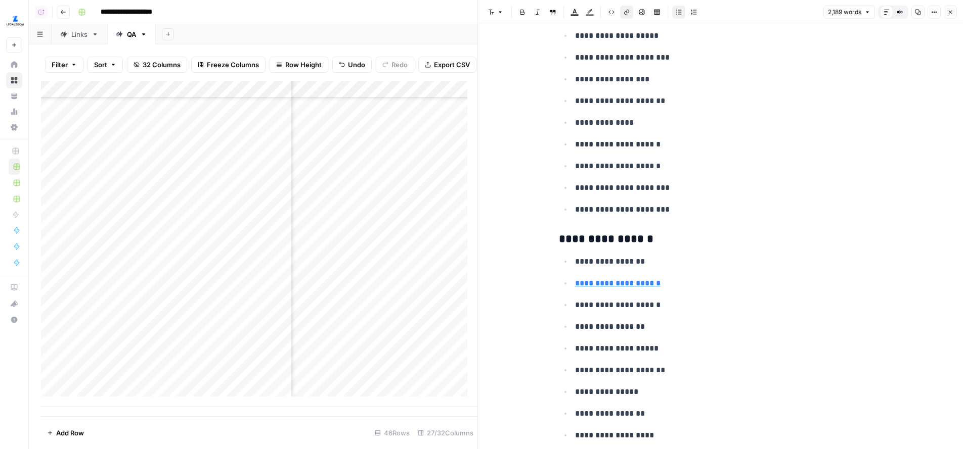
scroll to position [1060, 0]
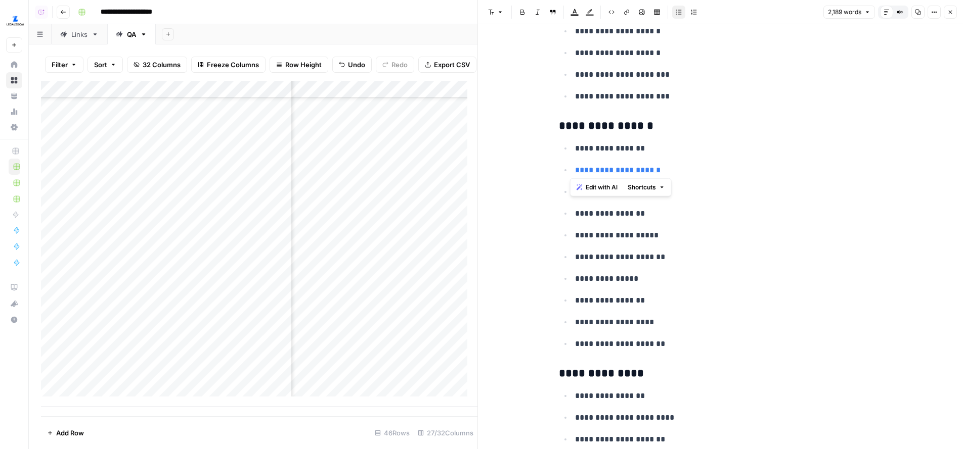
drag, startPoint x: 661, startPoint y: 173, endPoint x: 562, endPoint y: 142, distance: 104.3
click at [562, 142] on ul "**********" at bounding box center [721, 246] width 324 height 209
click at [593, 145] on p "**********" at bounding box center [728, 148] width 307 height 13
drag, startPoint x: 568, startPoint y: 144, endPoint x: 674, endPoint y: 186, distance: 113.7
click at [675, 187] on ul "**********" at bounding box center [721, 246] width 324 height 209
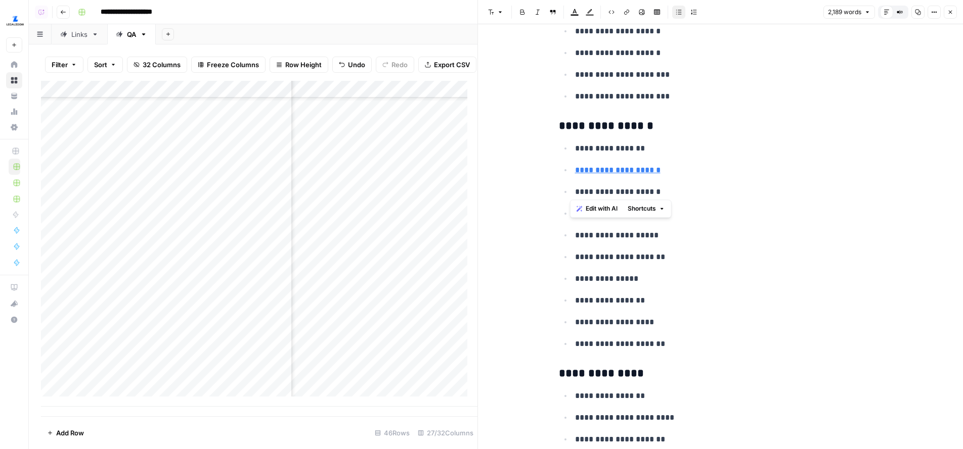
click at [629, 186] on p "**********" at bounding box center [728, 192] width 307 height 13
click at [611, 166] on link "**********" at bounding box center [617, 170] width 85 height 8
click at [611, 190] on p "**********" at bounding box center [728, 192] width 307 height 13
click at [608, 90] on p "**********" at bounding box center [728, 96] width 307 height 13
click at [610, 166] on link "**********" at bounding box center [617, 170] width 85 height 8
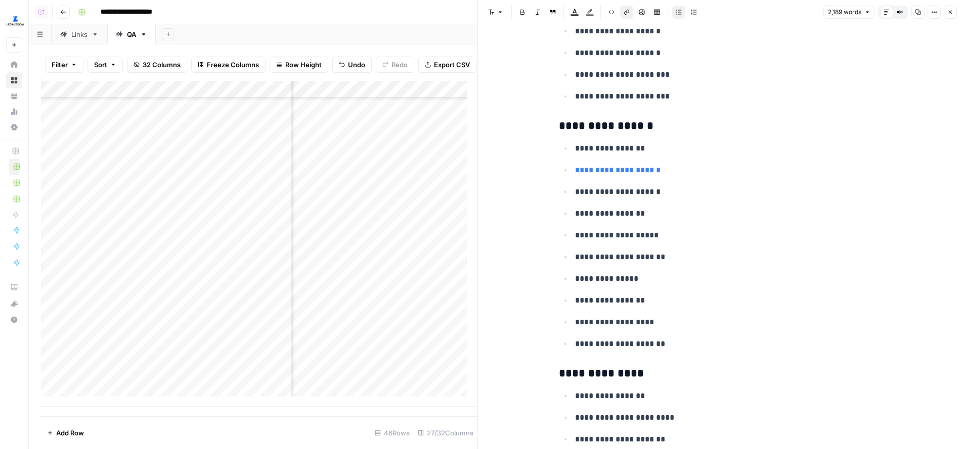
scroll to position [498, 2290]
click at [602, 169] on link "**********" at bounding box center [617, 170] width 85 height 8
click at [616, 169] on link "**********" at bounding box center [617, 170] width 85 height 8
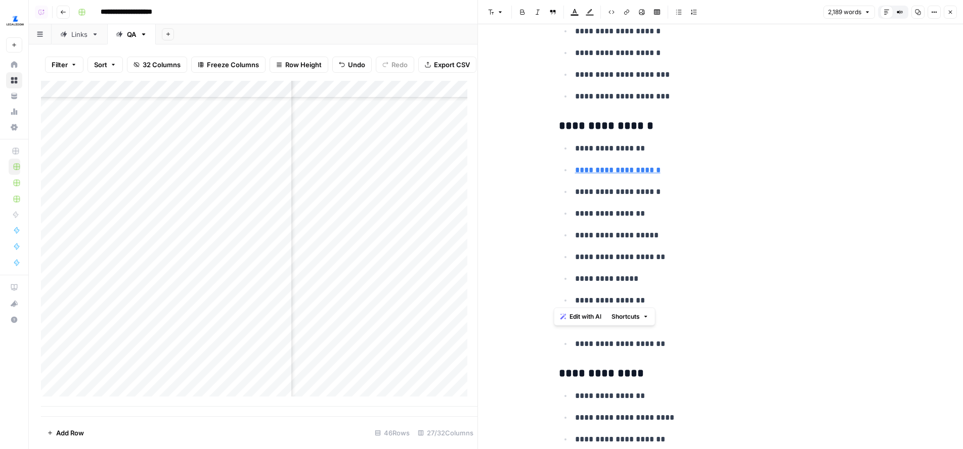
drag, startPoint x: 553, startPoint y: 124, endPoint x: 651, endPoint y: 305, distance: 206.3
click at [79, 35] on div "Links" at bounding box center [79, 34] width 16 height 10
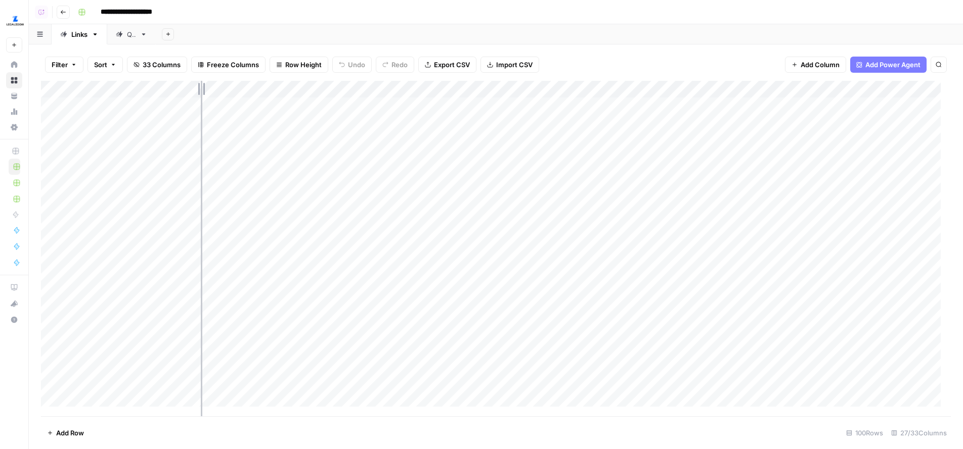
drag, startPoint x: 201, startPoint y: 85, endPoint x: 277, endPoint y: 85, distance: 76.3
click at [278, 85] on div "Add Column" at bounding box center [495, 249] width 909 height 336
click at [126, 31] on div "QA" at bounding box center [126, 34] width 20 height 10
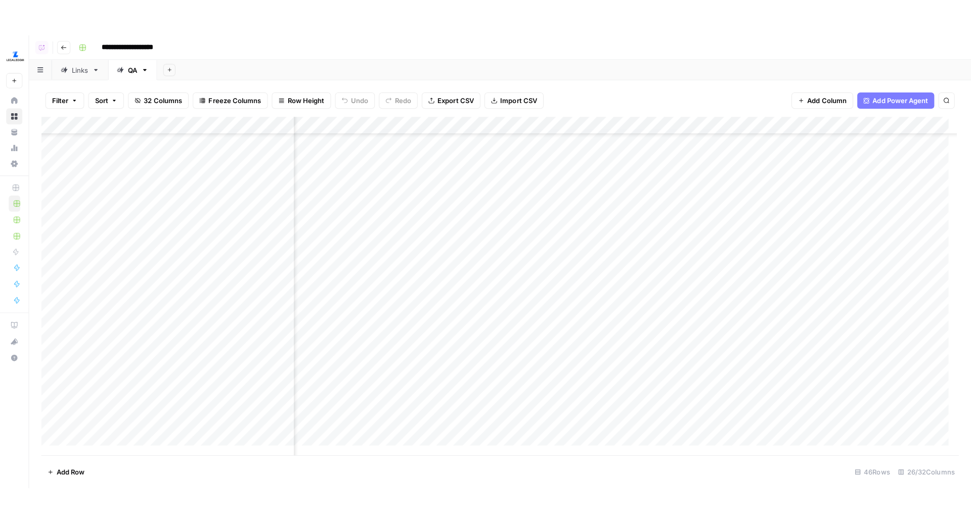
scroll to position [341, 431]
